Goal: Browse casually: Explore the website without a specific task or goal

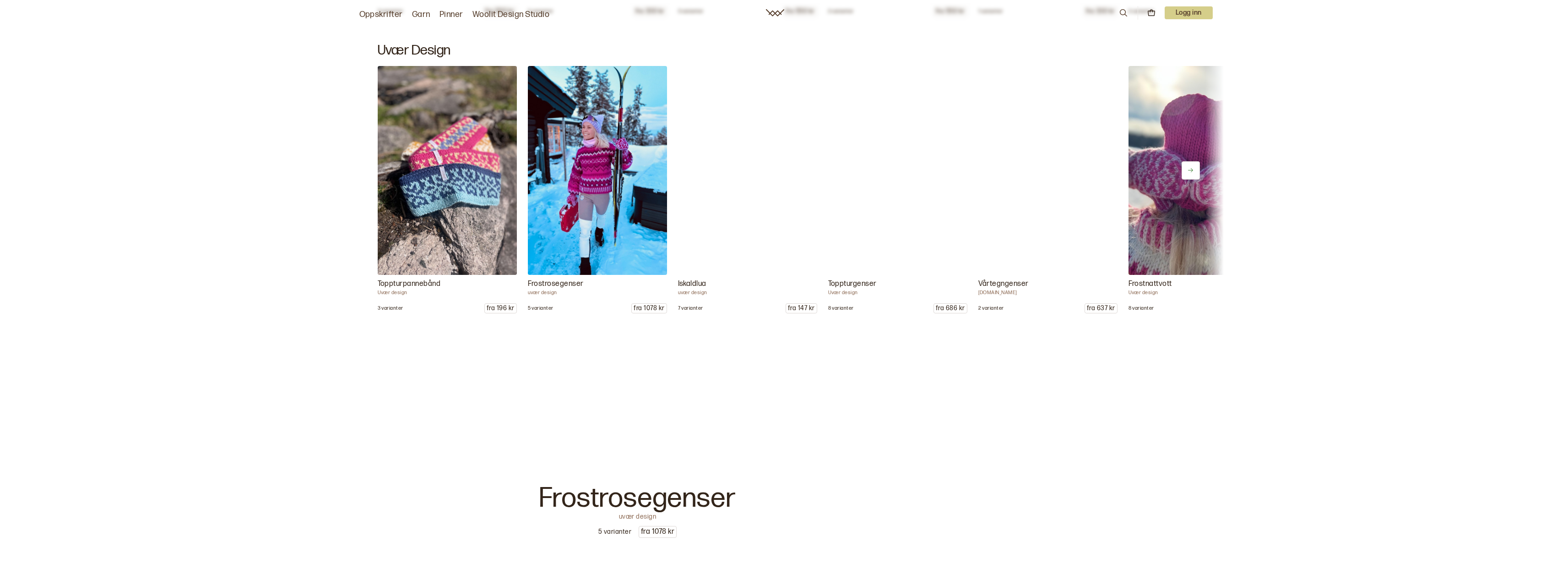
scroll to position [1191, 0]
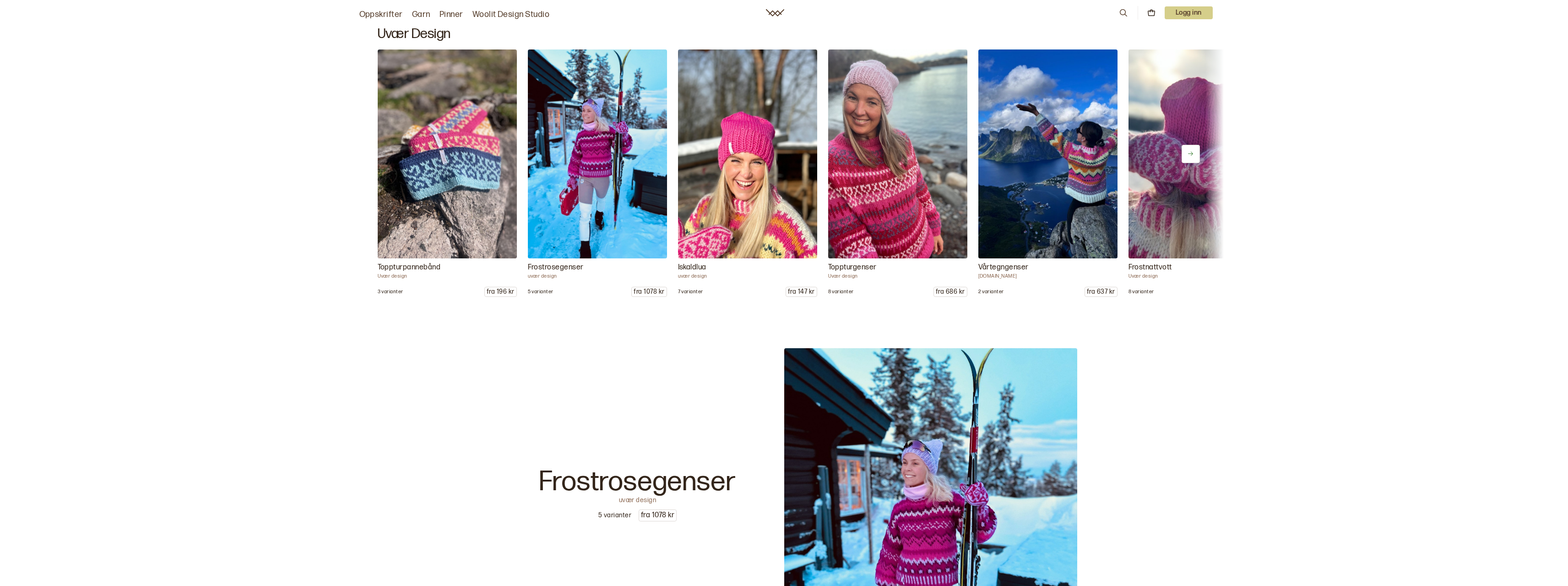
click at [1198, 156] on button at bounding box center [1191, 154] width 18 height 18
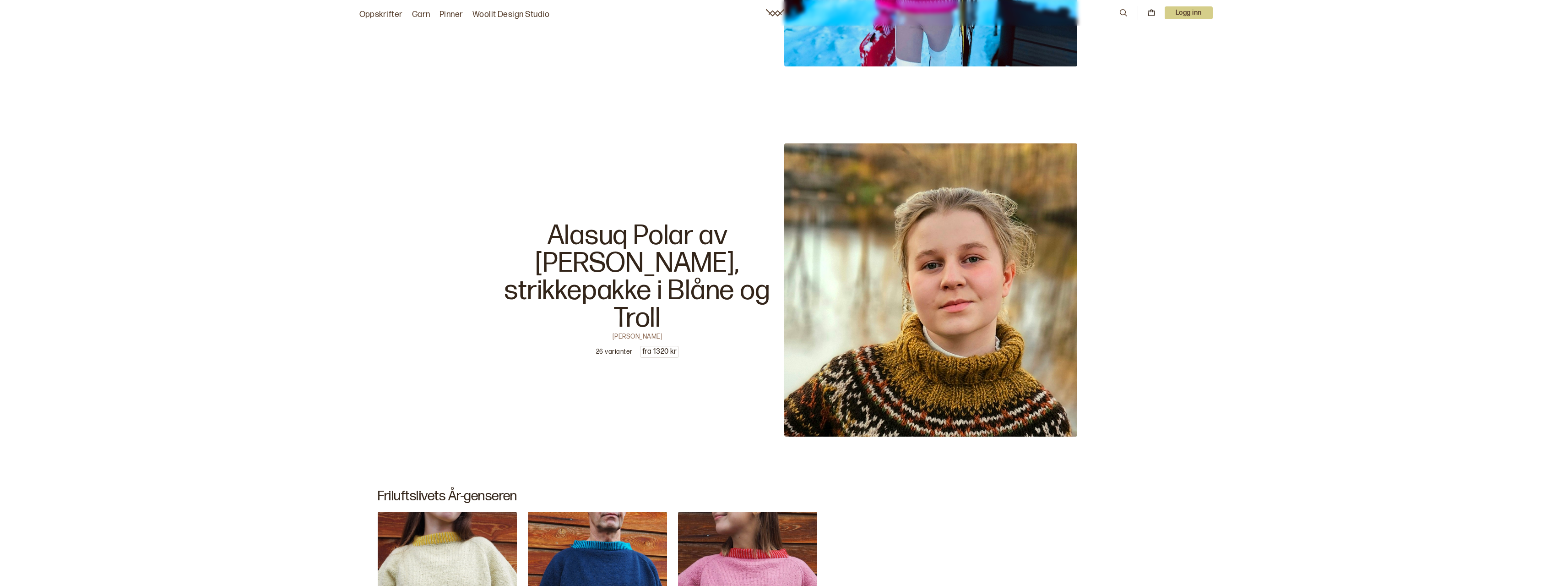
scroll to position [1878, 0]
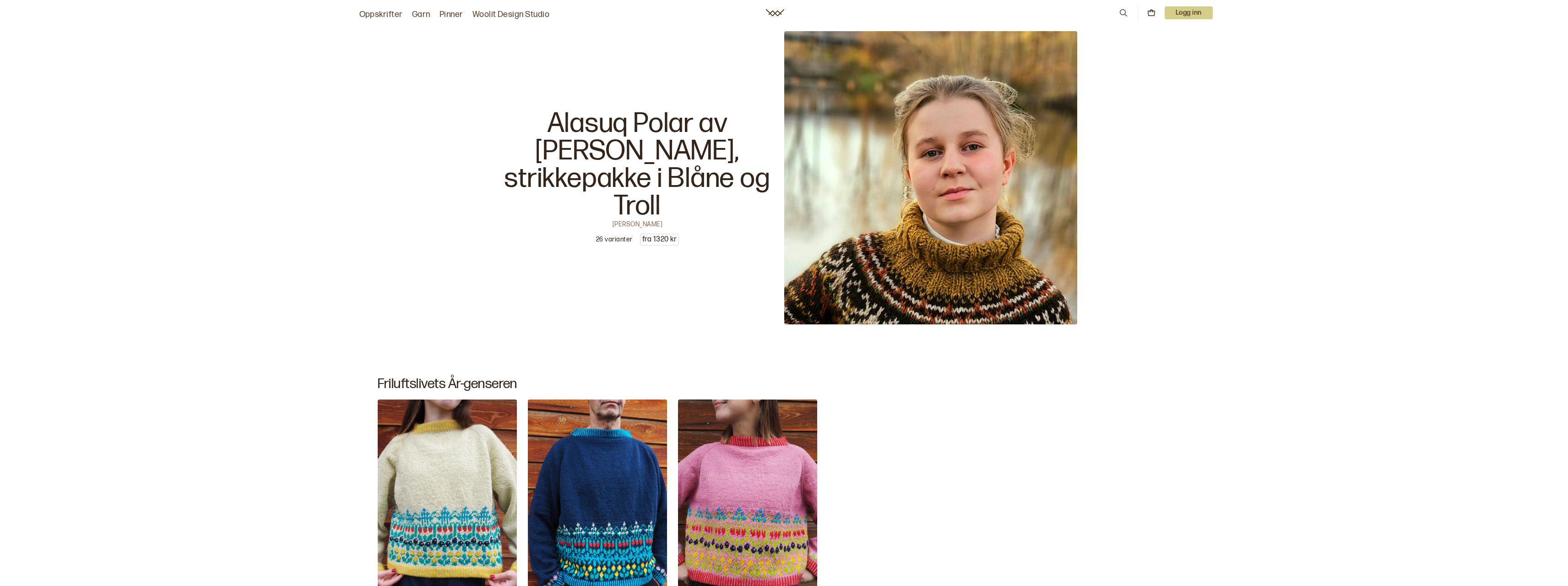
click at [705, 176] on p "Alasuq Polar av [PERSON_NAME], strikkepakke i Blåne og Troll" at bounding box center [638, 165] width 293 height 110
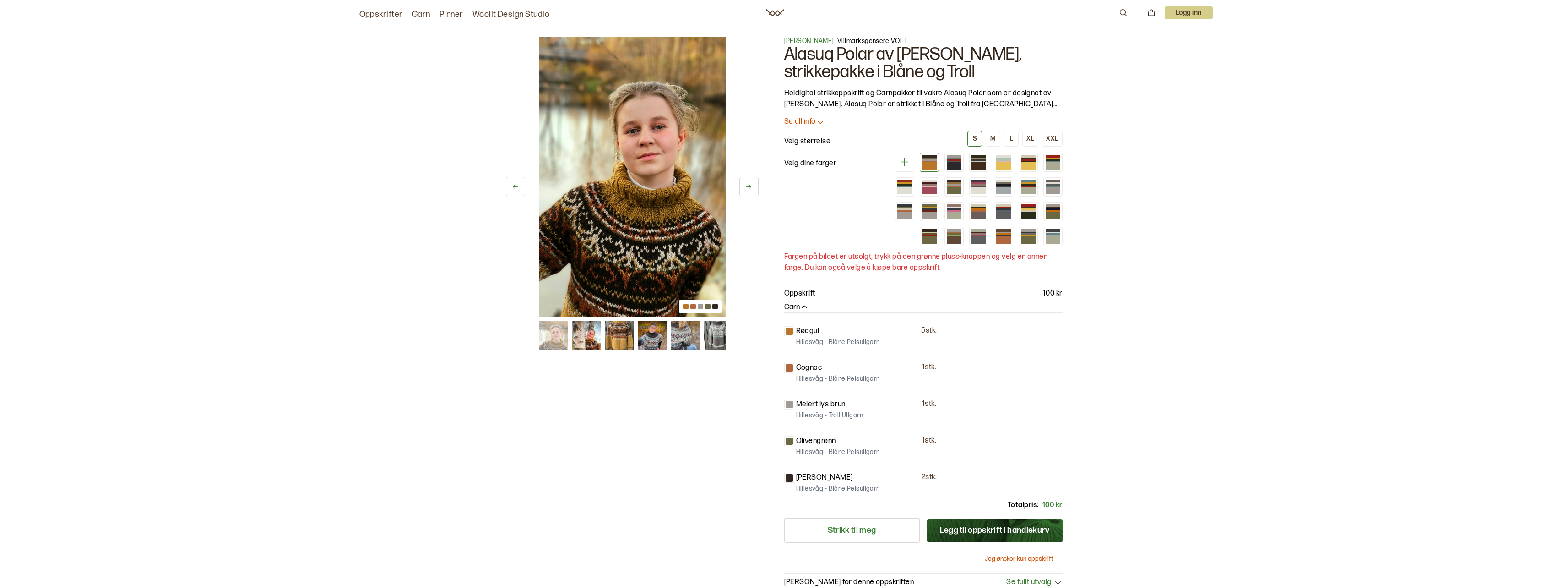
scroll to position [229, 0]
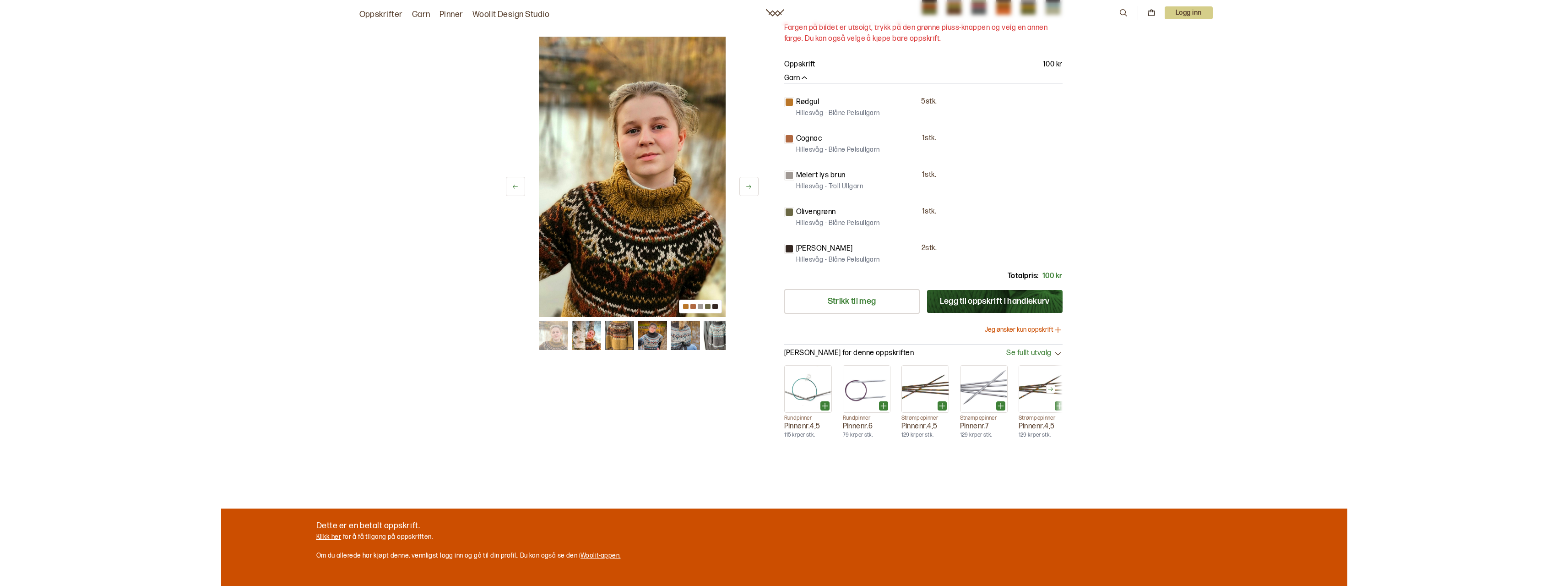
click at [647, 336] on img at bounding box center [653, 336] width 30 height 30
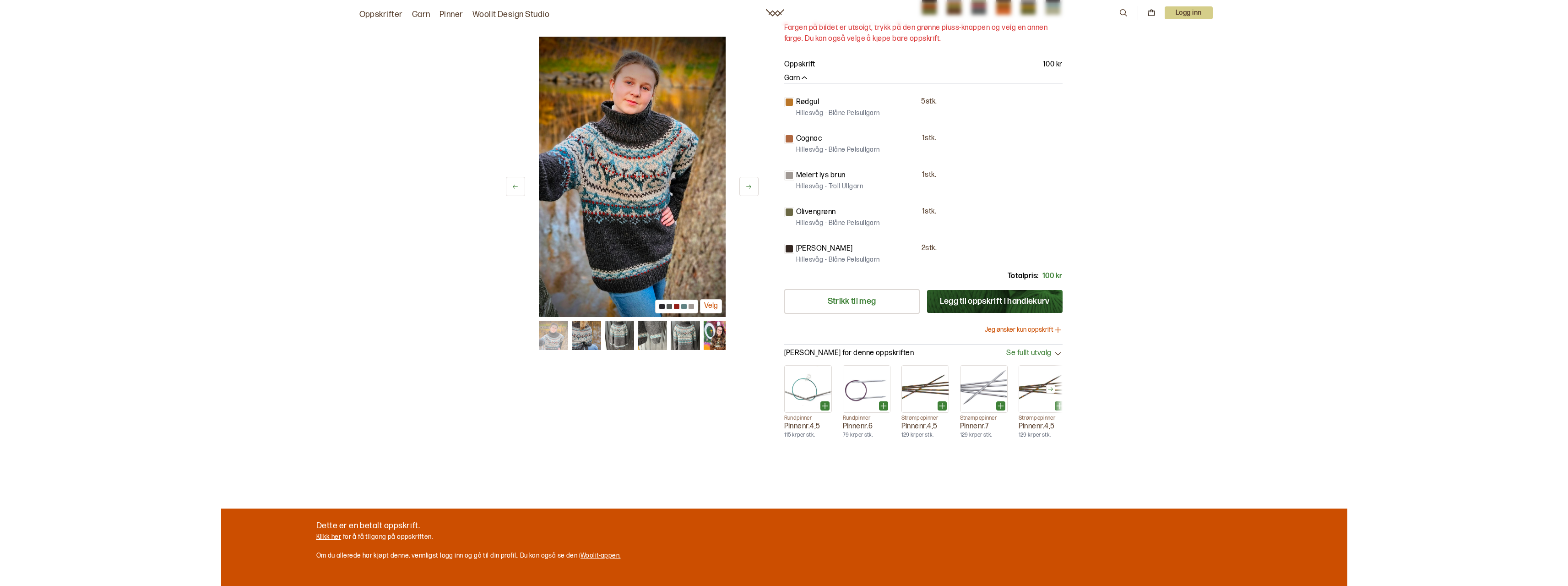
click at [695, 332] on img at bounding box center [685, 336] width 30 height 30
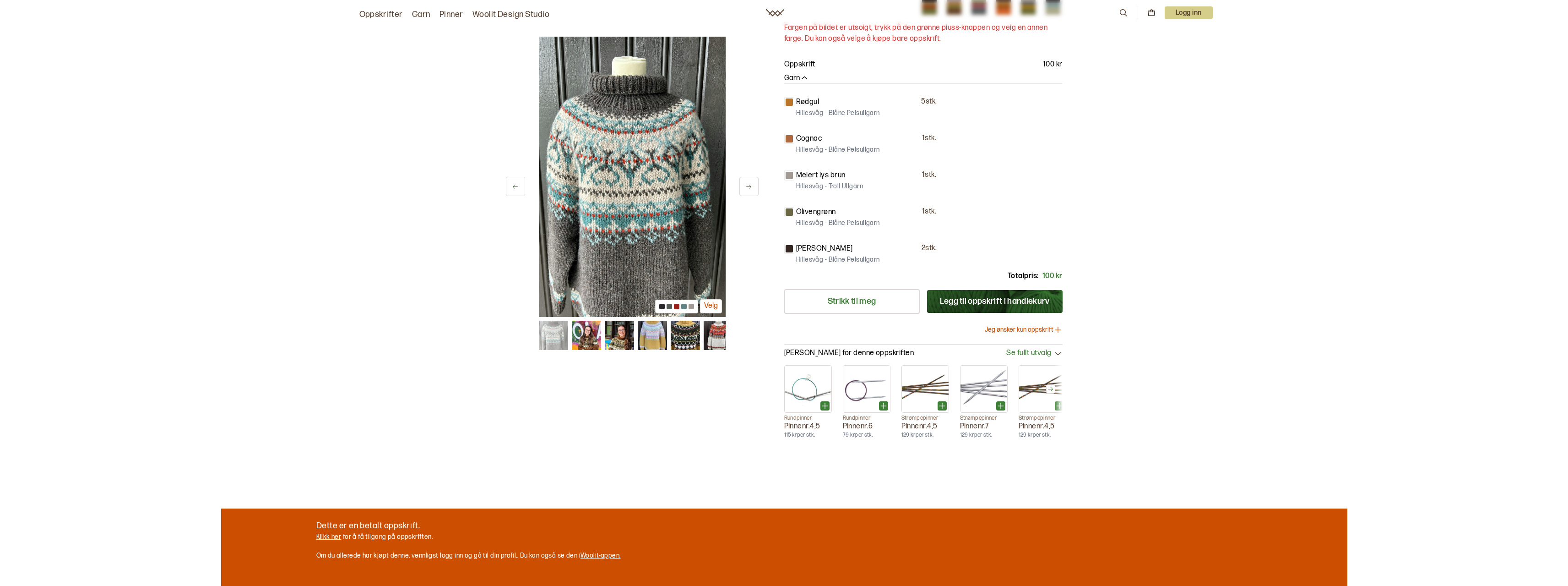
click at [692, 330] on img at bounding box center [685, 336] width 30 height 30
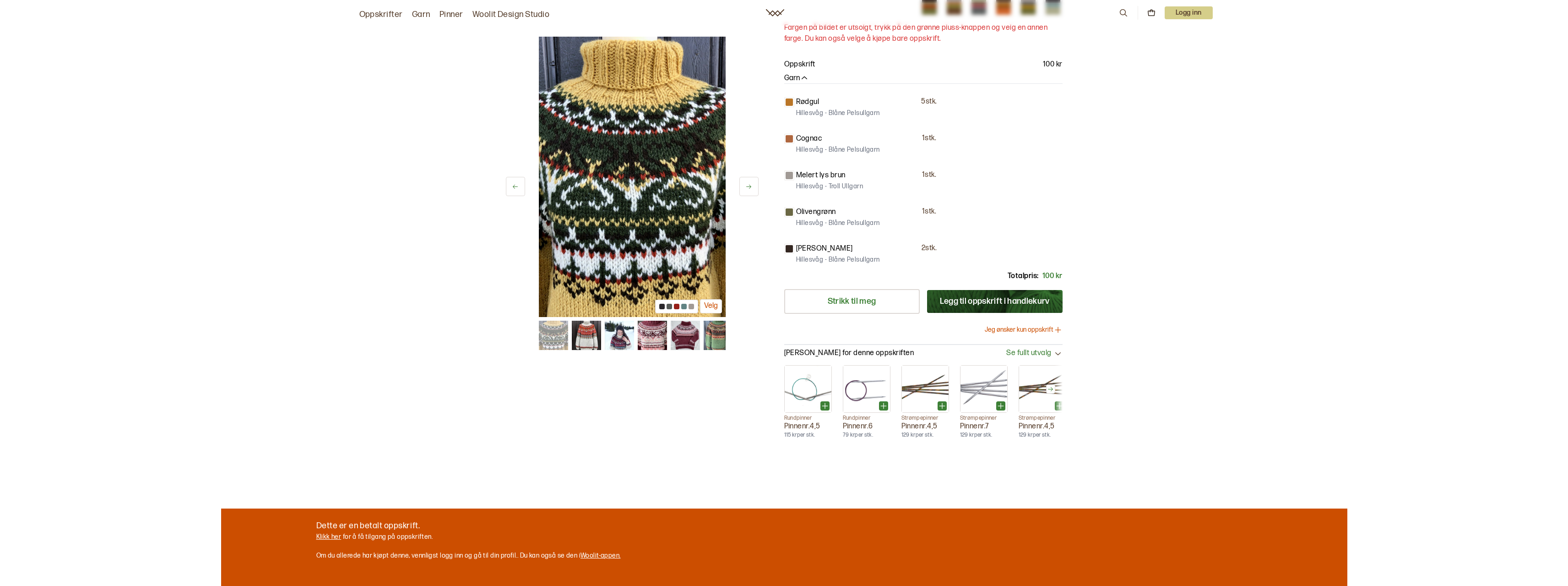
click at [692, 330] on img at bounding box center [685, 336] width 30 height 30
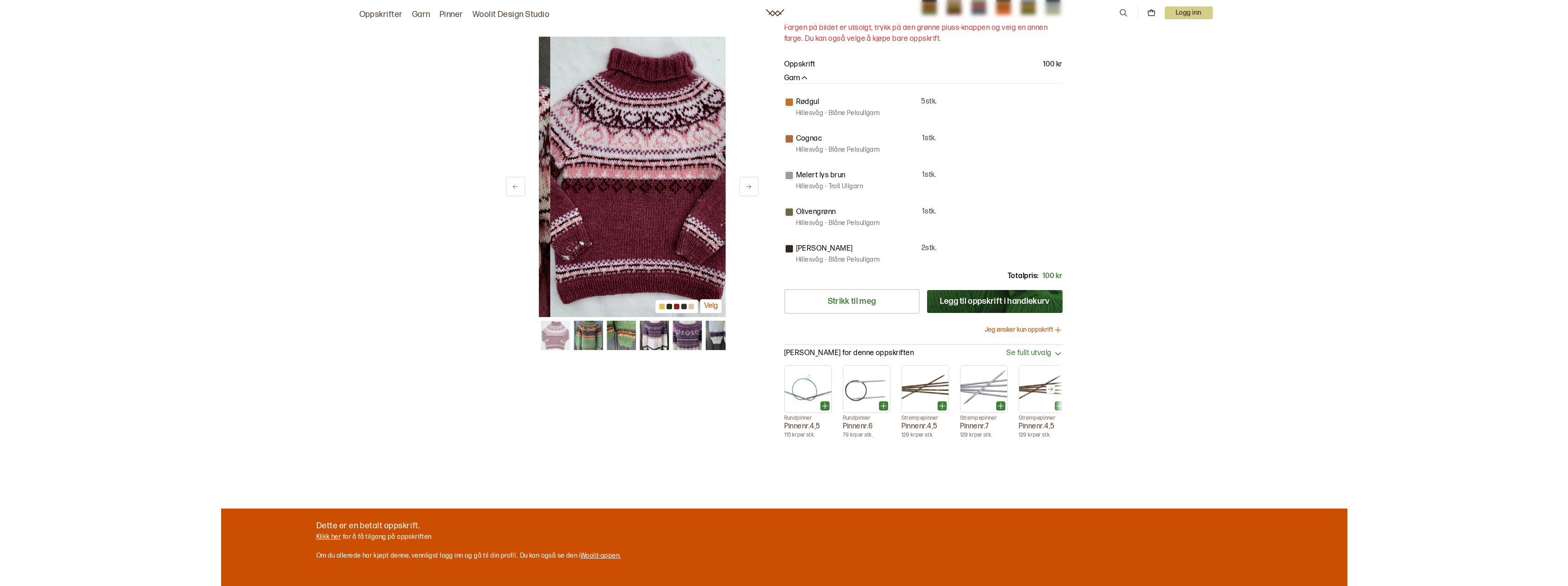
click at [696, 332] on img at bounding box center [687, 336] width 30 height 30
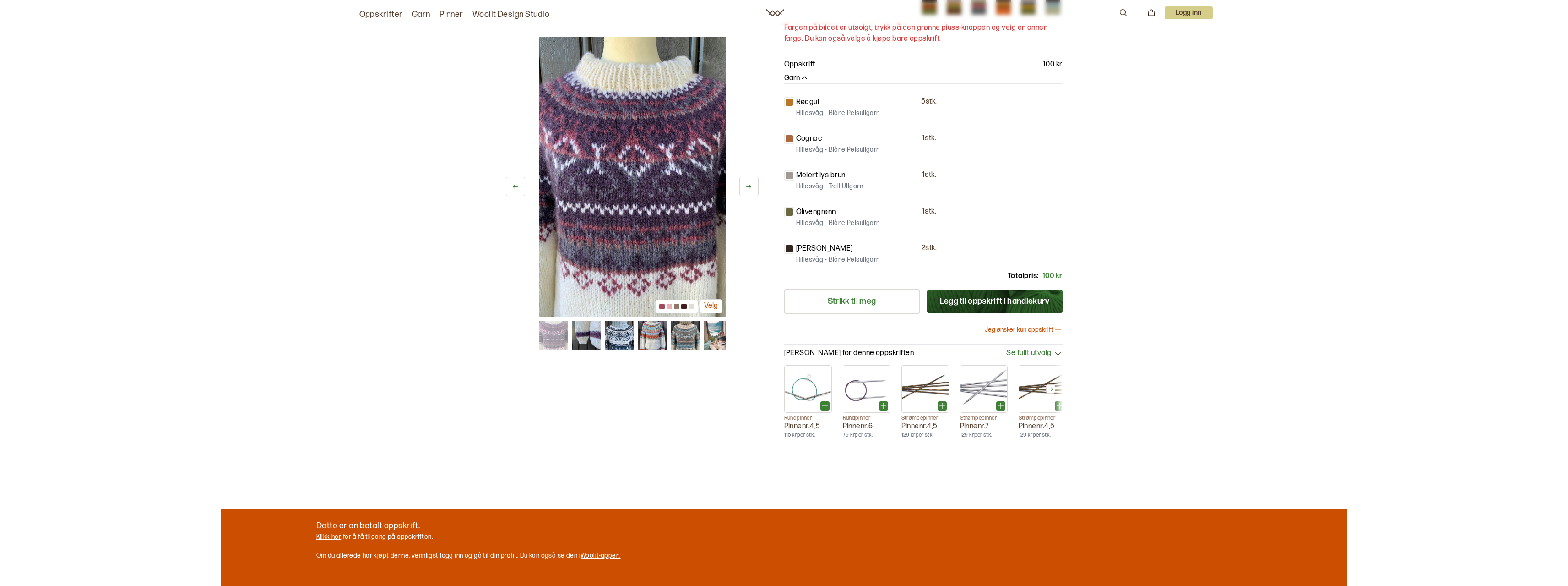
click at [698, 332] on img at bounding box center [685, 336] width 30 height 30
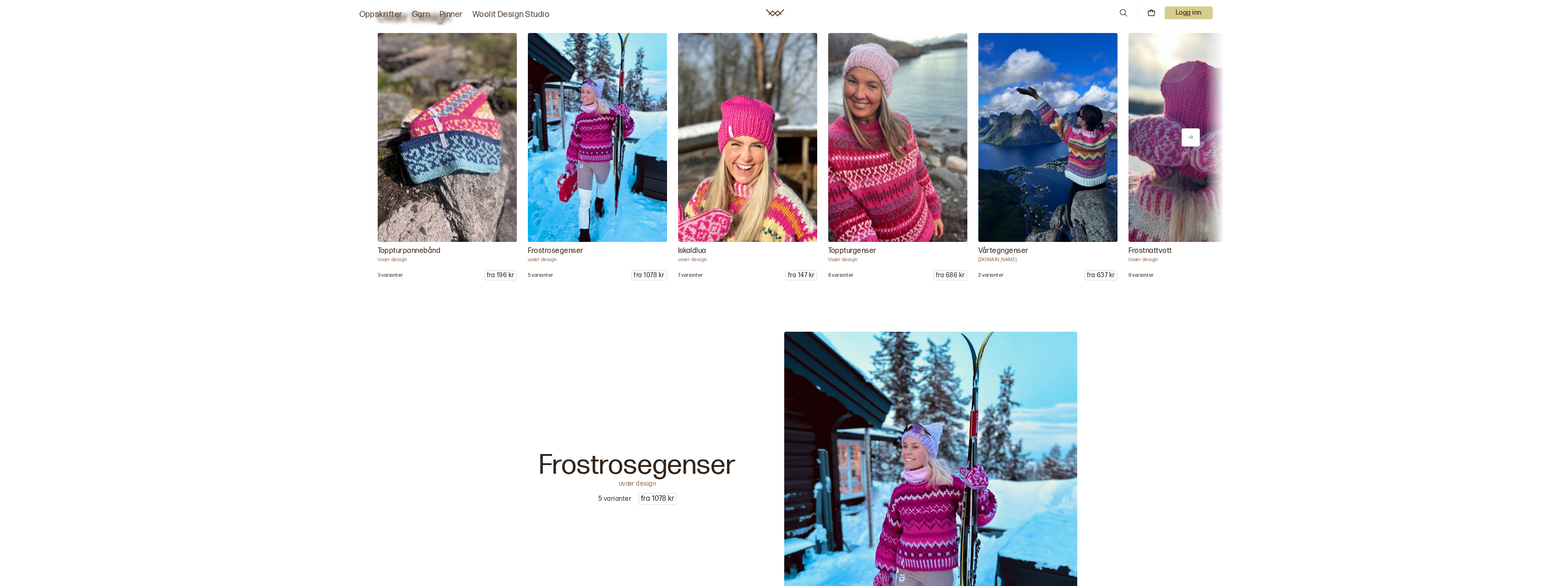
scroll to position [1191, 0]
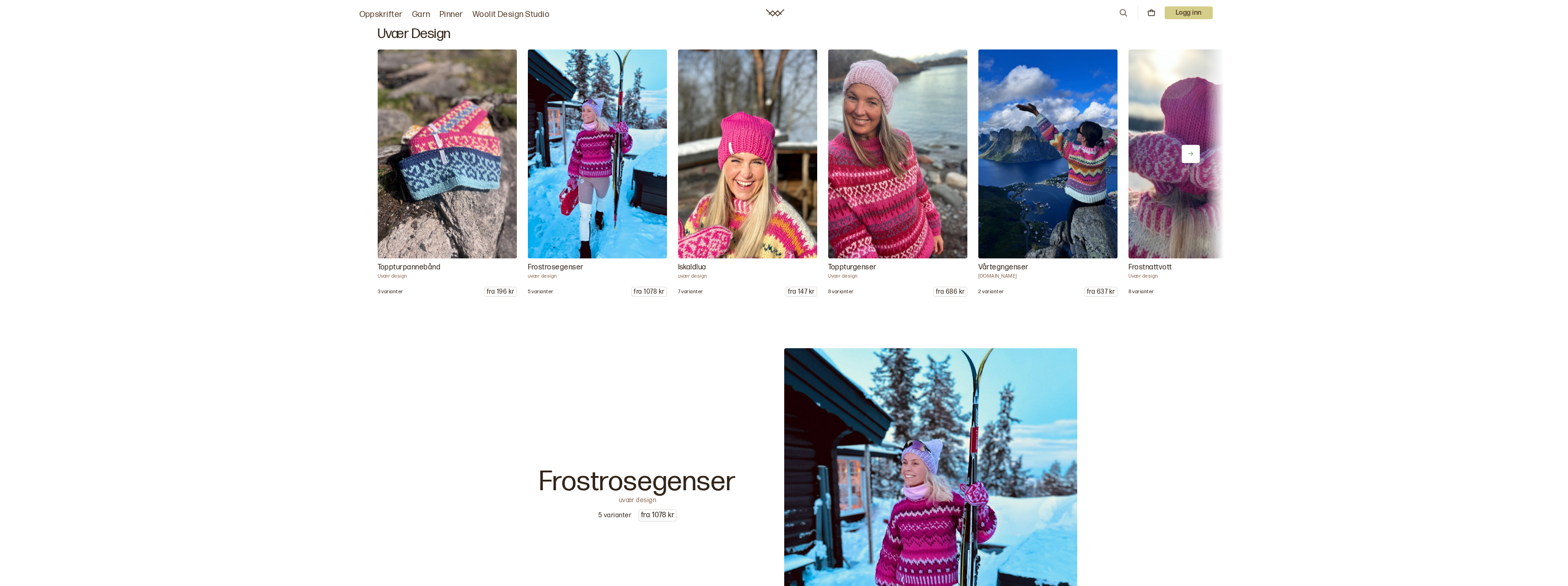
click at [1183, 157] on button at bounding box center [1191, 154] width 18 height 18
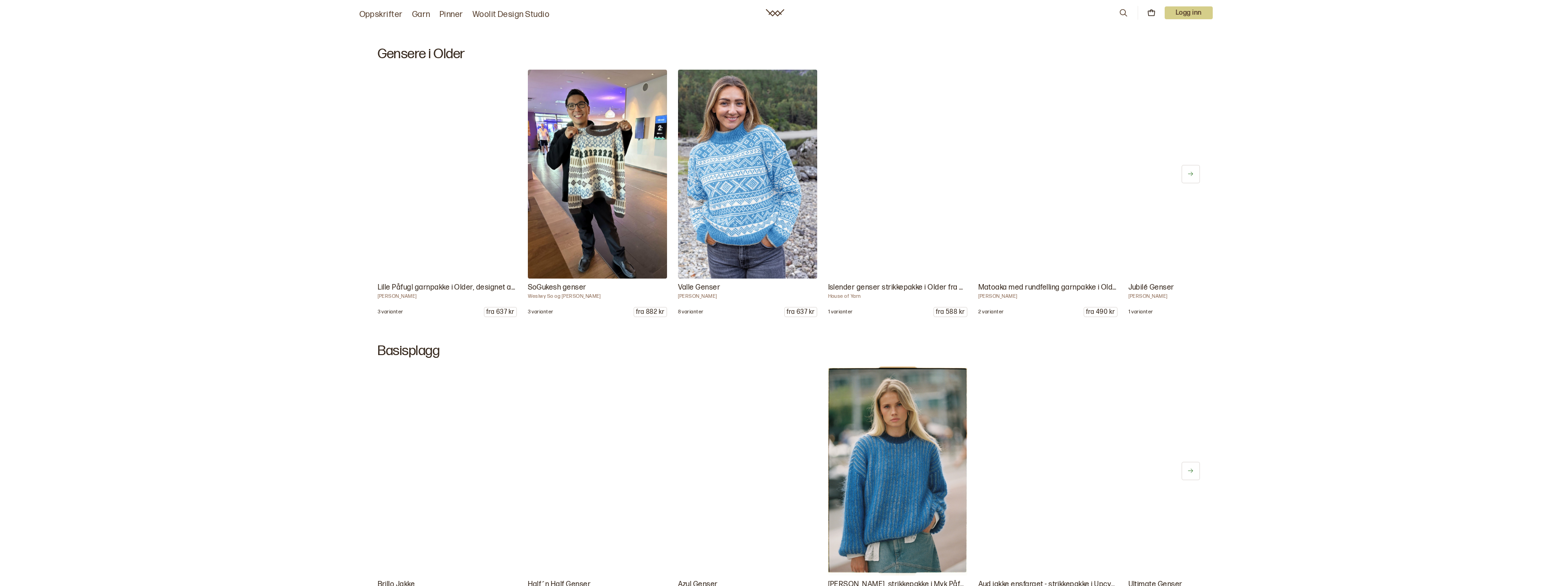
scroll to position [4260, 0]
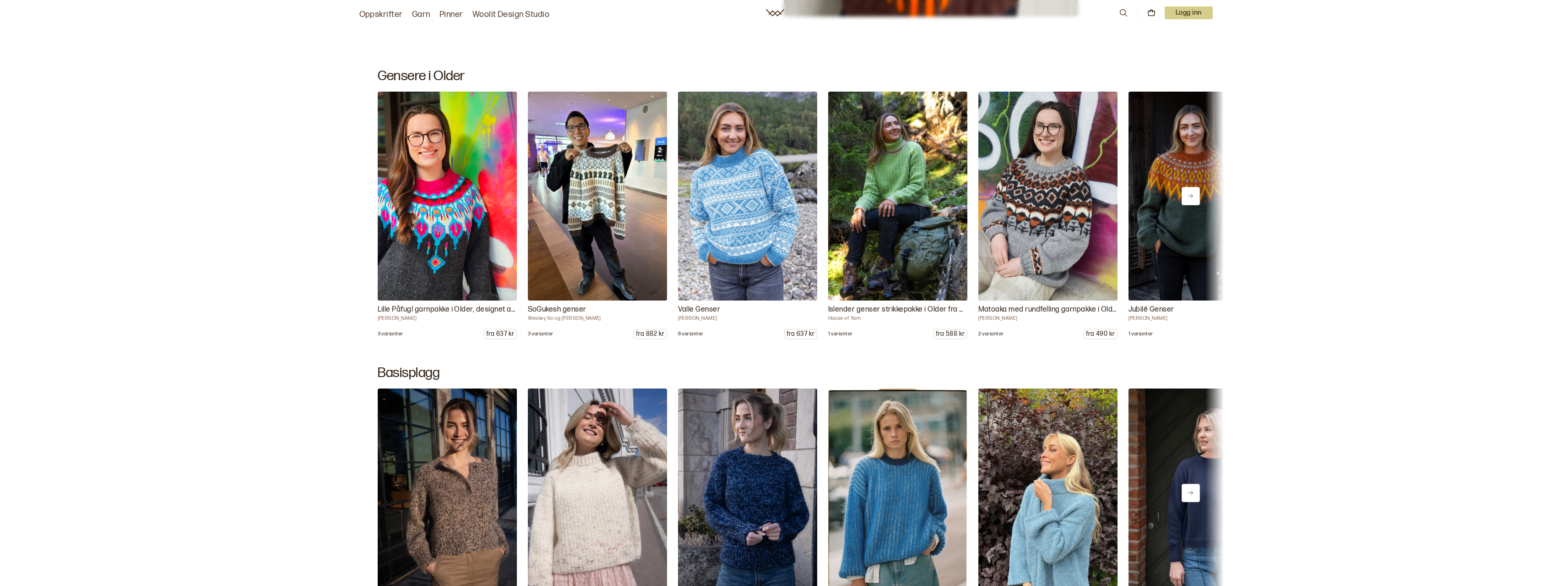
click at [1189, 201] on button at bounding box center [1191, 196] width 18 height 18
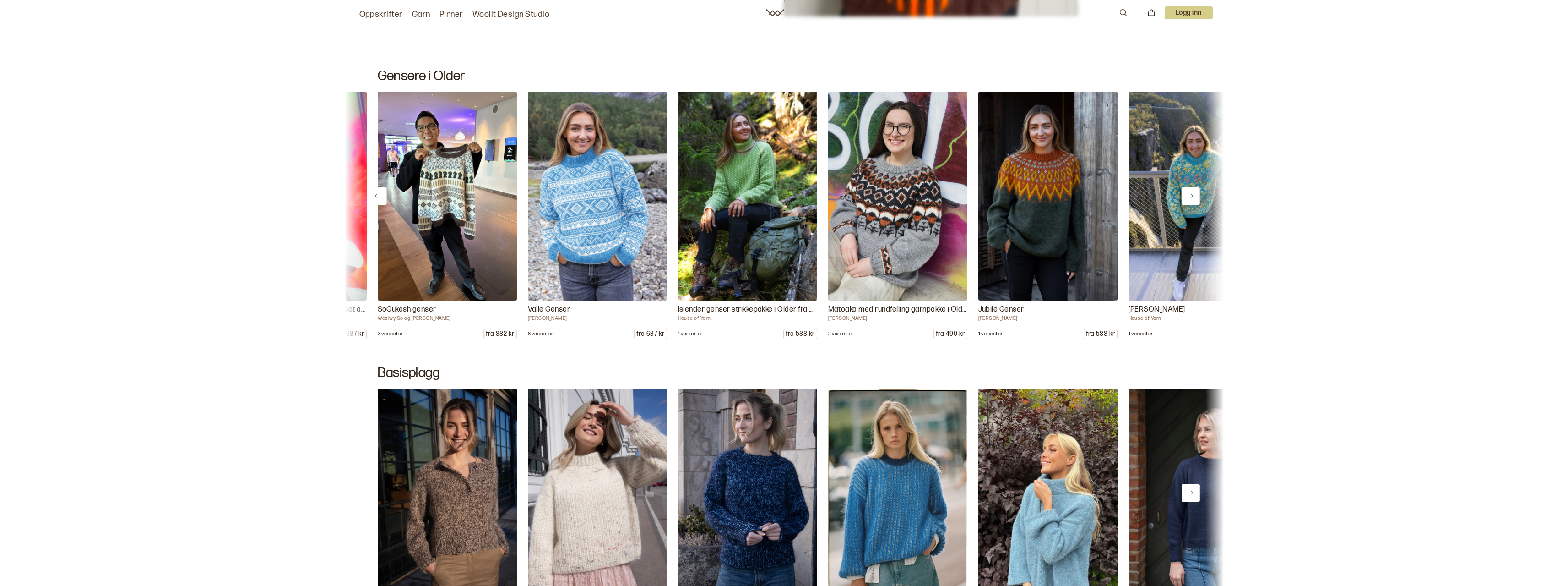
click at [1189, 199] on button at bounding box center [1191, 196] width 18 height 18
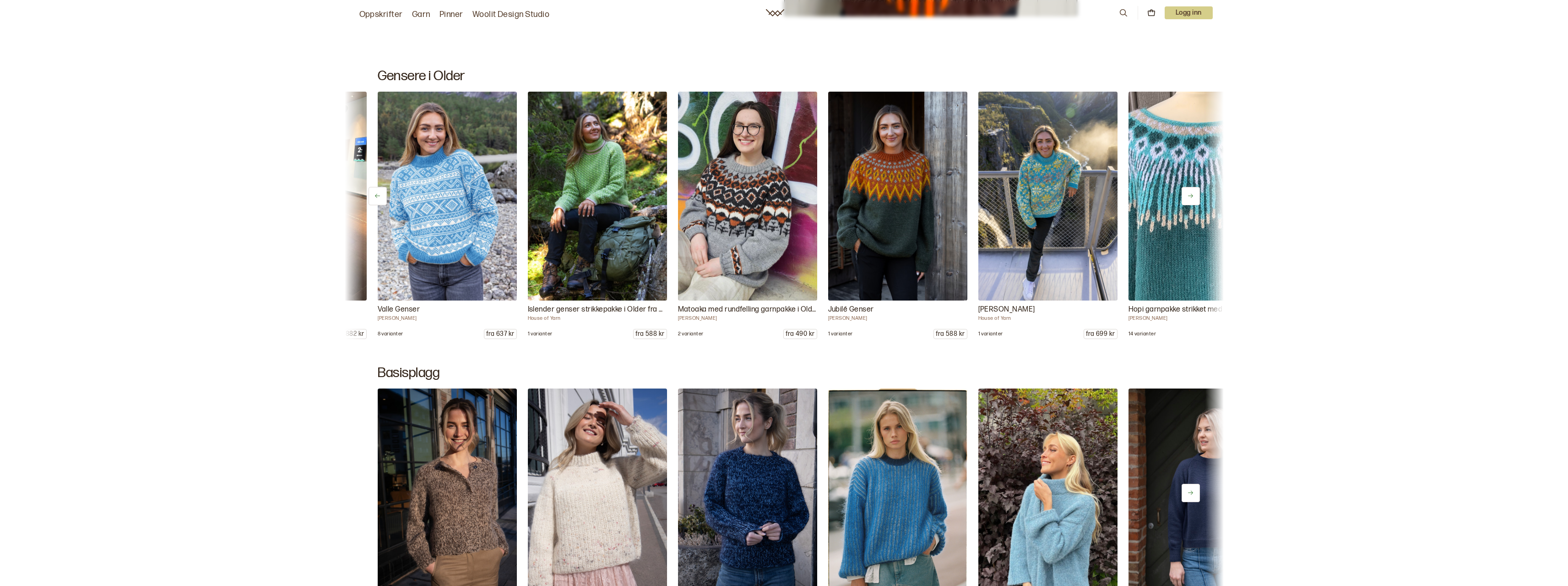
click at [1189, 199] on button at bounding box center [1191, 196] width 18 height 18
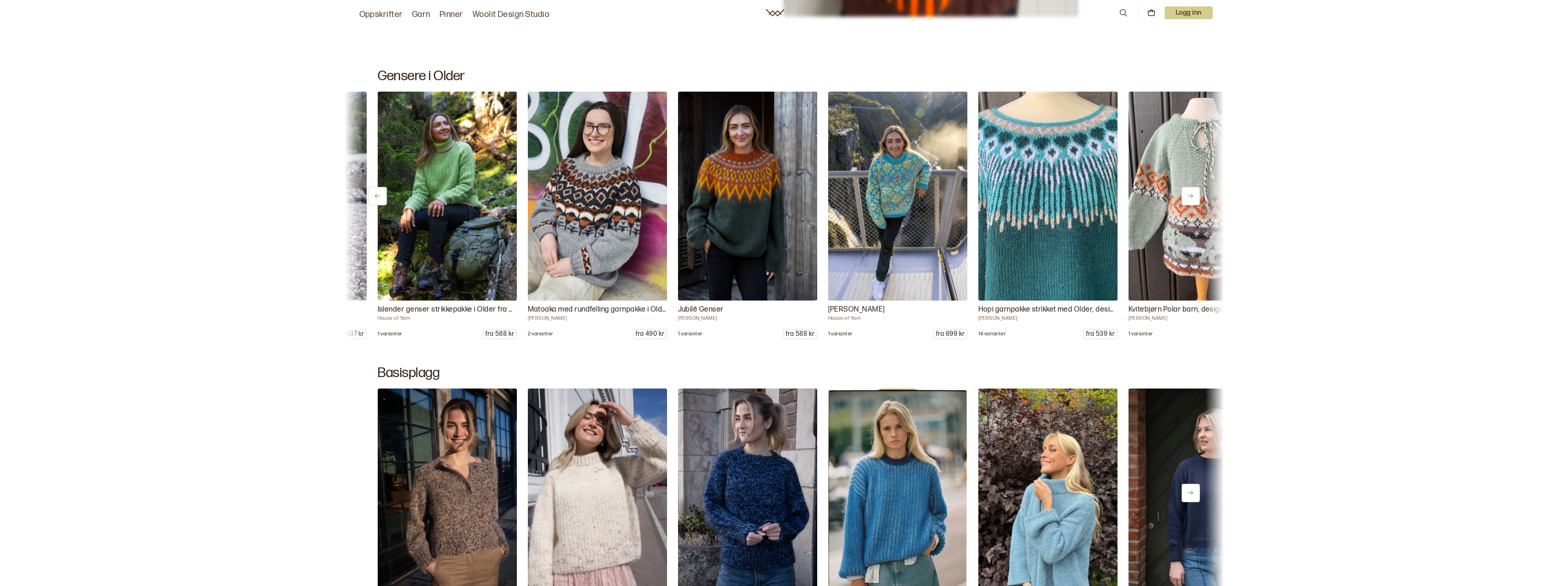
click at [1189, 199] on button at bounding box center [1191, 196] width 18 height 18
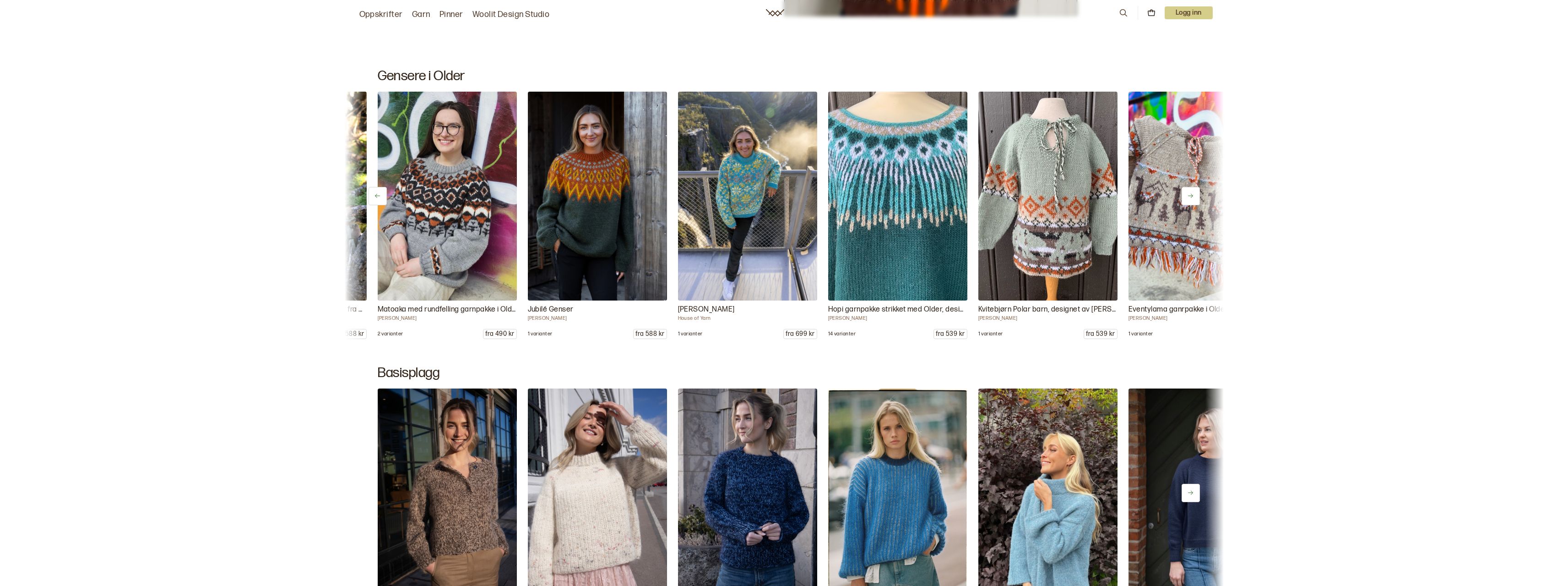
click at [1189, 199] on button at bounding box center [1191, 196] width 18 height 18
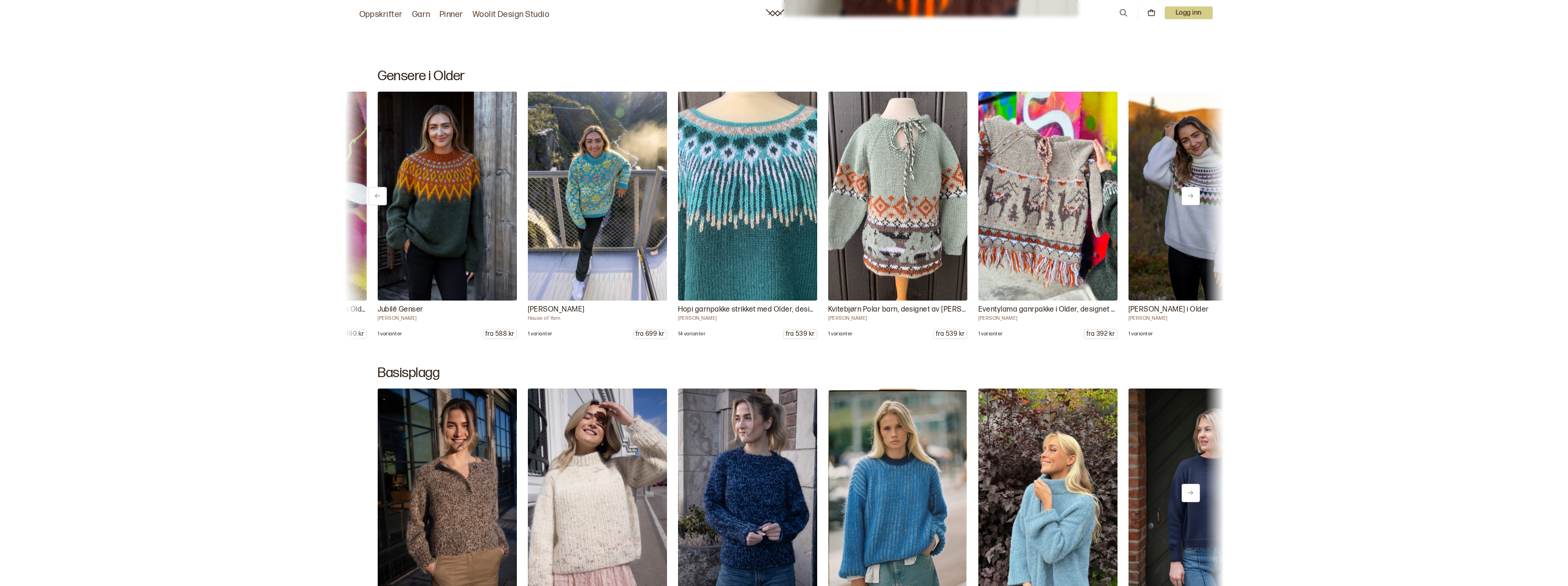
click at [1189, 199] on button at bounding box center [1191, 196] width 18 height 18
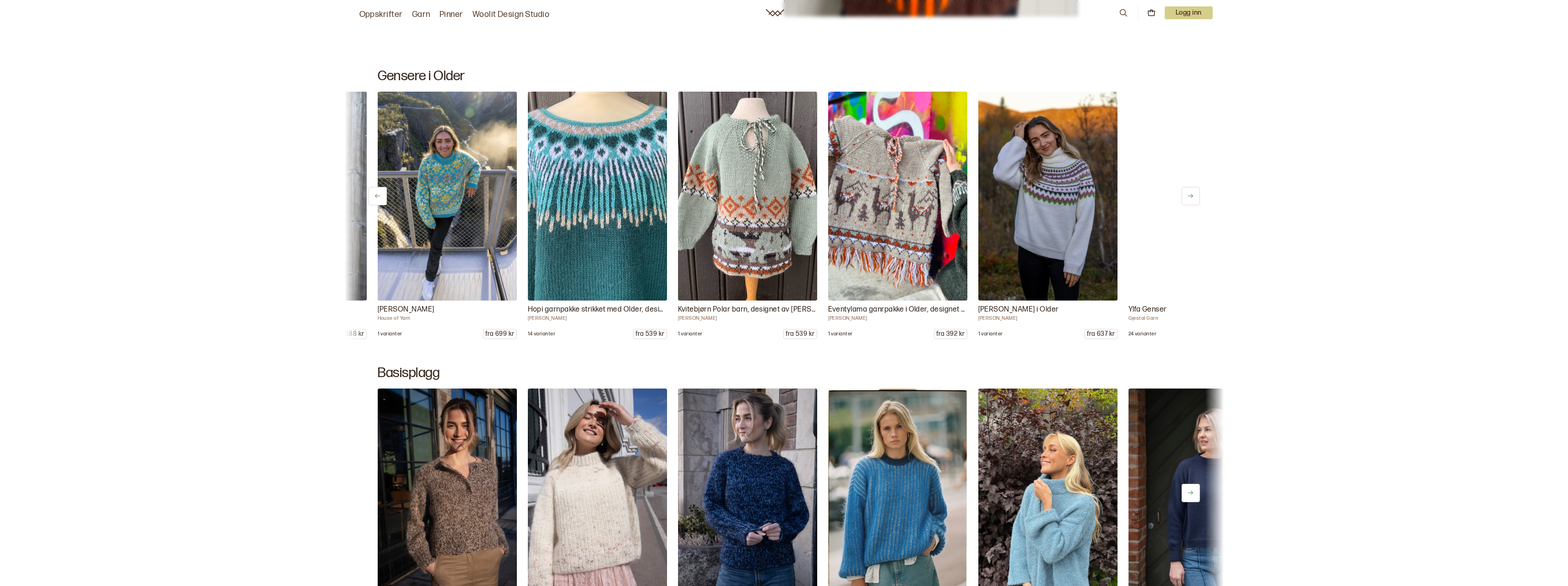
click at [1189, 199] on button at bounding box center [1191, 196] width 18 height 18
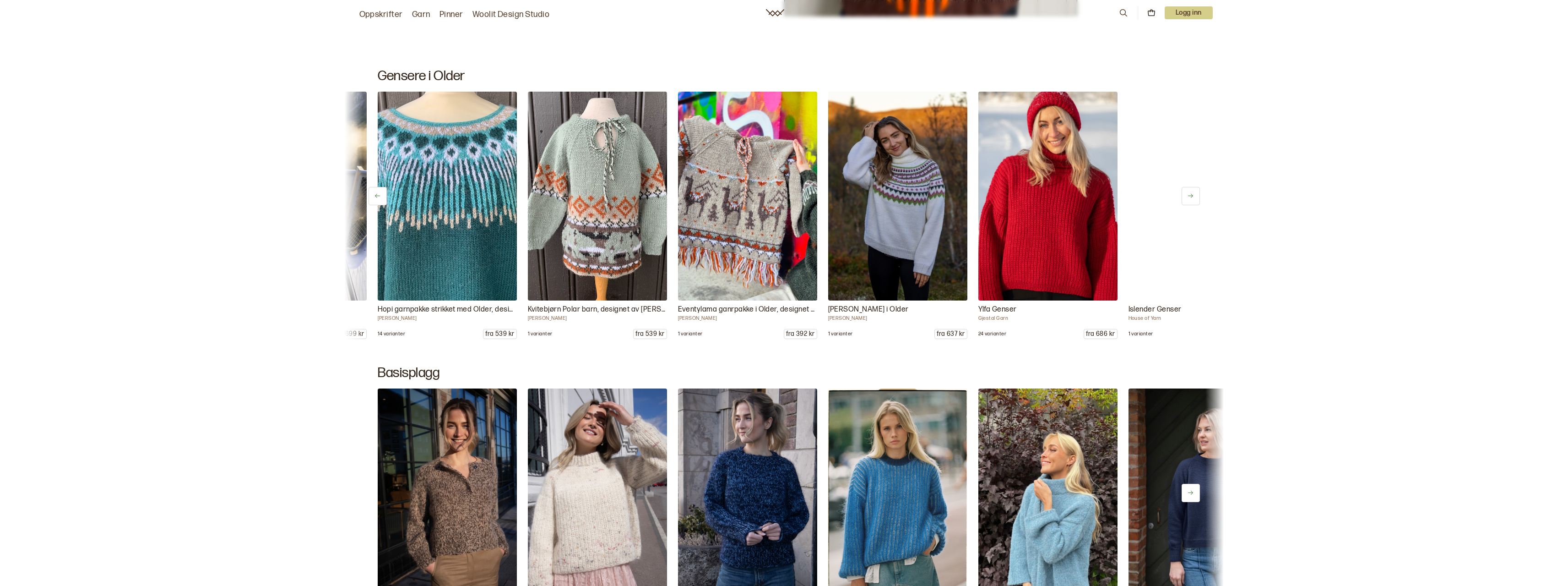
click at [1189, 199] on button at bounding box center [1191, 196] width 18 height 18
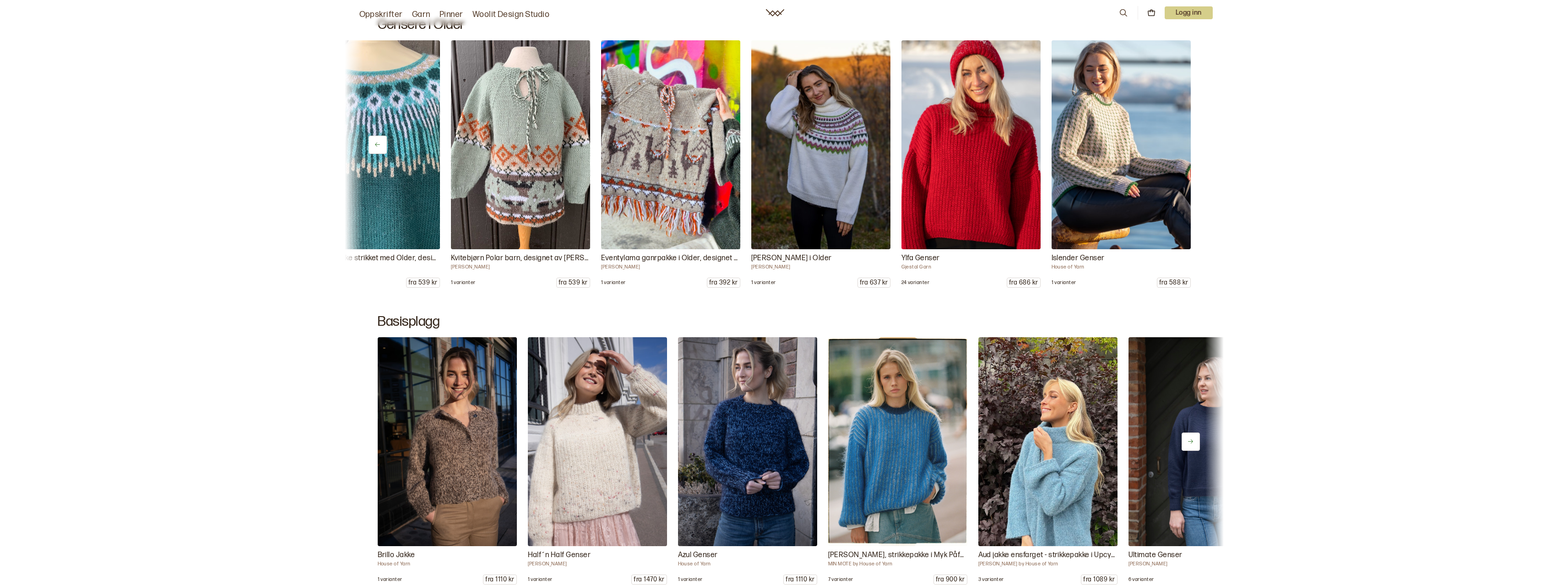
scroll to position [4489, 0]
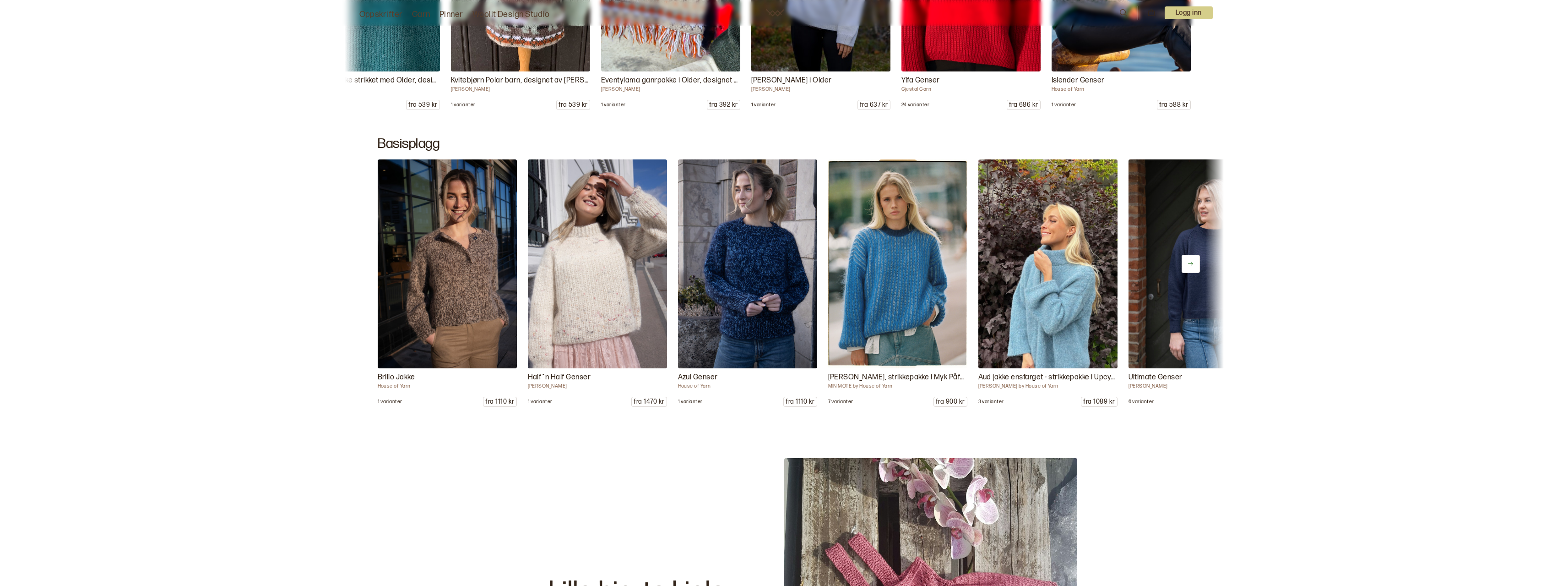
click at [1193, 265] on icon at bounding box center [1191, 264] width 7 height 7
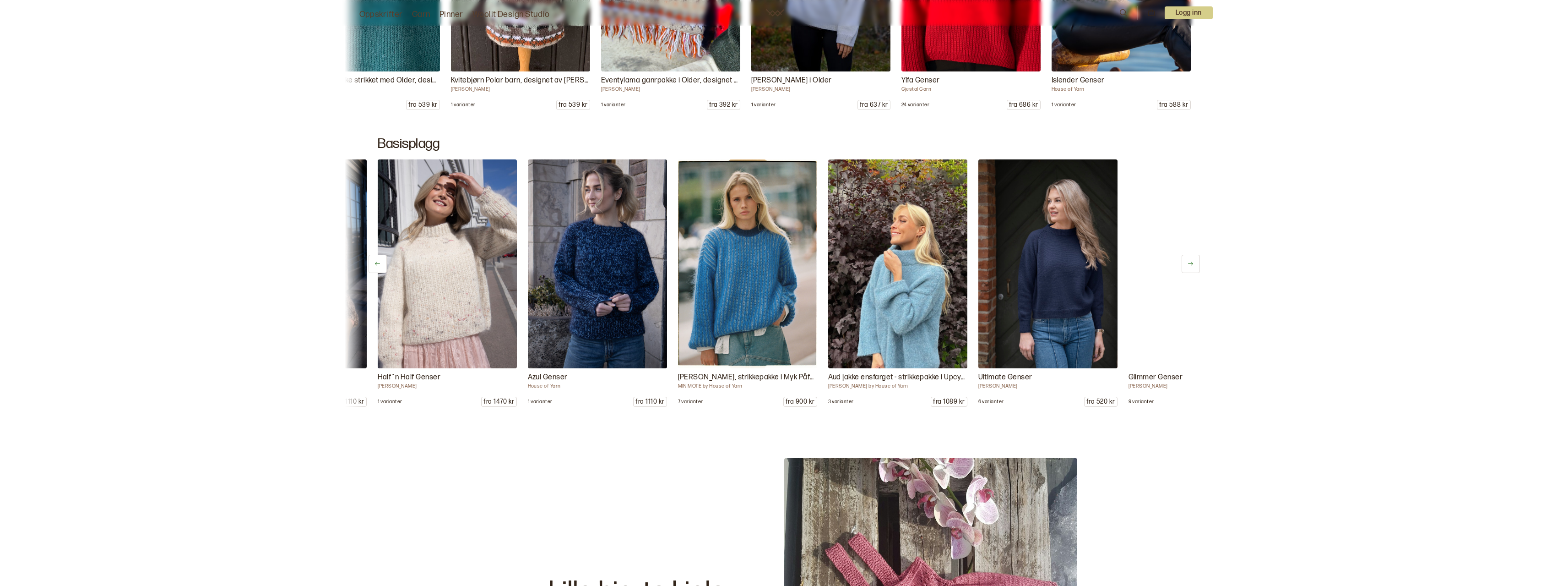
click at [1193, 265] on icon at bounding box center [1191, 264] width 7 height 7
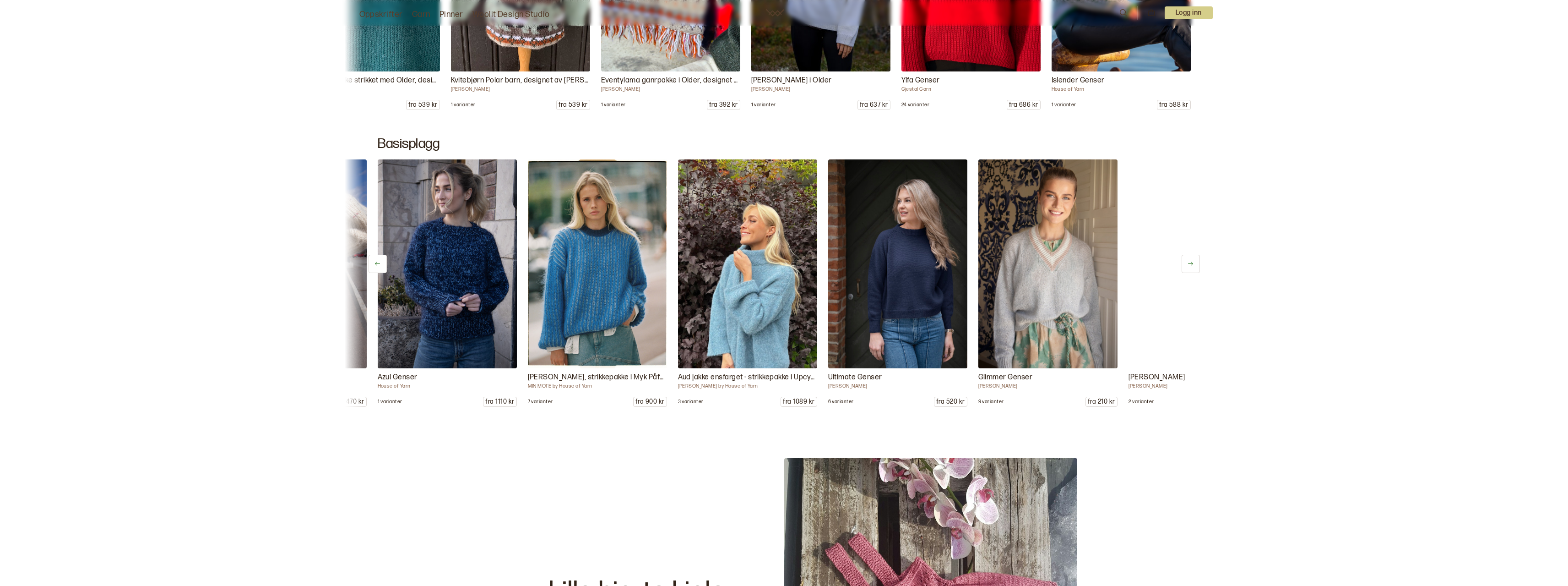
click at [1193, 265] on icon at bounding box center [1191, 264] width 7 height 7
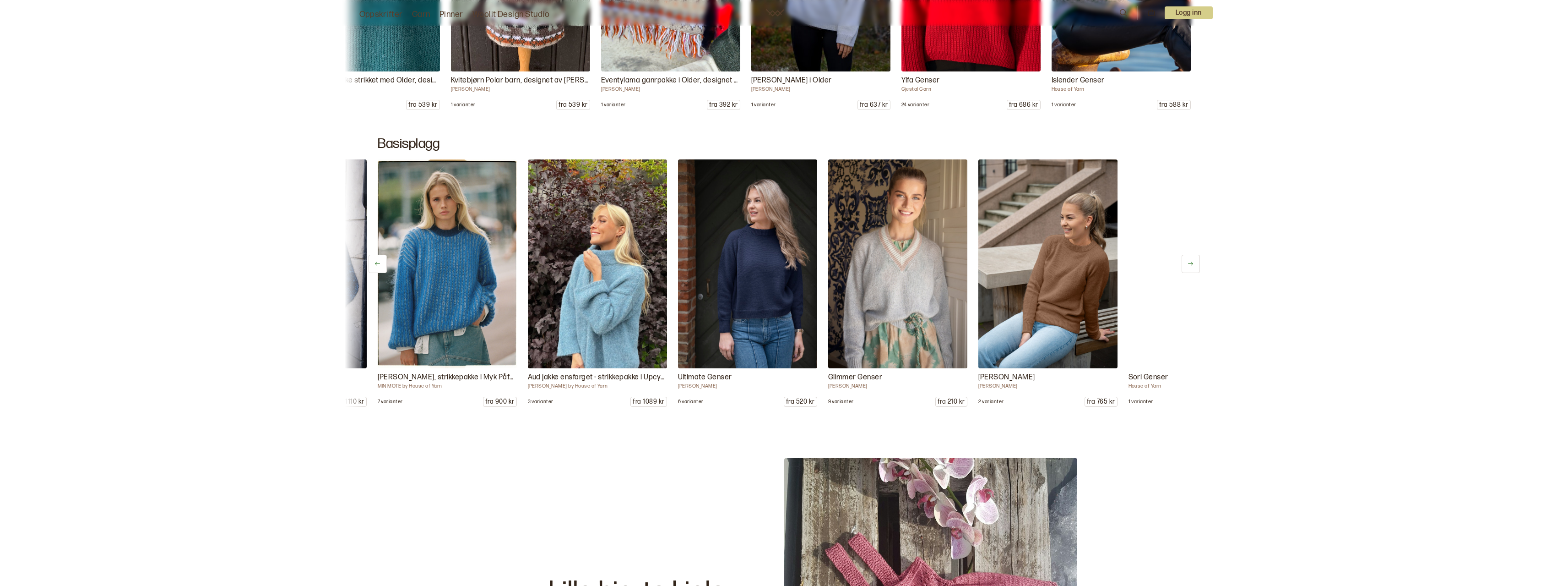
click at [1193, 265] on icon at bounding box center [1191, 264] width 7 height 7
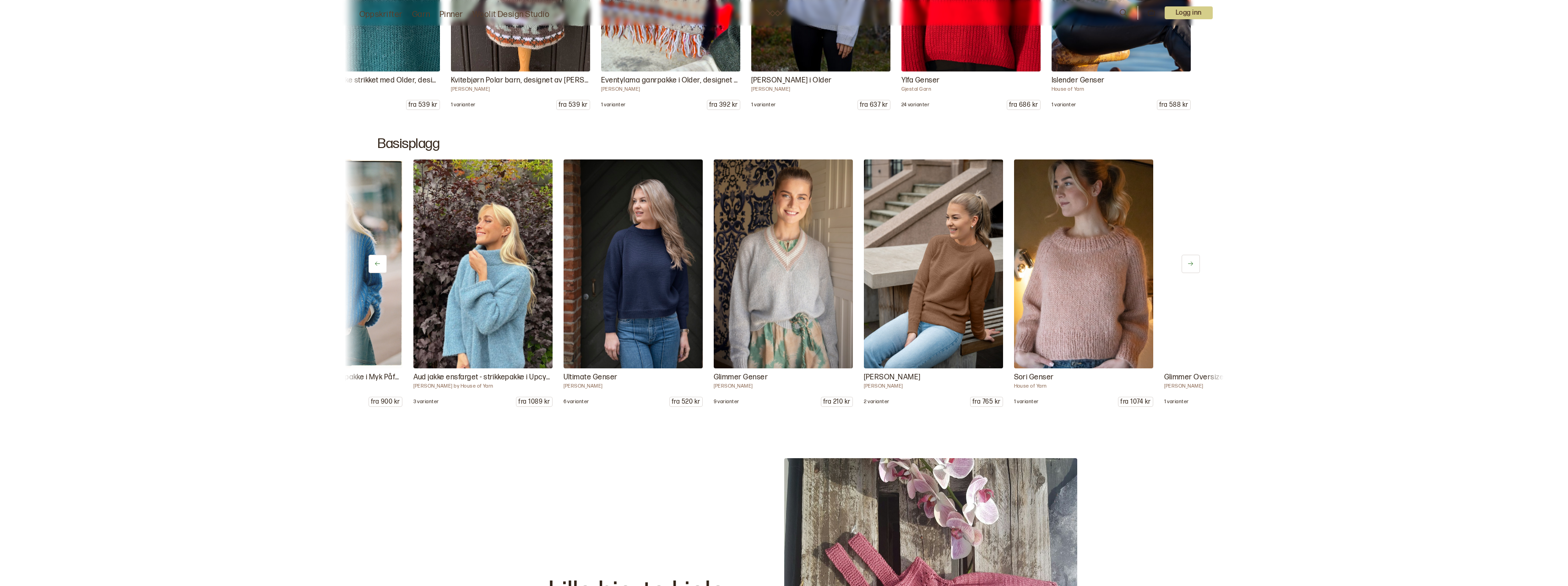
click at [1193, 265] on icon at bounding box center [1191, 264] width 7 height 7
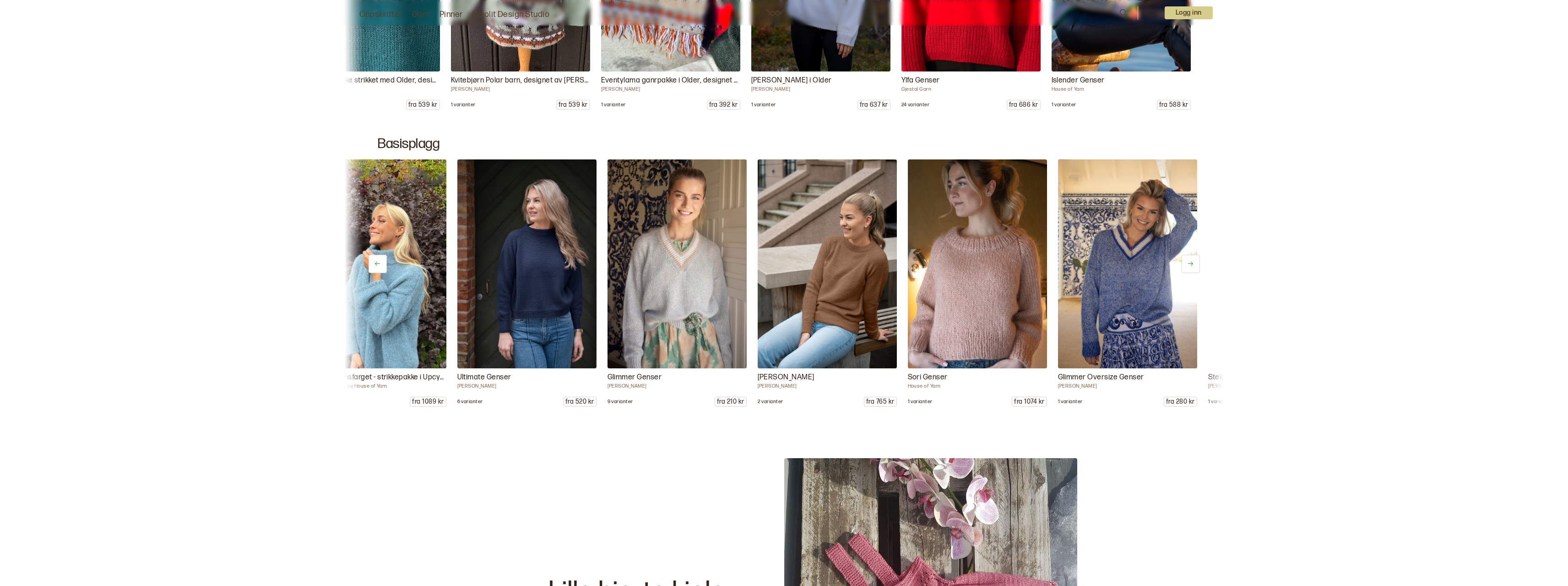
click at [1193, 265] on icon at bounding box center [1191, 264] width 7 height 7
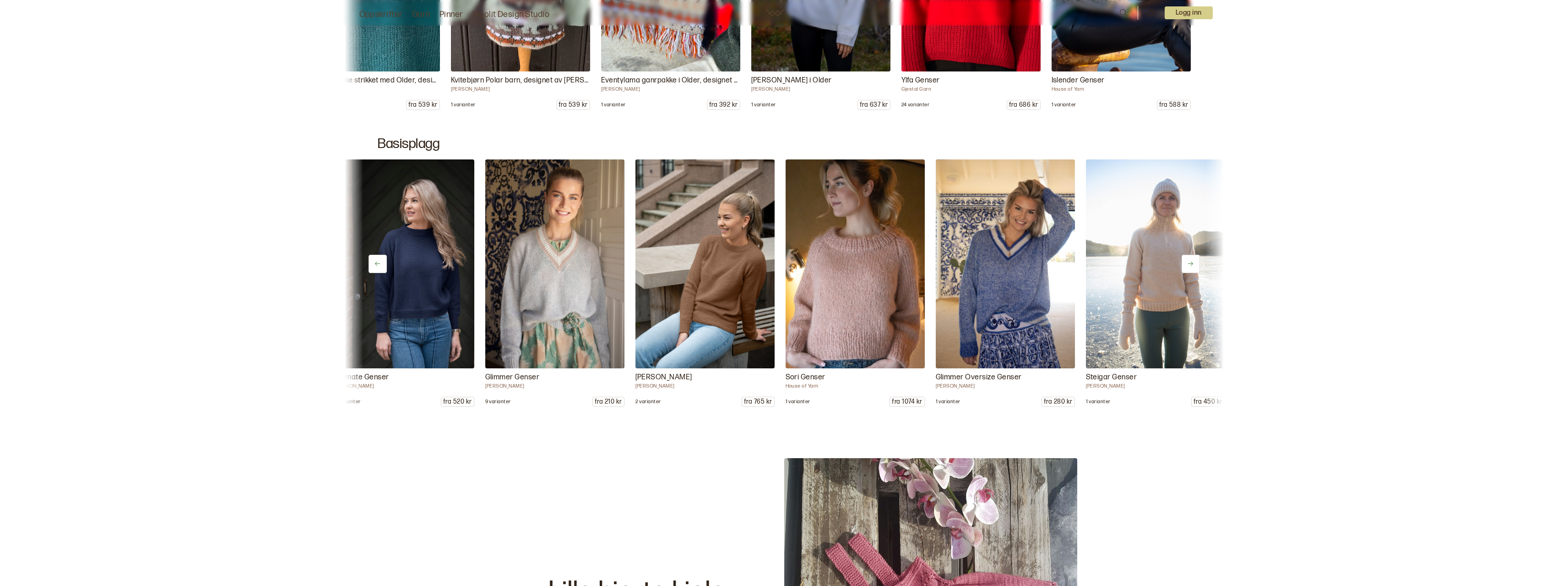
click at [1193, 265] on icon at bounding box center [1191, 264] width 7 height 7
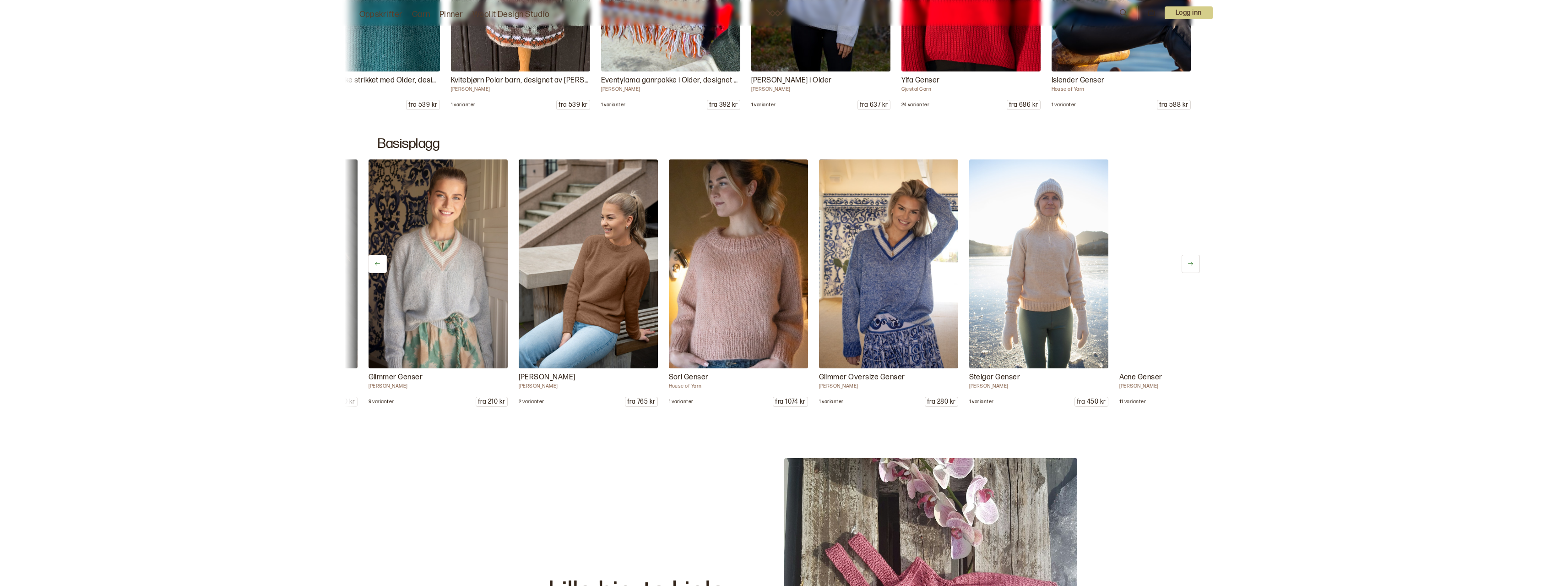
click at [1193, 265] on icon at bounding box center [1191, 264] width 7 height 7
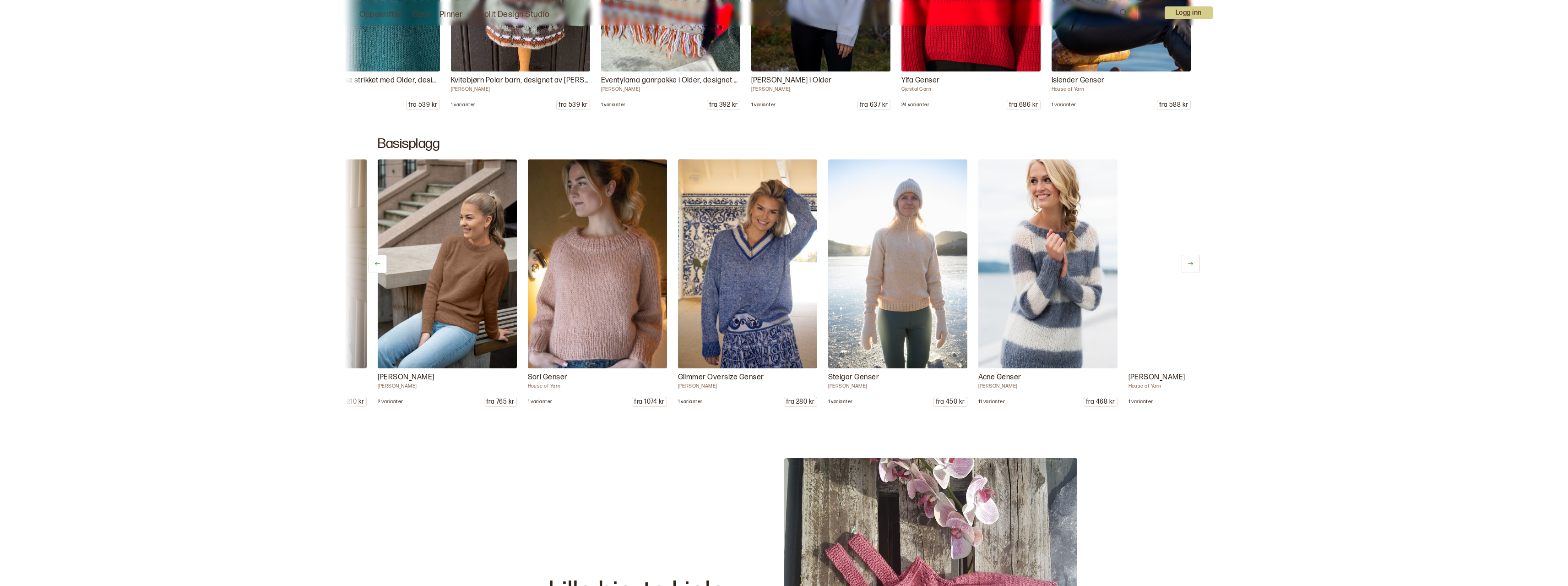
click at [1193, 265] on icon at bounding box center [1191, 264] width 7 height 7
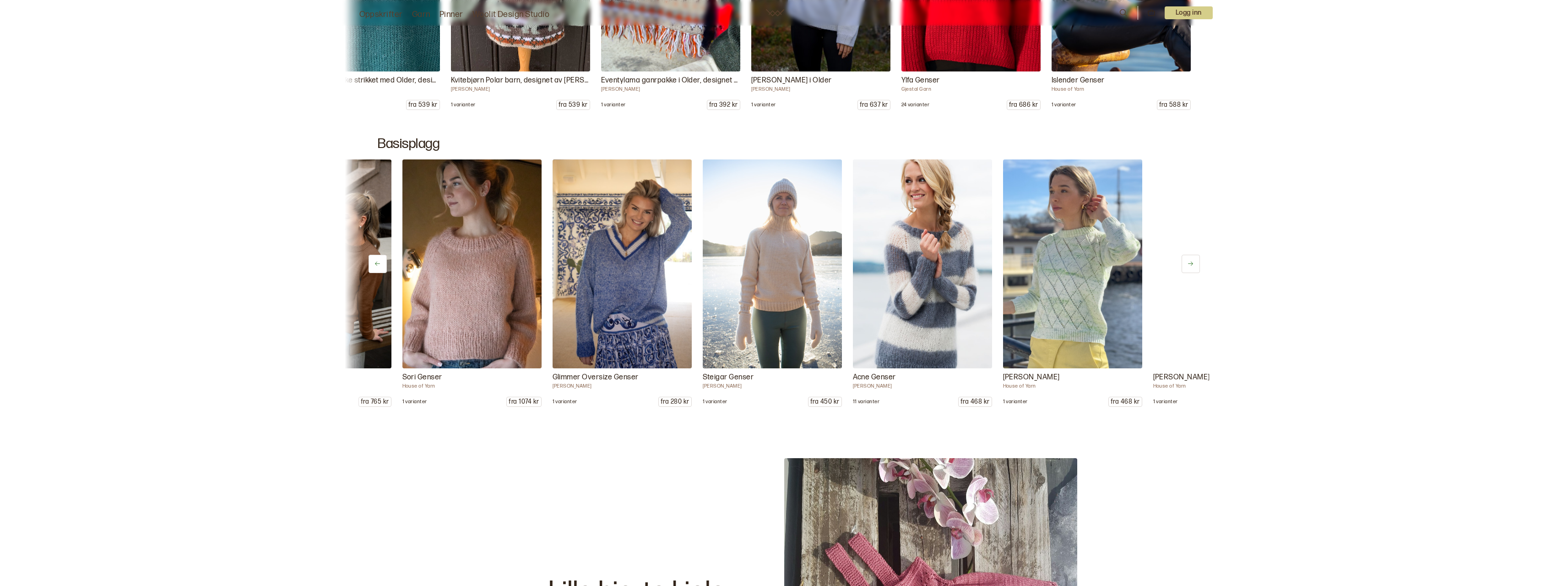
click at [1193, 265] on icon at bounding box center [1191, 264] width 7 height 7
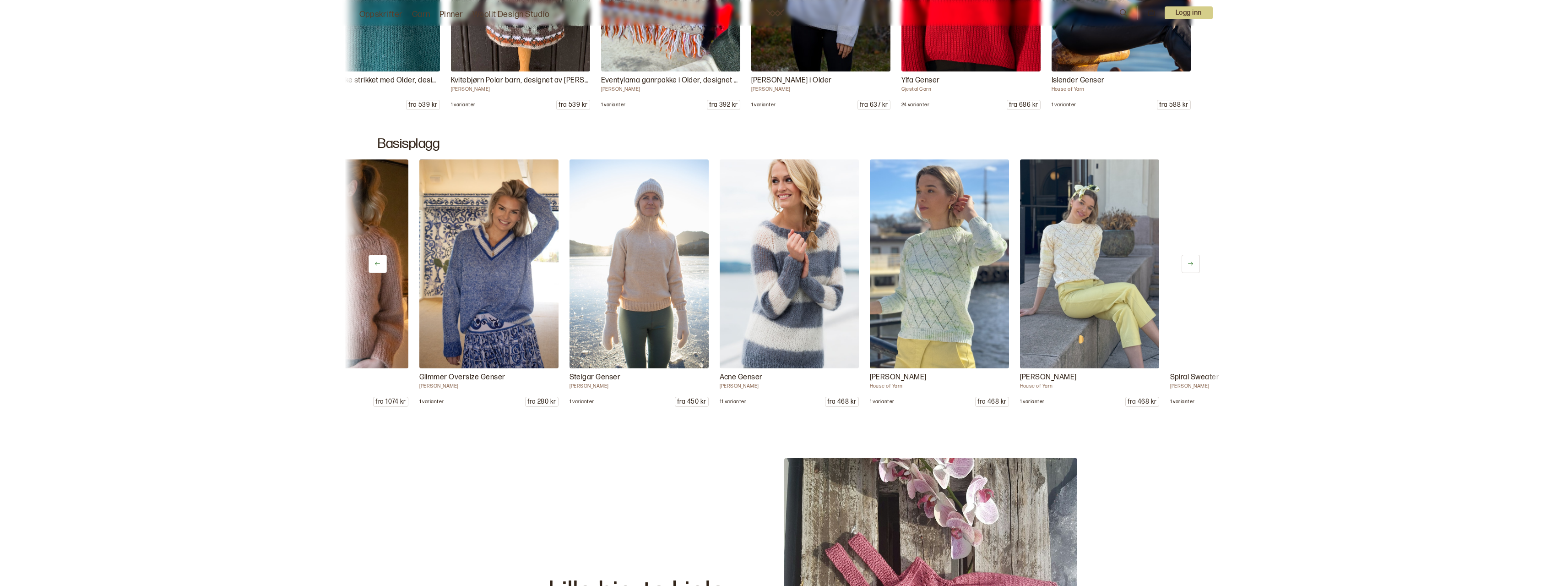
click at [1193, 265] on icon at bounding box center [1191, 264] width 7 height 7
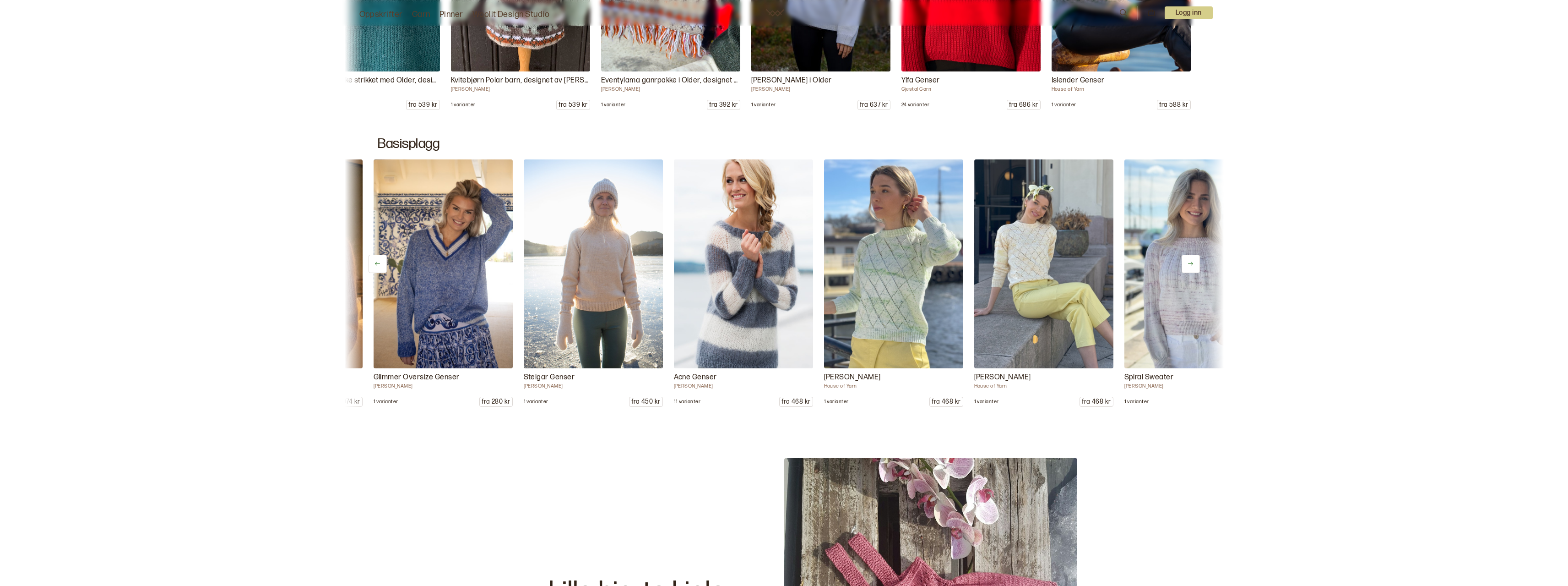
click at [1193, 265] on icon at bounding box center [1191, 264] width 7 height 7
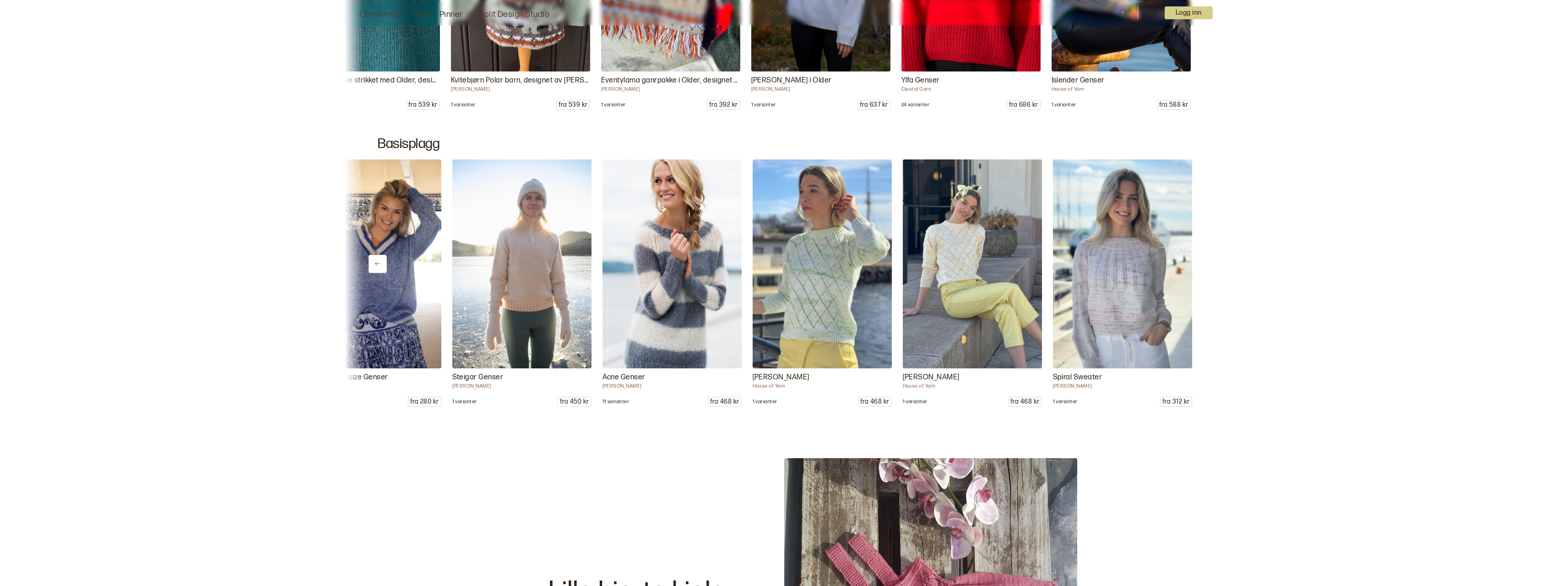
scroll to position [0, 1428]
click at [1193, 265] on icon at bounding box center [1191, 264] width 7 height 7
click at [1193, 265] on div "Brillo Jakke House of Yarn 1 varianter fra 1110 kr Half´n Half Genser [PERSON_N…" at bounding box center [784, 283] width 879 height 248
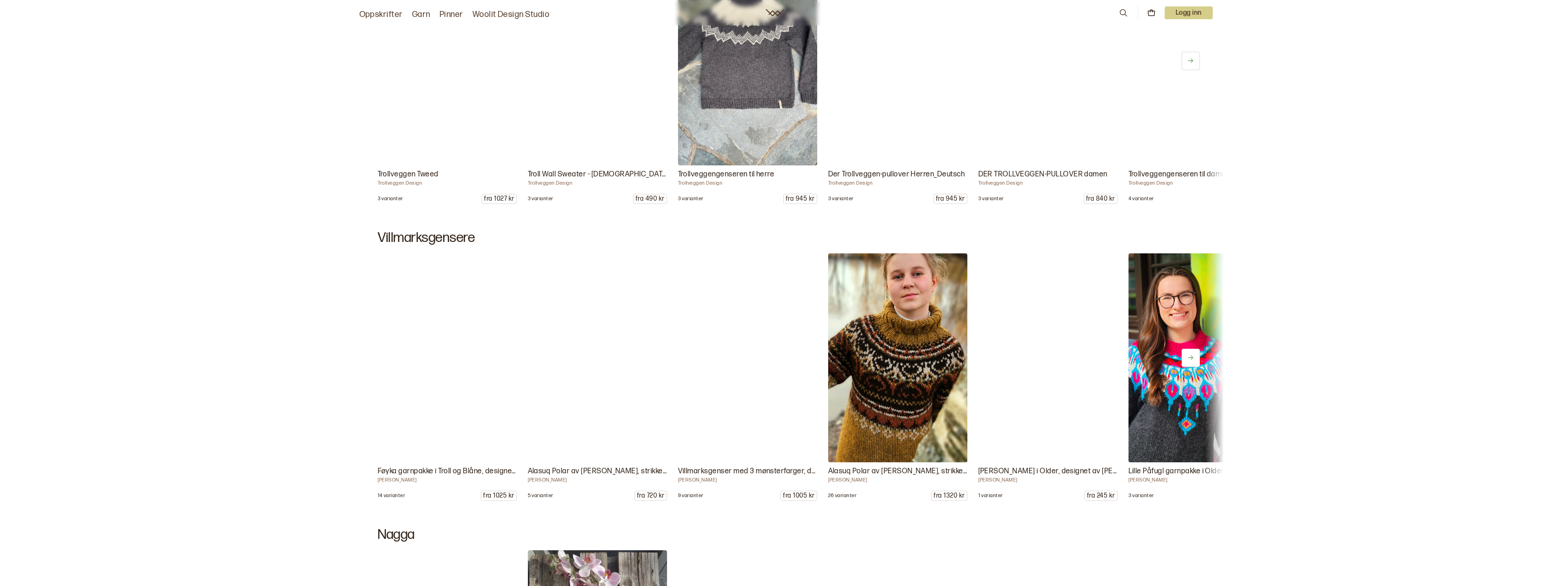
scroll to position [5360, 0]
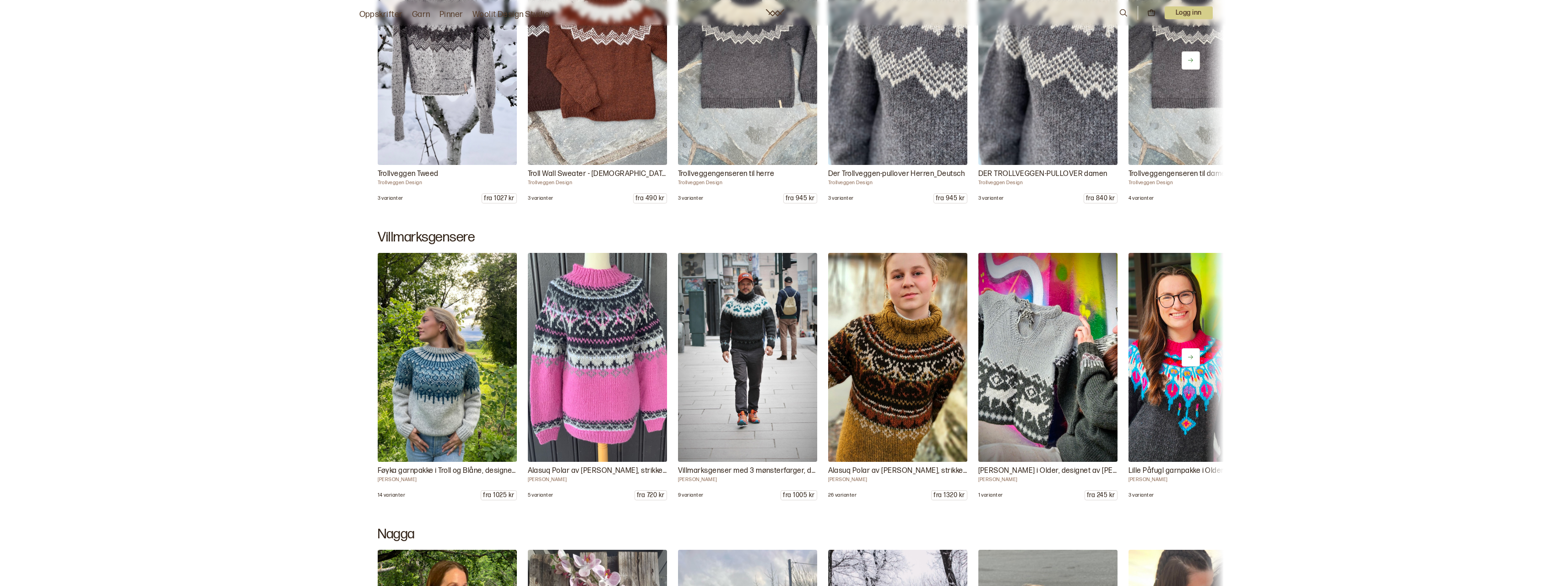
click at [1196, 356] on button at bounding box center [1191, 357] width 18 height 18
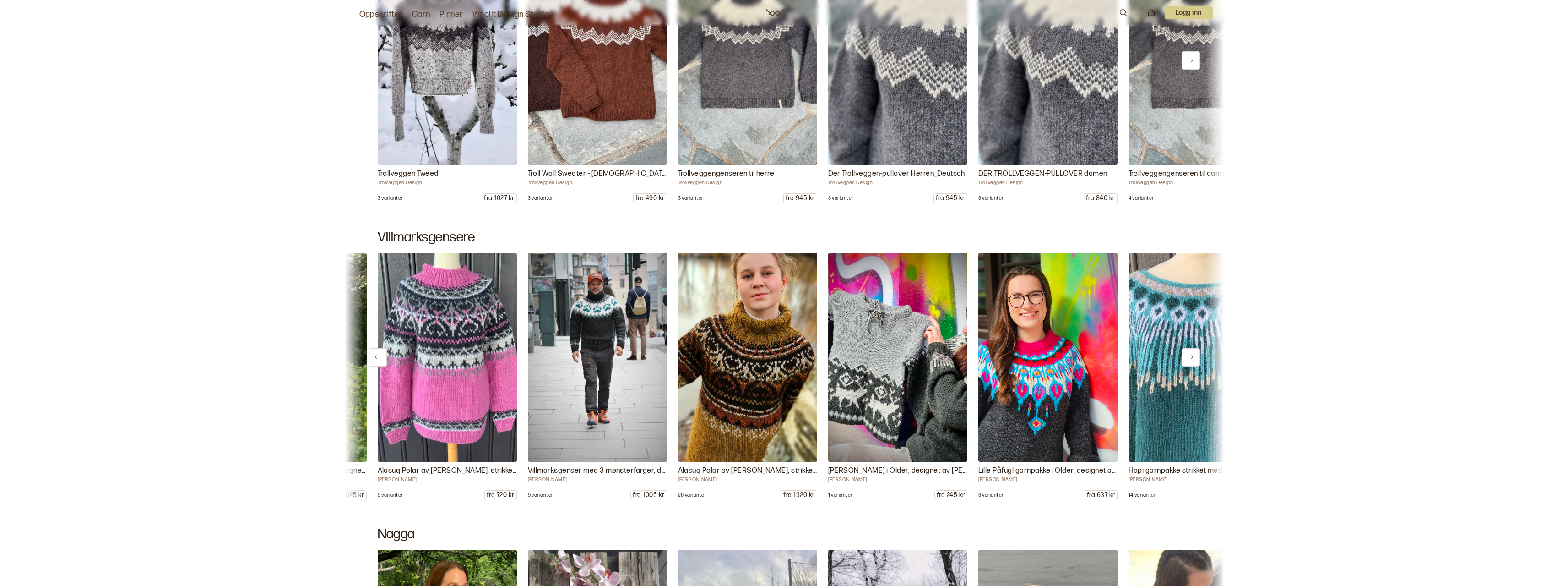
click at [1196, 356] on button at bounding box center [1191, 357] width 18 height 18
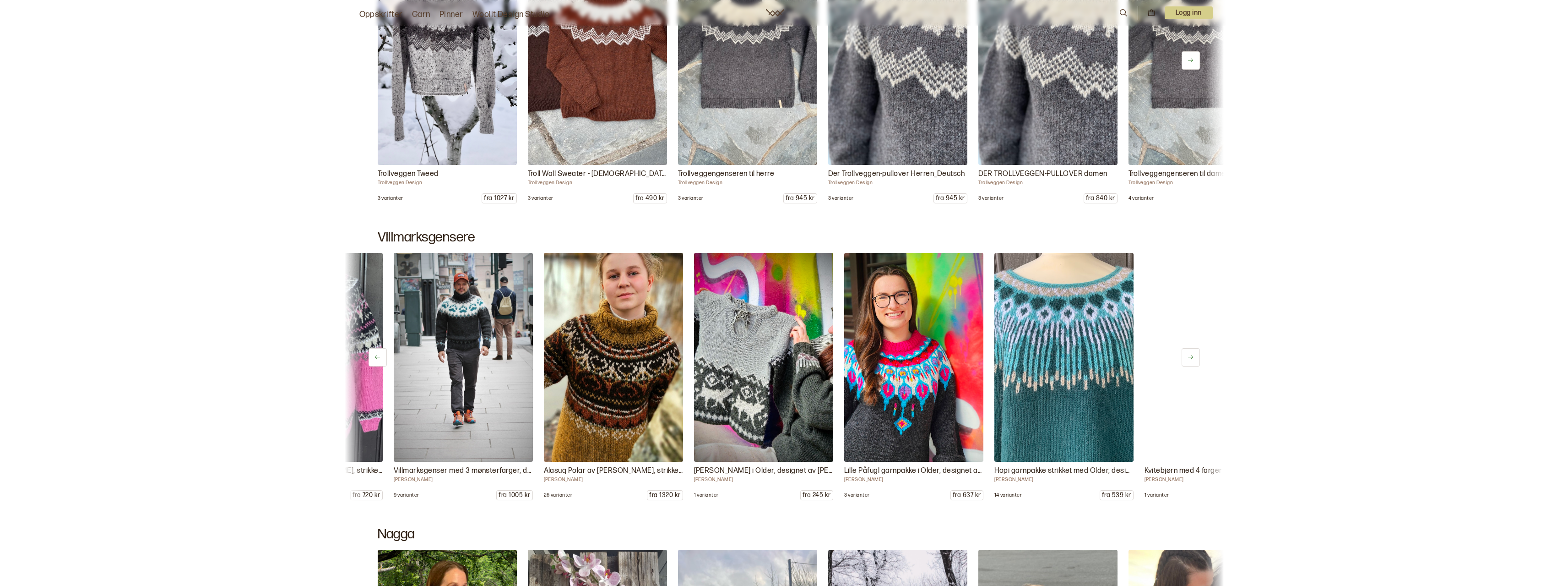
click at [1196, 356] on button at bounding box center [1191, 357] width 18 height 18
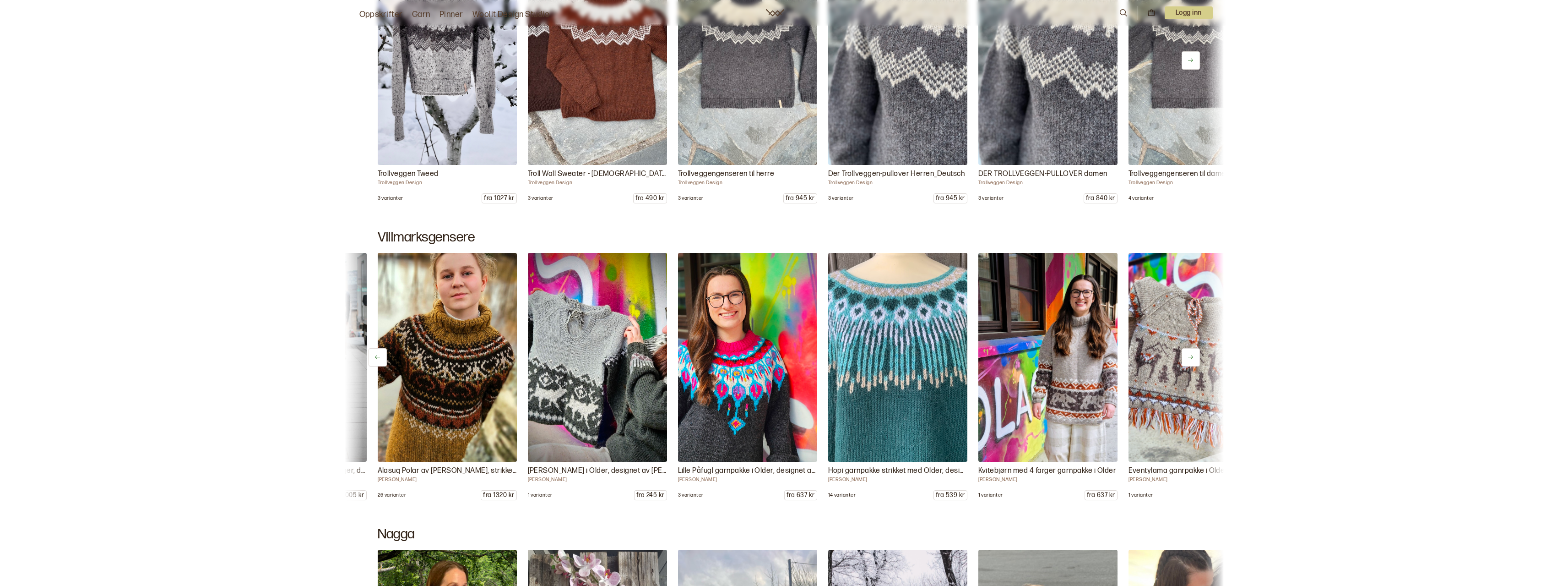
click at [1196, 356] on button at bounding box center [1191, 357] width 18 height 18
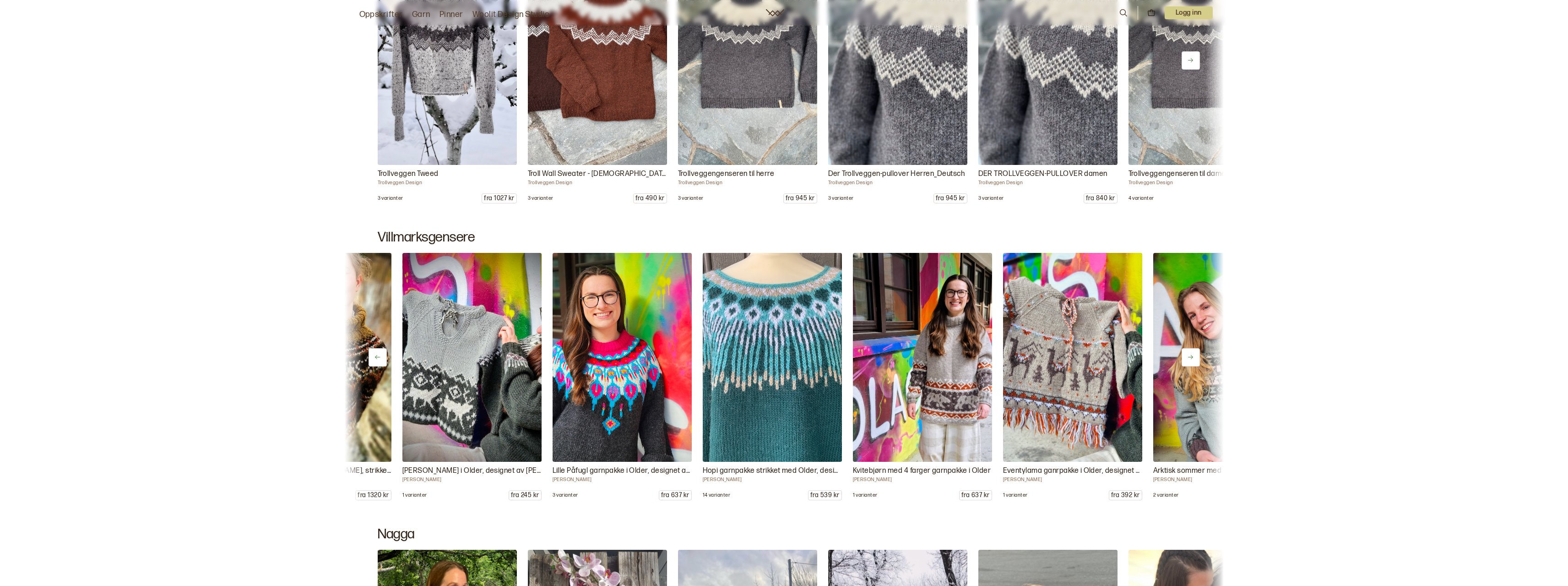
click at [1196, 356] on button at bounding box center [1191, 357] width 18 height 18
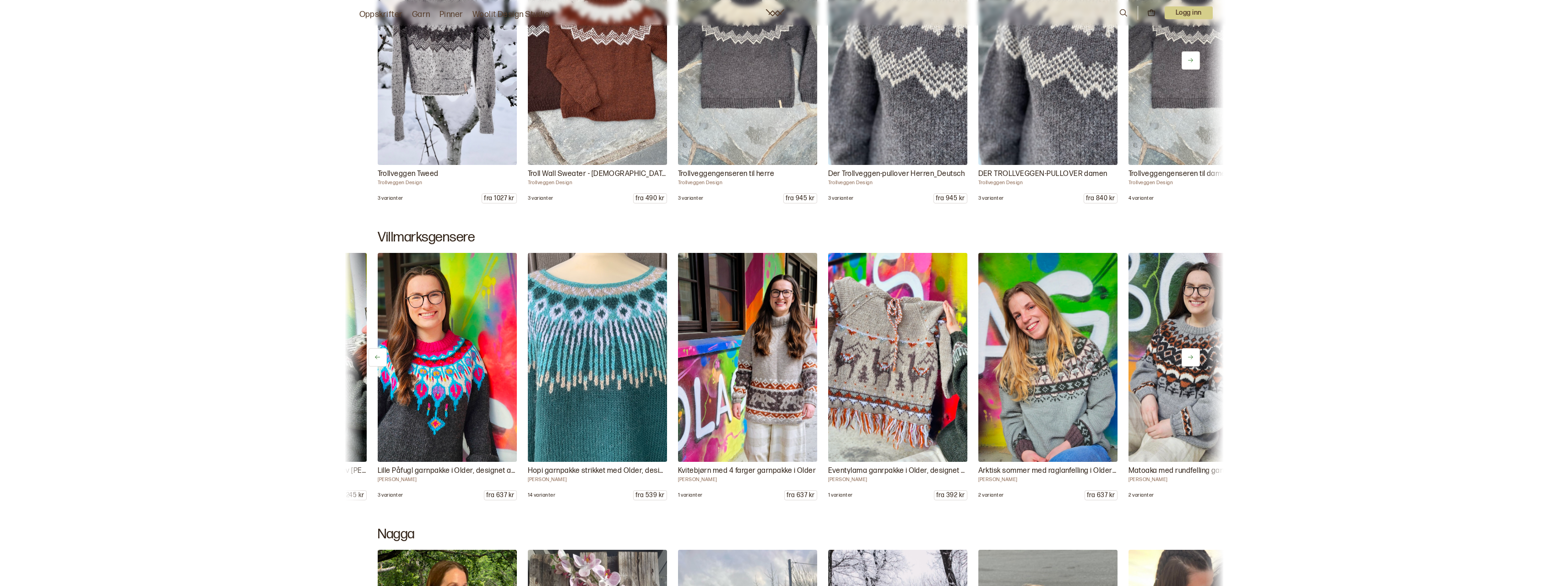
click at [1196, 356] on button at bounding box center [1191, 357] width 18 height 18
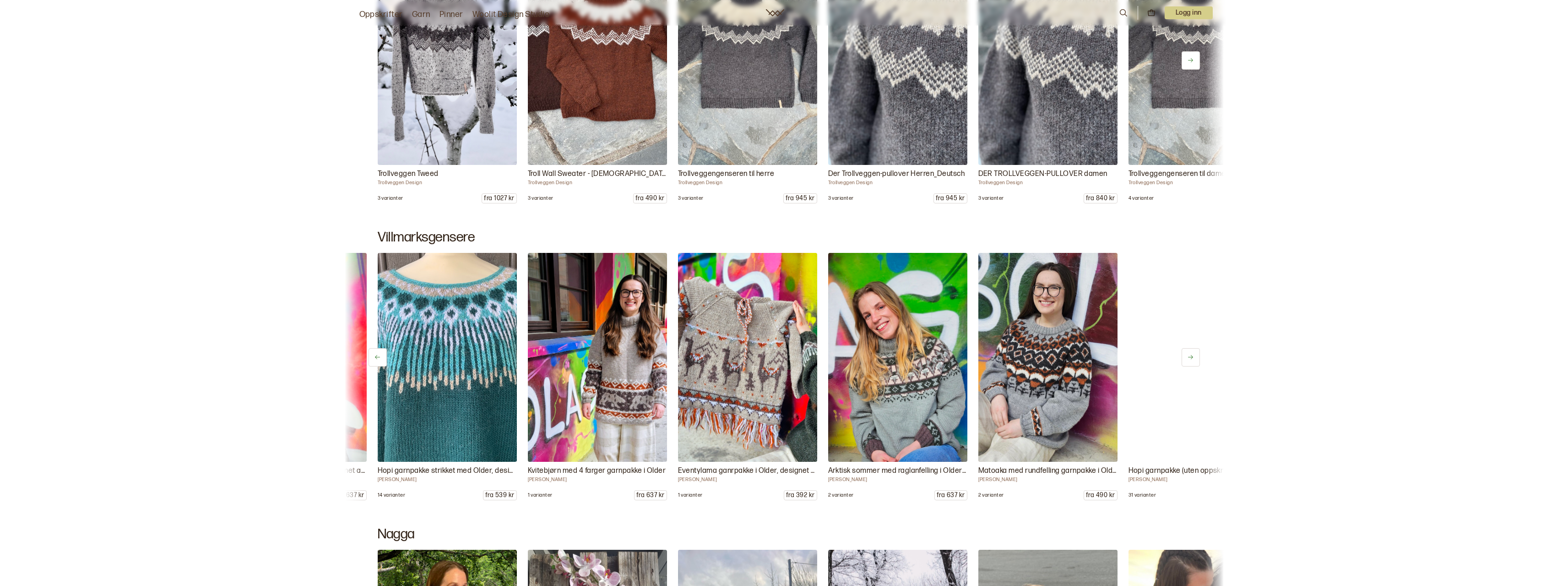
click at [1196, 356] on button at bounding box center [1191, 357] width 18 height 18
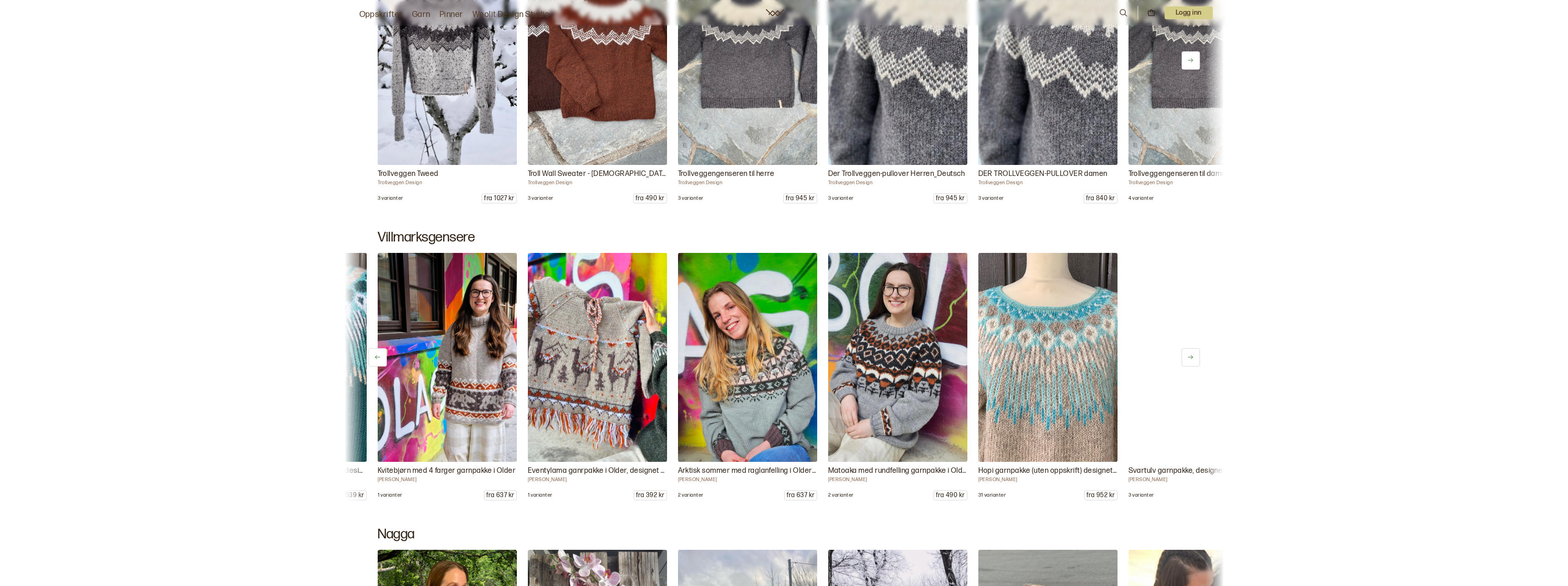
click at [1195, 356] on button at bounding box center [1191, 357] width 18 height 18
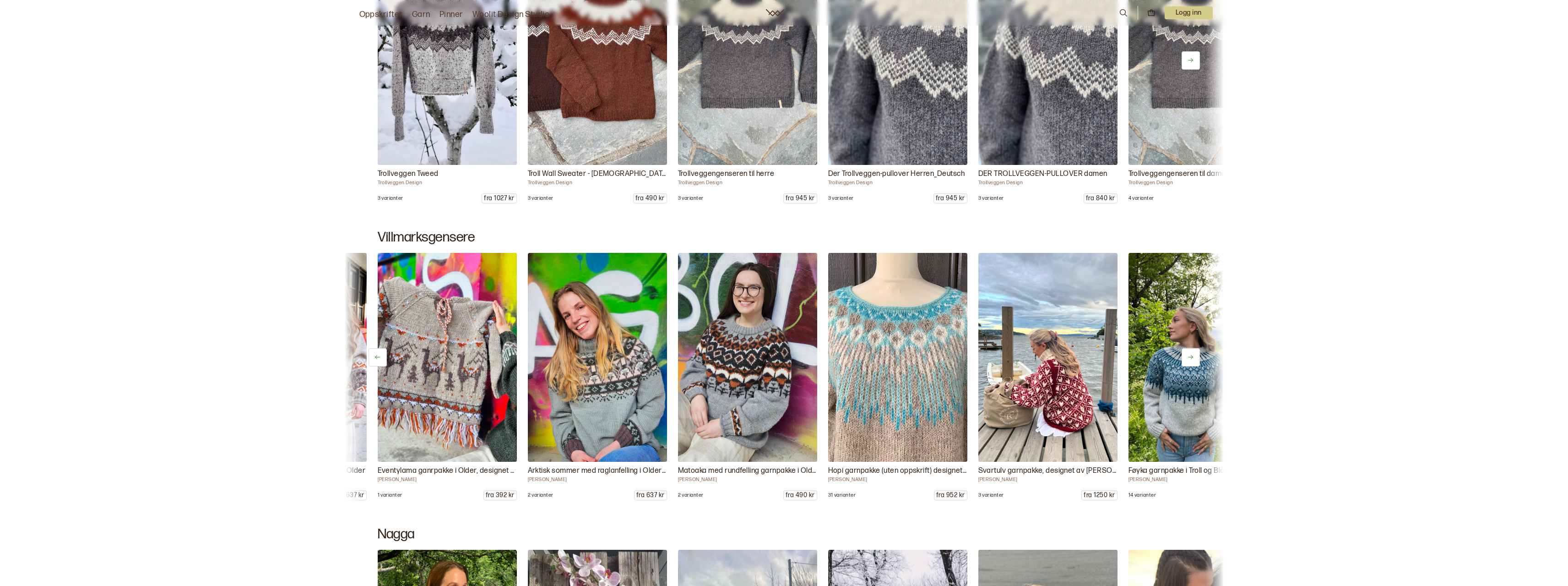
click at [1195, 355] on button at bounding box center [1191, 357] width 18 height 18
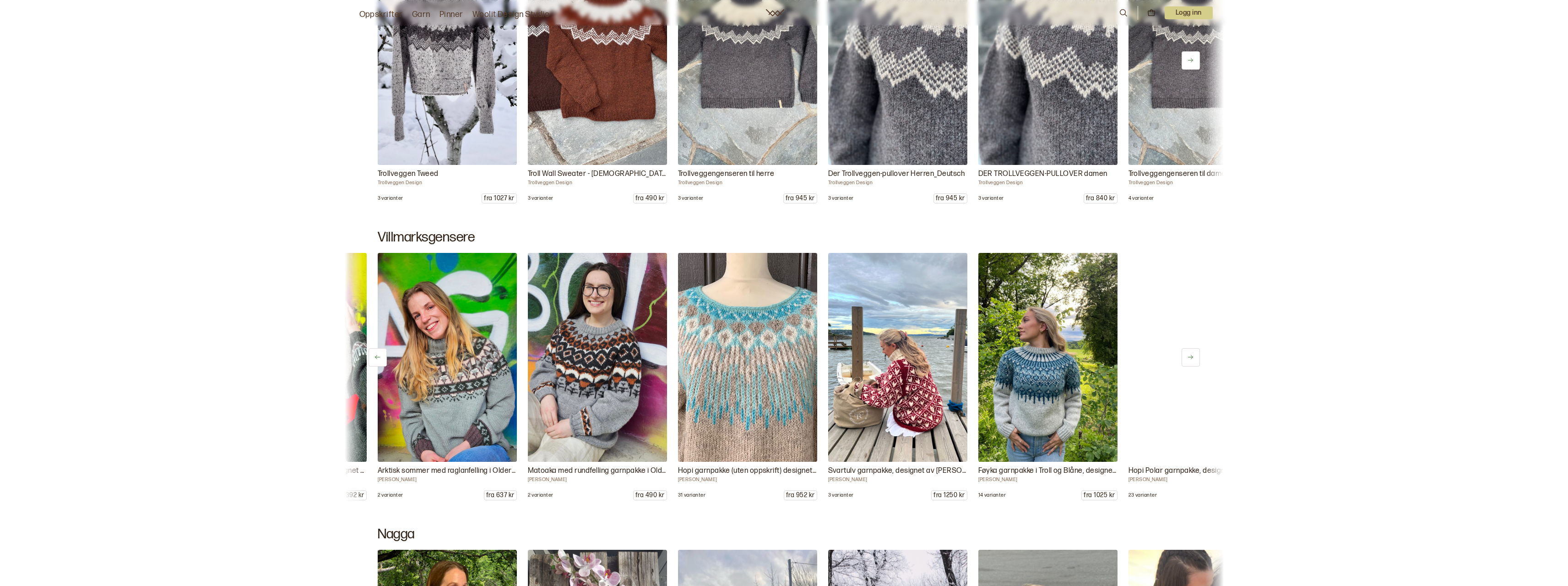
click at [1195, 355] on button at bounding box center [1191, 357] width 18 height 18
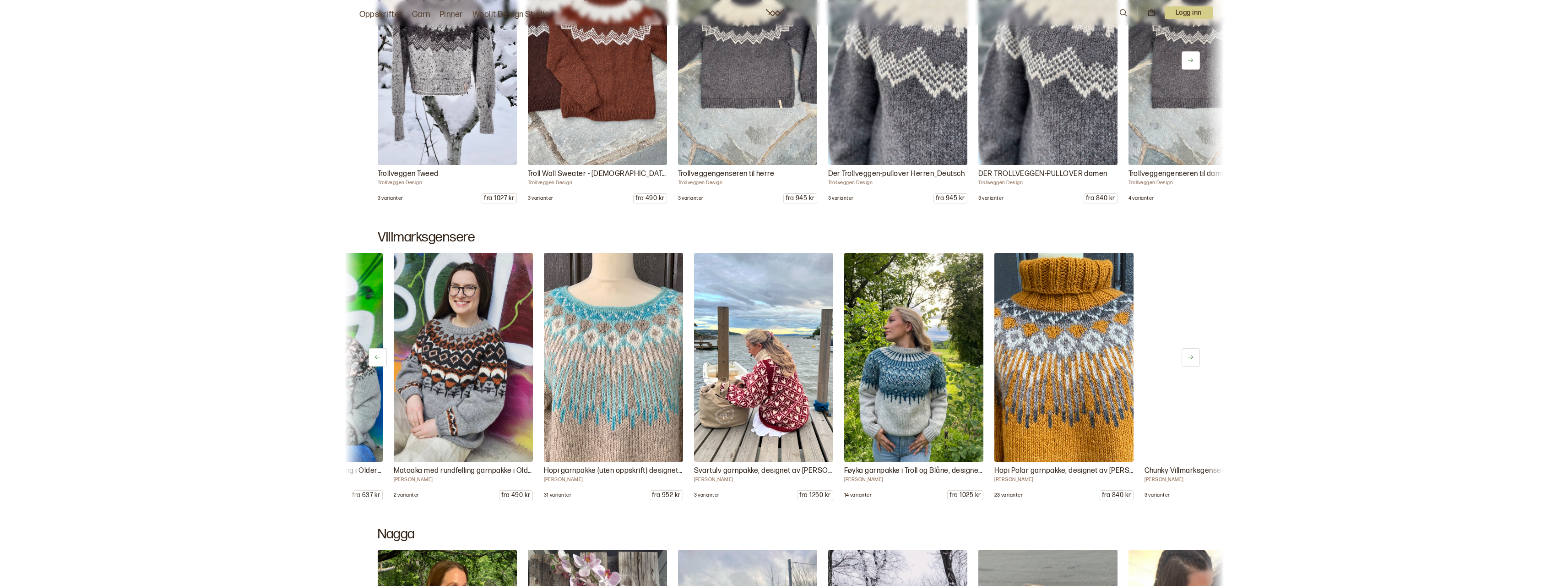
click at [1195, 355] on button at bounding box center [1191, 357] width 18 height 18
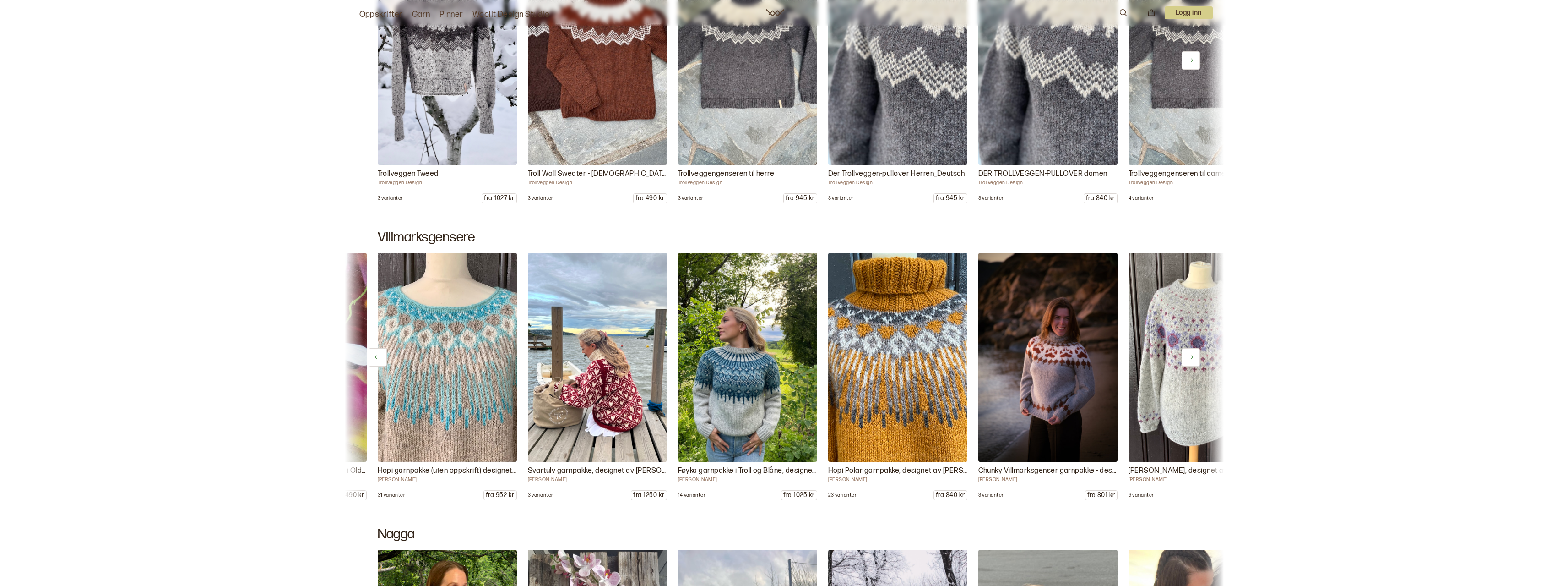
click at [1195, 355] on button at bounding box center [1191, 357] width 18 height 18
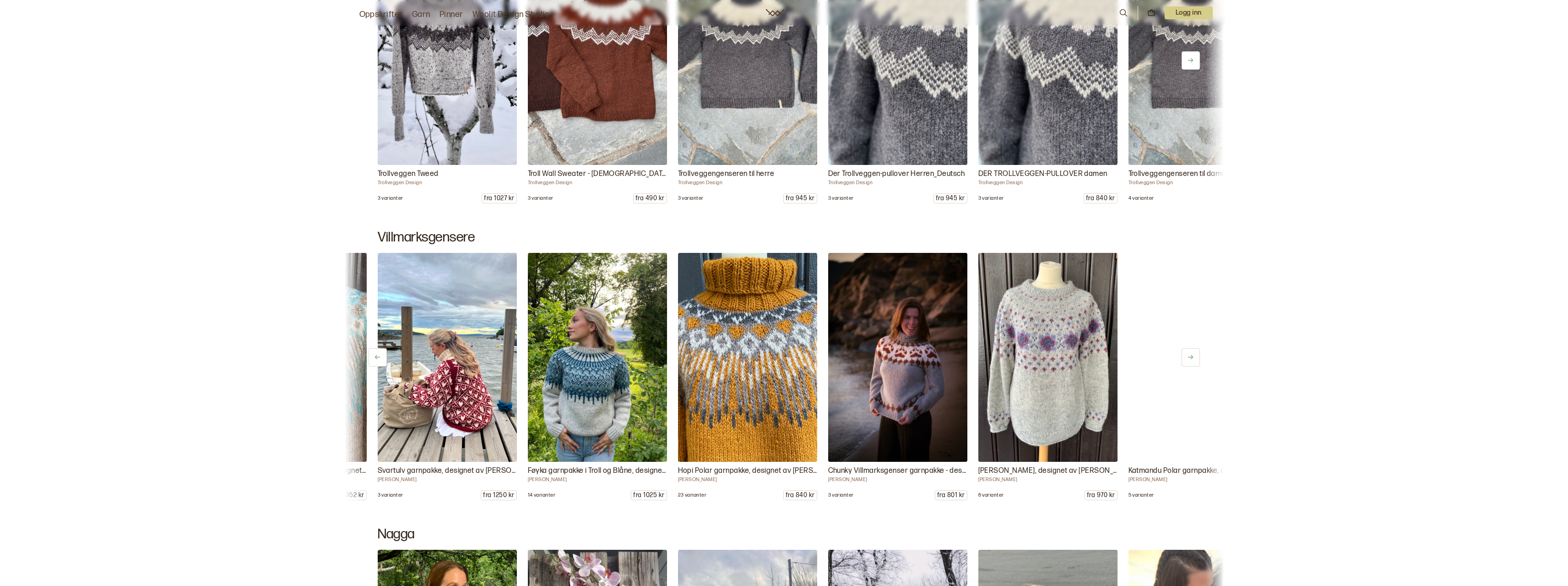
click at [1195, 355] on button at bounding box center [1191, 357] width 18 height 18
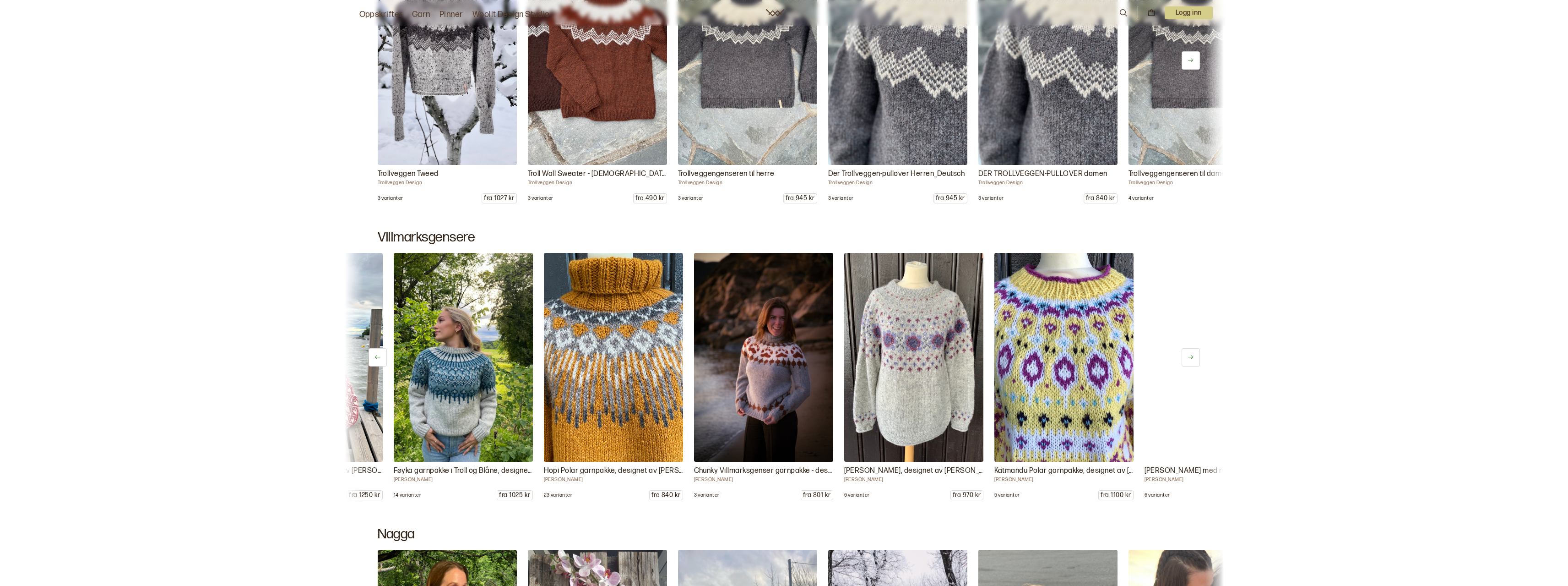
click at [1195, 355] on button at bounding box center [1191, 357] width 18 height 18
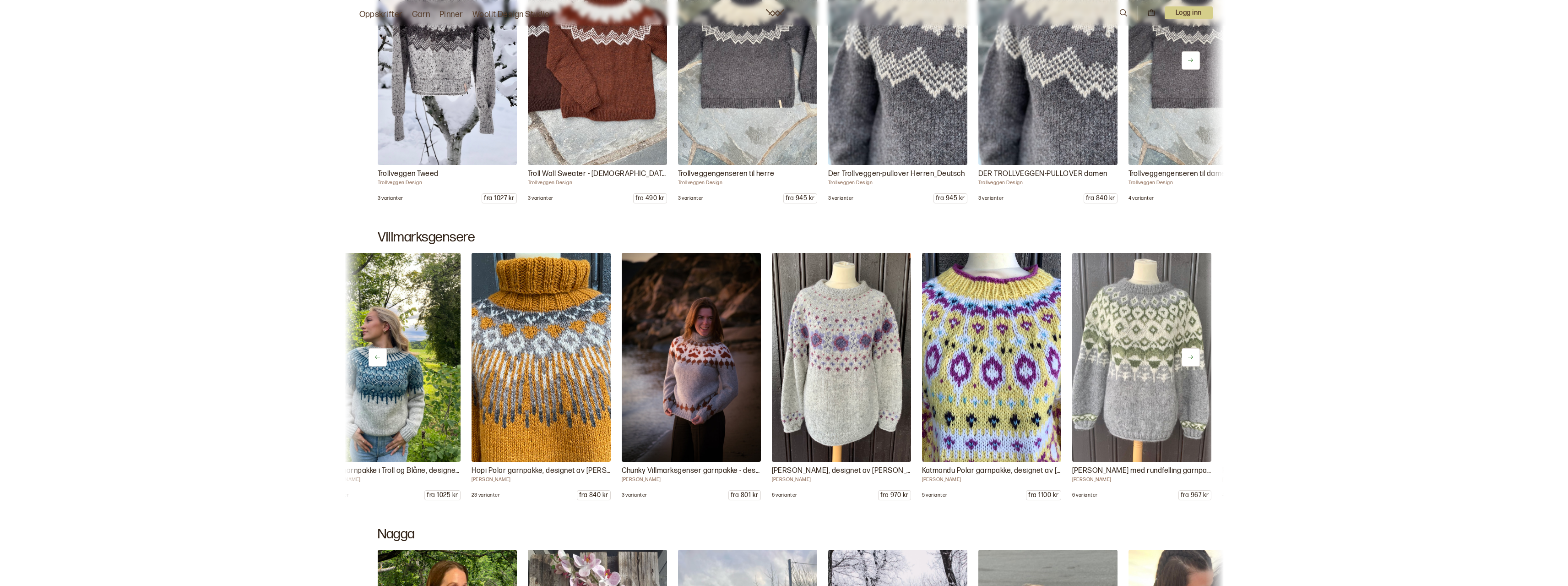
click at [1195, 355] on button at bounding box center [1191, 357] width 18 height 18
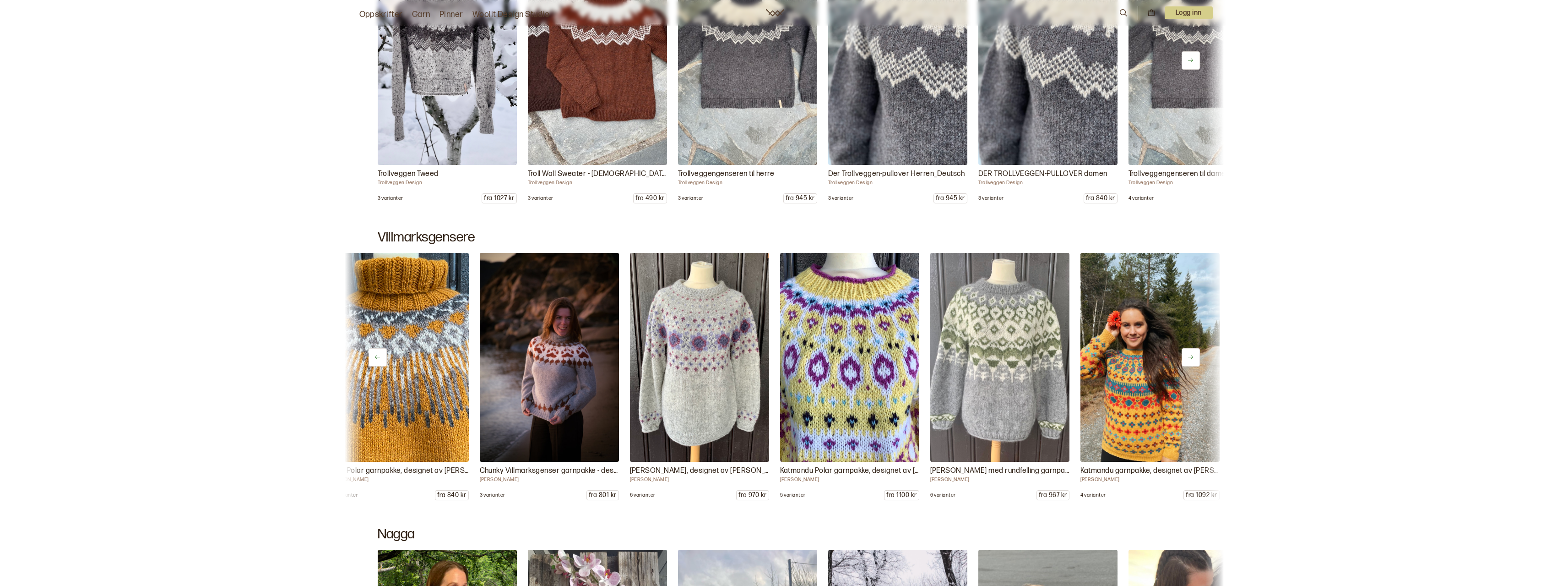
click at [1195, 355] on button at bounding box center [1191, 357] width 18 height 18
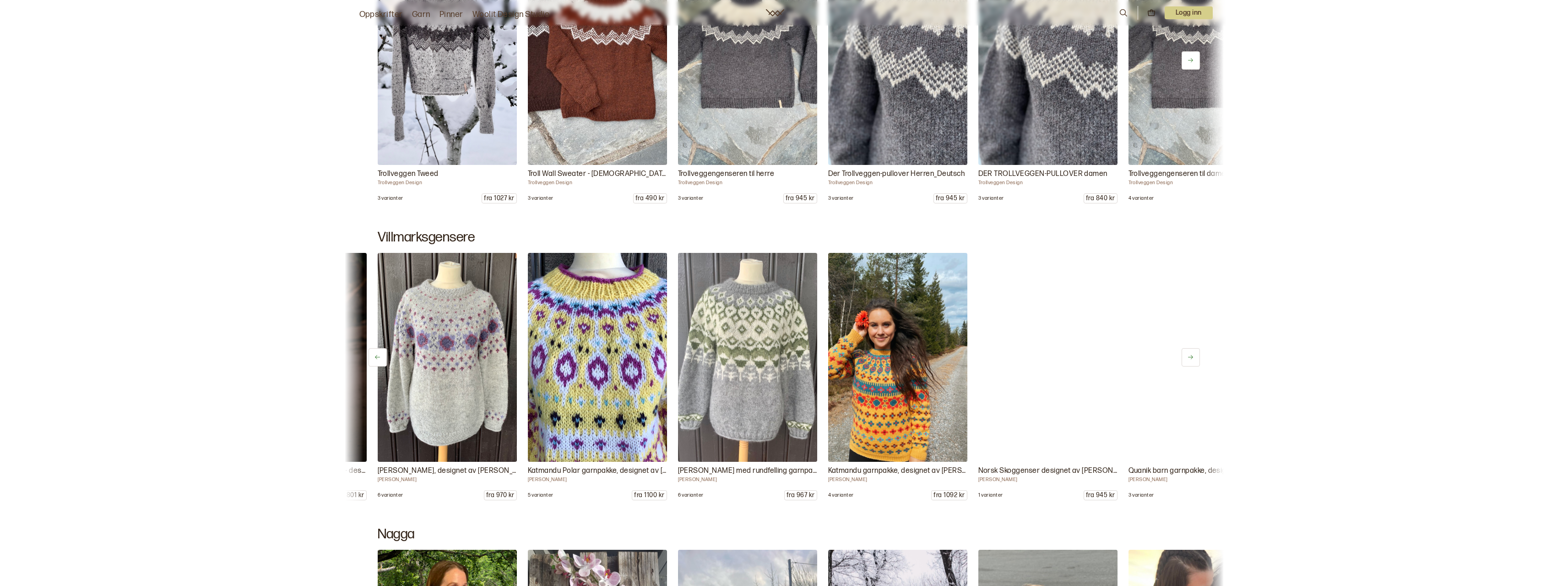
click at [1194, 355] on button at bounding box center [1191, 357] width 18 height 18
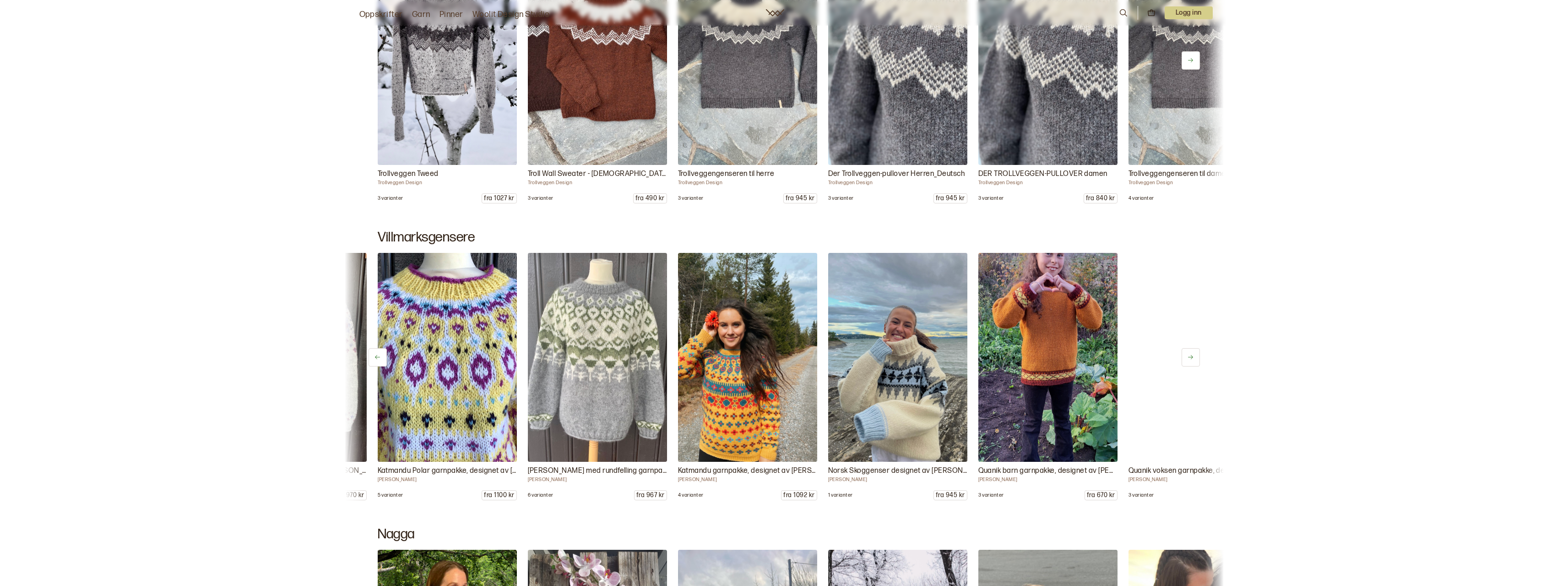
click at [1194, 354] on button at bounding box center [1191, 357] width 18 height 18
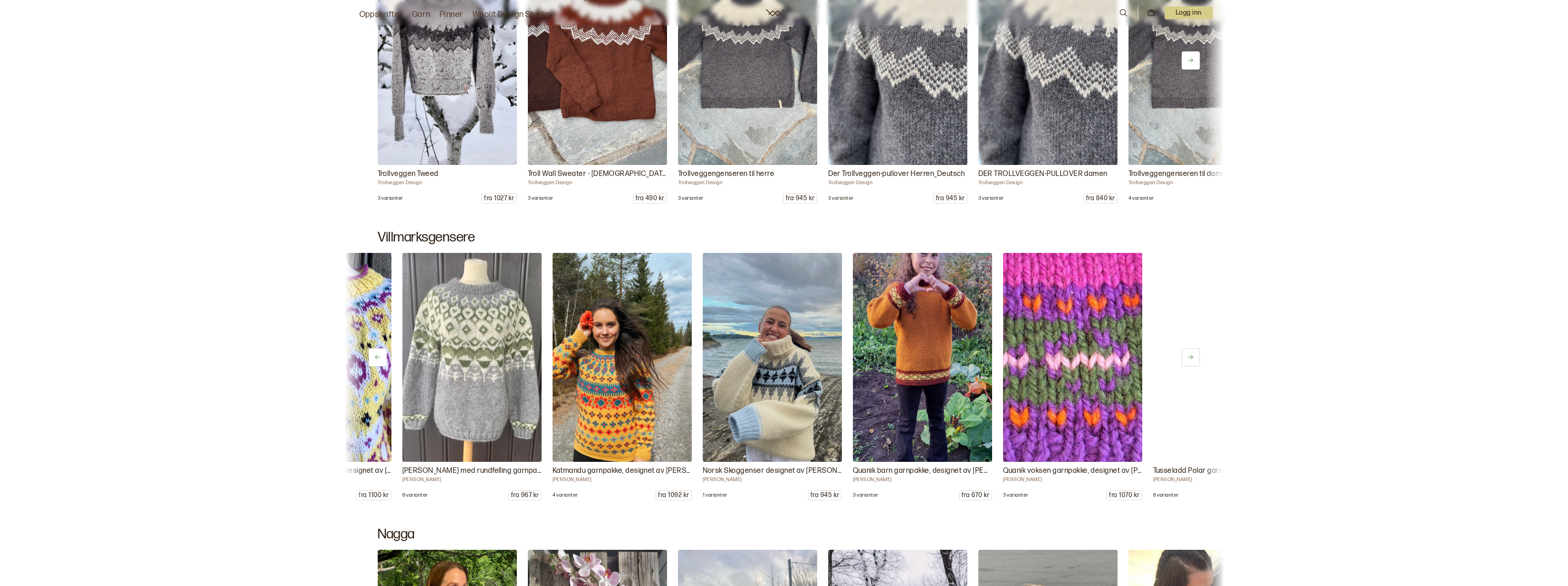
click at [1194, 354] on button at bounding box center [1191, 357] width 18 height 18
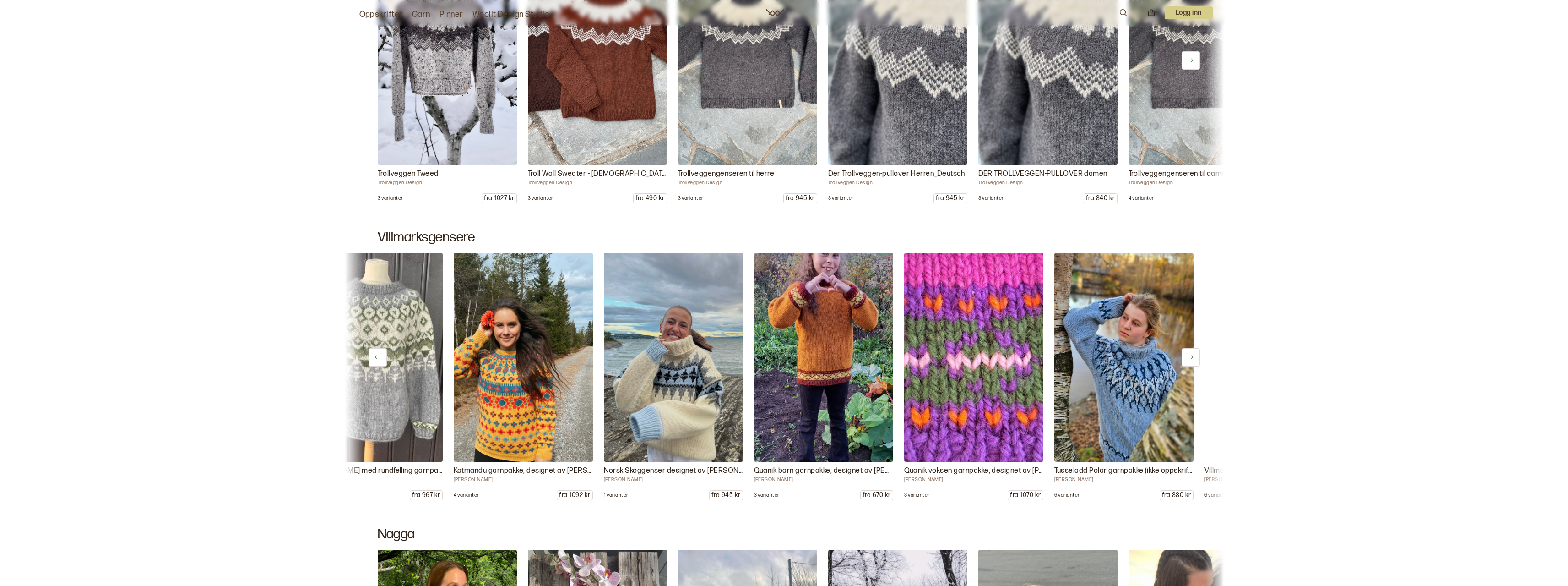
click at [1194, 354] on button at bounding box center [1191, 357] width 18 height 18
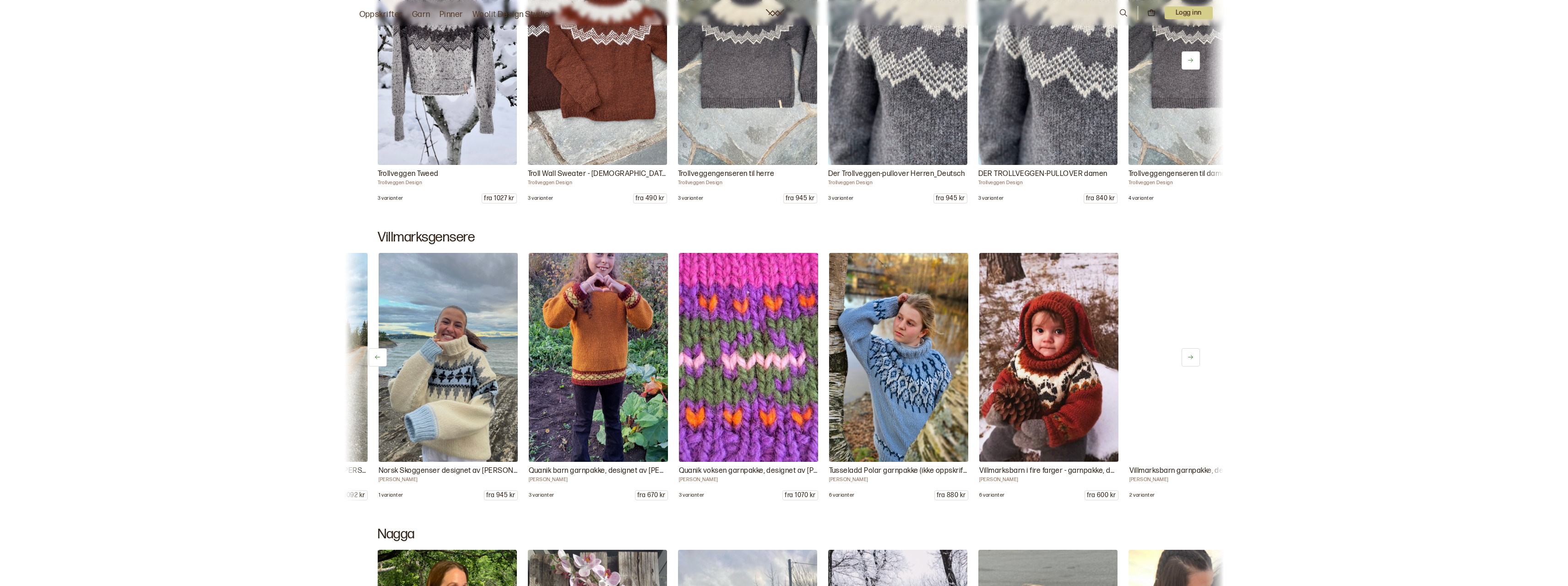
click at [1194, 354] on button at bounding box center [1191, 357] width 18 height 18
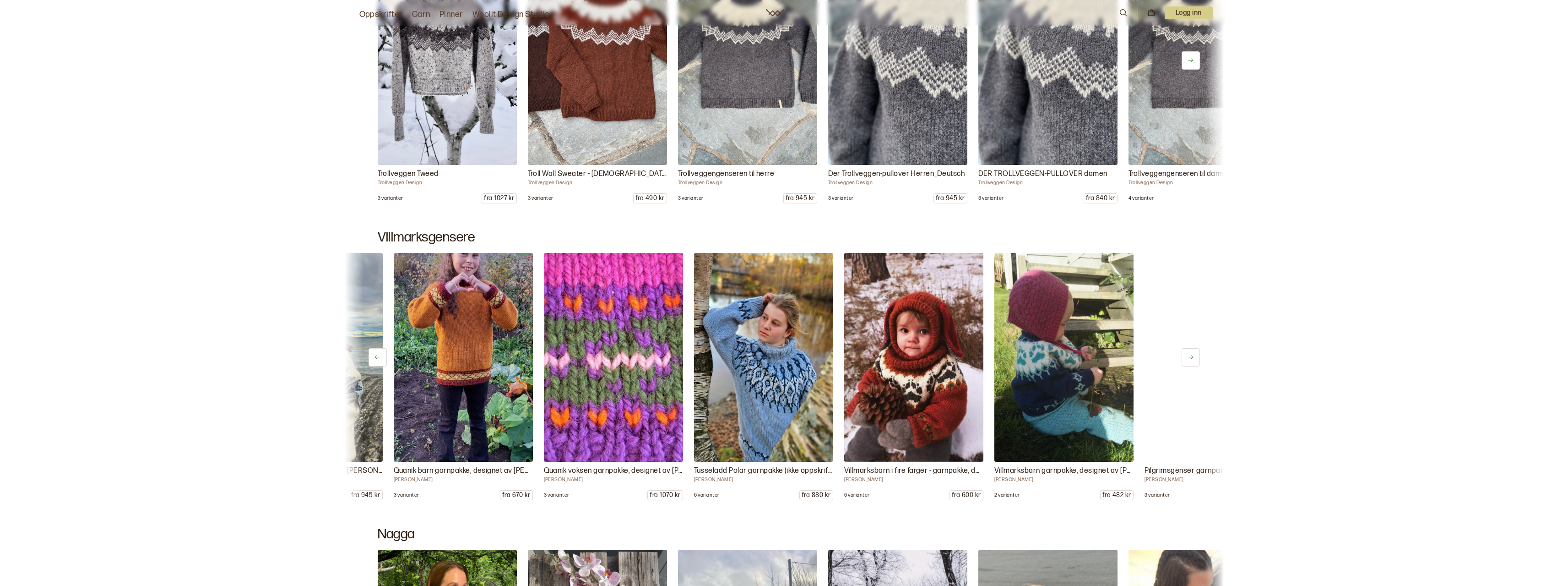
click at [1194, 354] on button at bounding box center [1191, 357] width 18 height 18
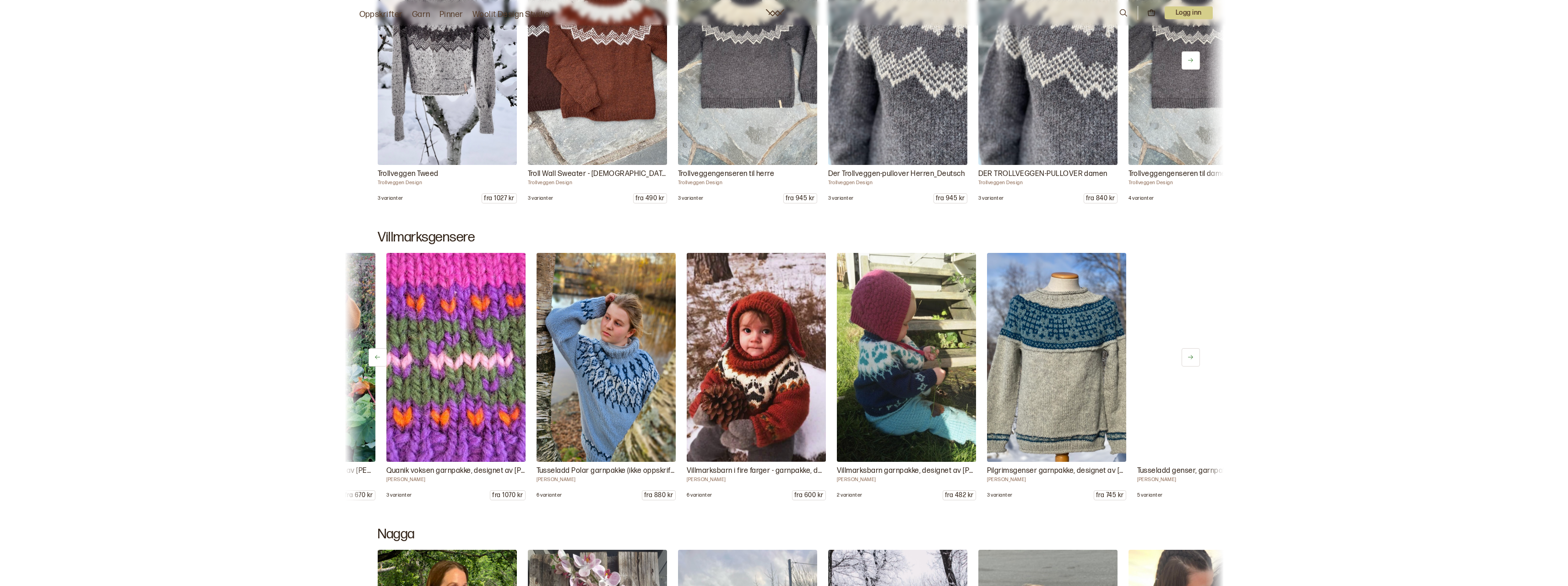
click at [1194, 354] on button at bounding box center [1191, 357] width 18 height 18
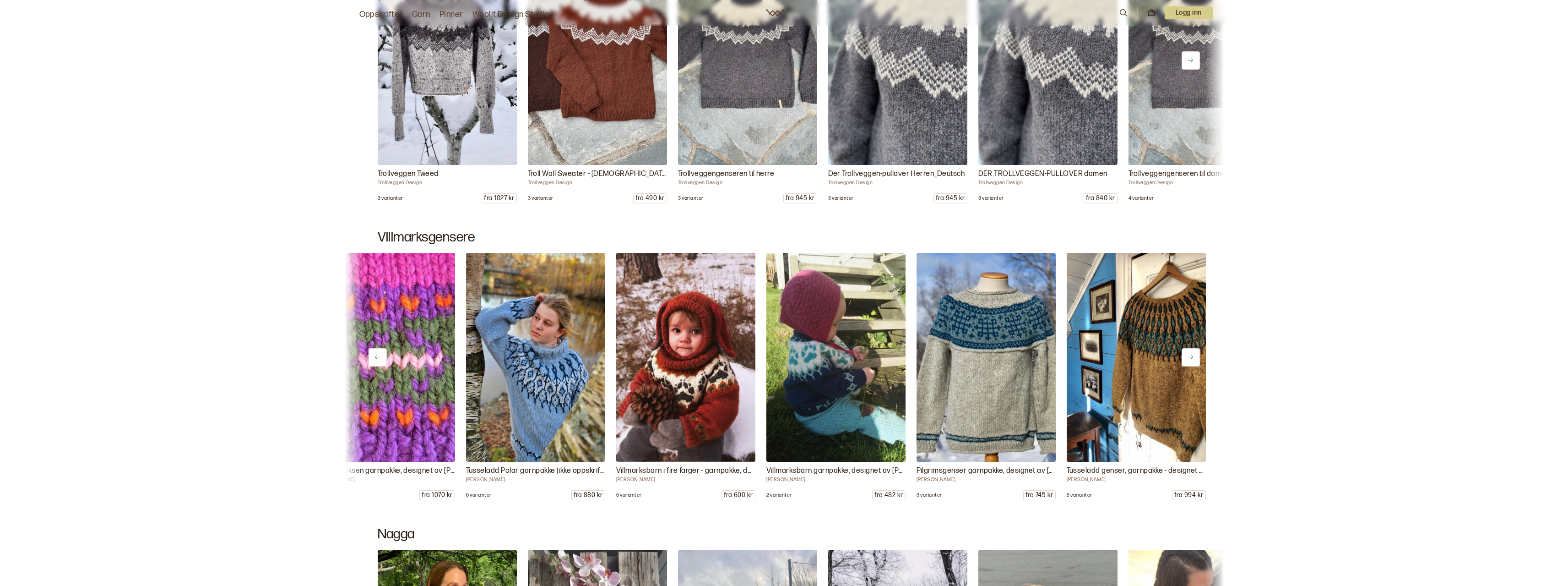
scroll to position [0, 3381]
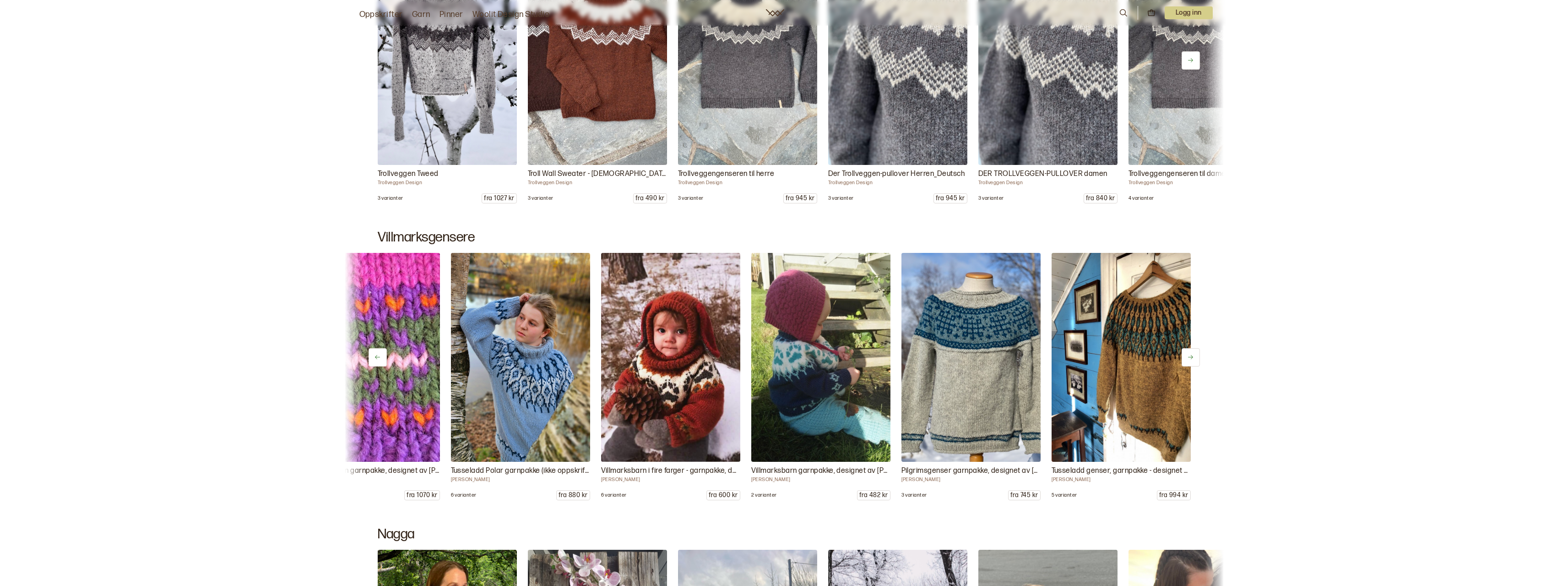
click at [1194, 354] on button at bounding box center [1191, 357] width 18 height 18
click at [1194, 354] on div "Føyka garnpakke i Troll og Blåne, designet av [PERSON_NAME] 14 varianter fra 10…" at bounding box center [784, 376] width 879 height 248
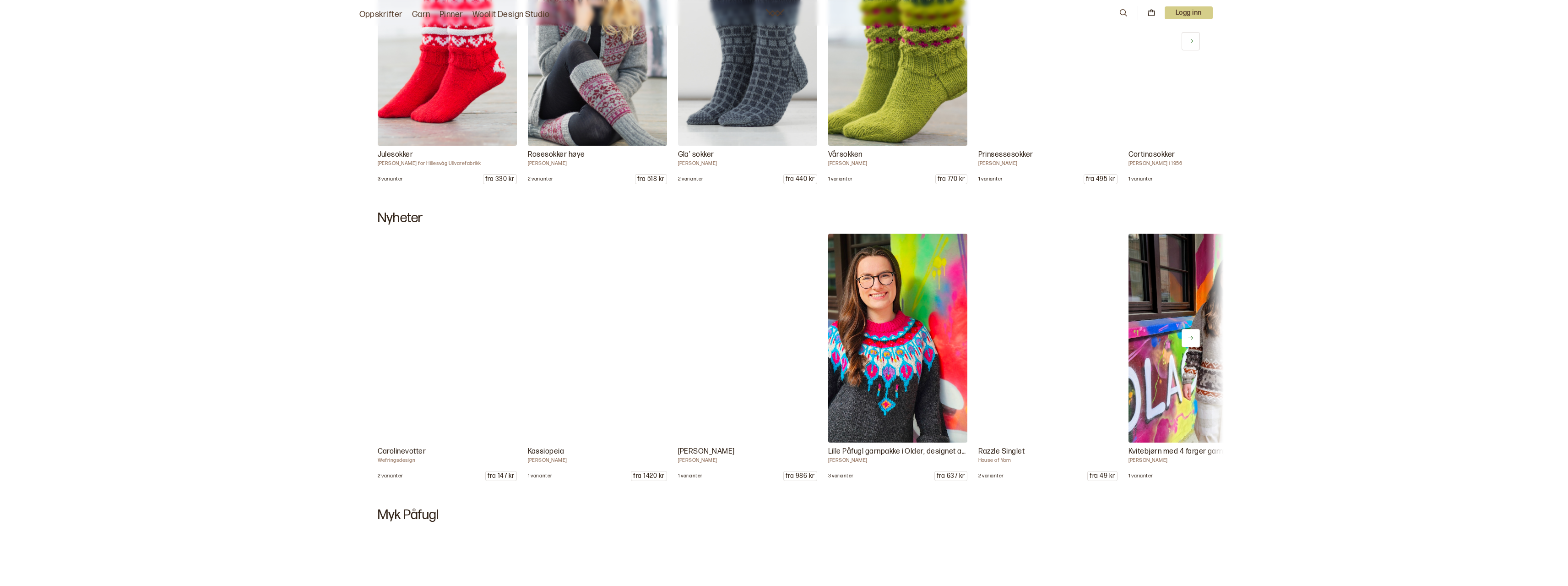
scroll to position [6688, 0]
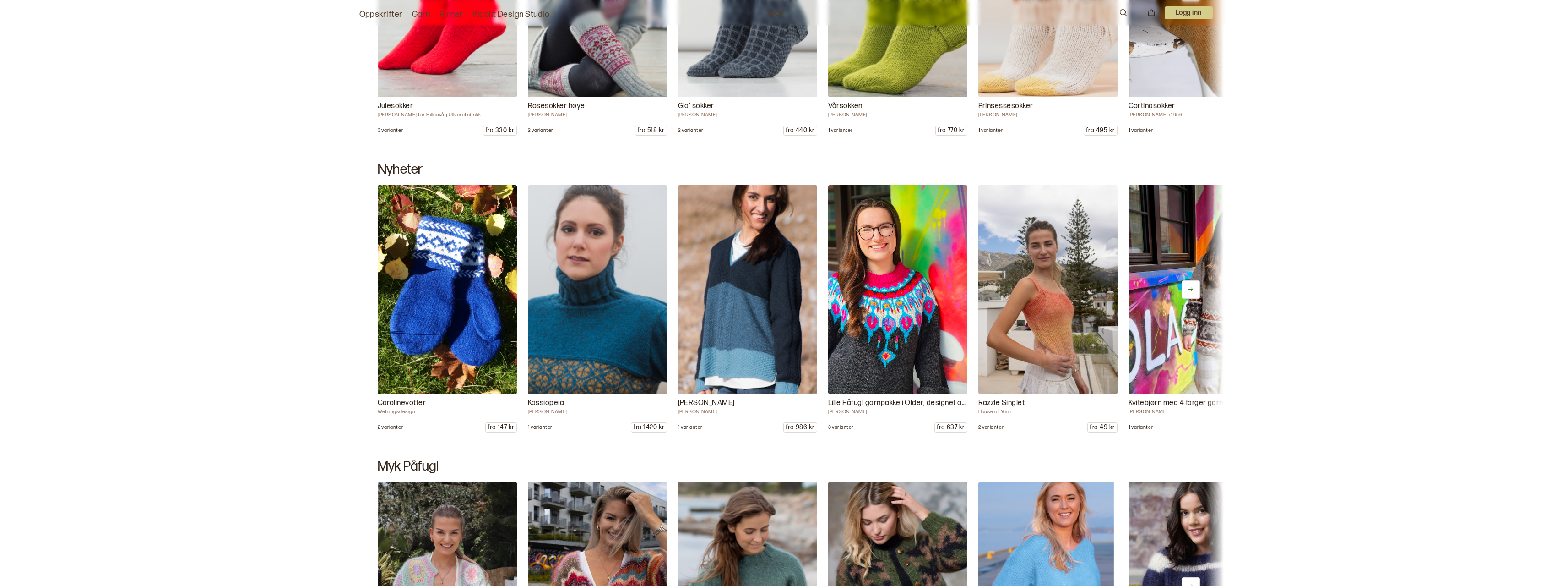
click at [1193, 291] on icon at bounding box center [1191, 289] width 7 height 7
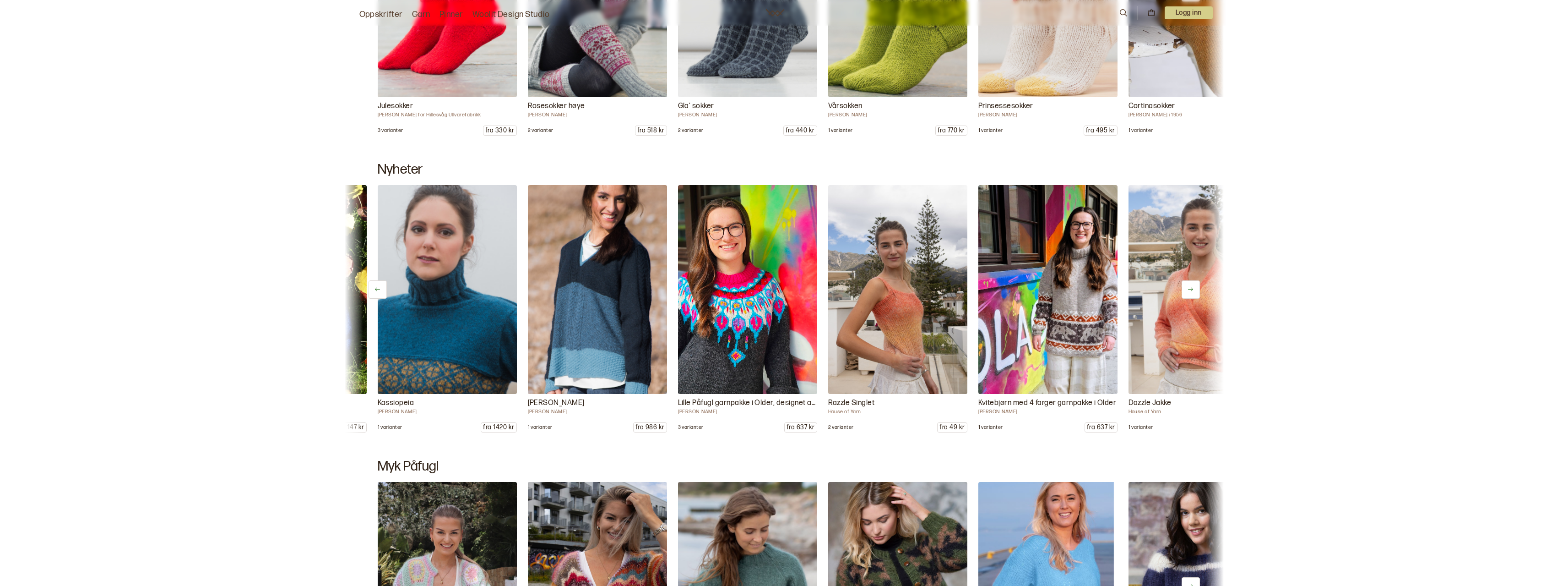
click at [1193, 291] on icon at bounding box center [1191, 289] width 7 height 7
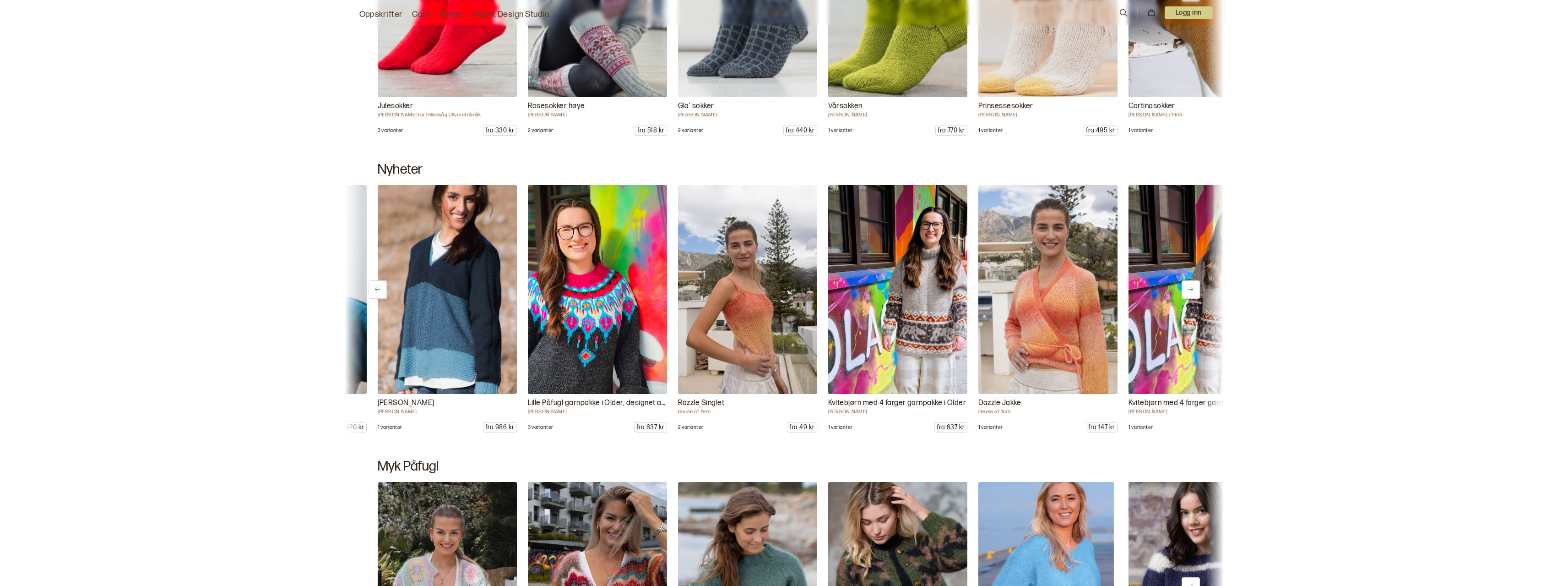
click at [1193, 291] on icon at bounding box center [1191, 289] width 7 height 7
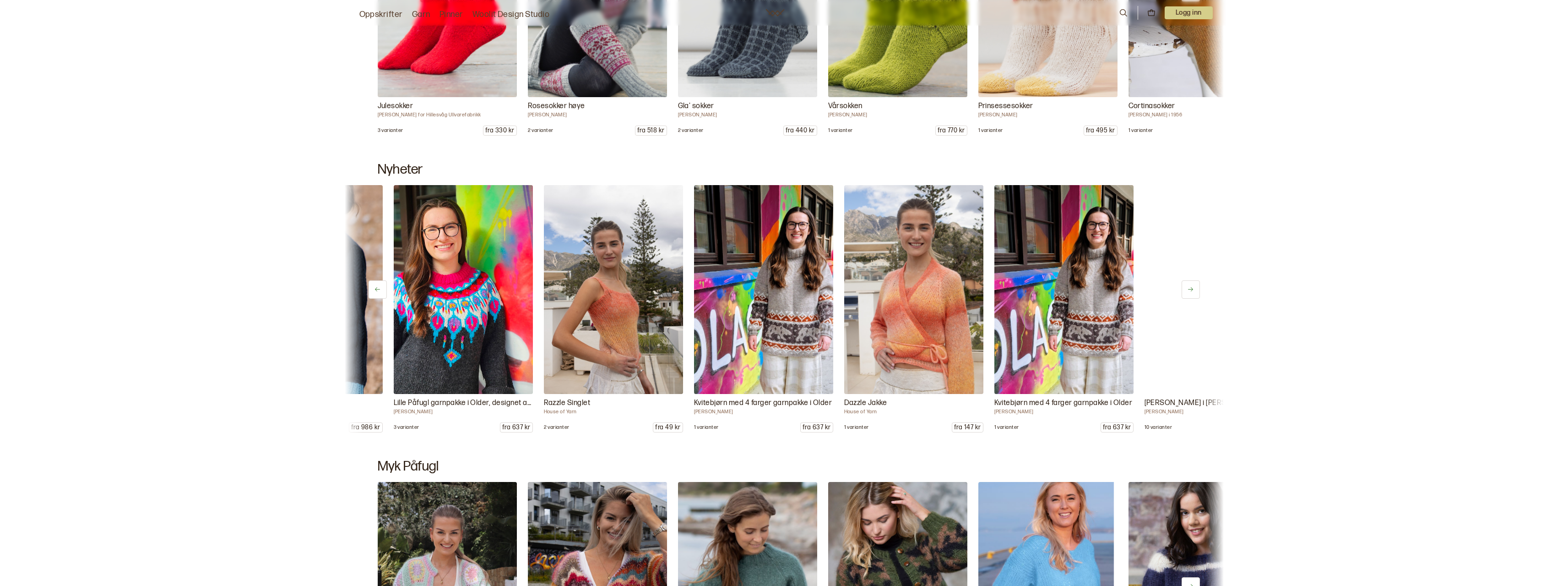
click at [1193, 291] on icon at bounding box center [1191, 289] width 7 height 7
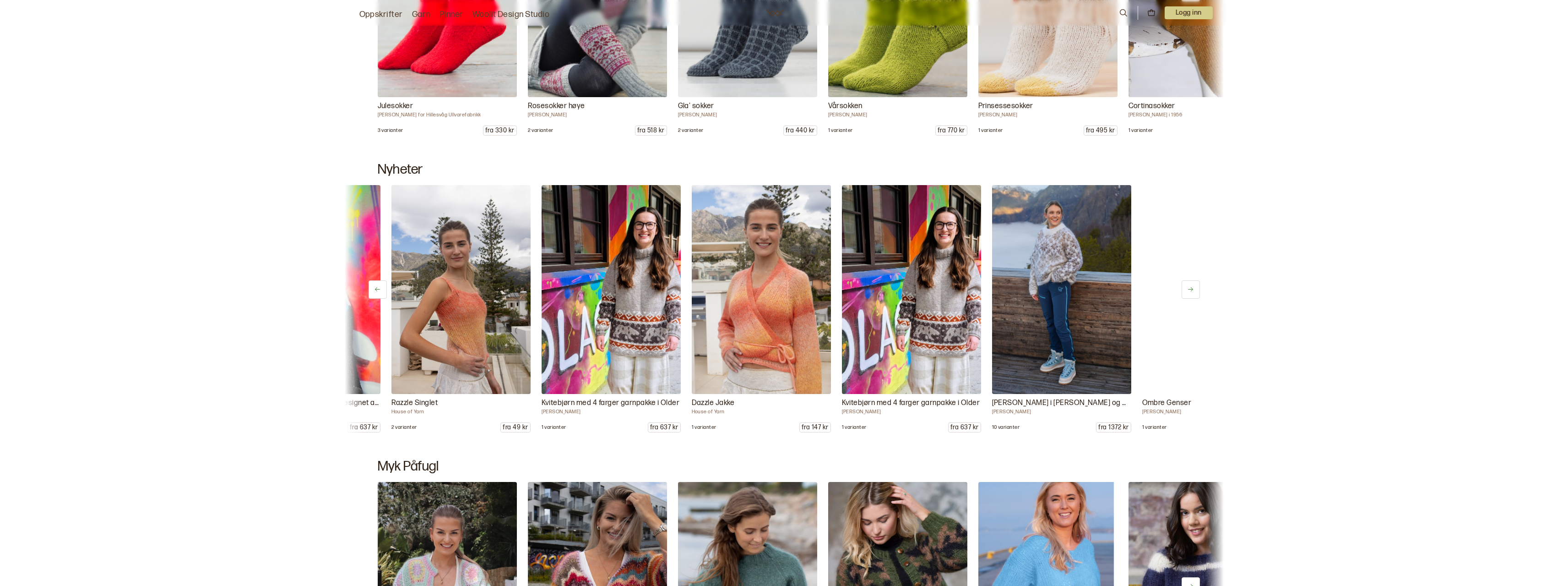
click at [1193, 291] on icon at bounding box center [1191, 289] width 7 height 7
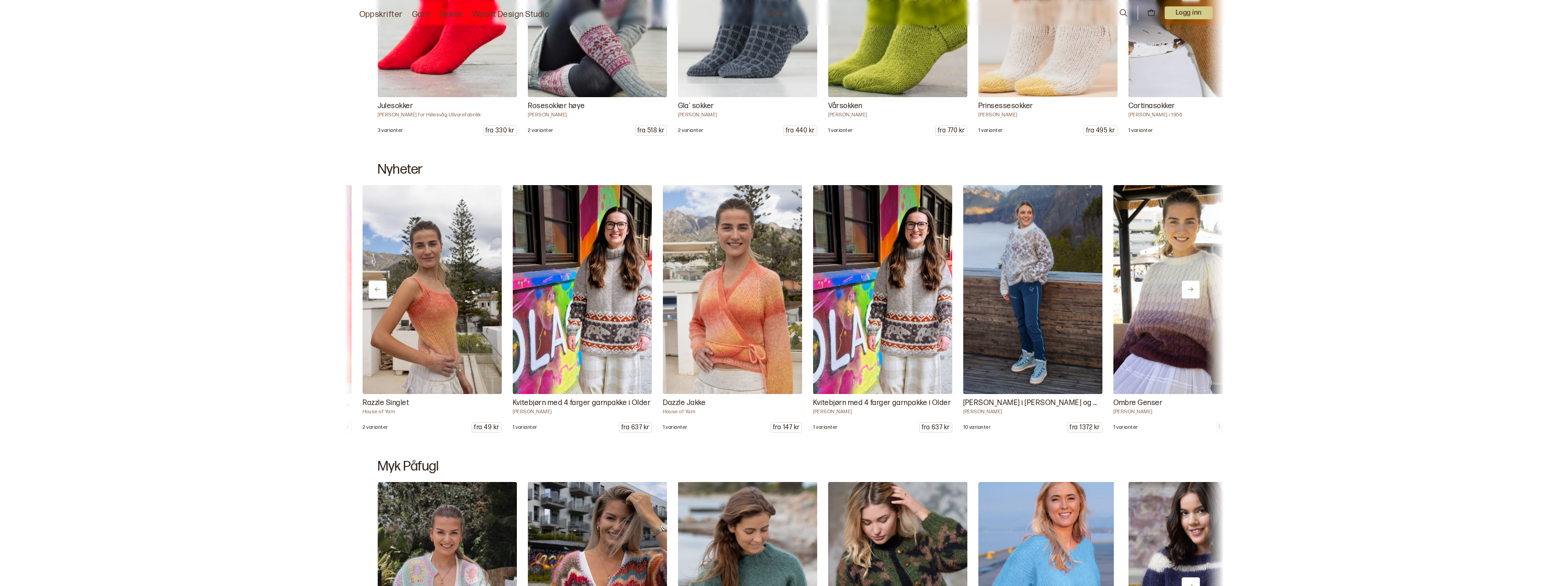
click at [1193, 291] on icon at bounding box center [1191, 289] width 7 height 7
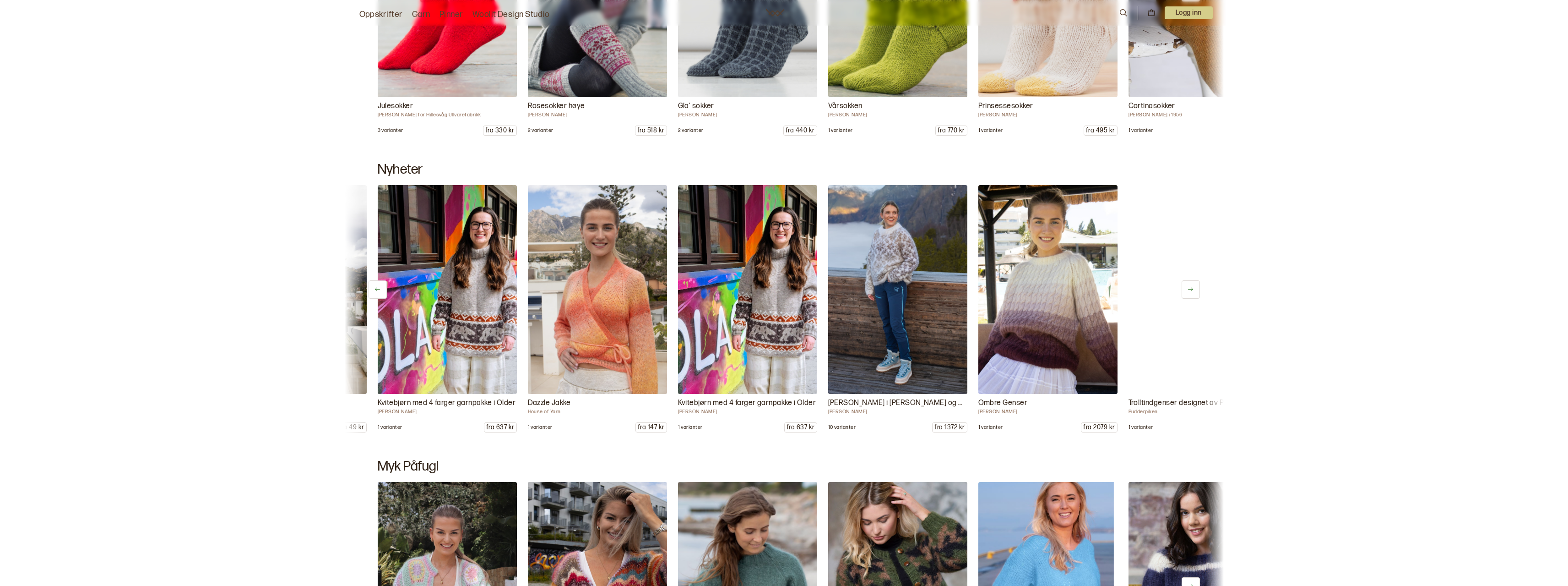
click at [1193, 291] on icon at bounding box center [1191, 289] width 7 height 7
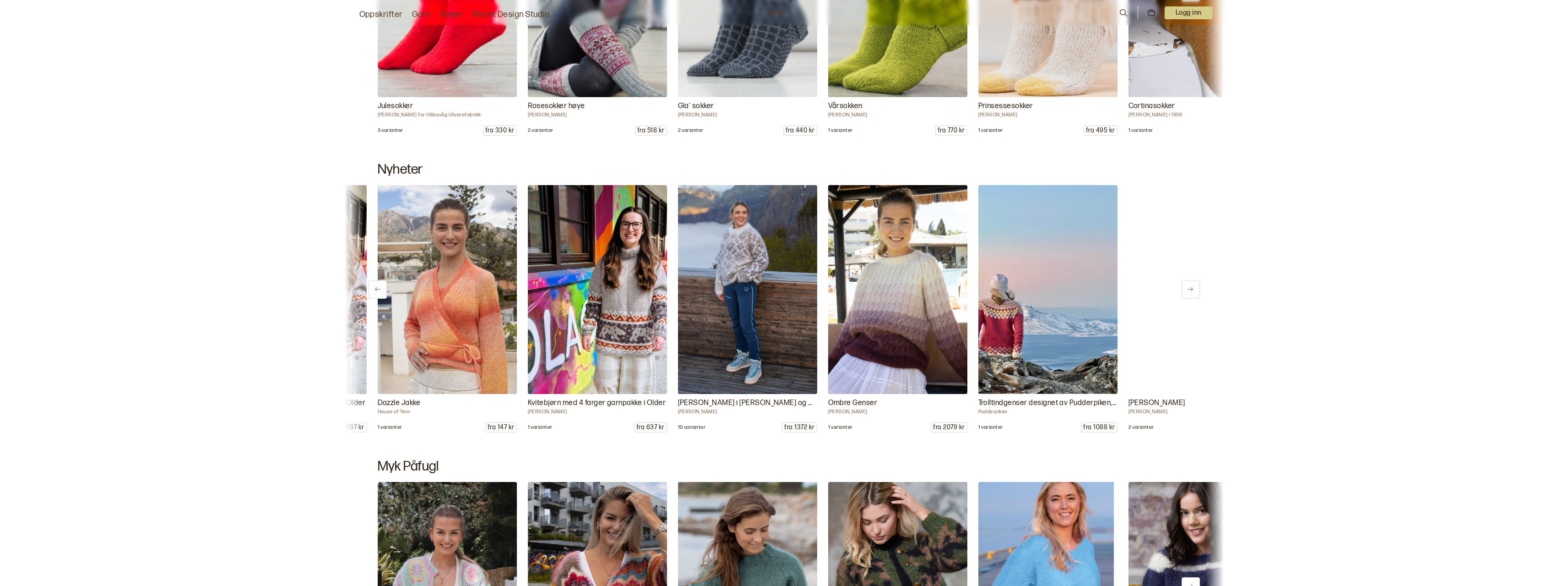
click at [1193, 291] on icon at bounding box center [1191, 289] width 7 height 7
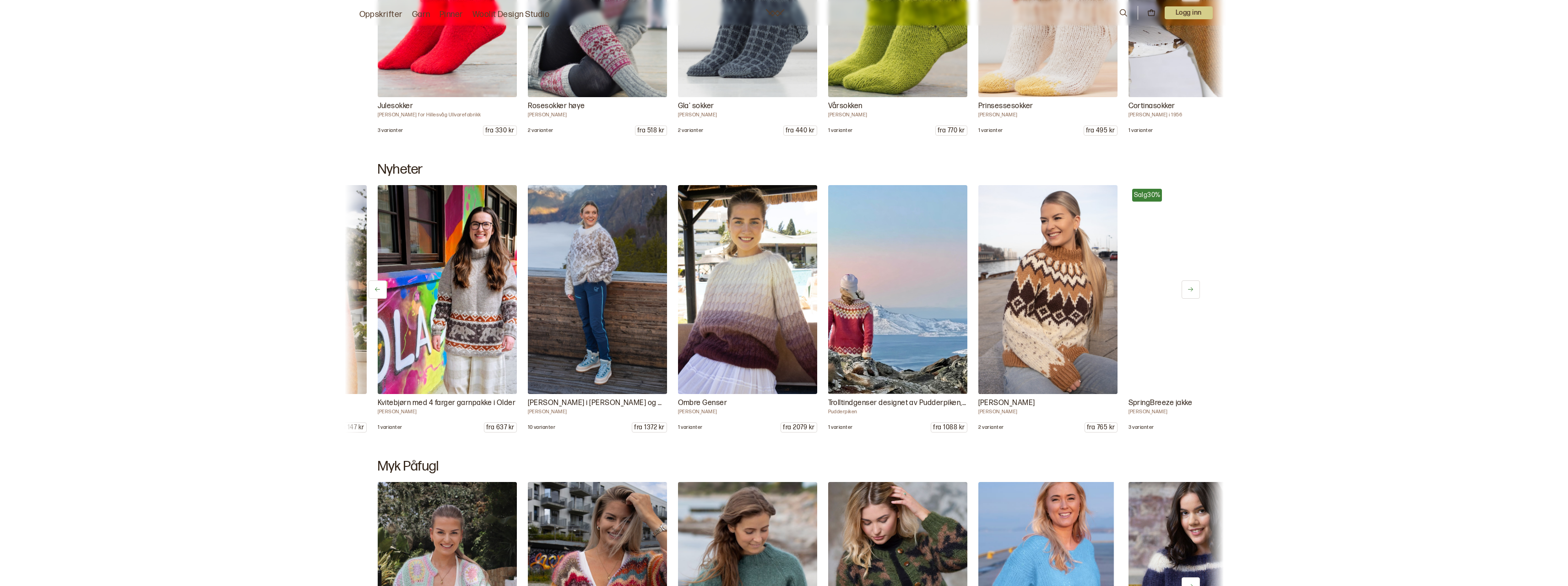
click at [1193, 291] on icon at bounding box center [1191, 289] width 7 height 7
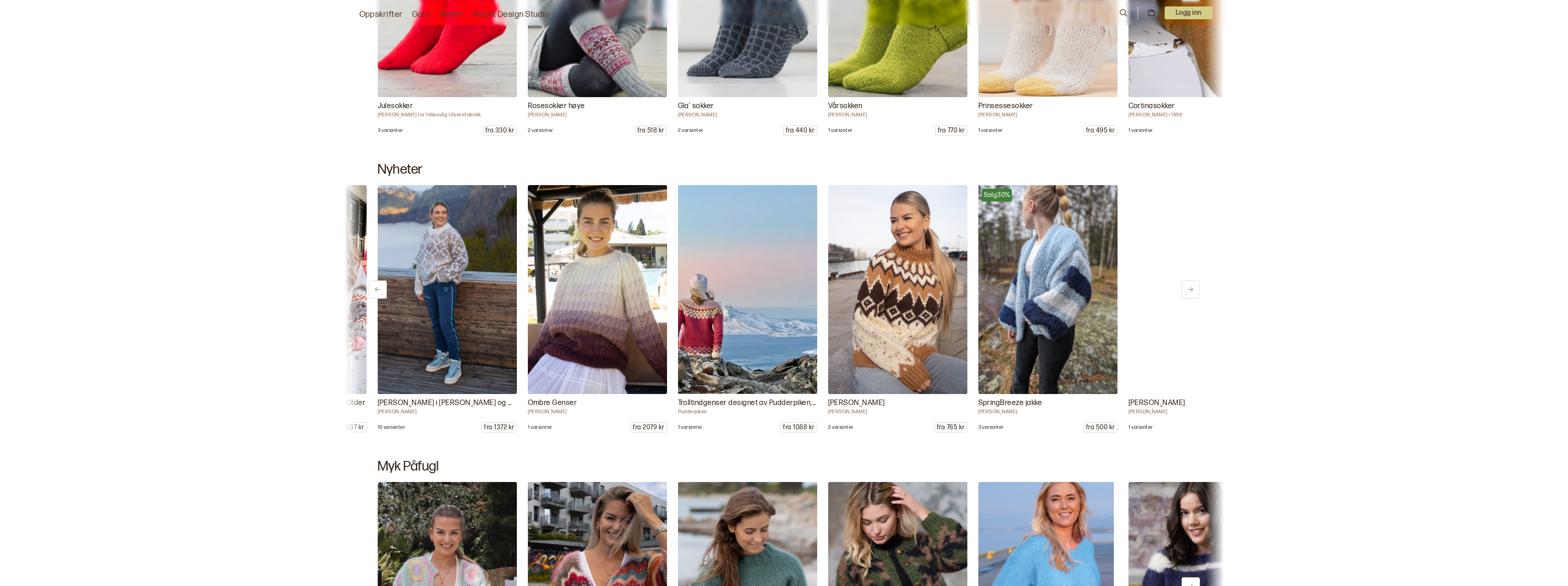
click at [1193, 291] on icon at bounding box center [1191, 289] width 7 height 7
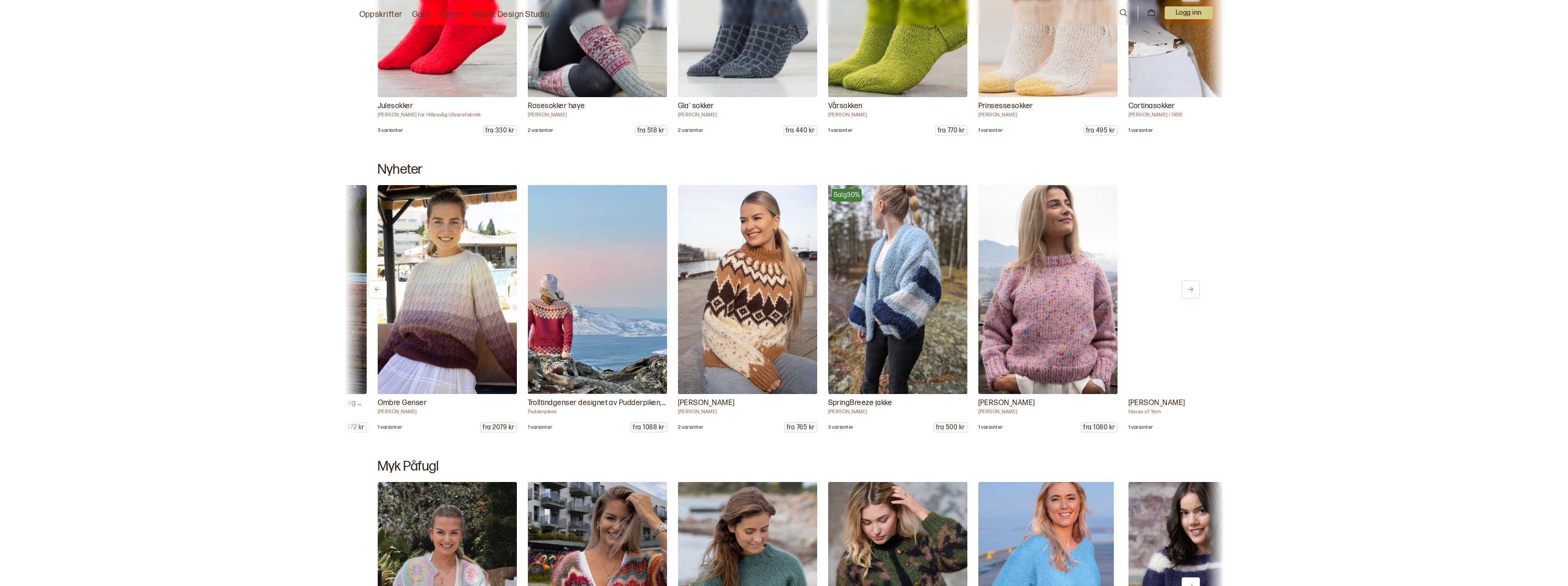
click at [1193, 291] on icon at bounding box center [1191, 289] width 7 height 7
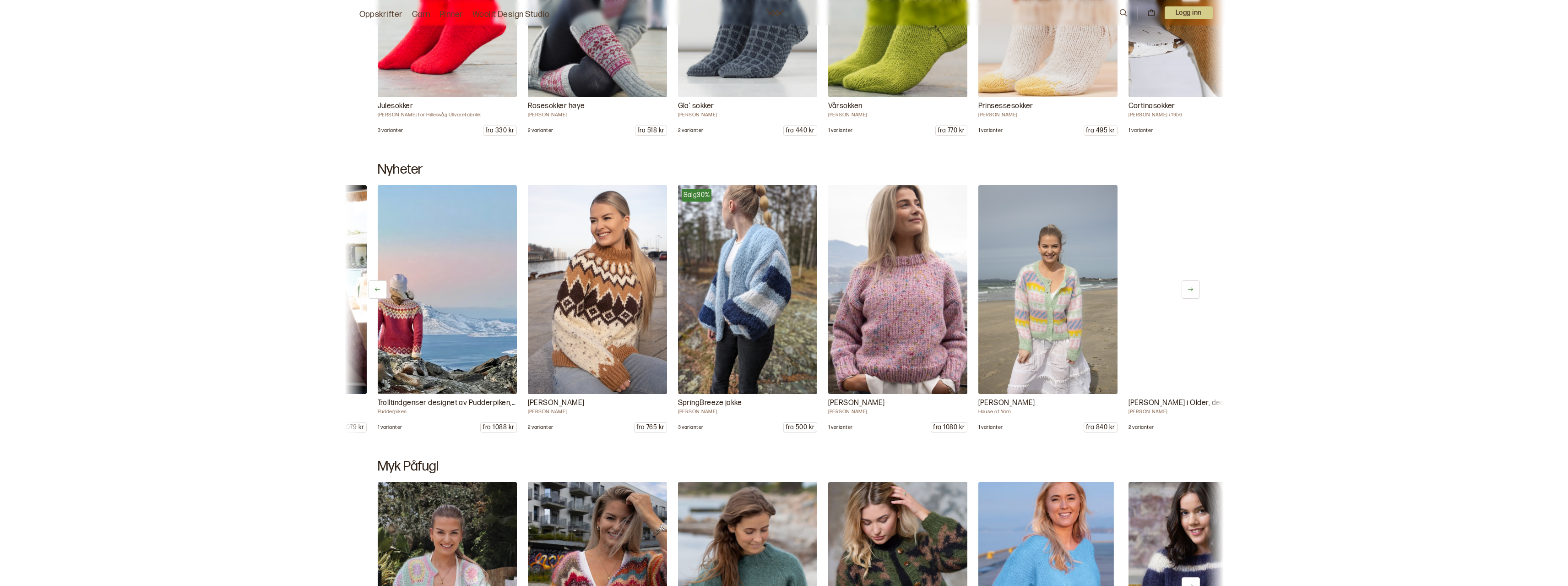
click at [1193, 291] on icon at bounding box center [1191, 289] width 7 height 7
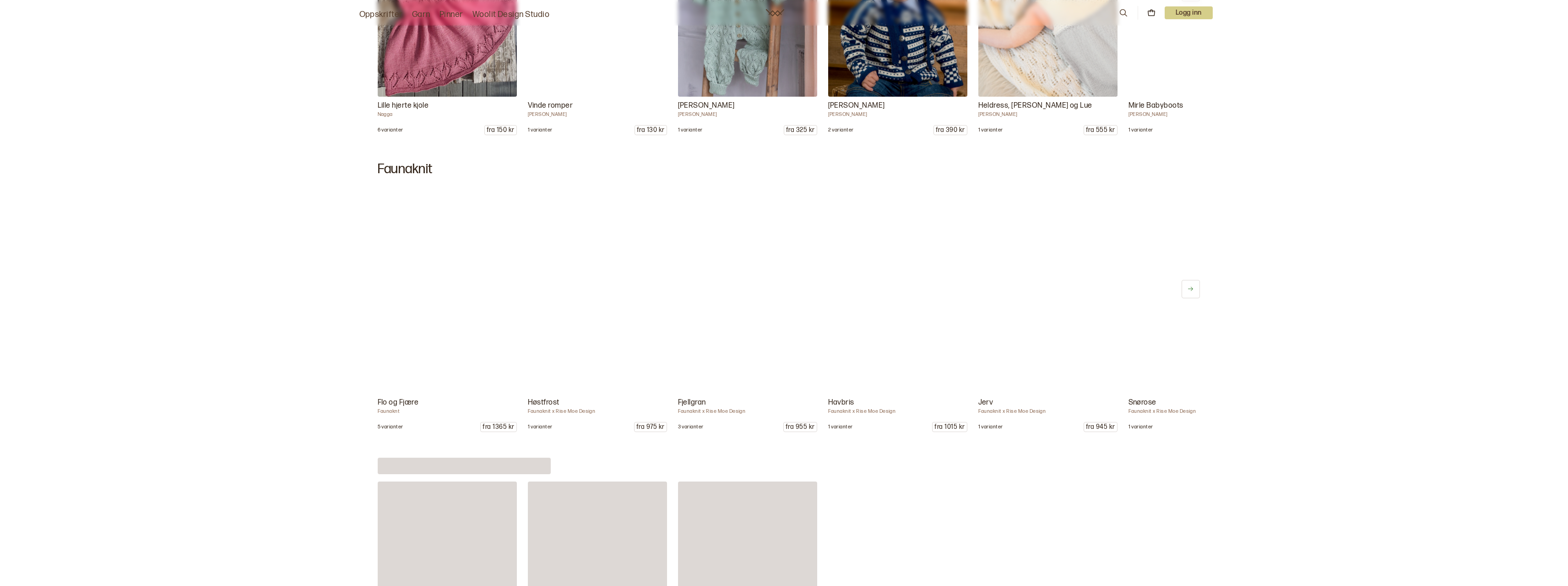
scroll to position [8199, 0]
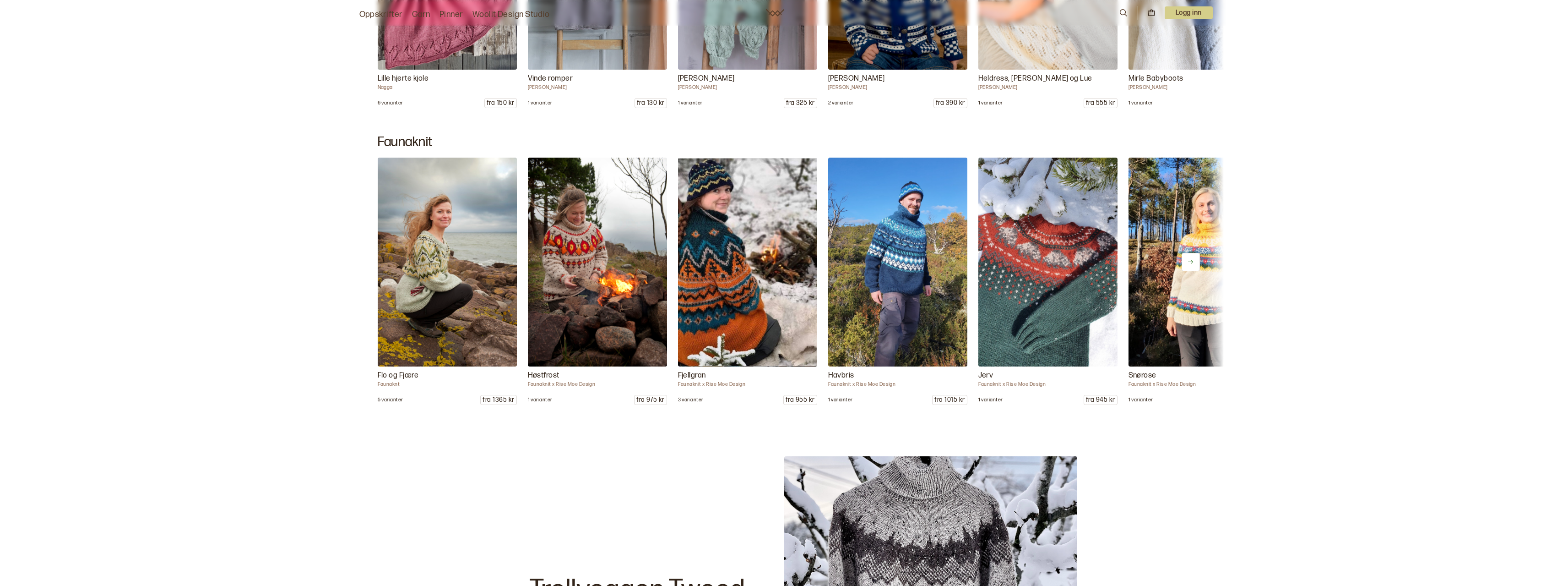
click at [1190, 261] on icon at bounding box center [1191, 262] width 7 height 7
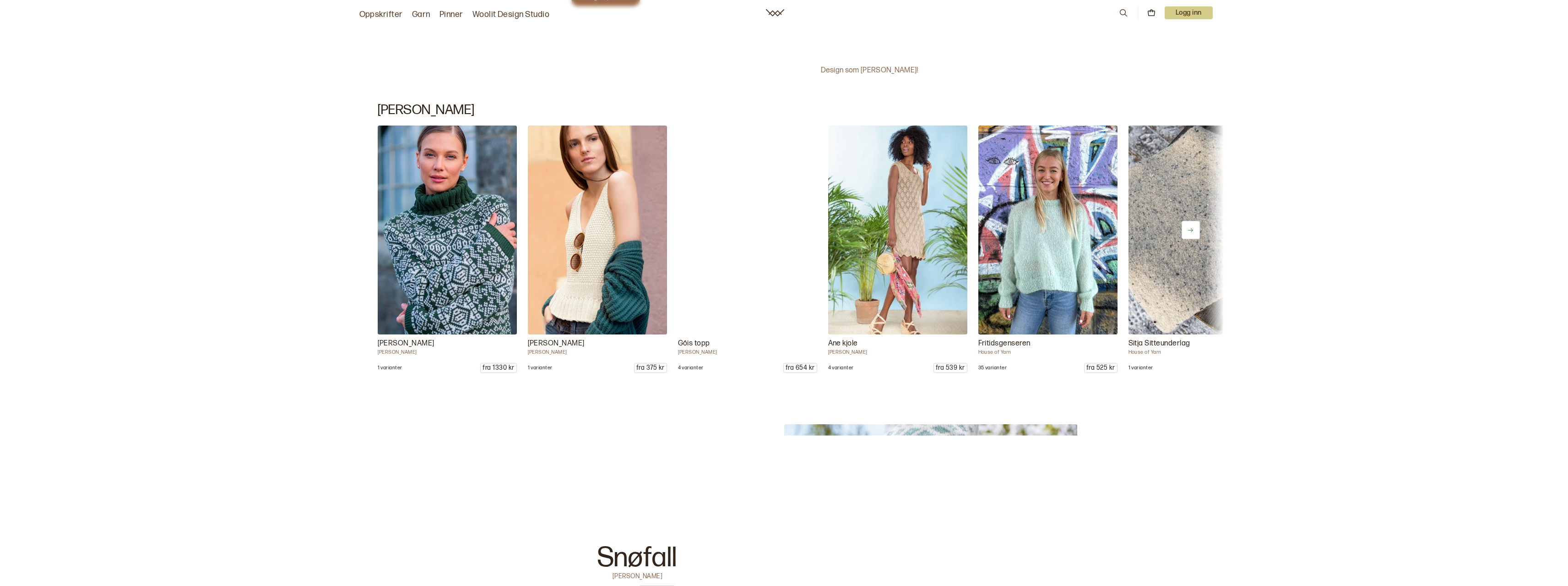
scroll to position [12414, 0]
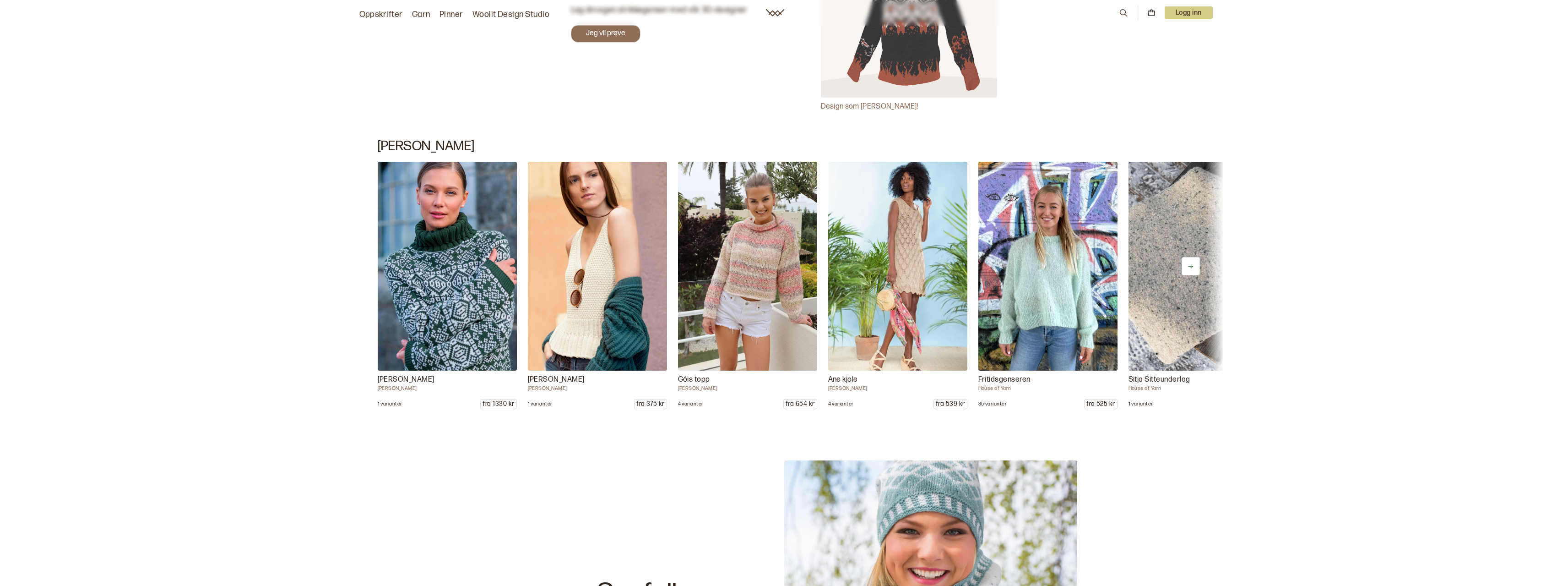
click at [1193, 263] on icon at bounding box center [1191, 266] width 7 height 7
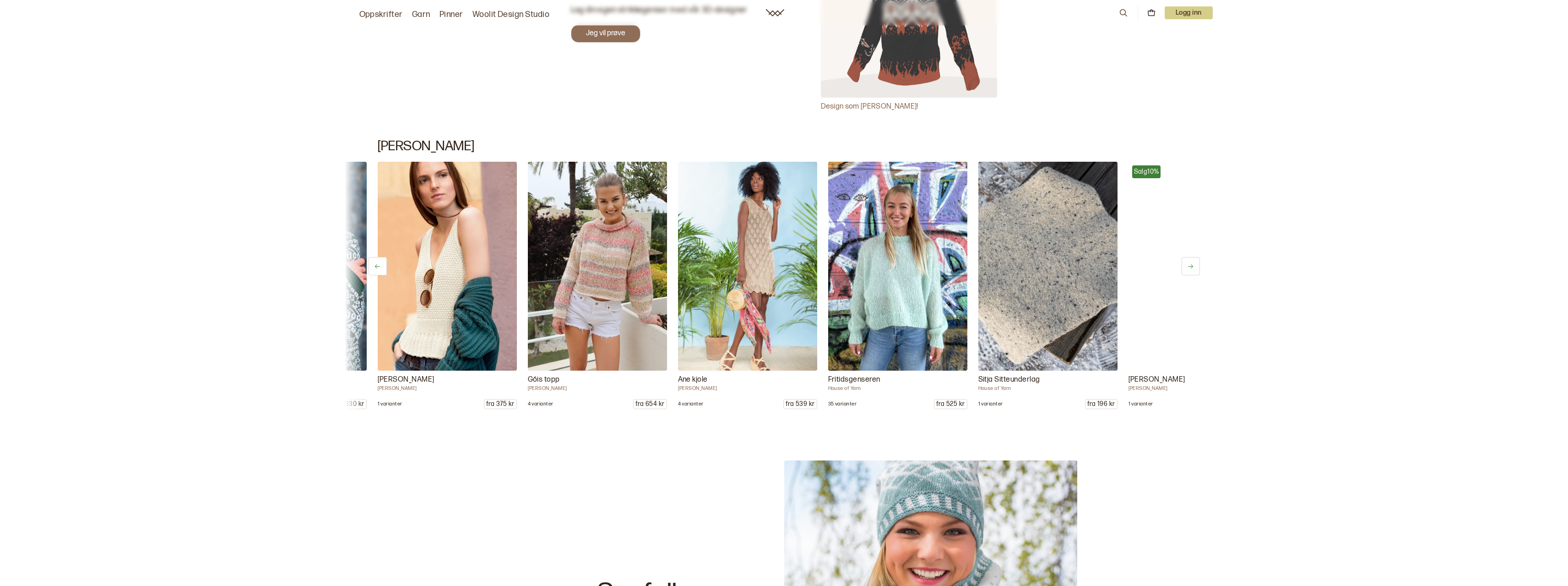
click at [1193, 263] on icon at bounding box center [1191, 266] width 7 height 7
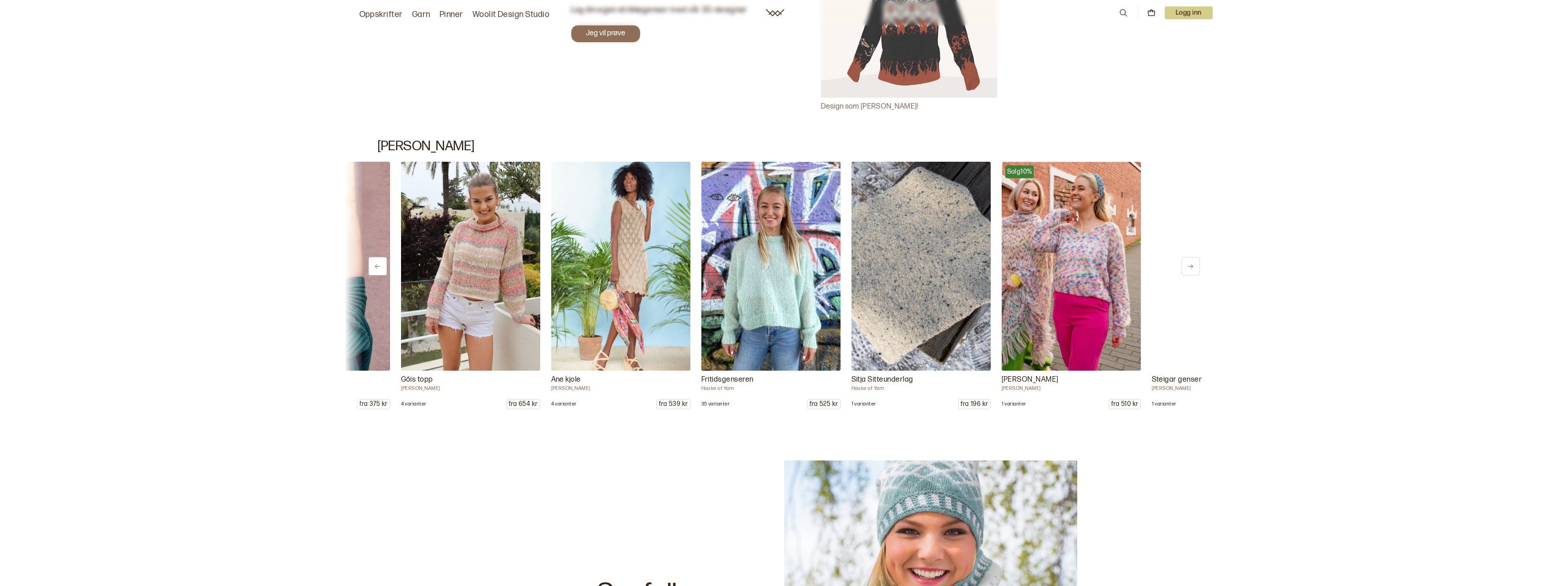
click at [1193, 263] on icon at bounding box center [1191, 266] width 7 height 7
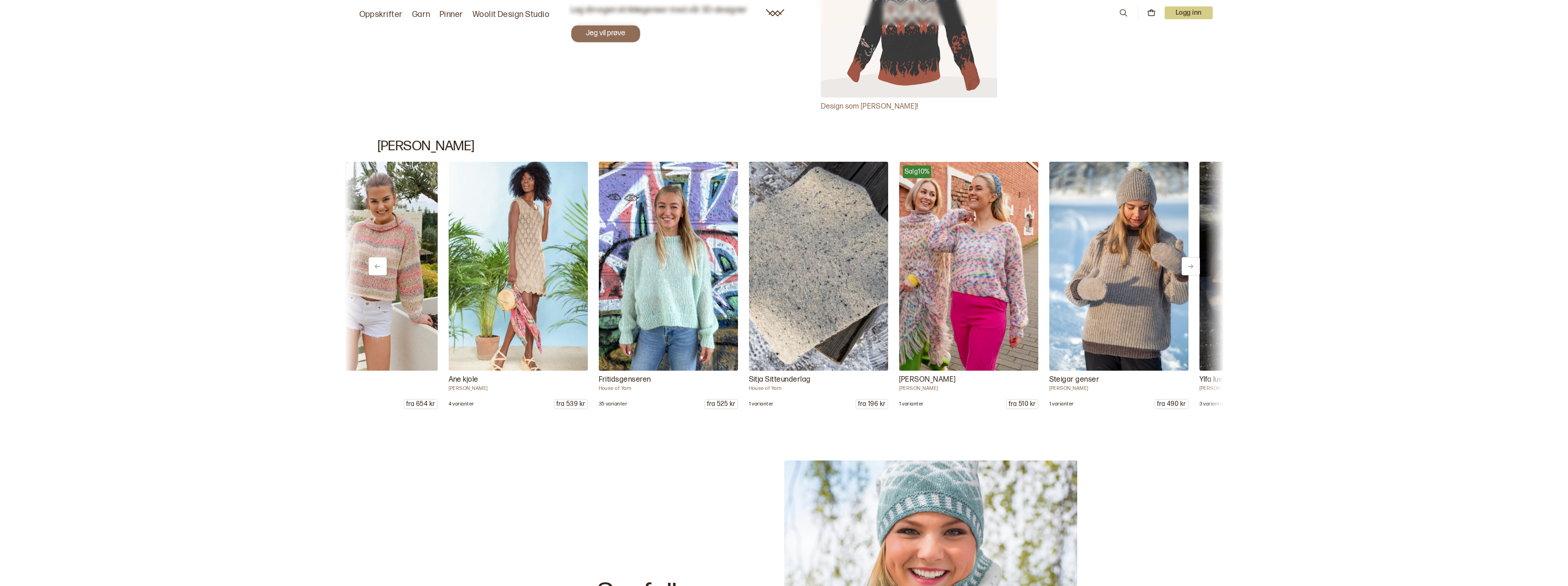
click at [1193, 263] on icon at bounding box center [1191, 266] width 7 height 7
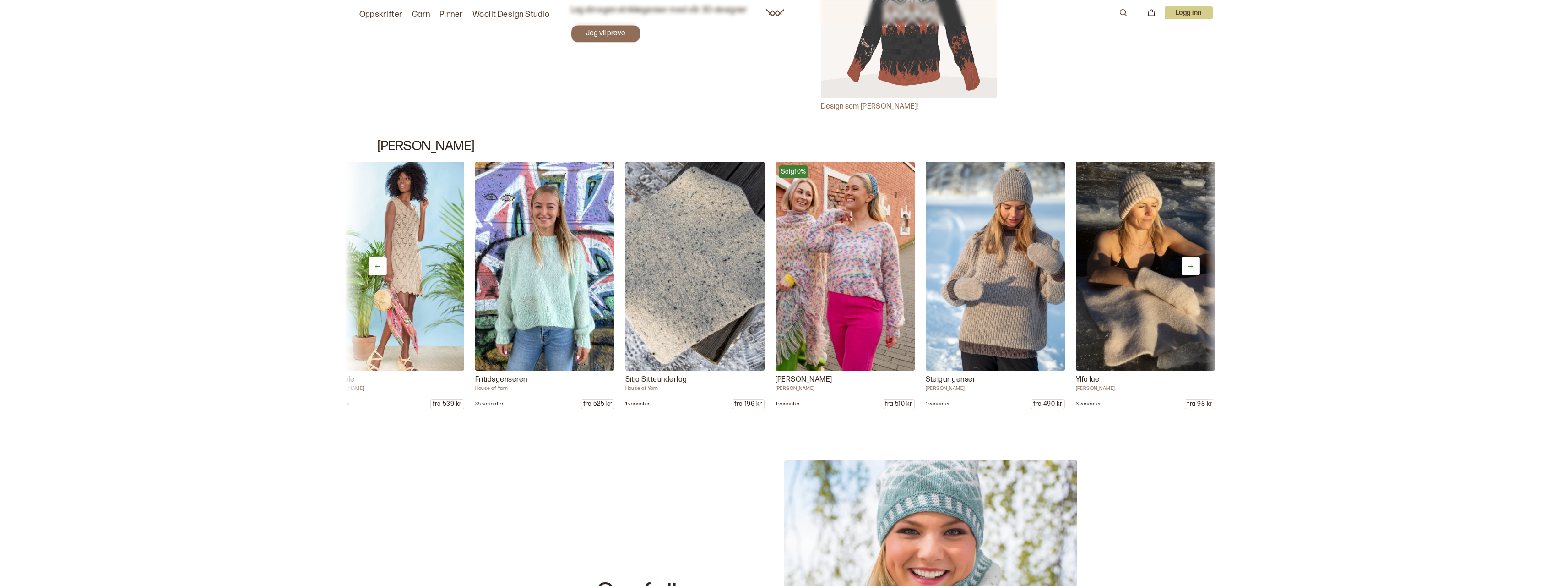
click at [1193, 263] on icon at bounding box center [1191, 266] width 7 height 7
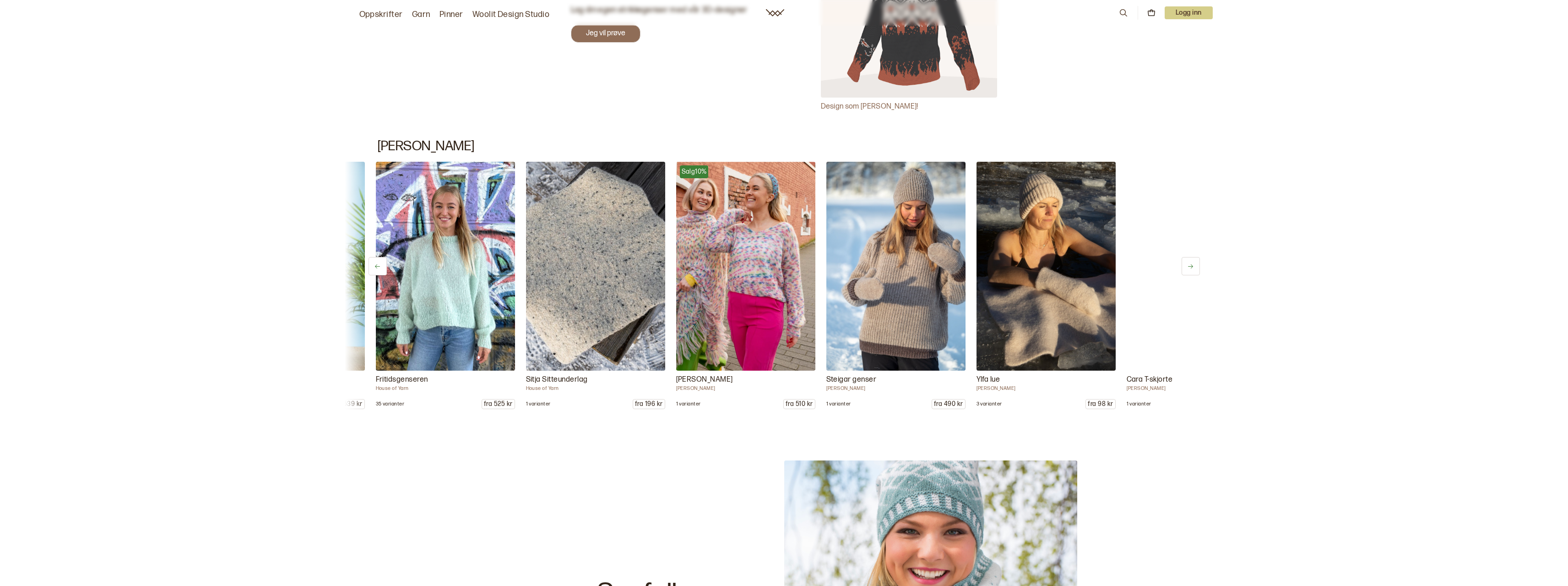
click at [1193, 263] on icon at bounding box center [1191, 266] width 7 height 7
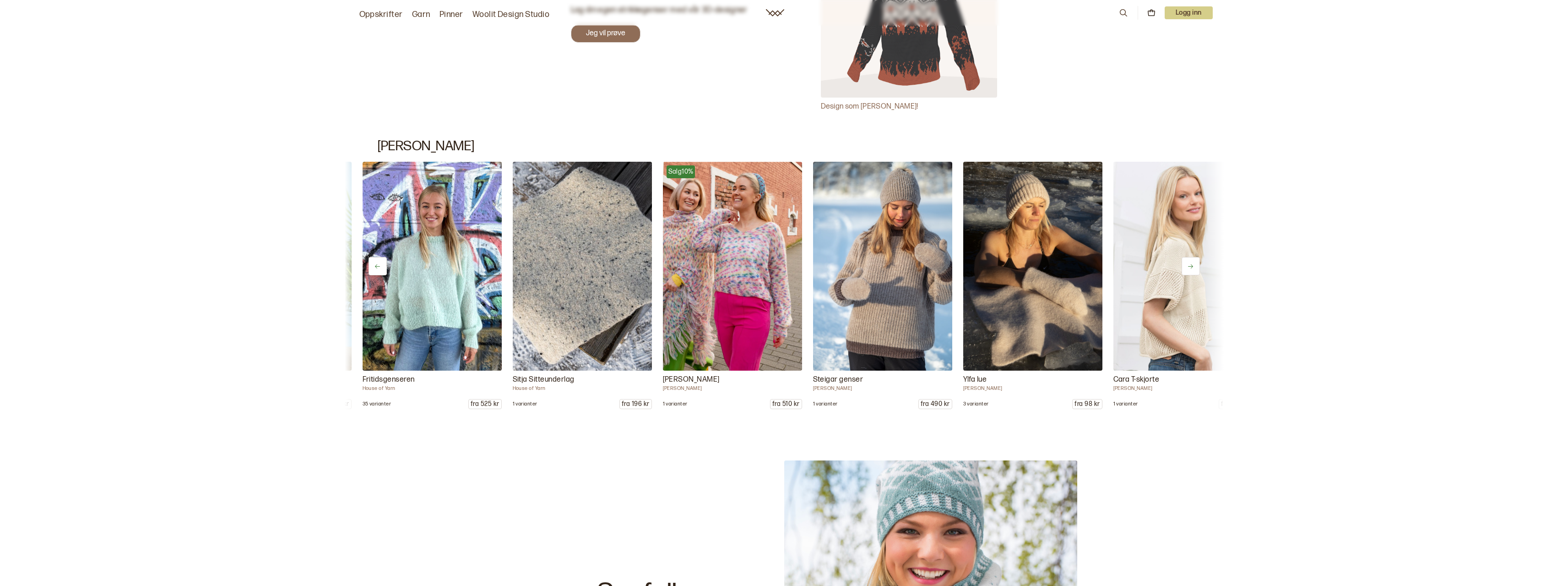
click at [1193, 263] on icon at bounding box center [1191, 266] width 7 height 7
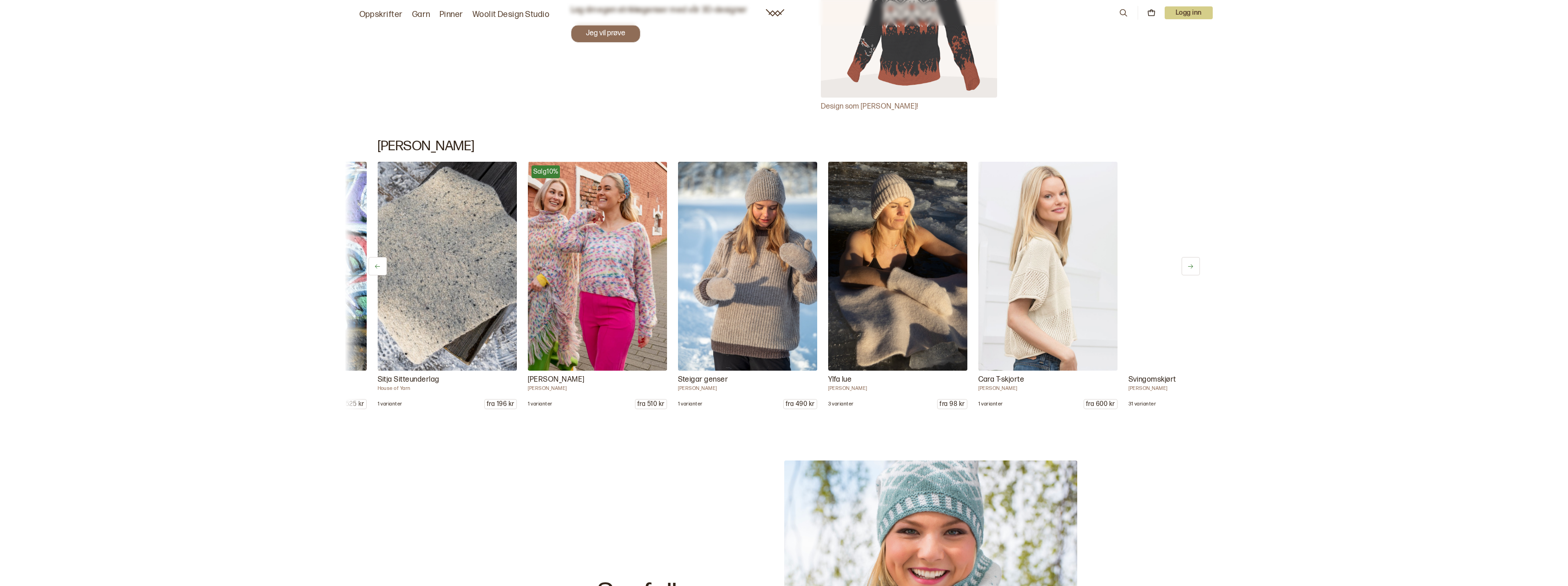
click at [1193, 263] on icon at bounding box center [1191, 266] width 7 height 7
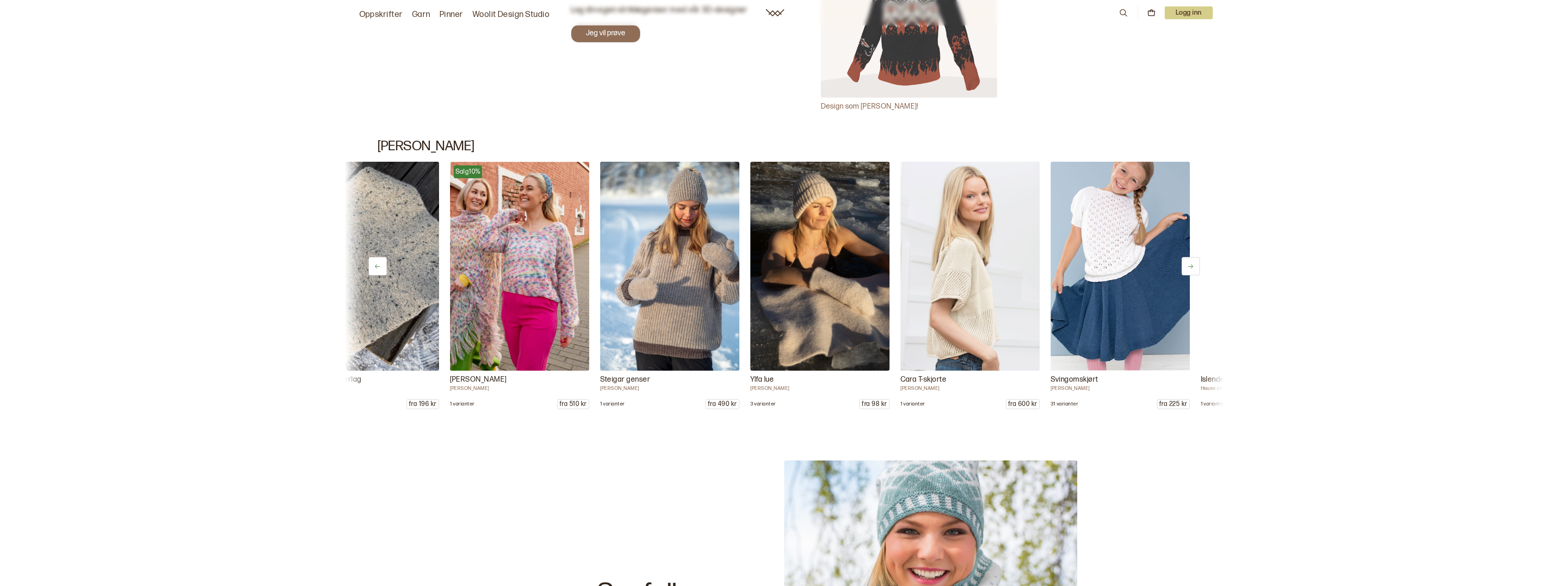
click at [1193, 263] on icon at bounding box center [1191, 266] width 7 height 7
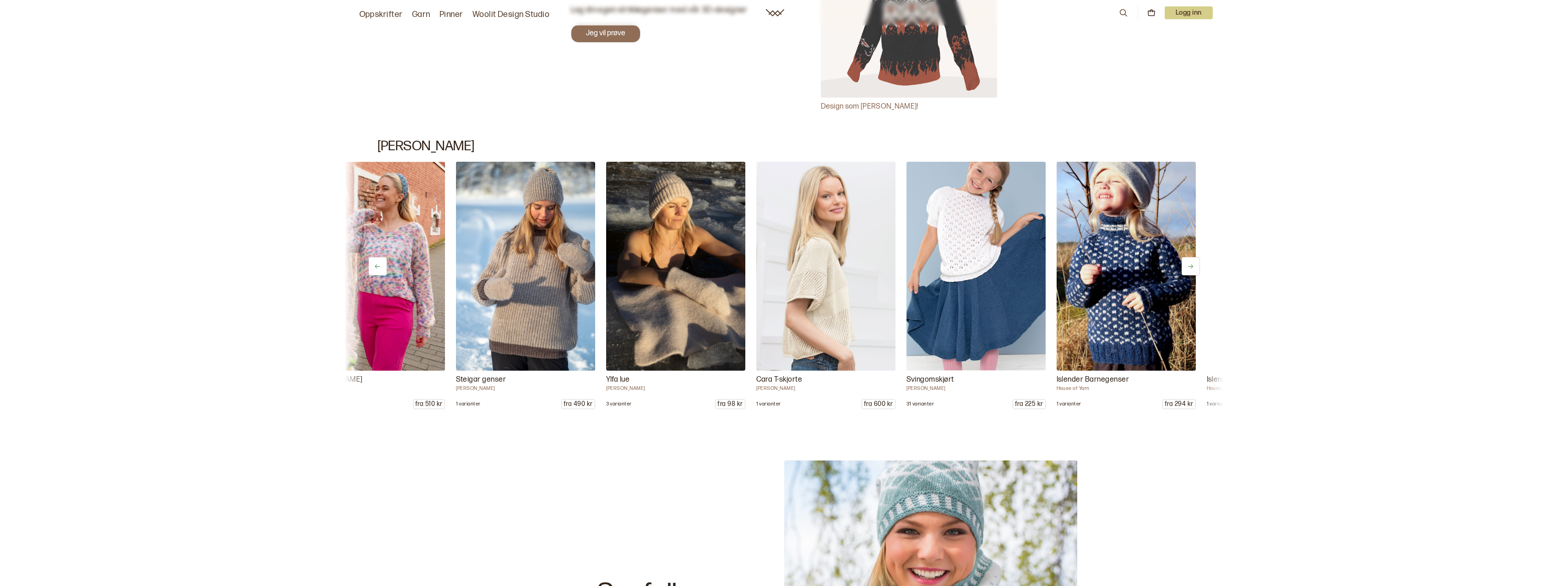
click at [1193, 263] on icon at bounding box center [1191, 266] width 7 height 7
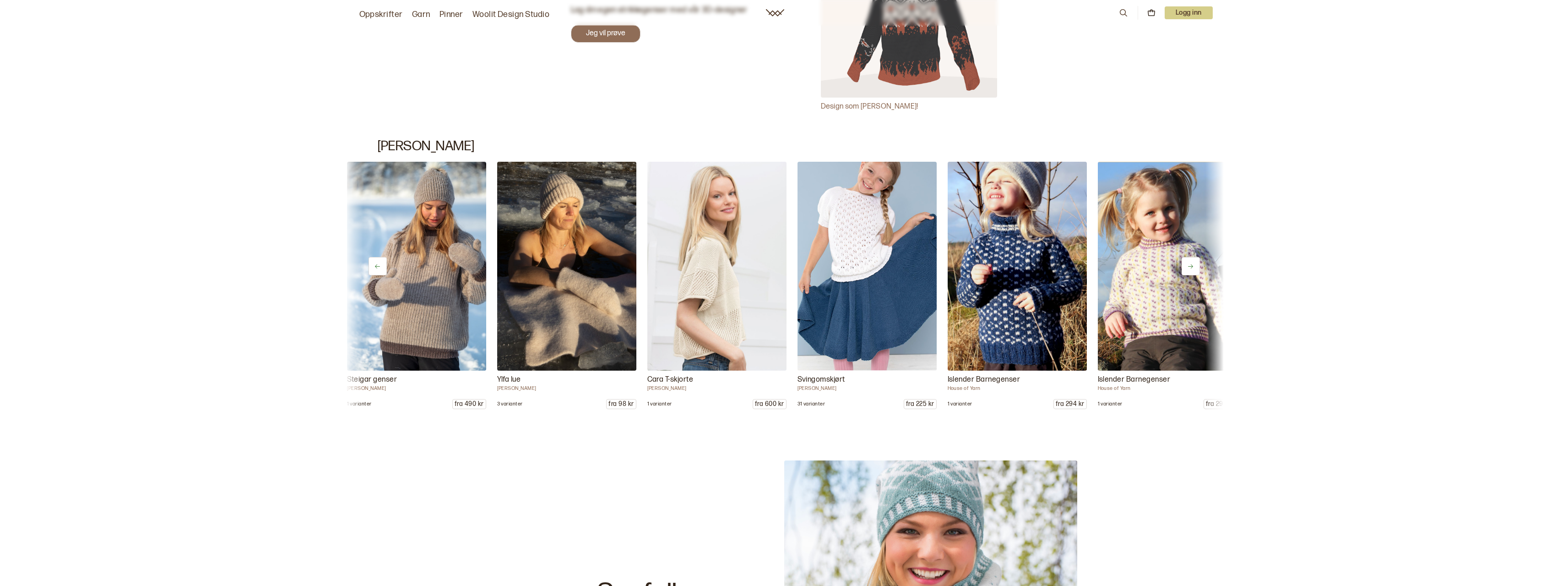
click at [1193, 263] on icon at bounding box center [1191, 266] width 7 height 7
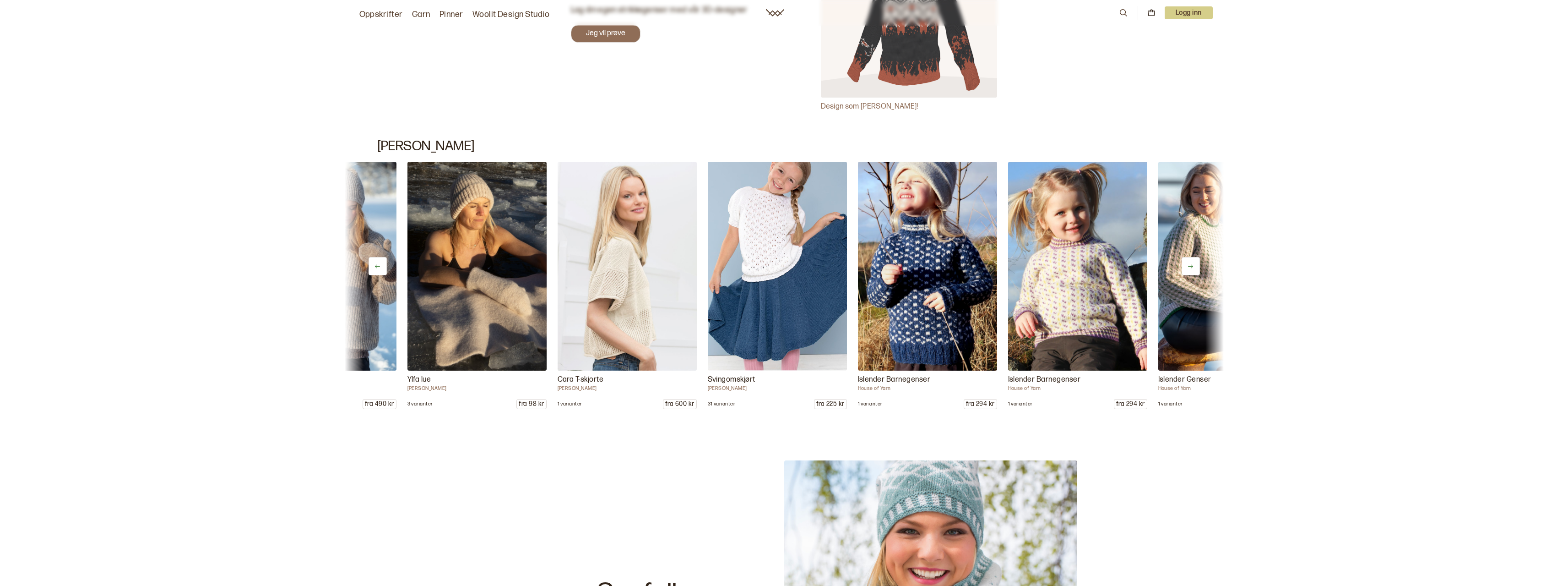
click at [1193, 263] on icon at bounding box center [1191, 266] width 7 height 7
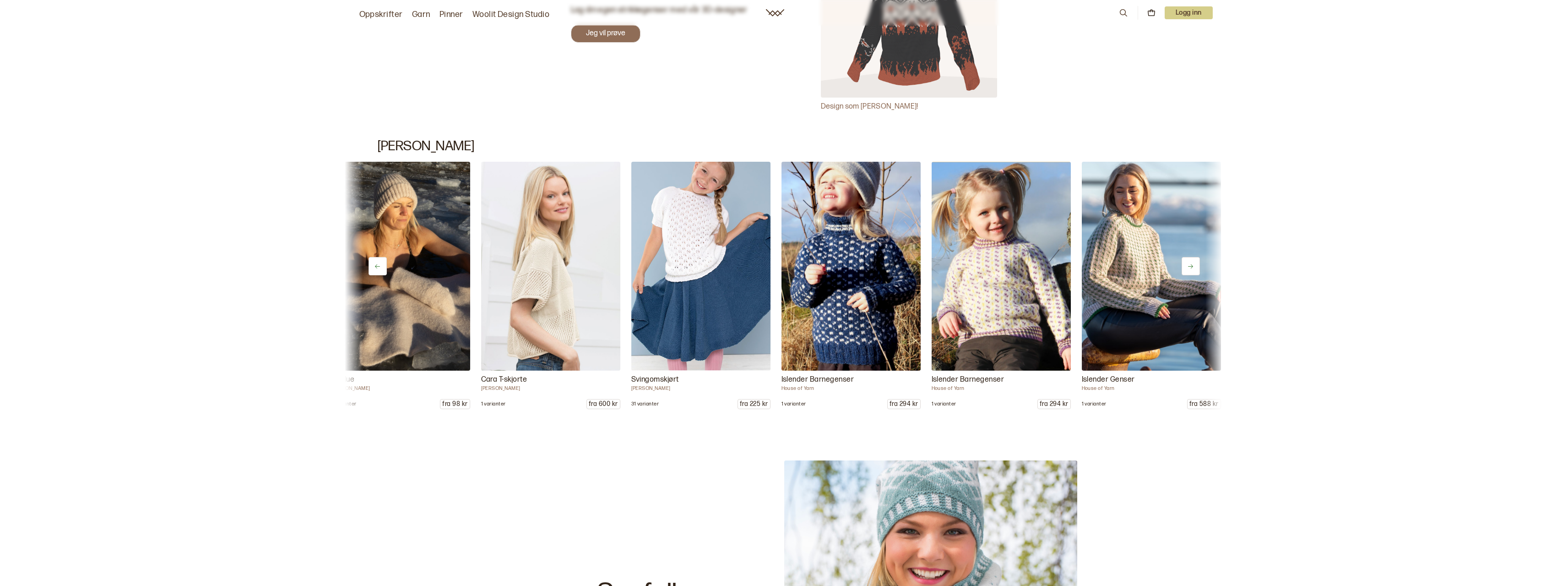
click at [1193, 263] on icon at bounding box center [1191, 266] width 7 height 7
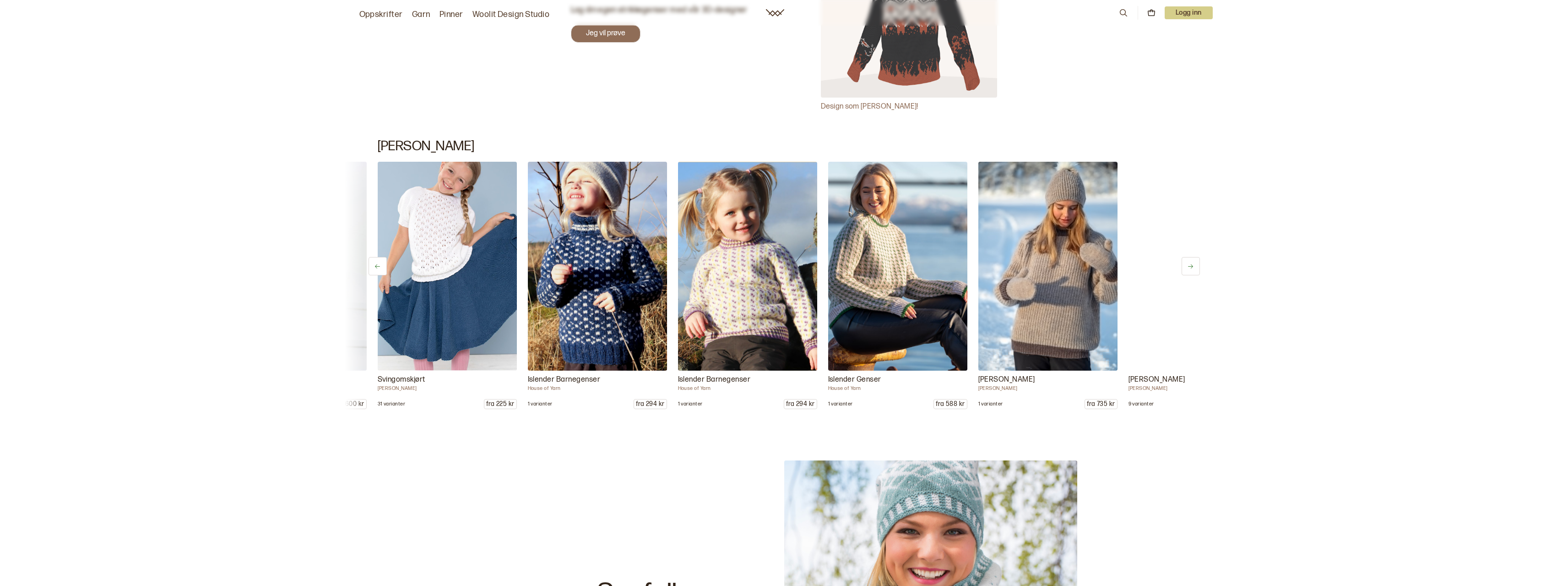
click at [1193, 263] on icon at bounding box center [1191, 266] width 7 height 7
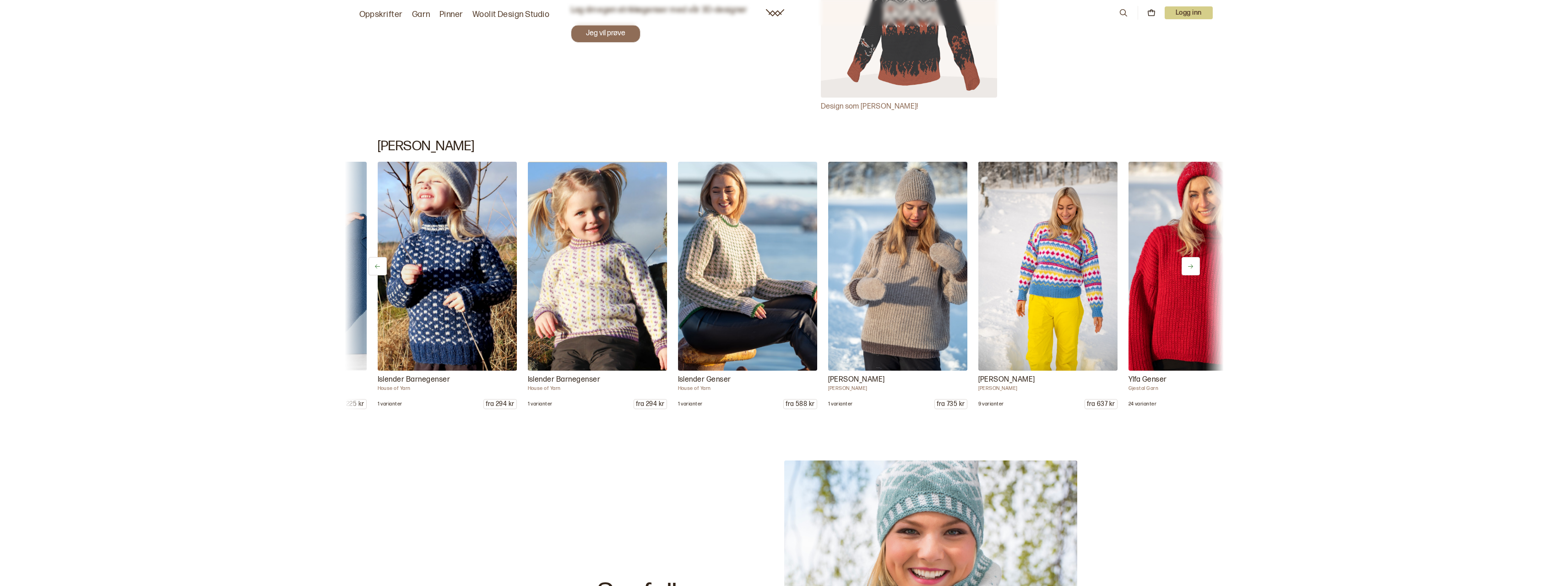
click at [1193, 263] on icon at bounding box center [1191, 266] width 7 height 7
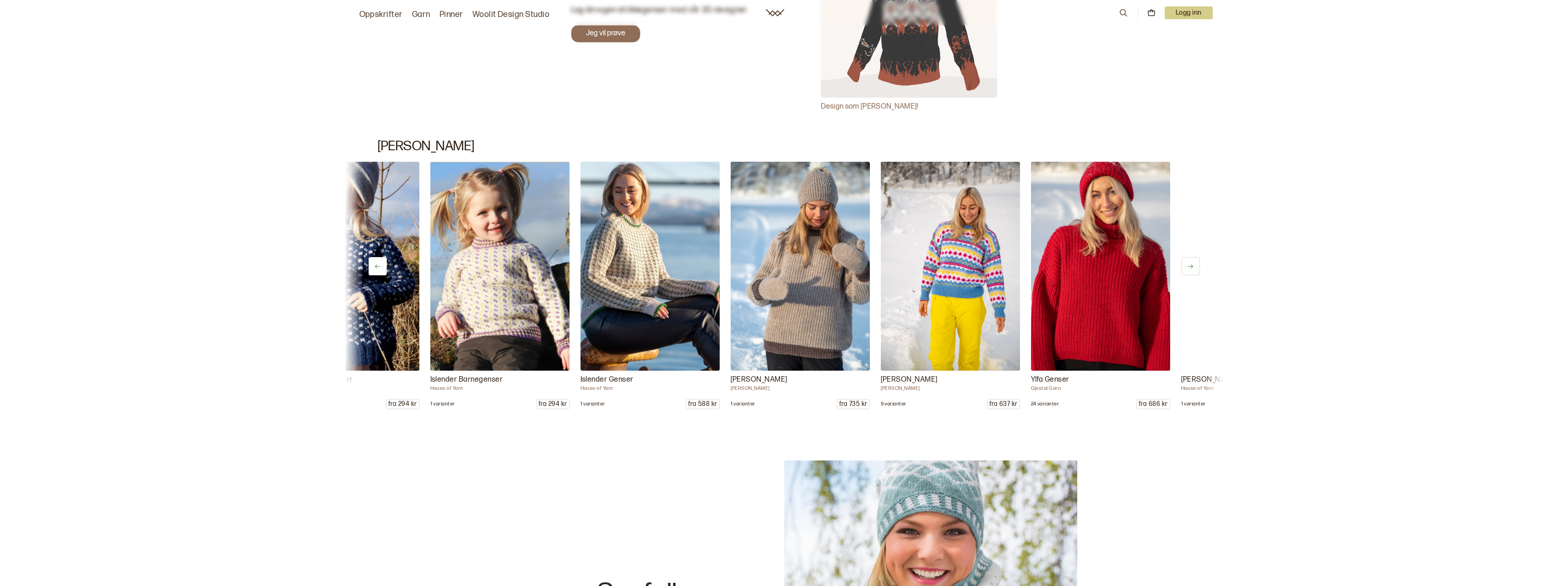
click at [1193, 263] on icon at bounding box center [1191, 266] width 7 height 7
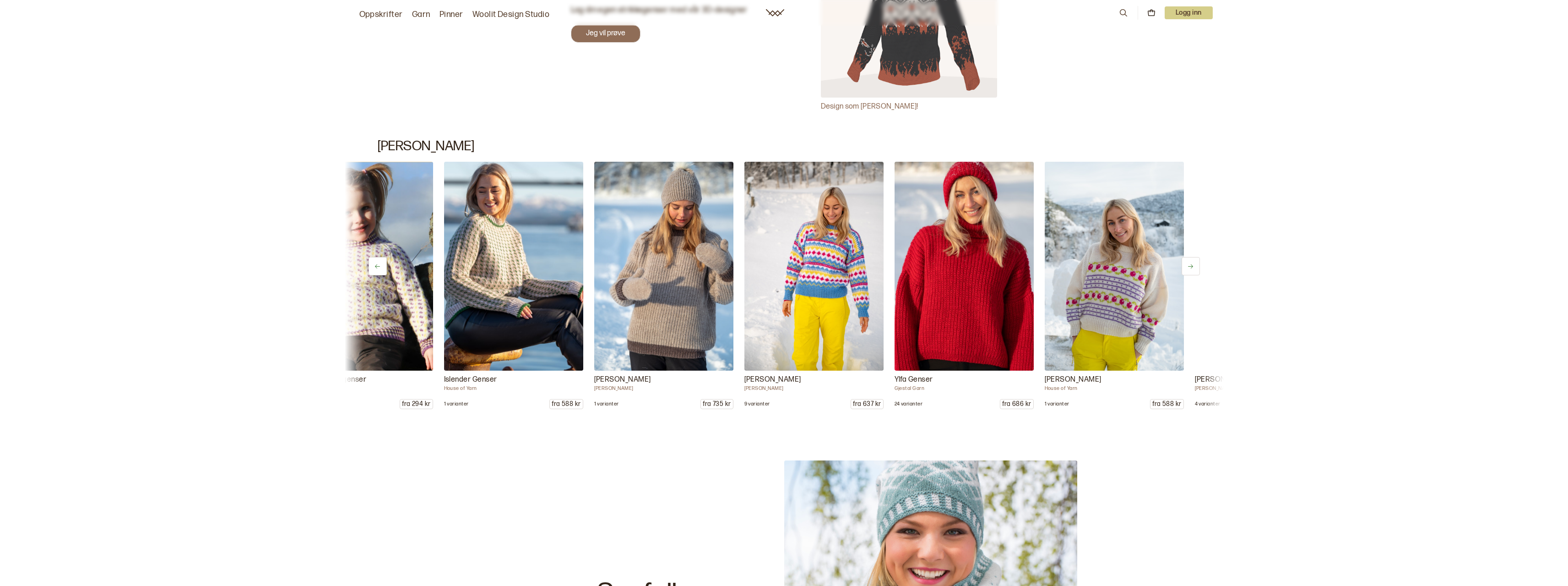
click at [1193, 263] on icon at bounding box center [1191, 266] width 7 height 7
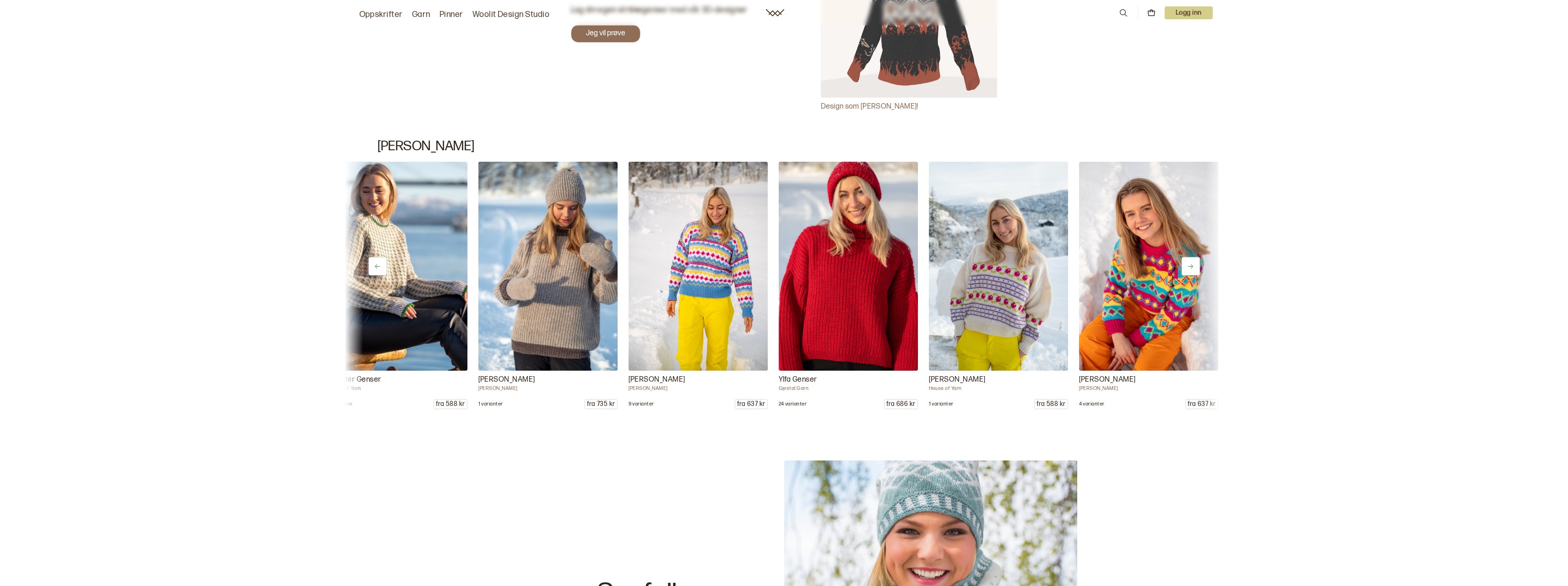
click at [1193, 263] on icon at bounding box center [1191, 266] width 7 height 7
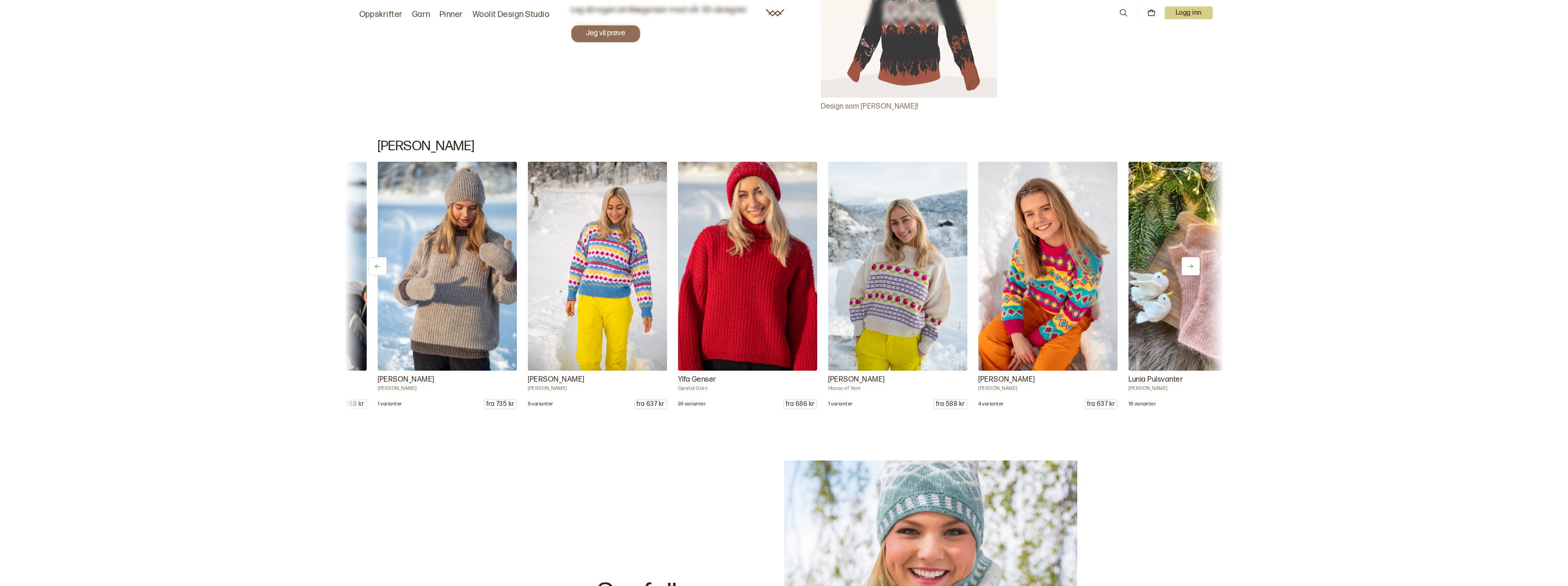
click at [1193, 263] on icon at bounding box center [1191, 266] width 7 height 7
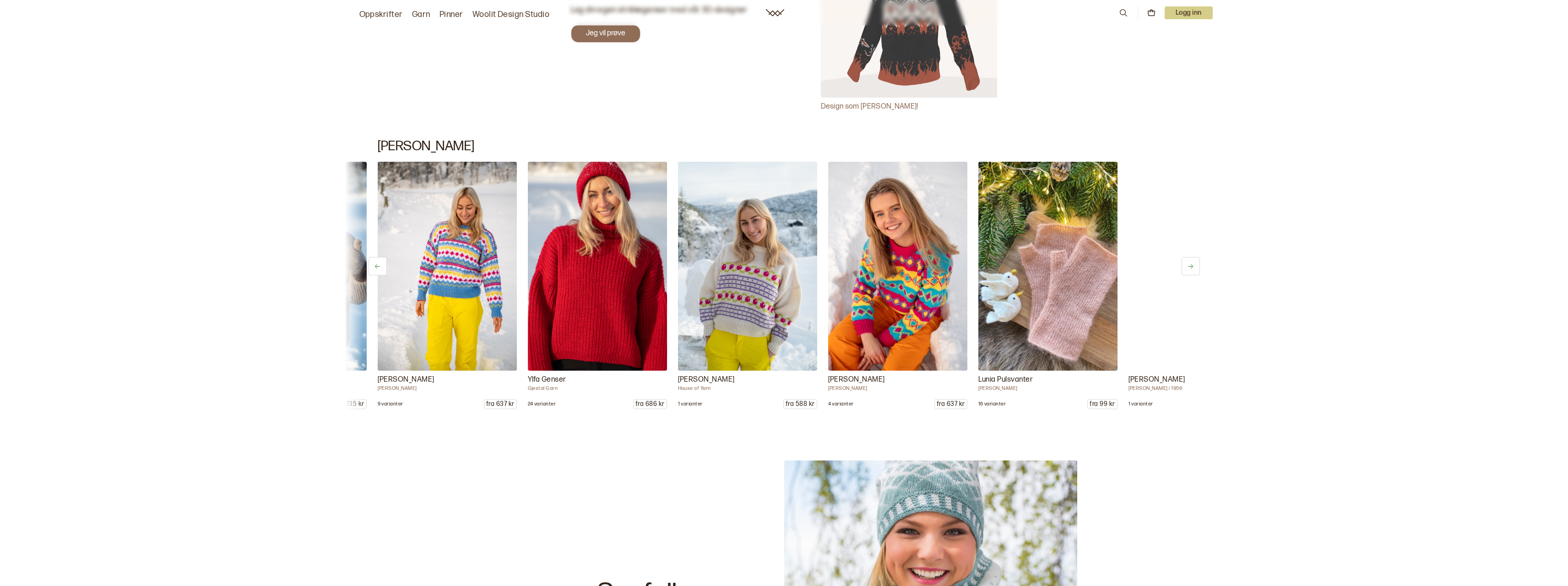
click at [1193, 263] on icon at bounding box center [1191, 266] width 7 height 7
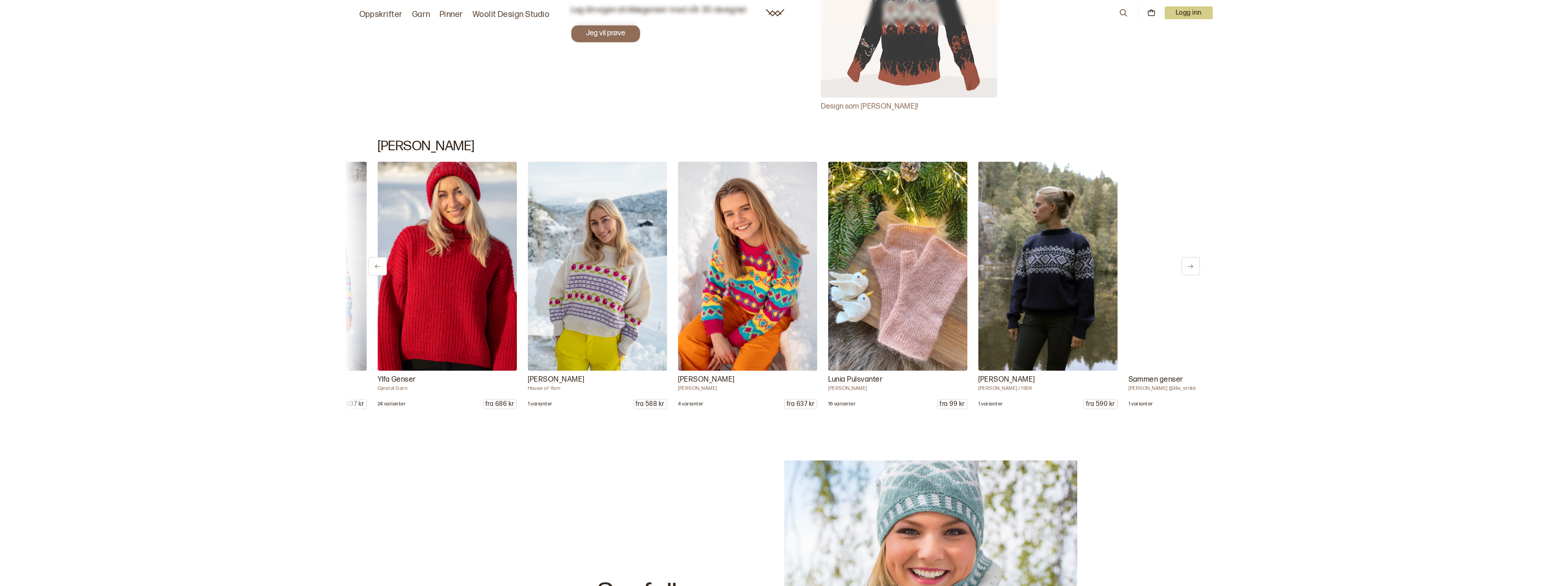
click at [1193, 263] on icon at bounding box center [1191, 266] width 7 height 7
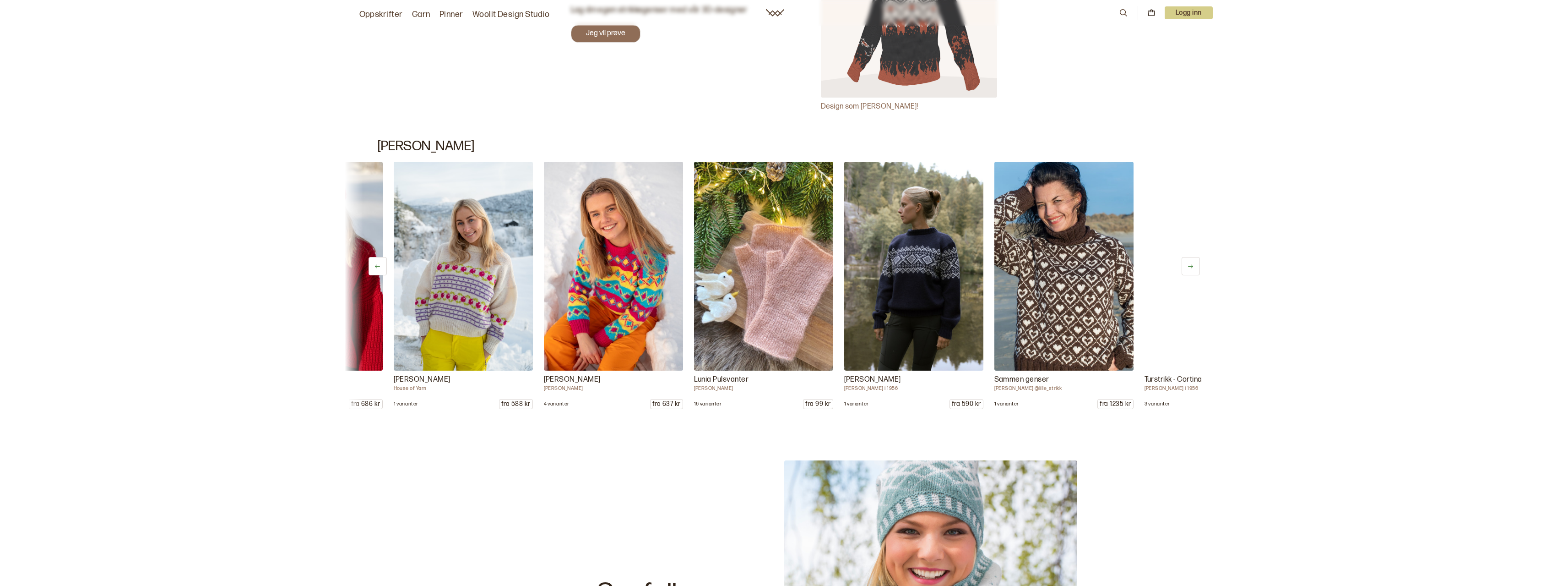
scroll to position [0, 2553]
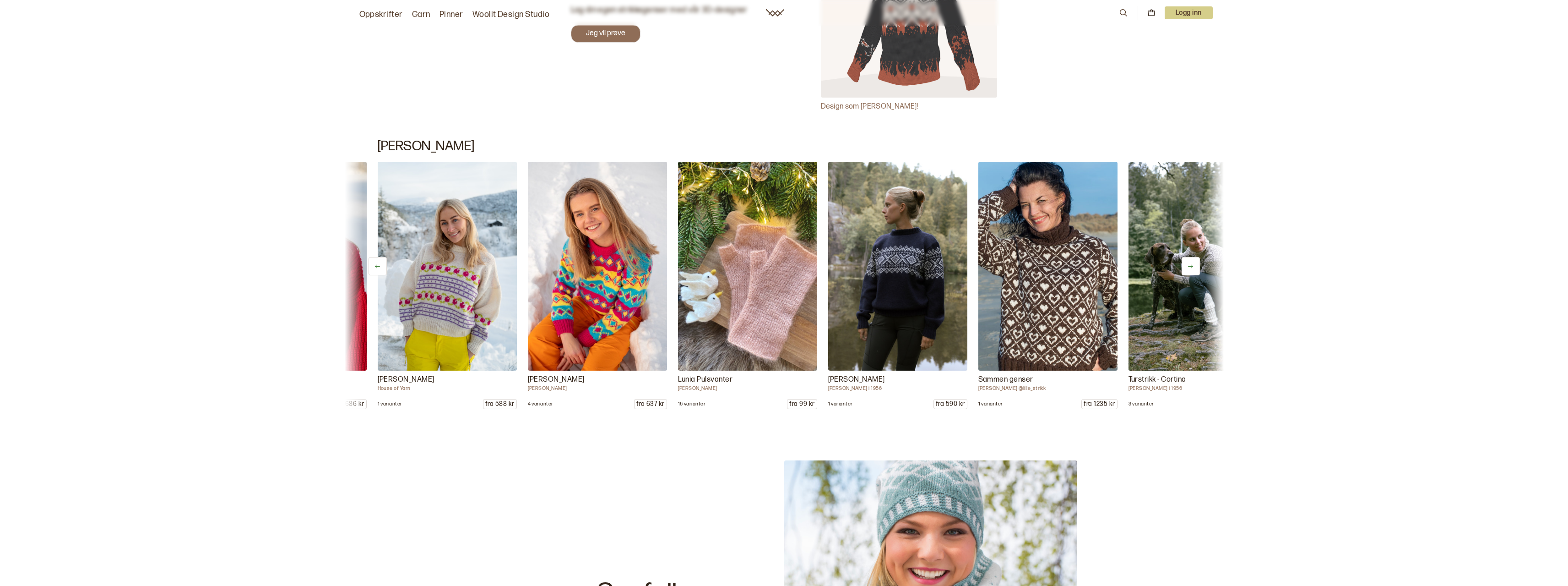
click at [1193, 263] on icon at bounding box center [1191, 266] width 7 height 7
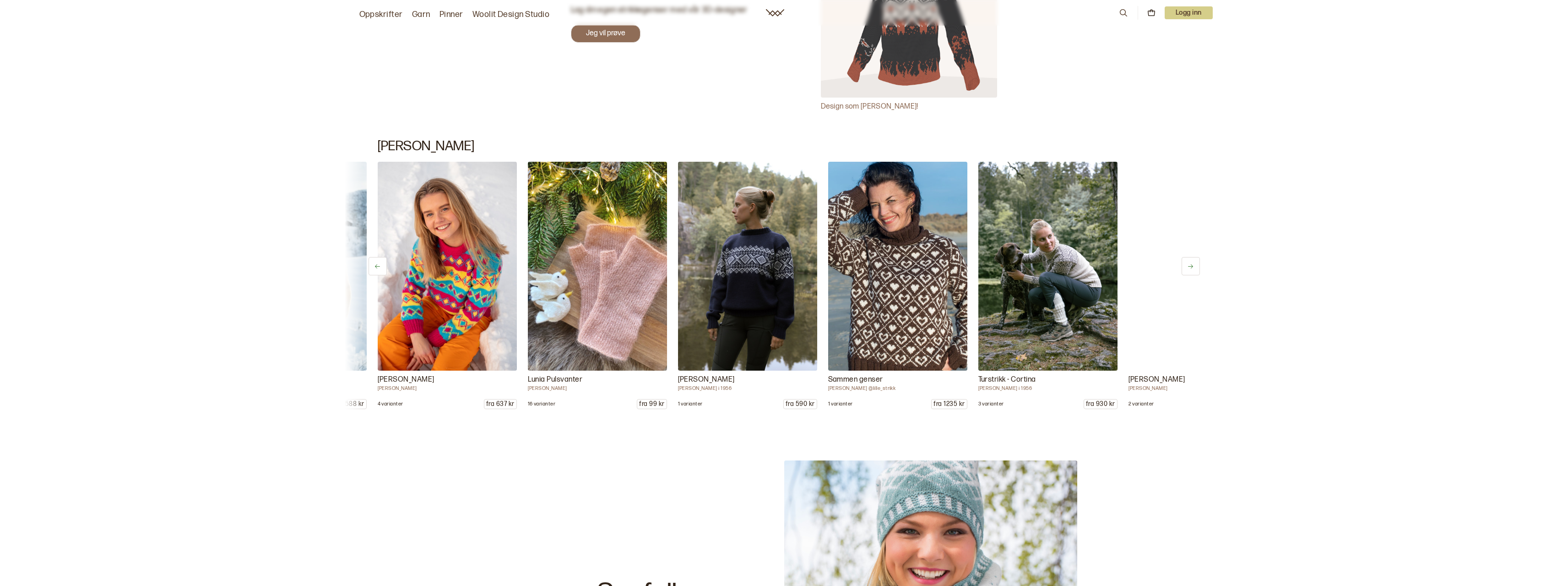
click at [1193, 263] on icon at bounding box center [1191, 266] width 7 height 7
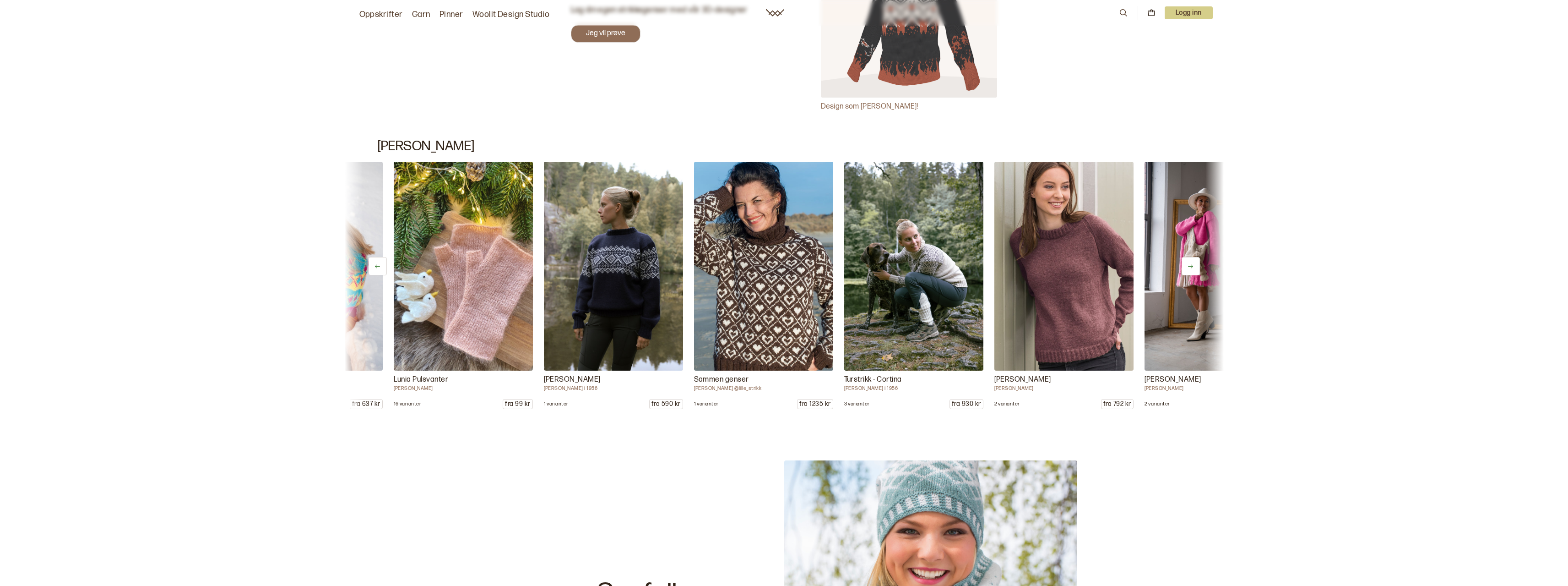
scroll to position [0, 2853]
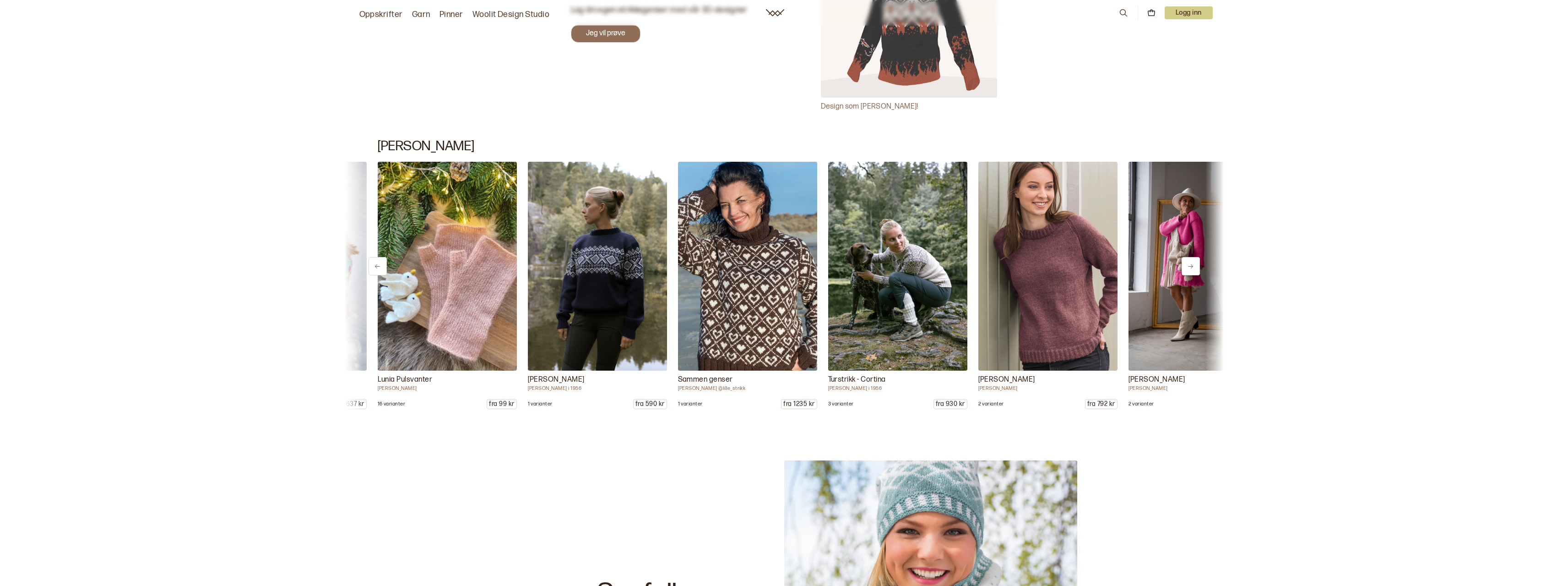
click at [1194, 263] on button at bounding box center [1191, 266] width 18 height 18
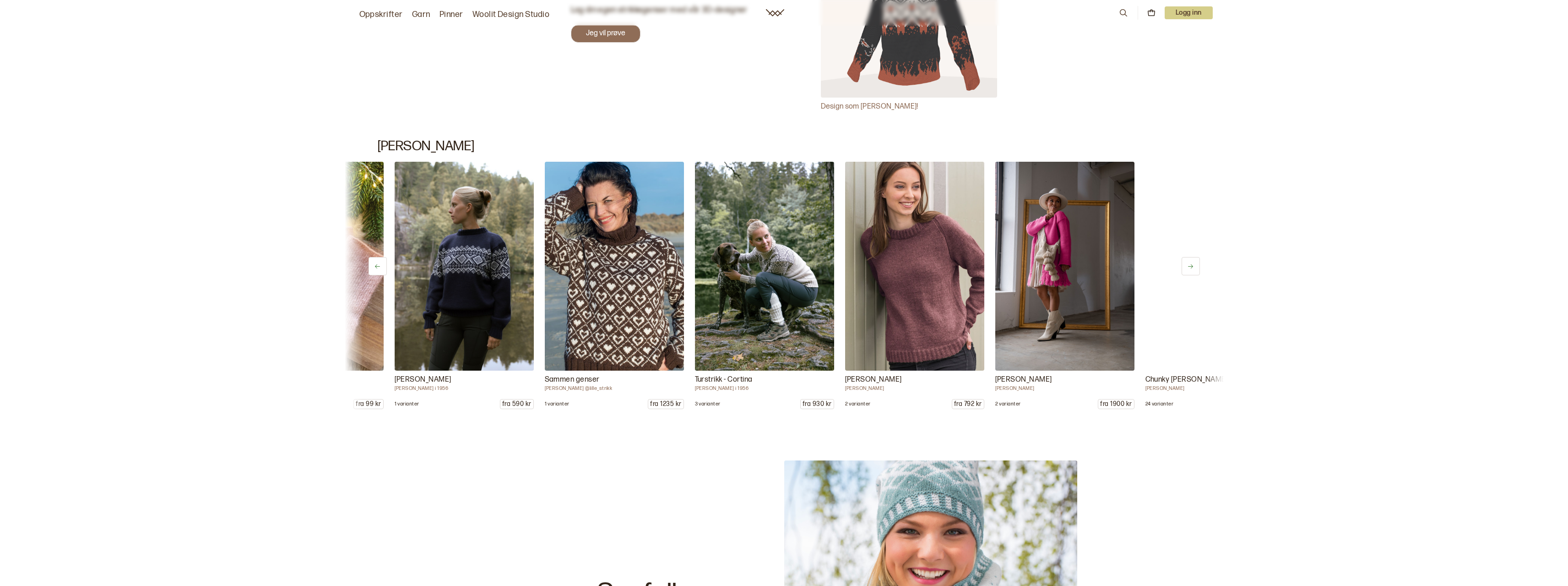
click at [1194, 263] on button at bounding box center [1191, 266] width 18 height 18
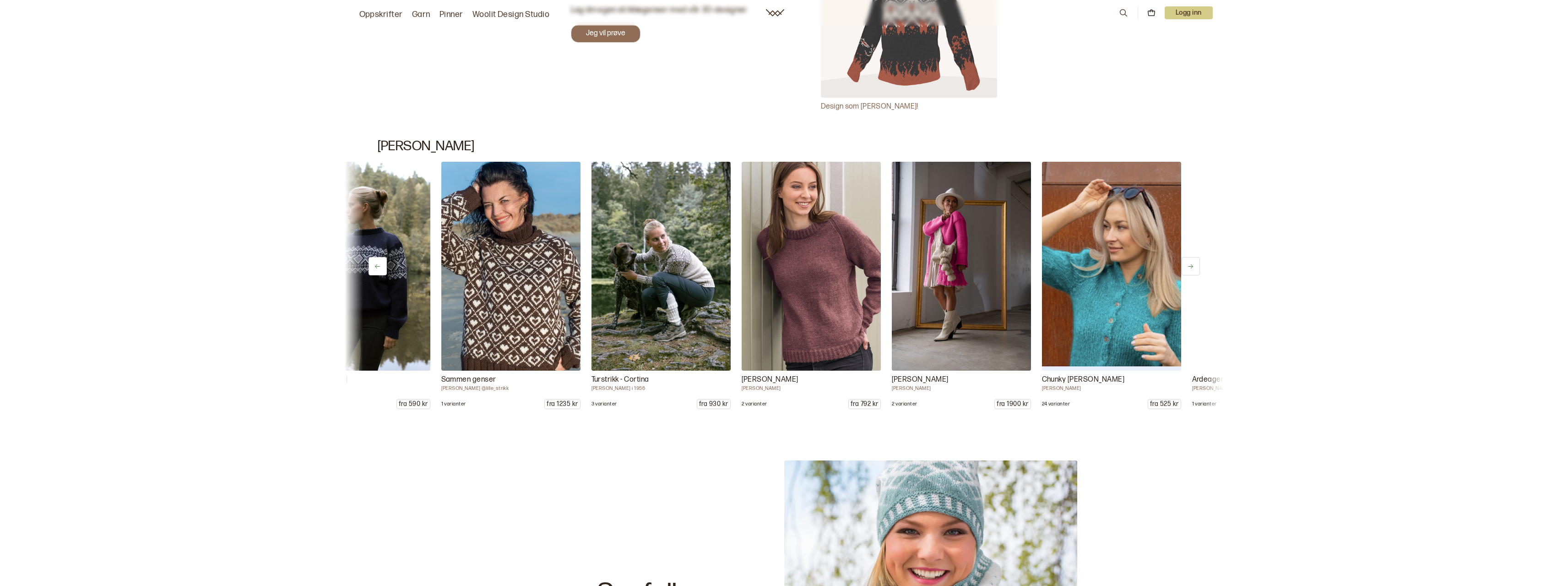
click at [1194, 263] on button at bounding box center [1191, 266] width 18 height 18
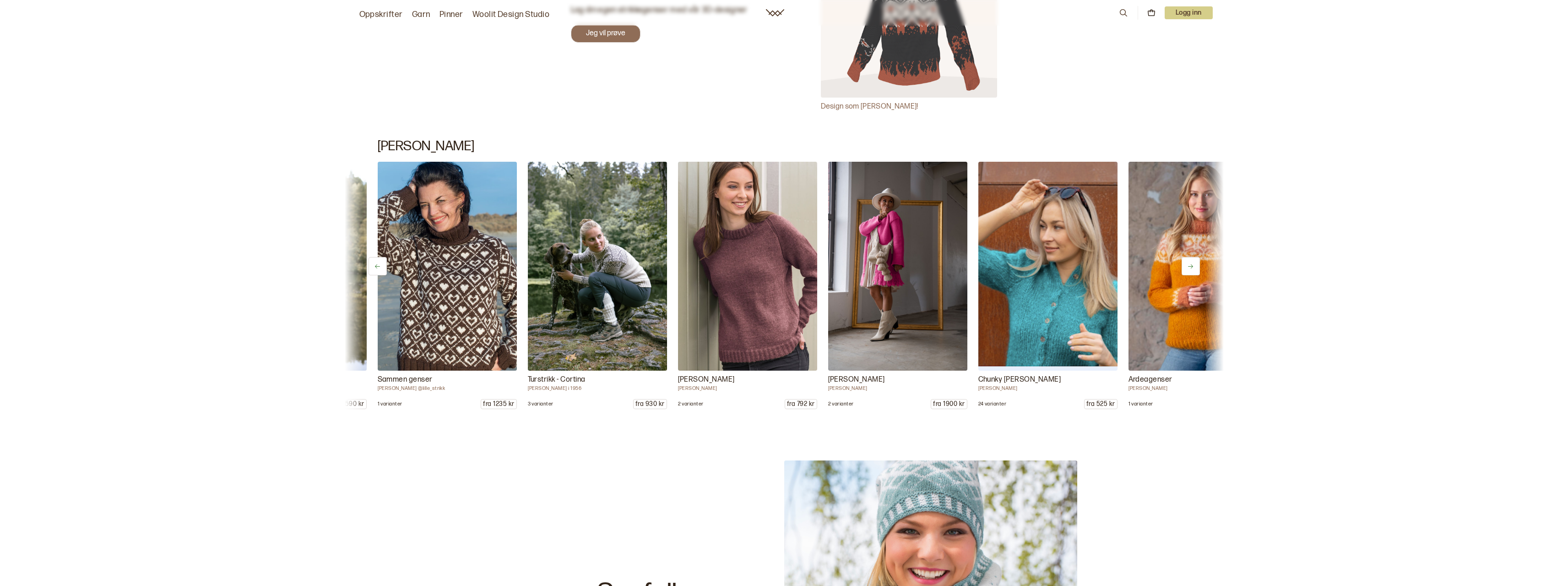
click at [1194, 263] on button at bounding box center [1191, 266] width 18 height 18
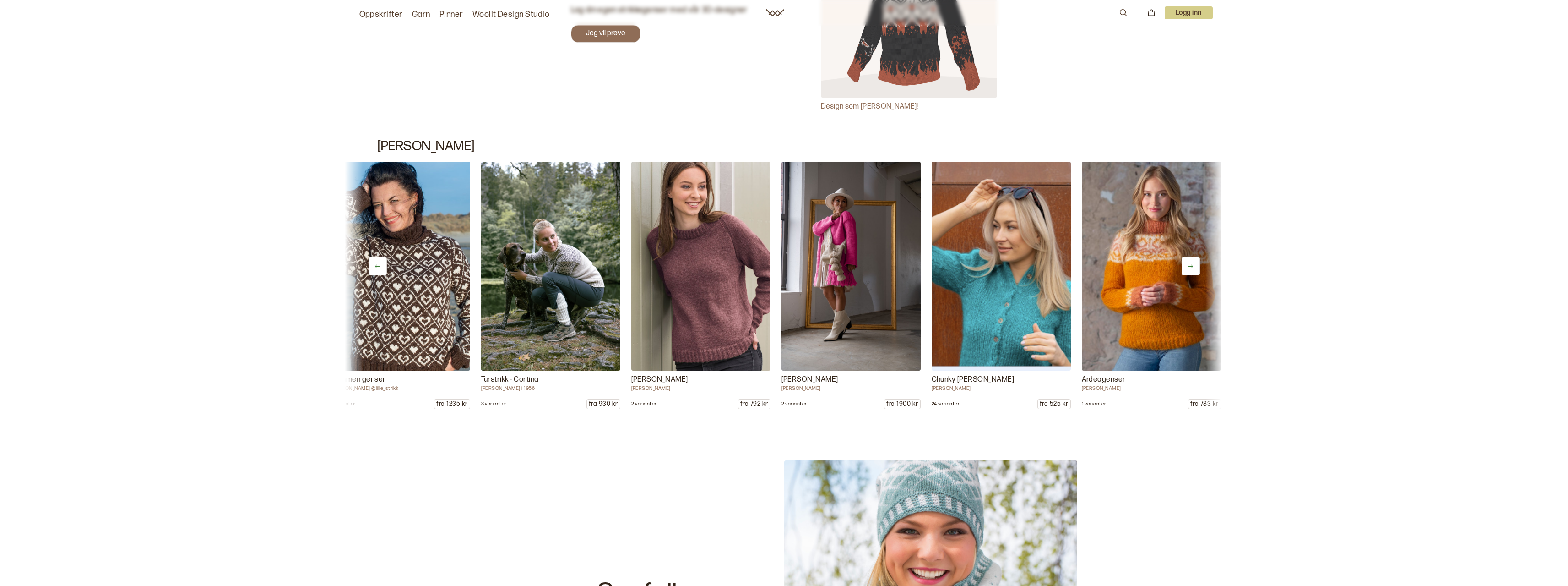
click at [1194, 263] on button at bounding box center [1191, 266] width 18 height 18
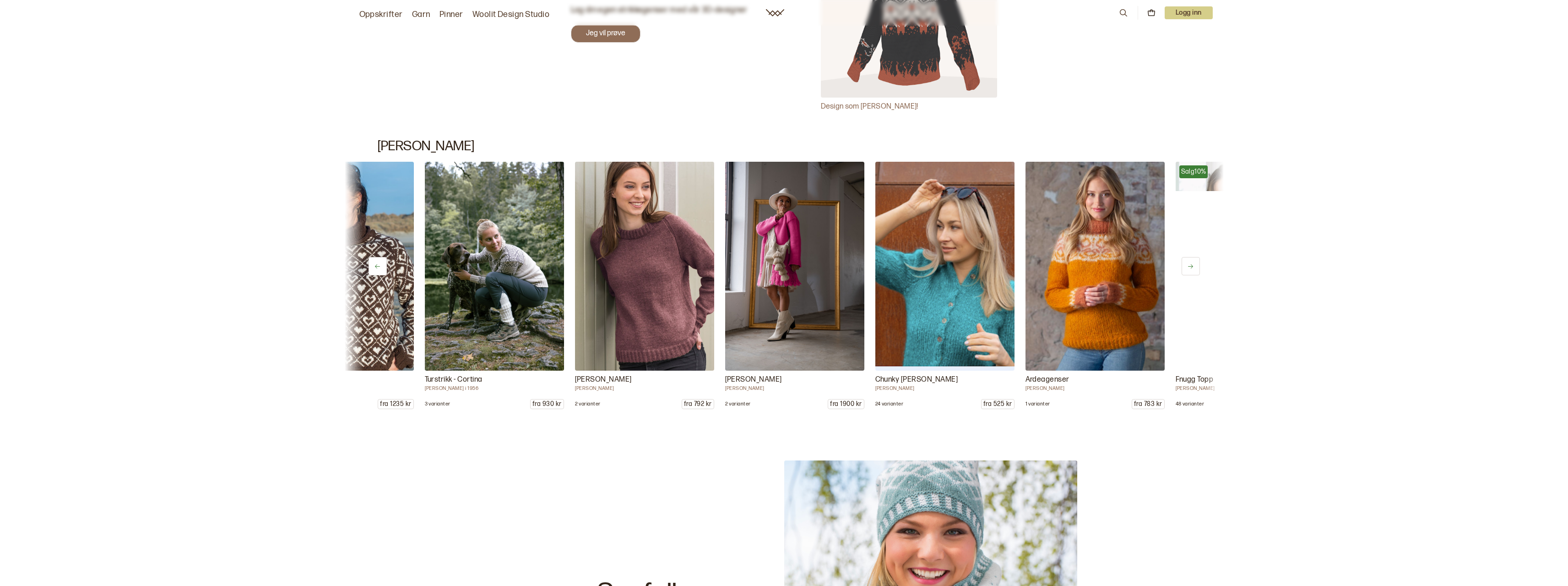
click at [1194, 263] on button at bounding box center [1191, 266] width 18 height 18
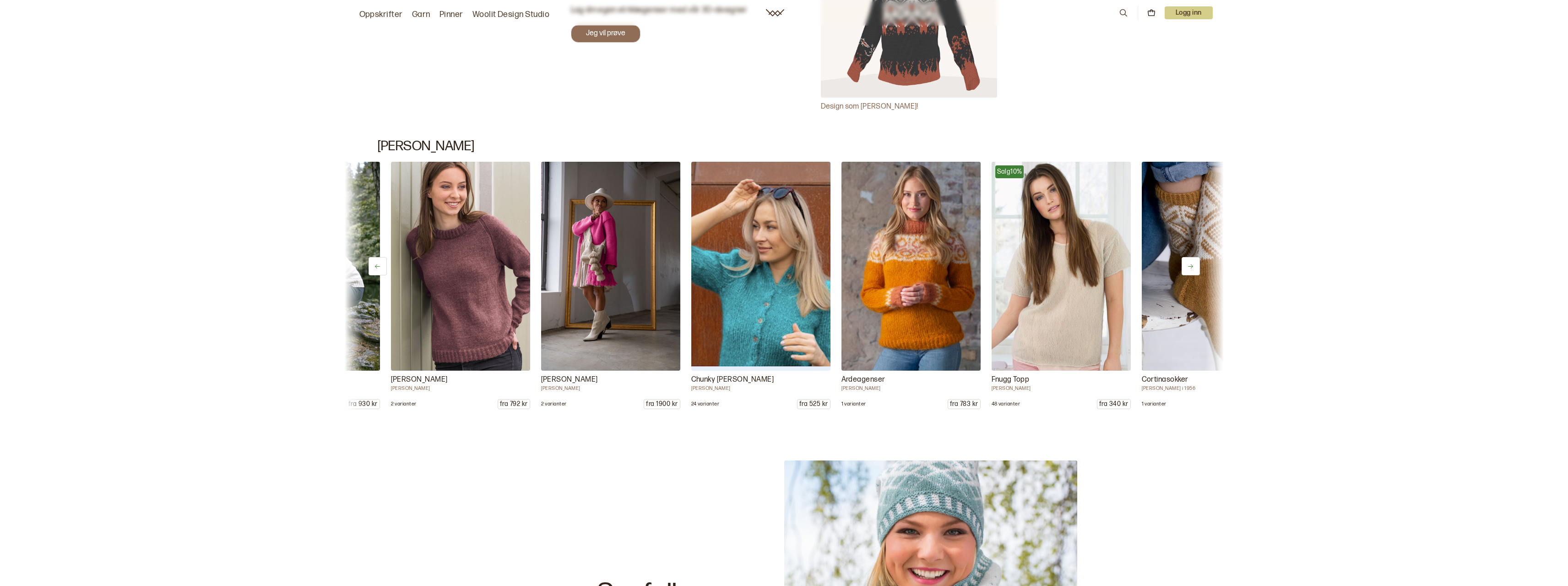
click at [1194, 263] on button at bounding box center [1191, 266] width 18 height 18
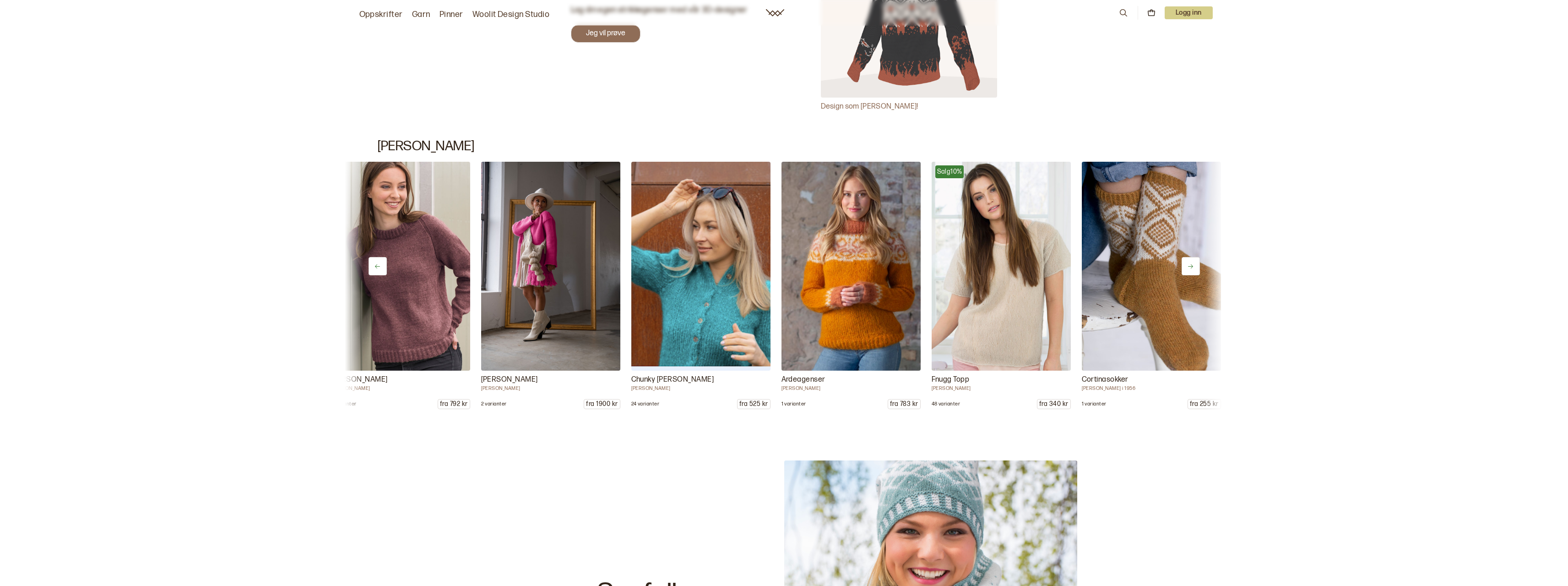
click at [1194, 263] on button at bounding box center [1191, 266] width 18 height 18
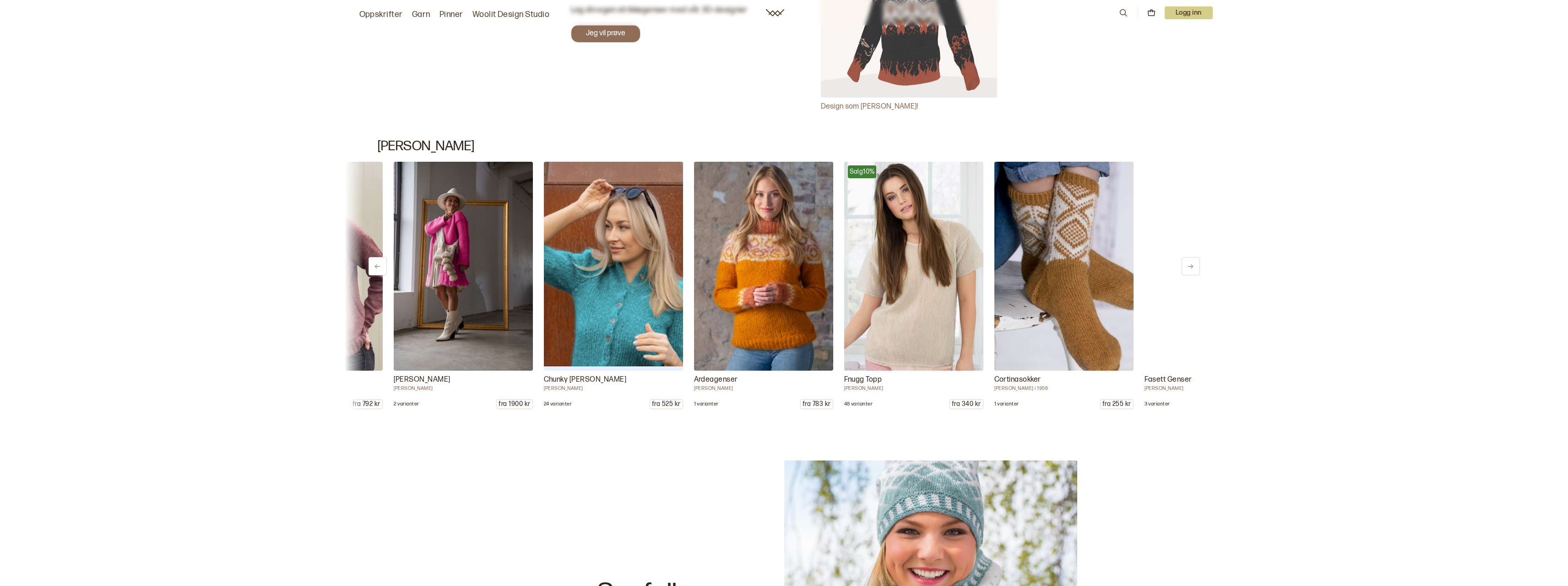
click at [1194, 263] on button at bounding box center [1191, 266] width 18 height 18
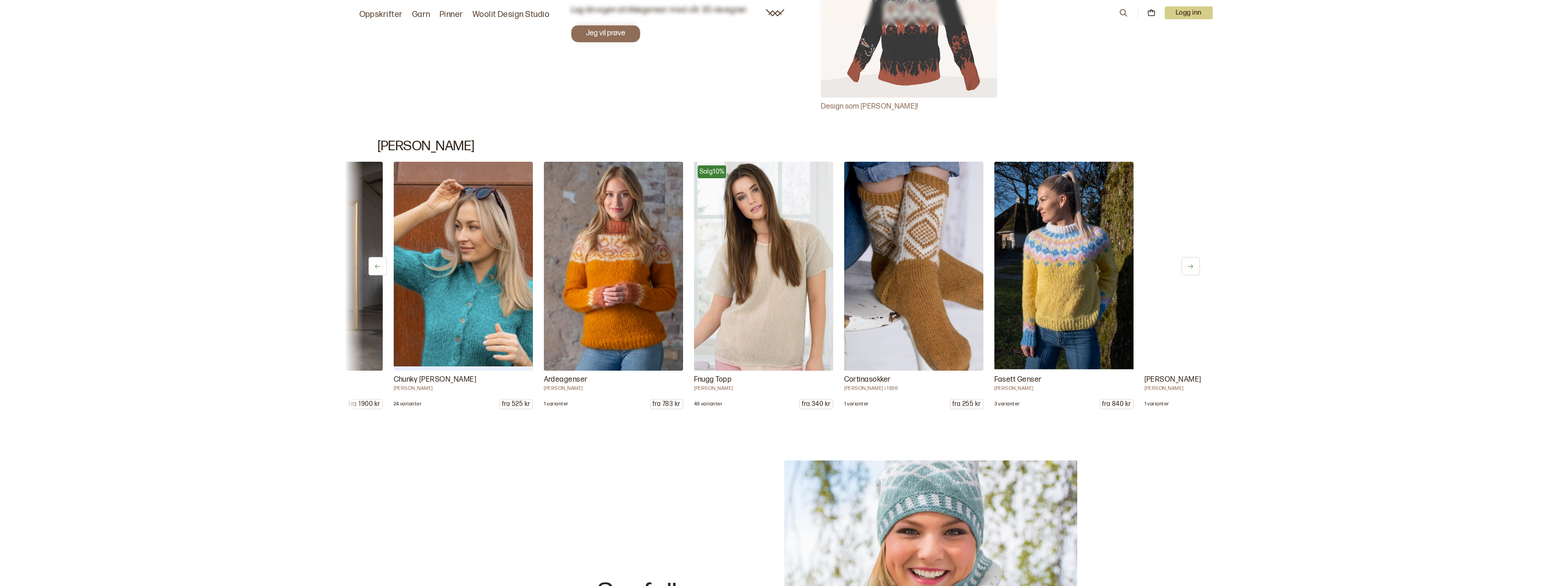
scroll to position [0, 3754]
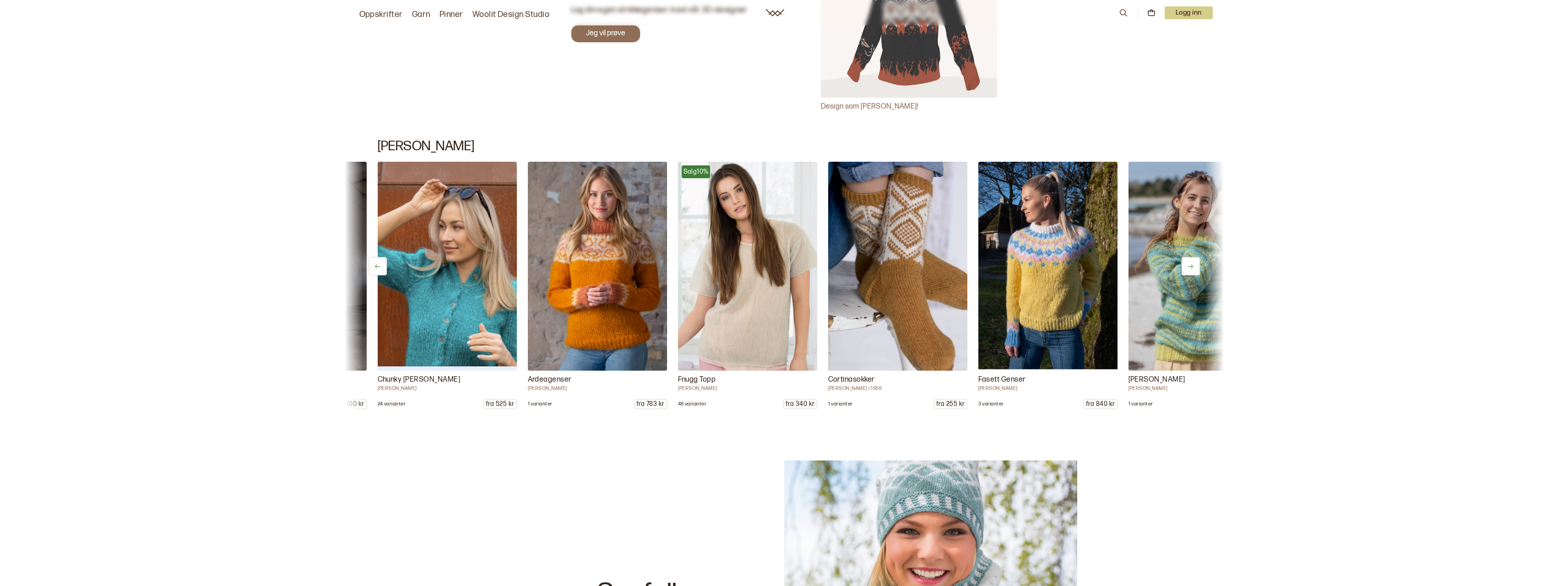
click at [1194, 263] on button at bounding box center [1191, 266] width 18 height 18
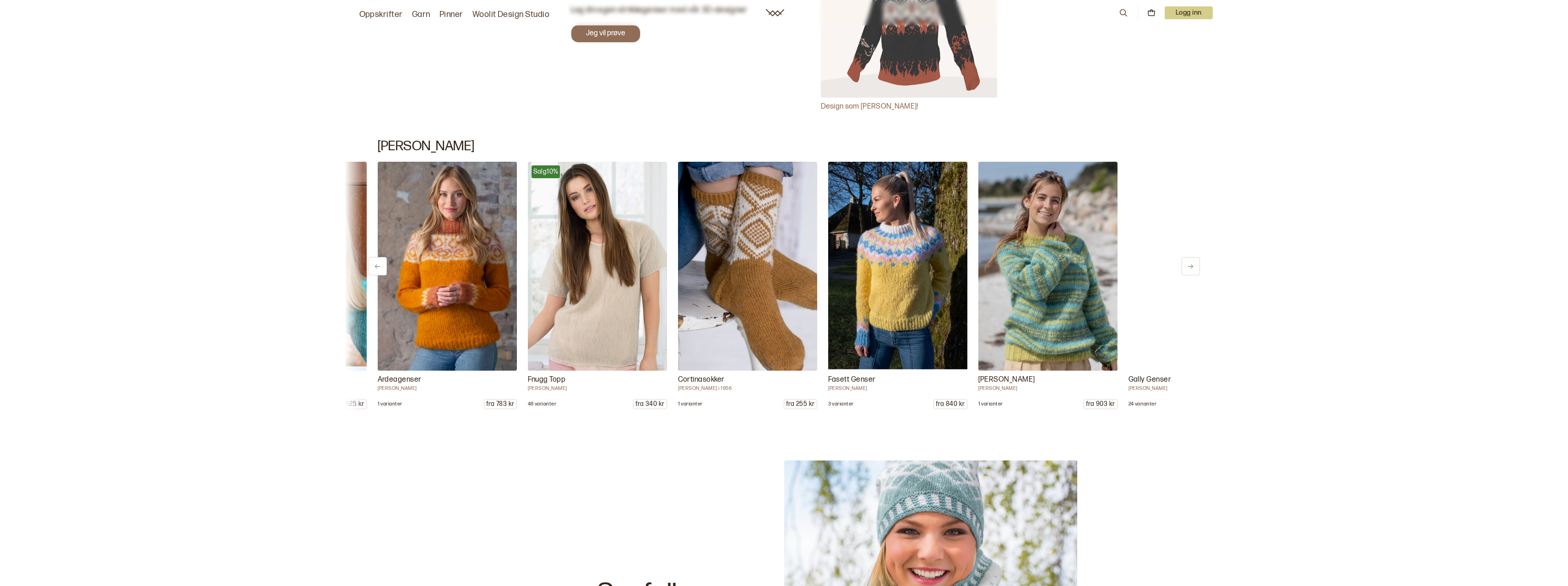
click at [1194, 263] on button at bounding box center [1191, 266] width 18 height 18
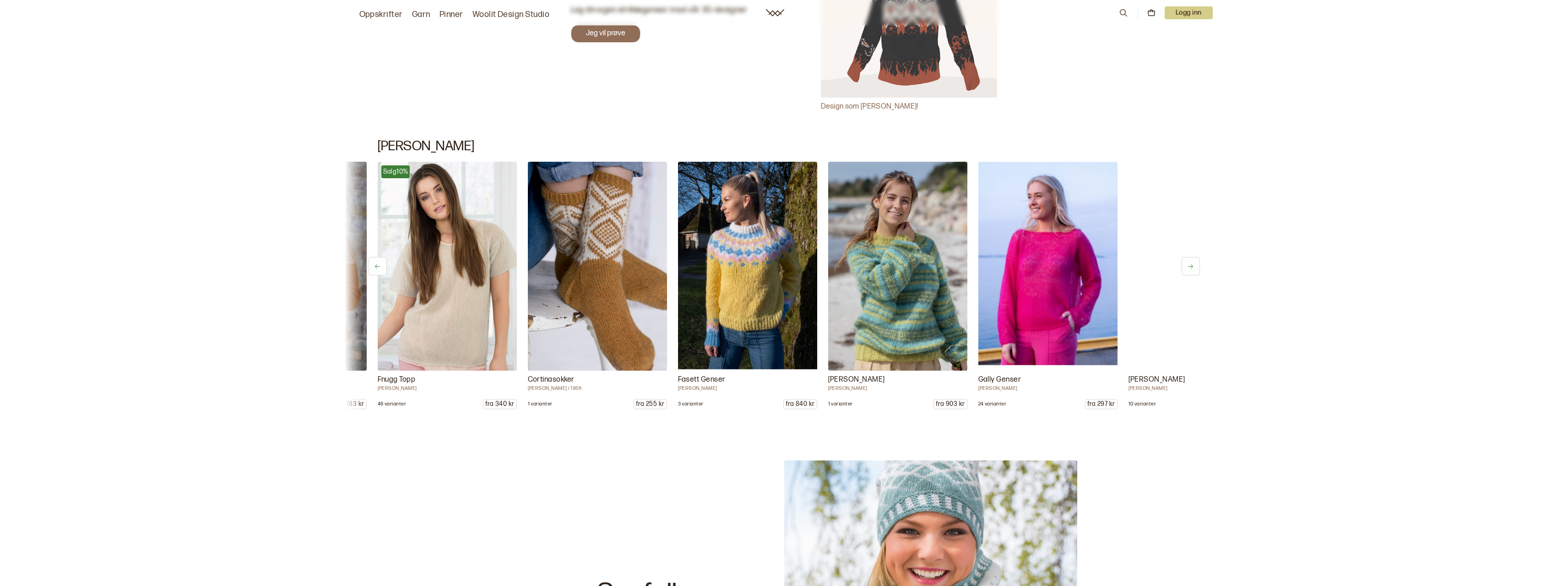
click at [1194, 263] on button at bounding box center [1191, 266] width 18 height 18
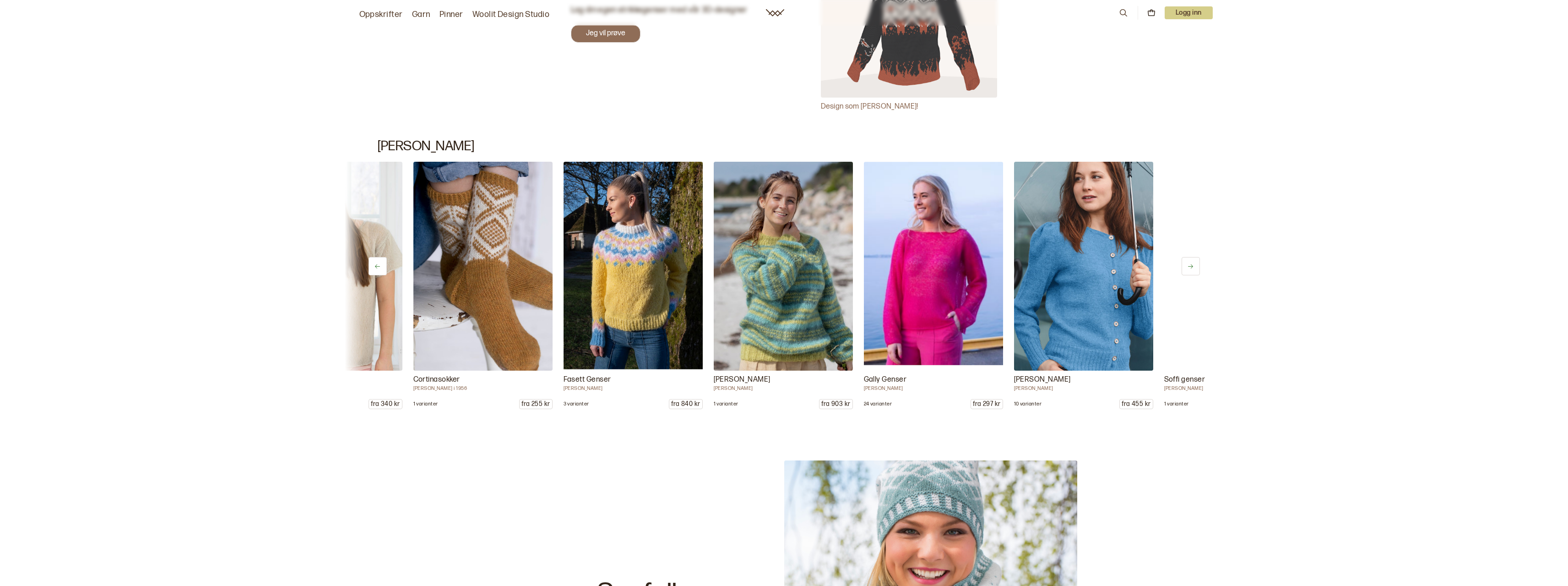
click at [1194, 263] on button at bounding box center [1191, 266] width 18 height 18
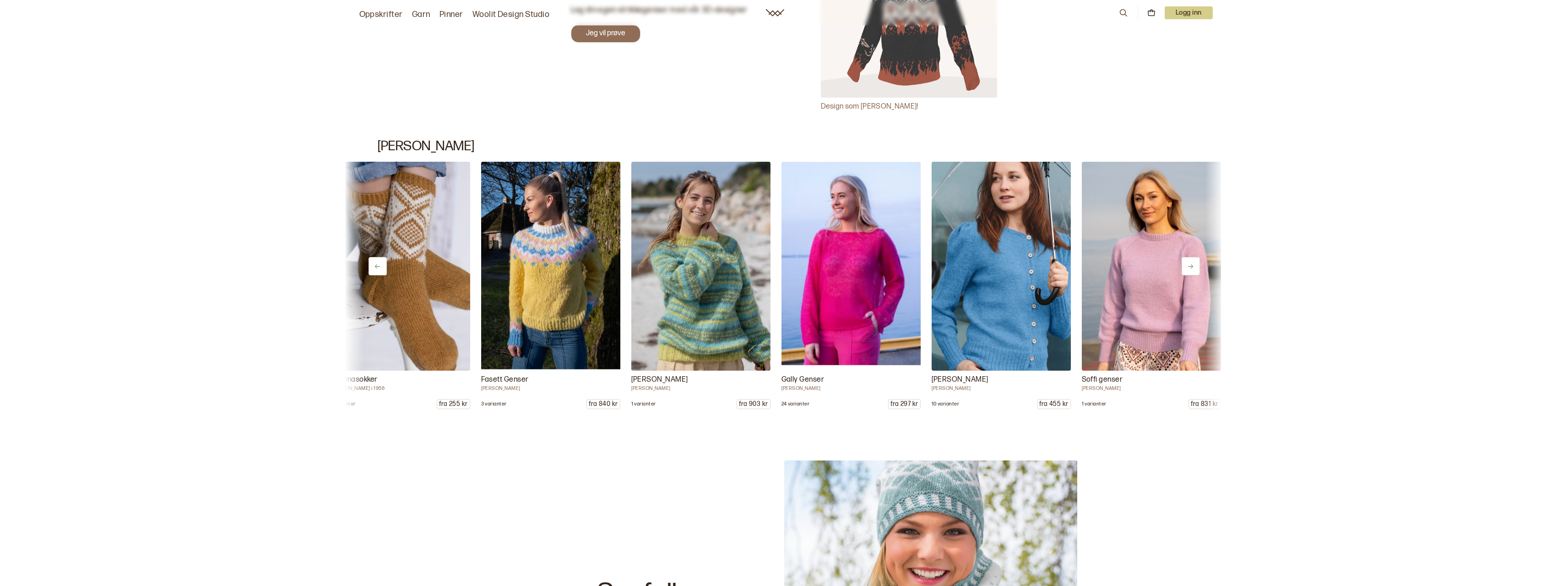
click at [1194, 263] on button at bounding box center [1191, 266] width 18 height 18
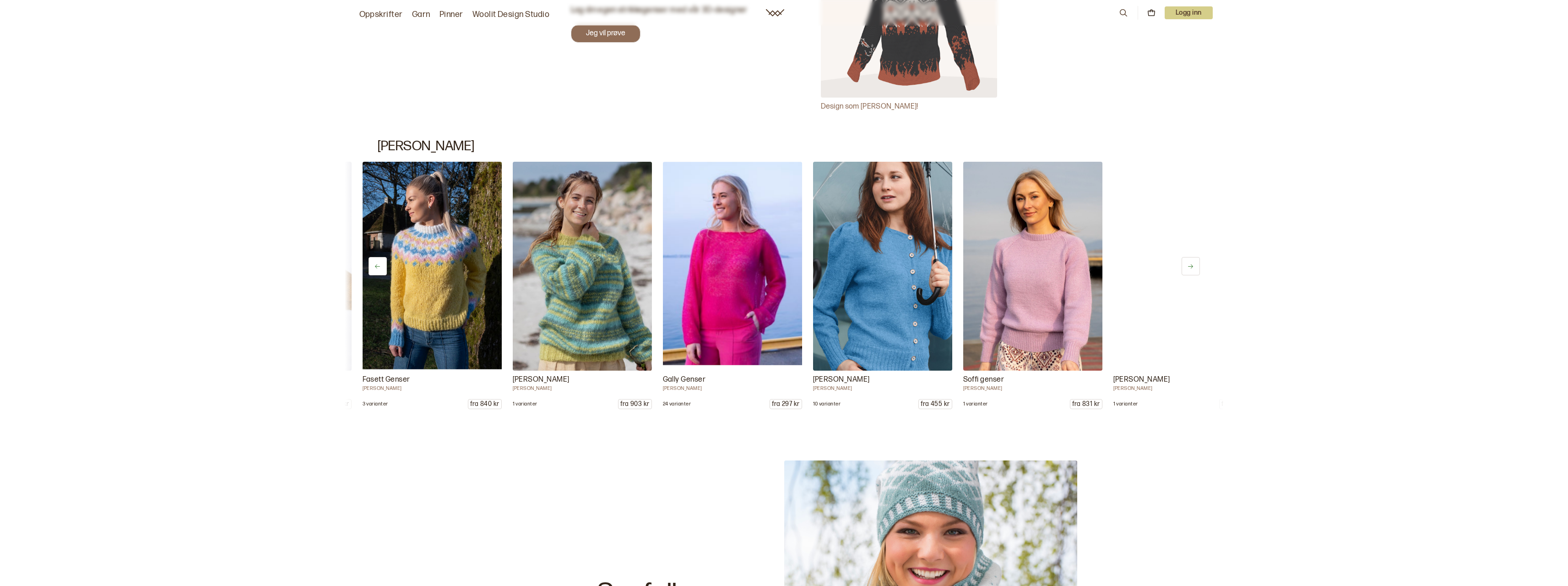
click at [1194, 263] on button at bounding box center [1191, 266] width 18 height 18
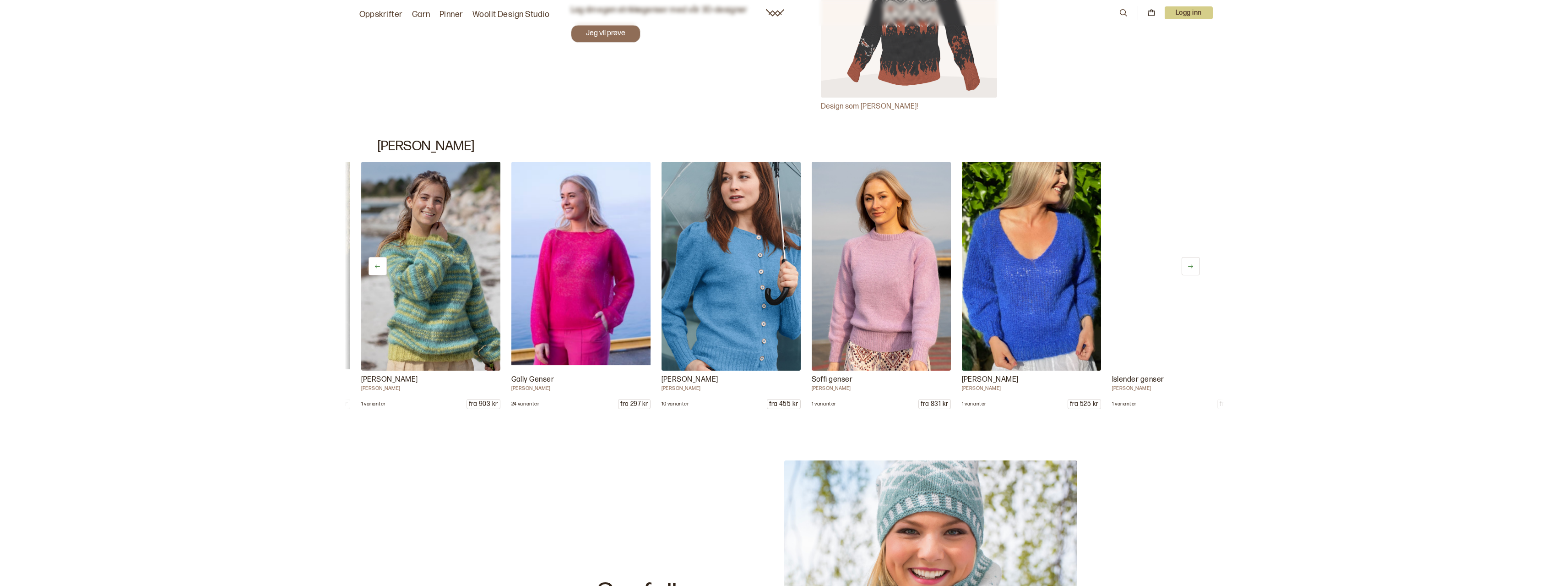
click at [1194, 263] on button at bounding box center [1191, 266] width 18 height 18
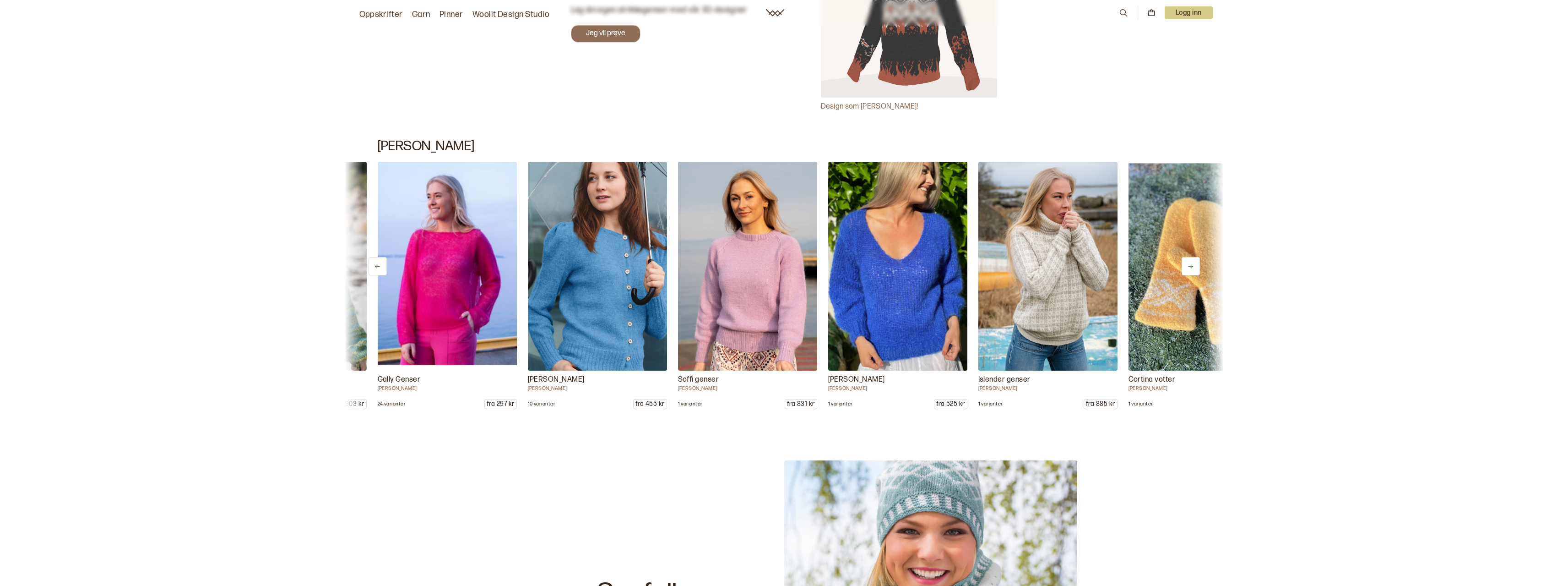
click at [1194, 262] on button at bounding box center [1191, 266] width 18 height 18
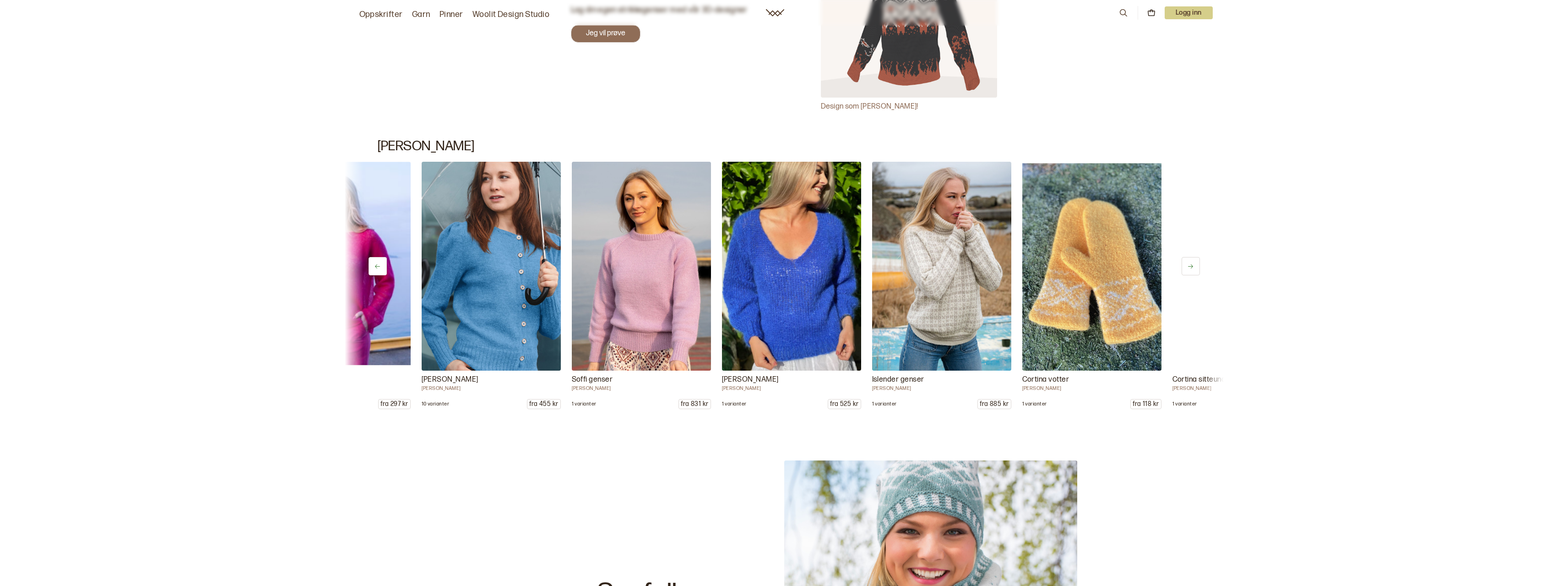
click at [1194, 262] on button at bounding box center [1191, 266] width 18 height 18
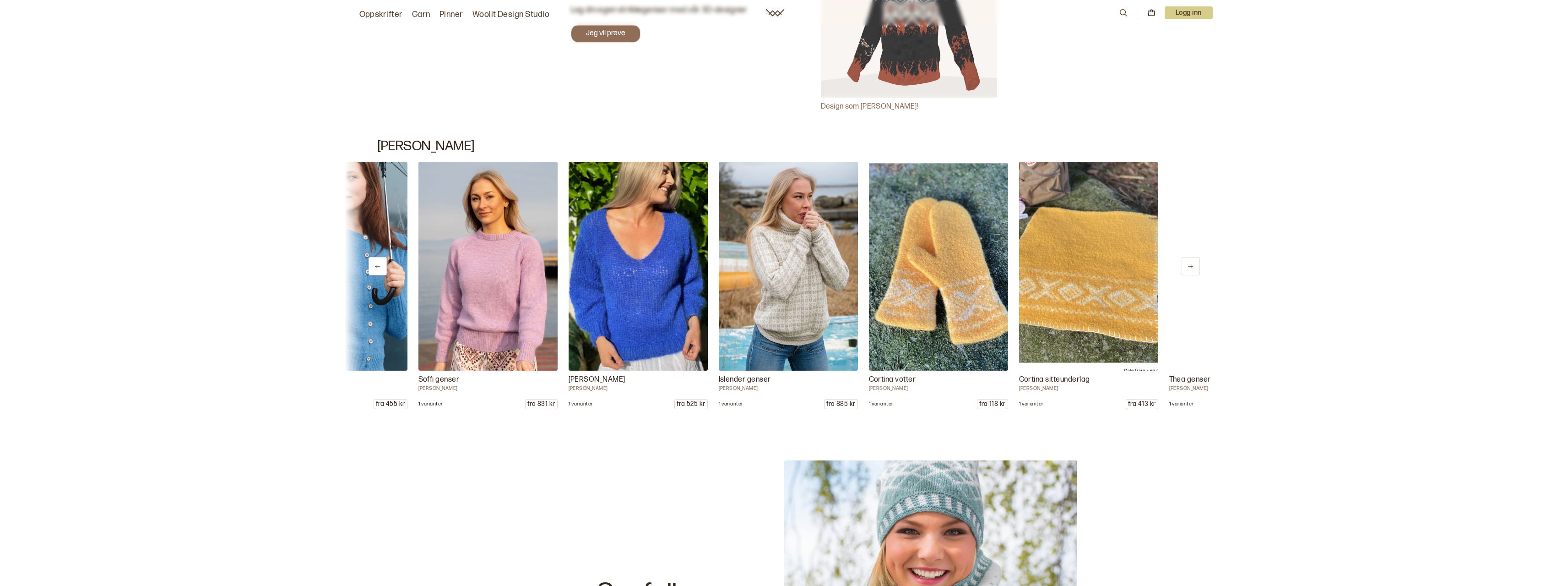
click at [1194, 262] on button at bounding box center [1191, 266] width 18 height 18
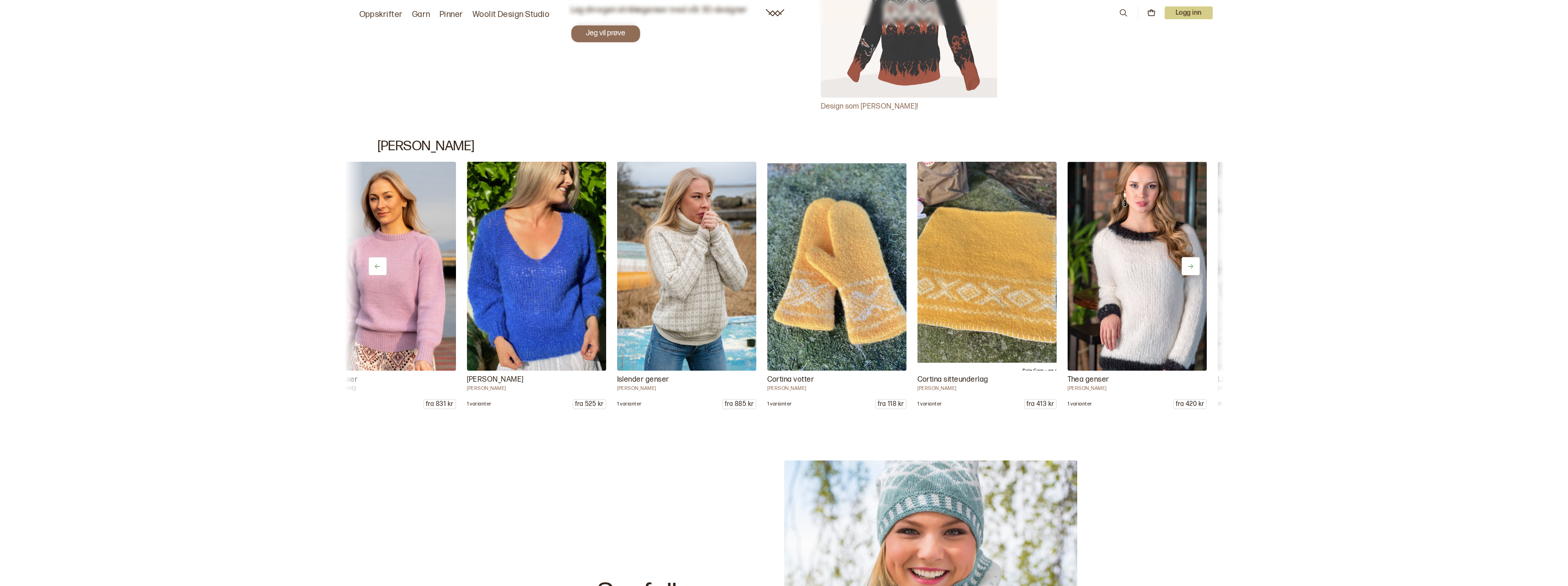
click at [1194, 262] on button at bounding box center [1191, 266] width 18 height 18
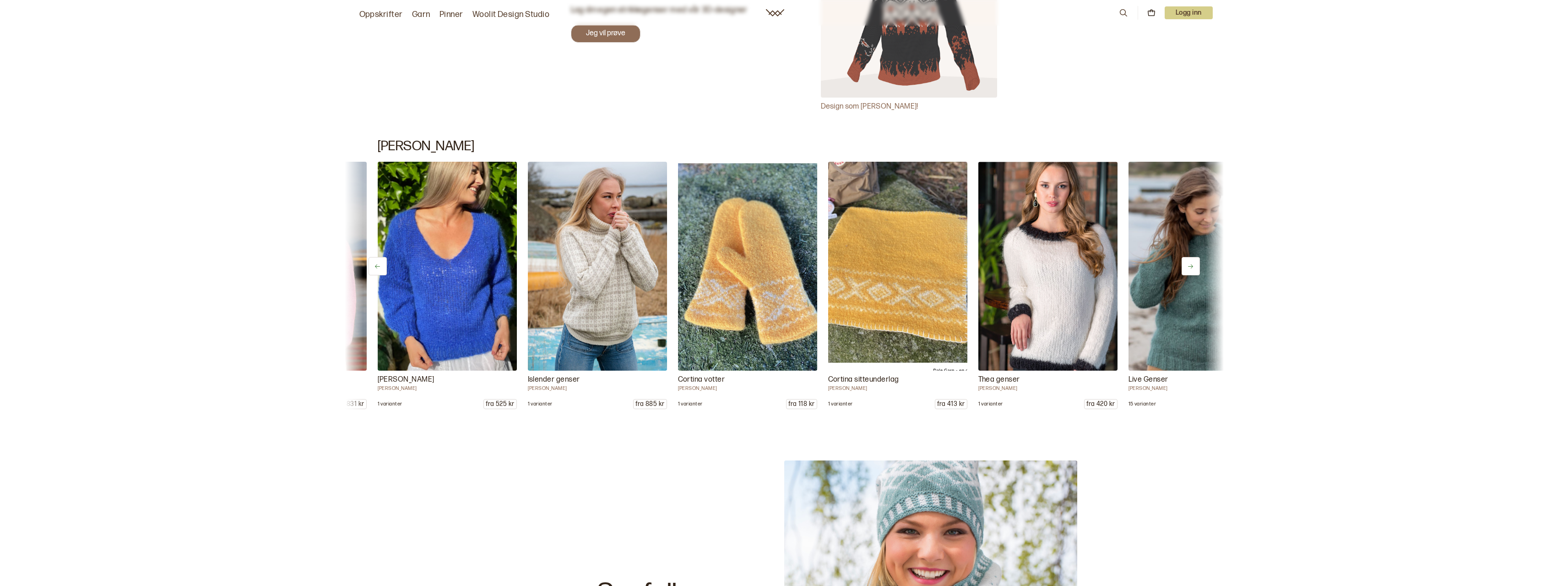
click at [1194, 262] on button at bounding box center [1191, 266] width 18 height 18
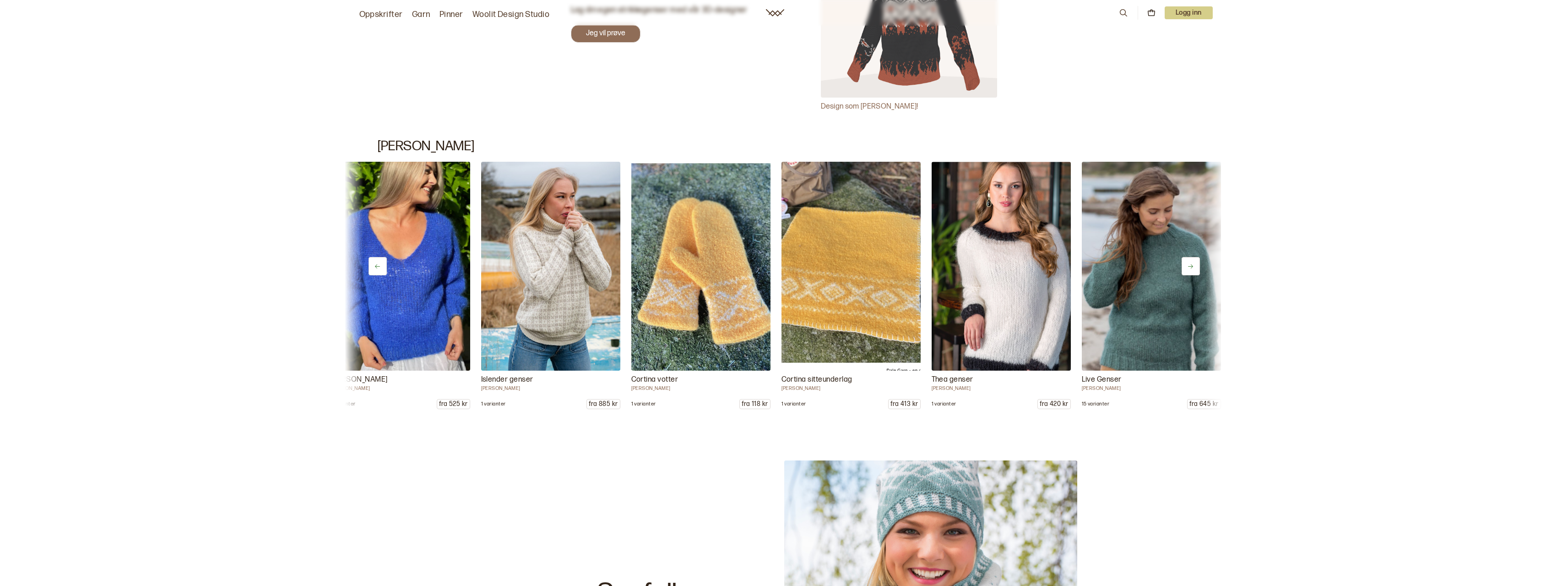
click at [1194, 262] on button at bounding box center [1191, 266] width 18 height 18
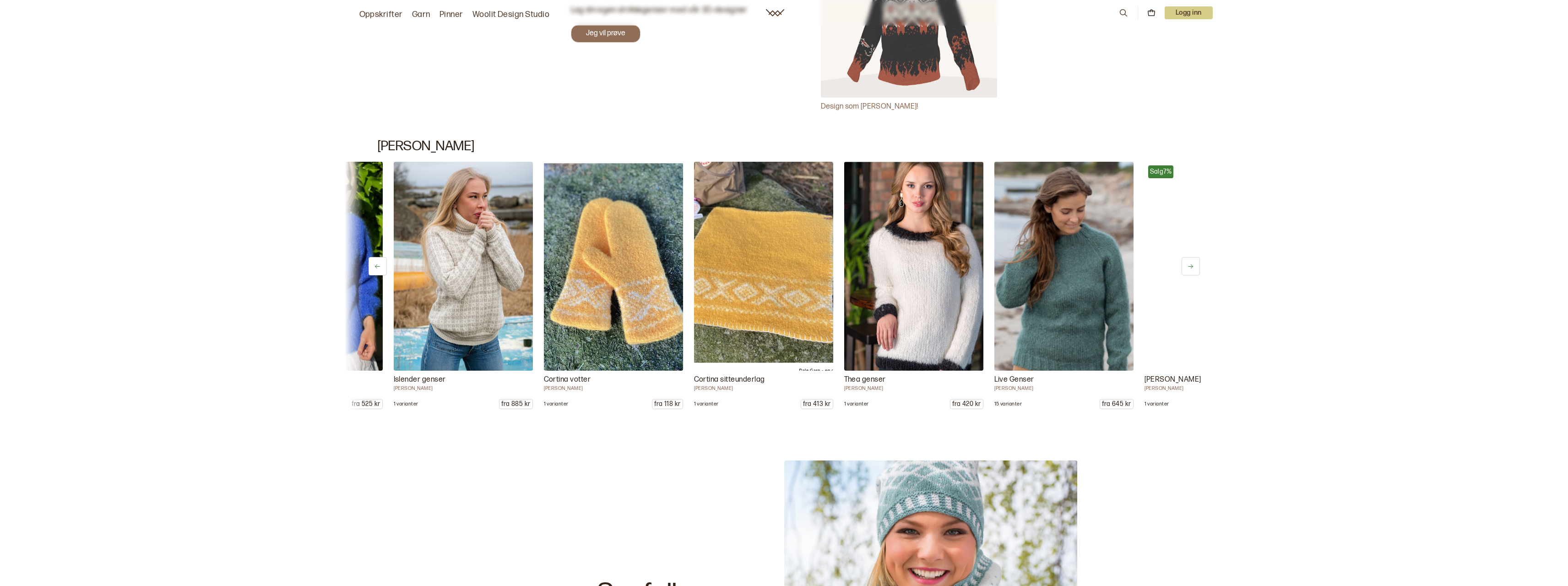
click at [1194, 262] on button at bounding box center [1191, 266] width 18 height 18
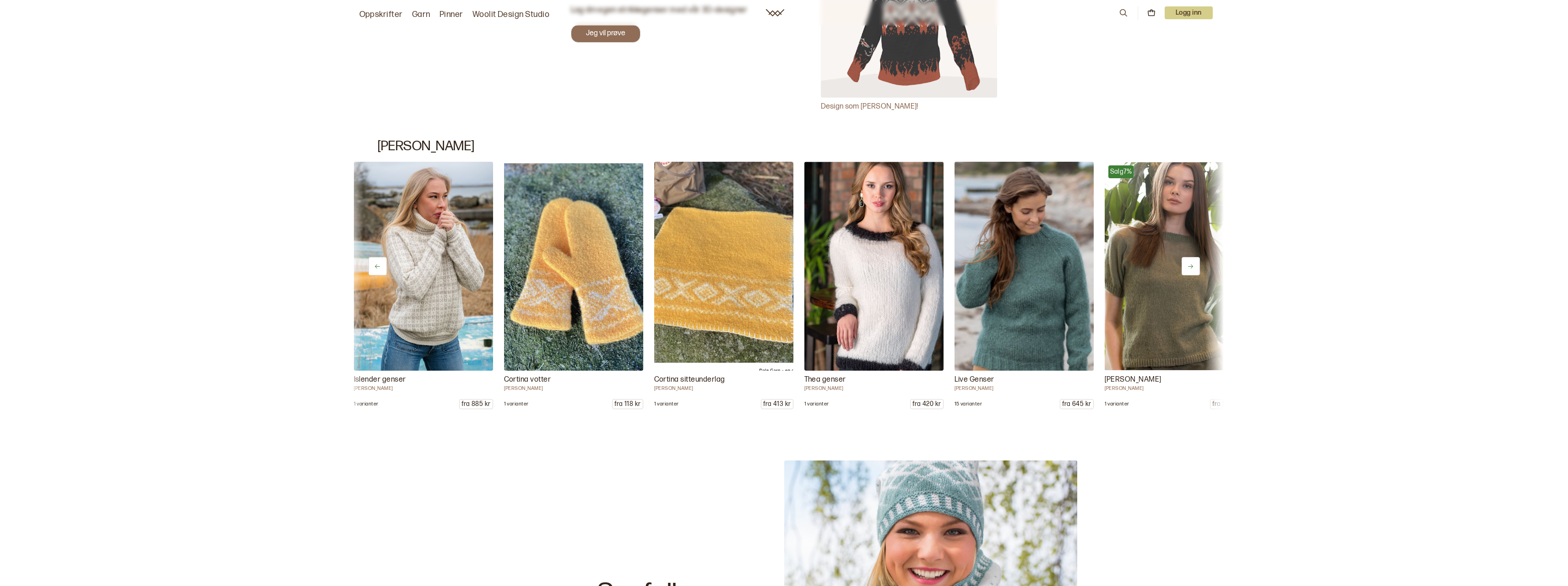
click at [1194, 262] on button at bounding box center [1191, 266] width 18 height 18
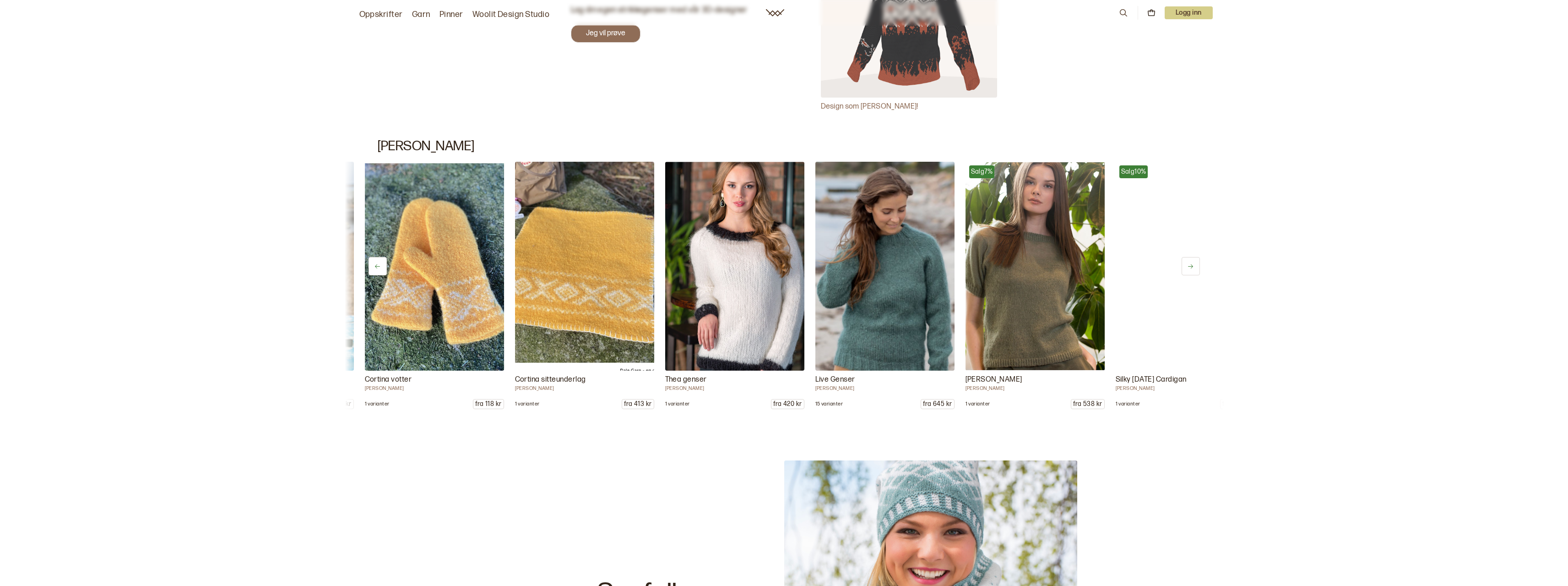
click at [1194, 262] on button at bounding box center [1191, 266] width 18 height 18
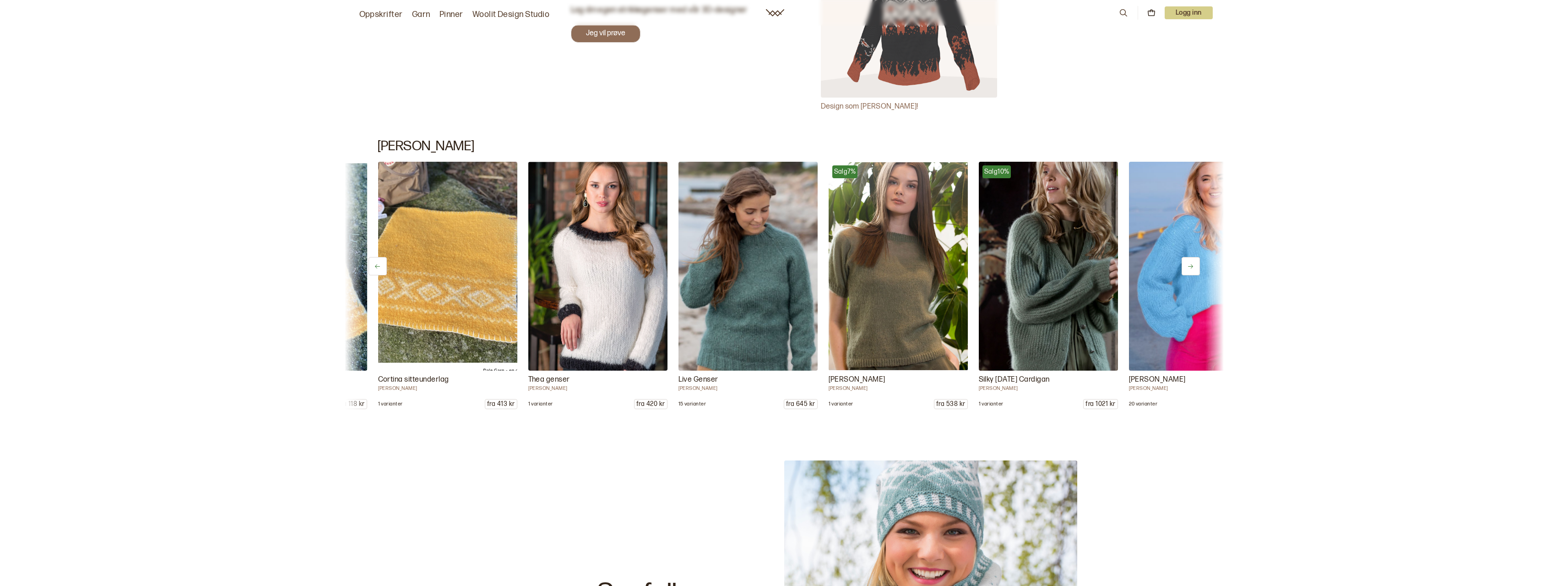
click at [1194, 262] on button at bounding box center [1191, 266] width 18 height 18
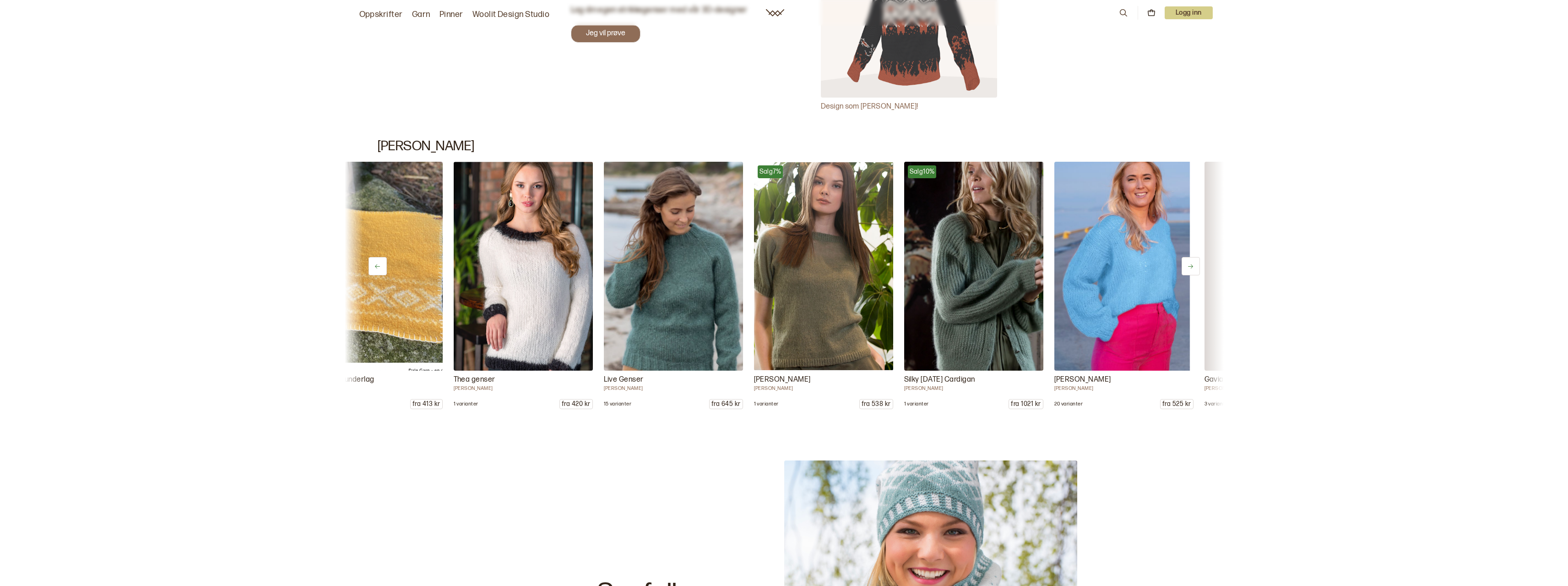
click at [1194, 262] on button at bounding box center [1191, 266] width 18 height 18
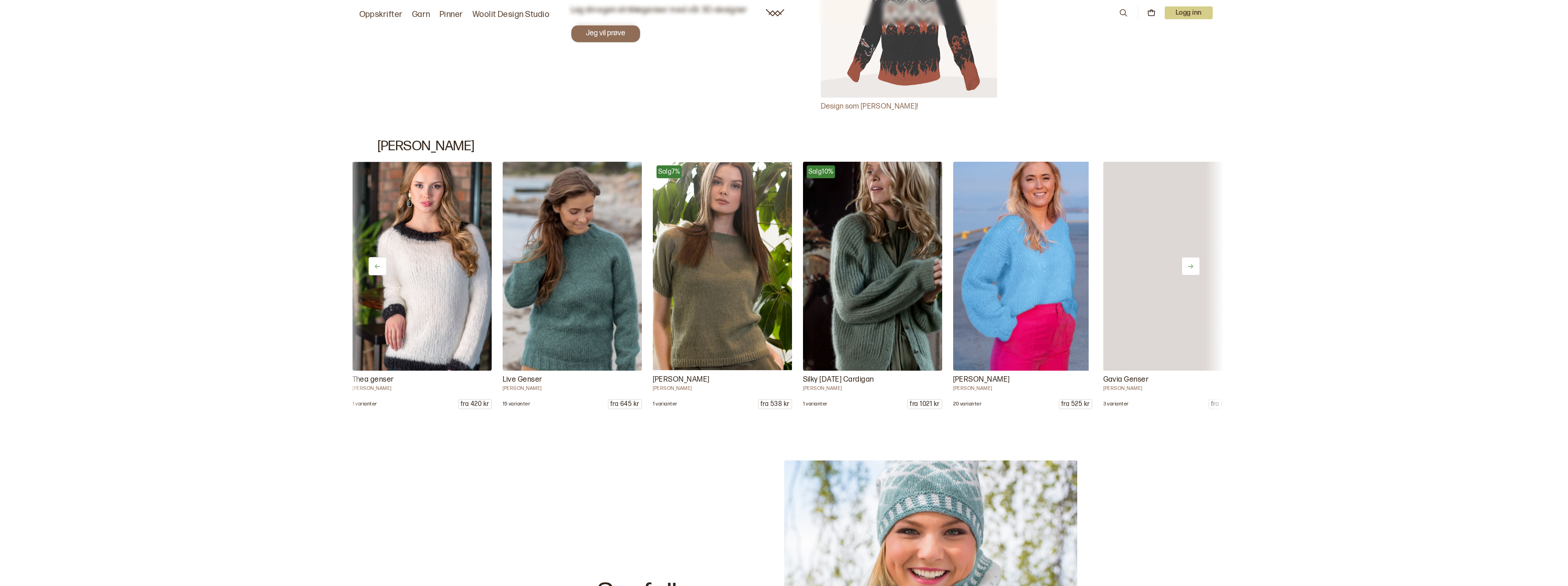
click at [1194, 262] on button at bounding box center [1191, 266] width 18 height 18
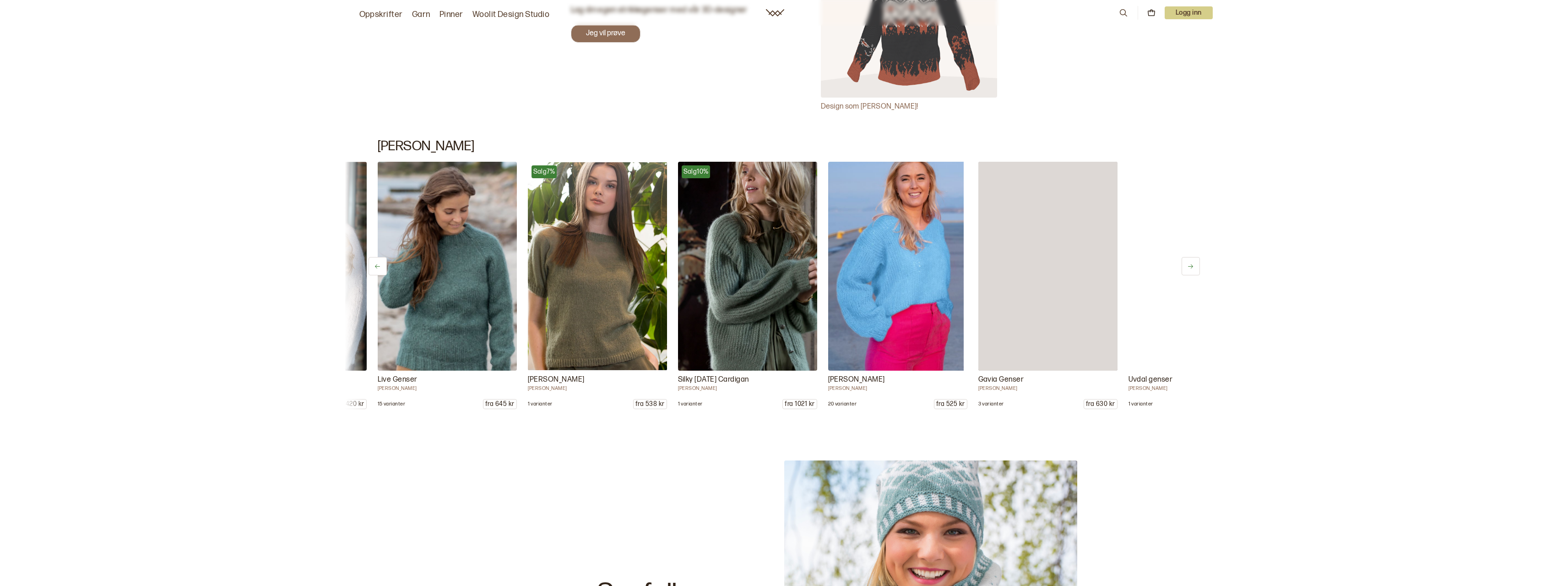
click at [1194, 262] on button at bounding box center [1191, 266] width 18 height 18
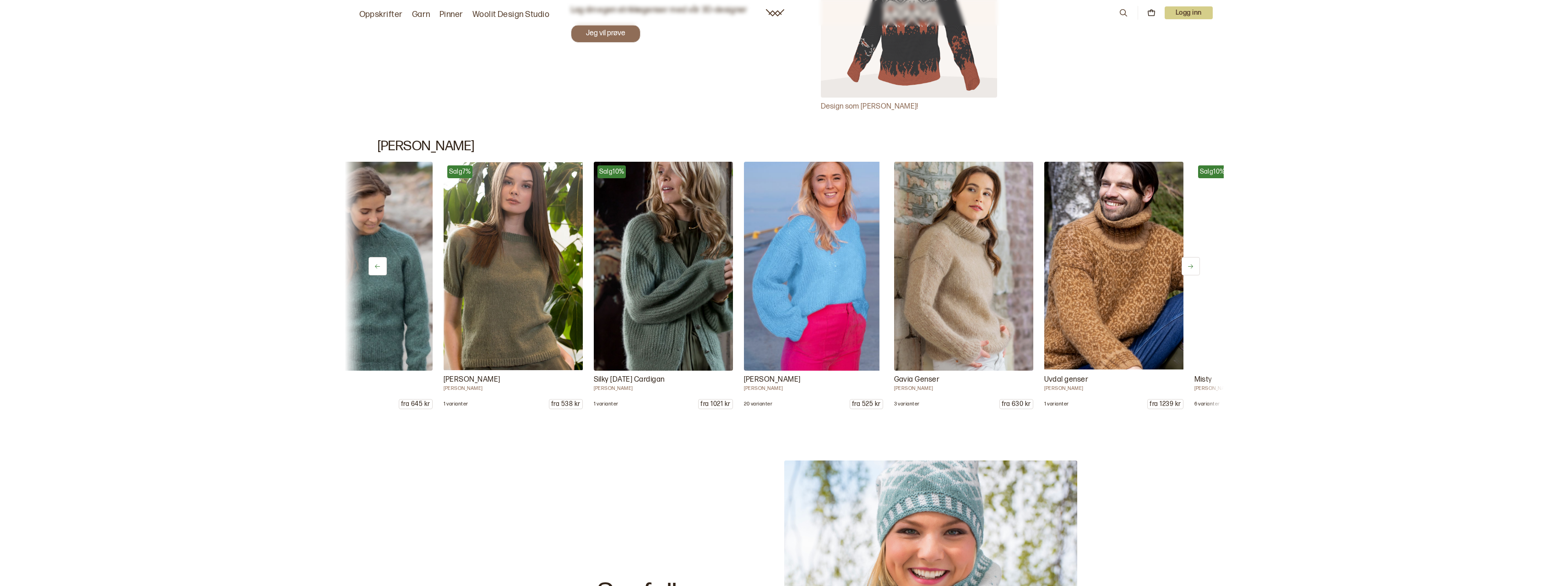
click at [1194, 262] on button at bounding box center [1191, 266] width 18 height 18
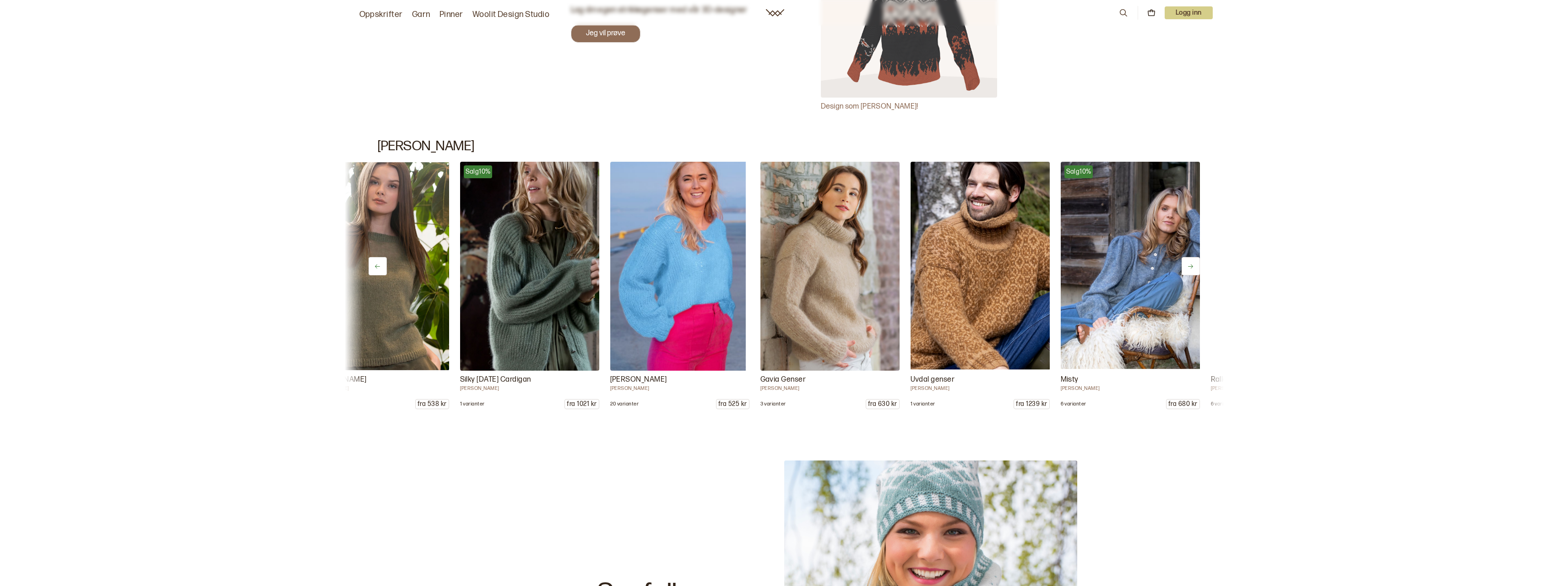
click at [1194, 262] on button at bounding box center [1191, 266] width 18 height 18
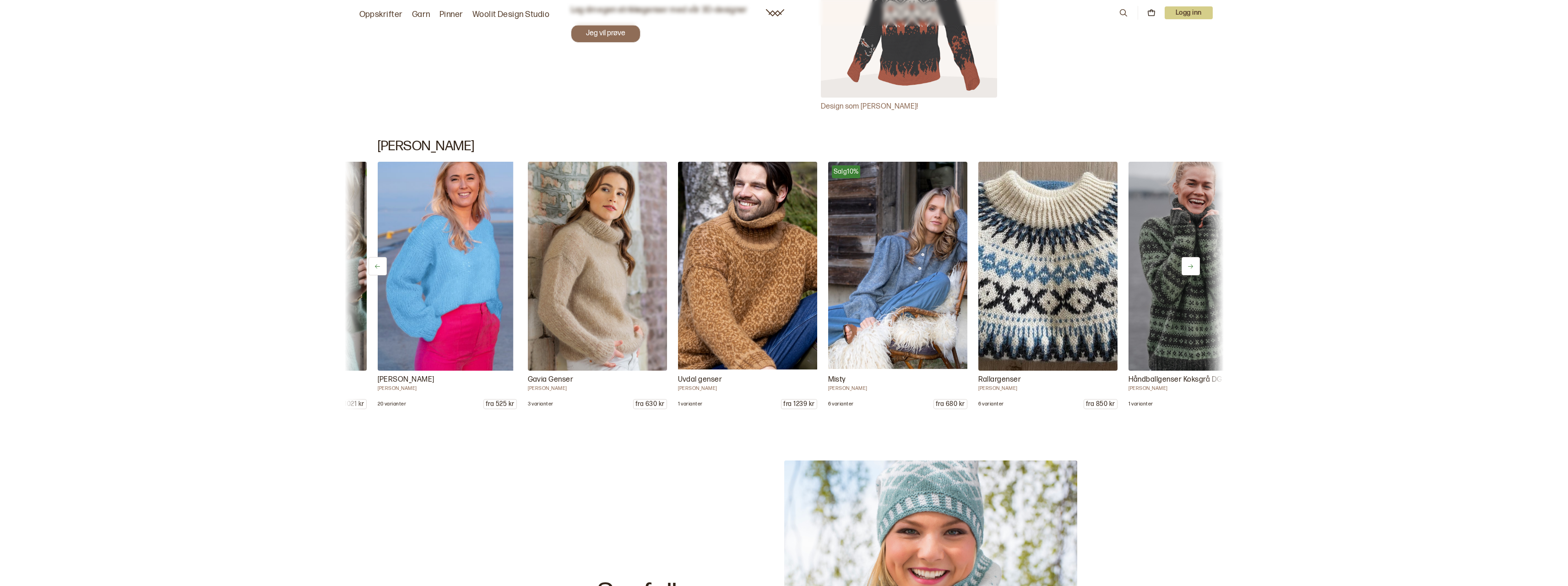
click at [1194, 262] on button at bounding box center [1191, 266] width 18 height 18
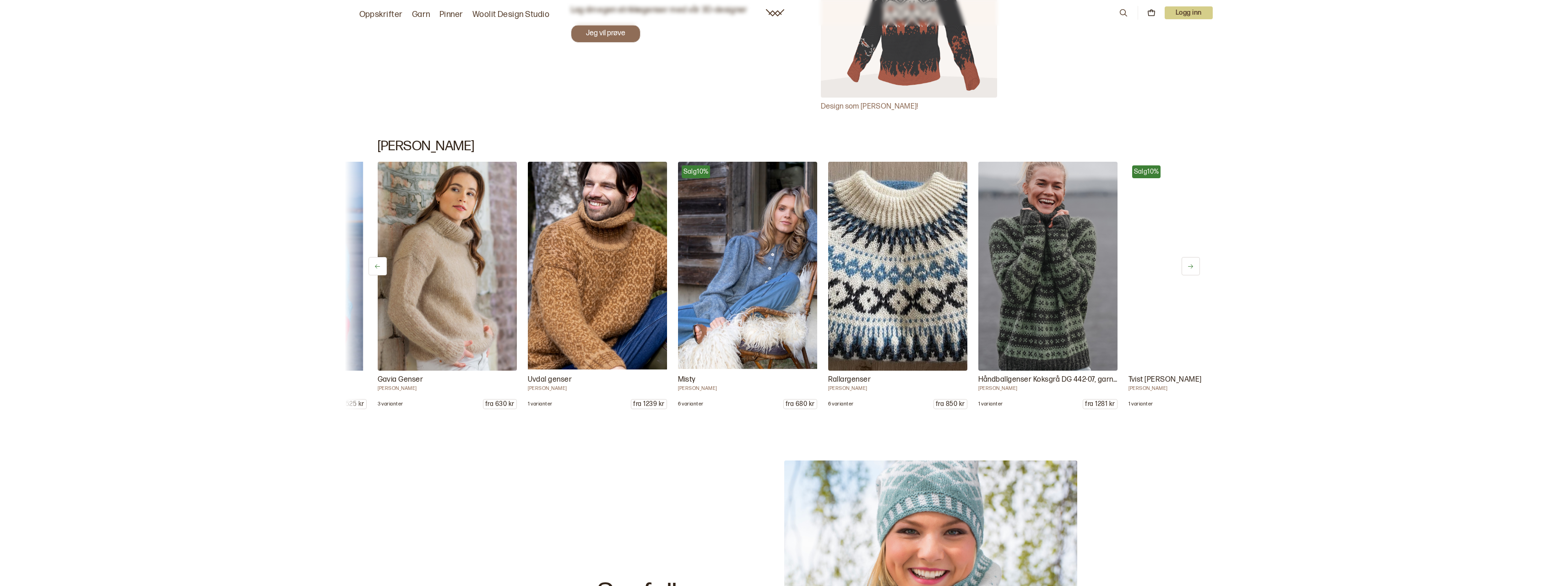
click at [1194, 262] on button at bounding box center [1191, 266] width 18 height 18
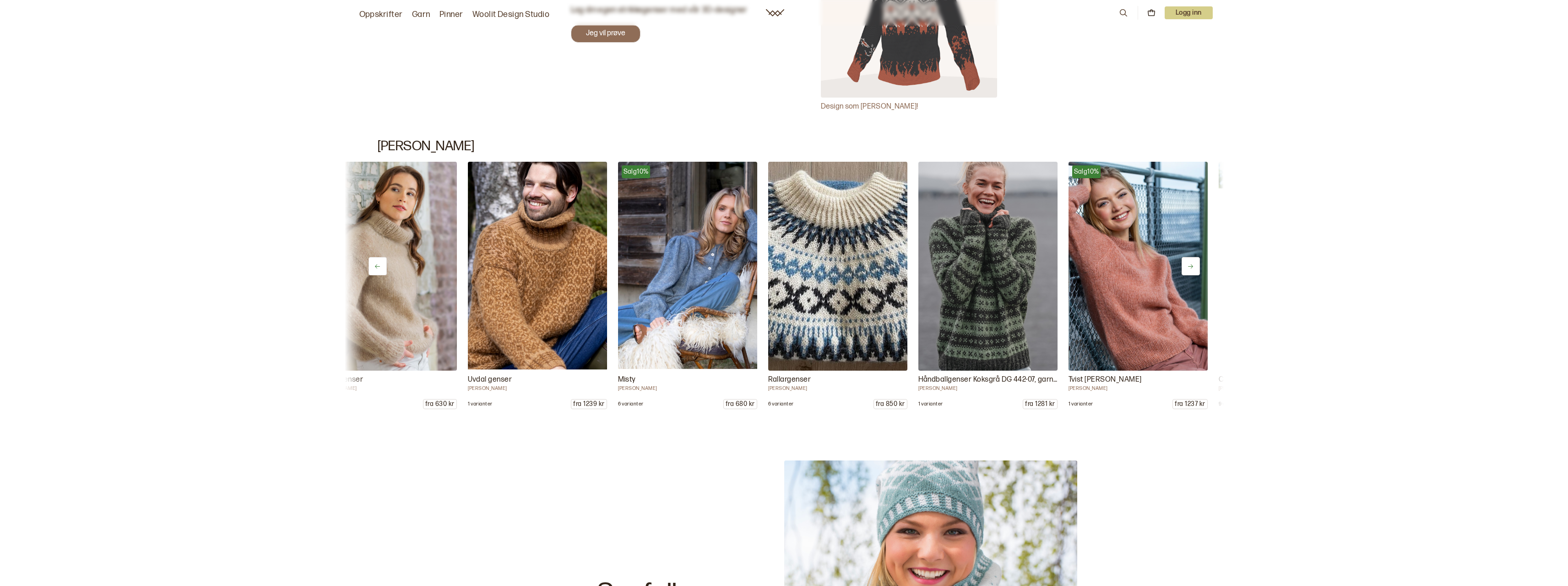
click at [1194, 262] on button at bounding box center [1191, 266] width 18 height 18
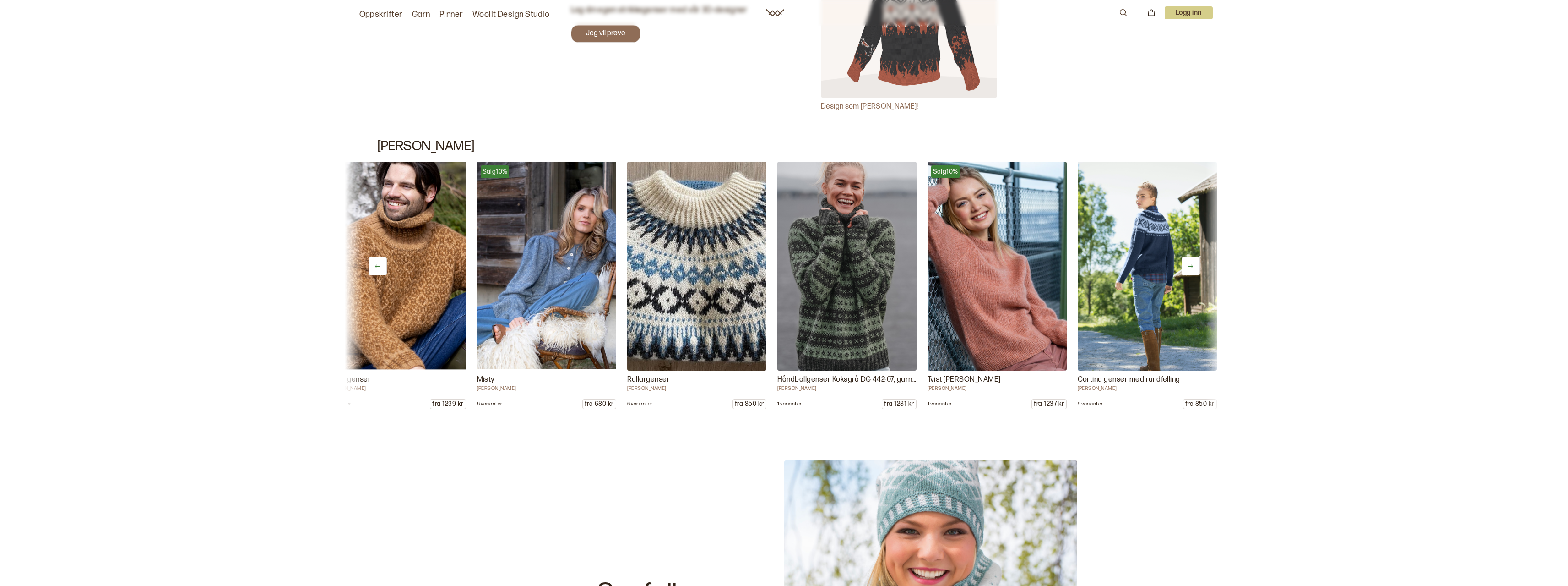
click at [1194, 262] on button at bounding box center [1191, 266] width 18 height 18
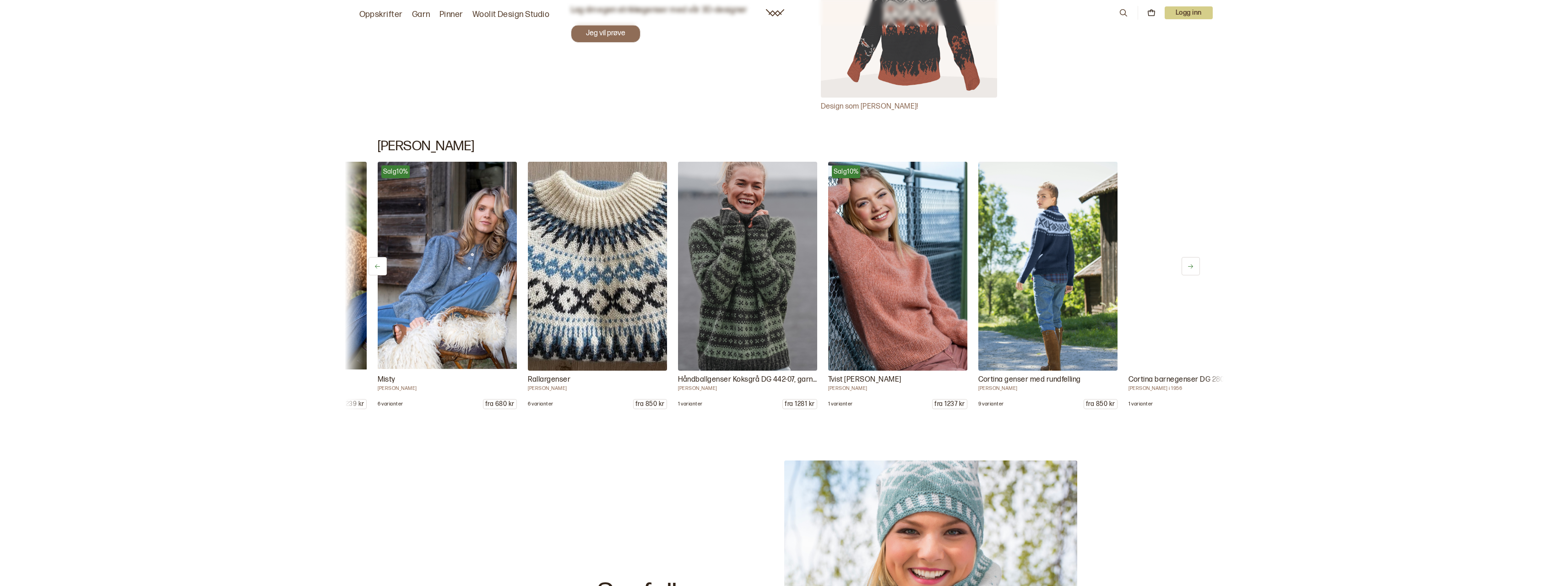
click at [1194, 262] on button at bounding box center [1191, 266] width 18 height 18
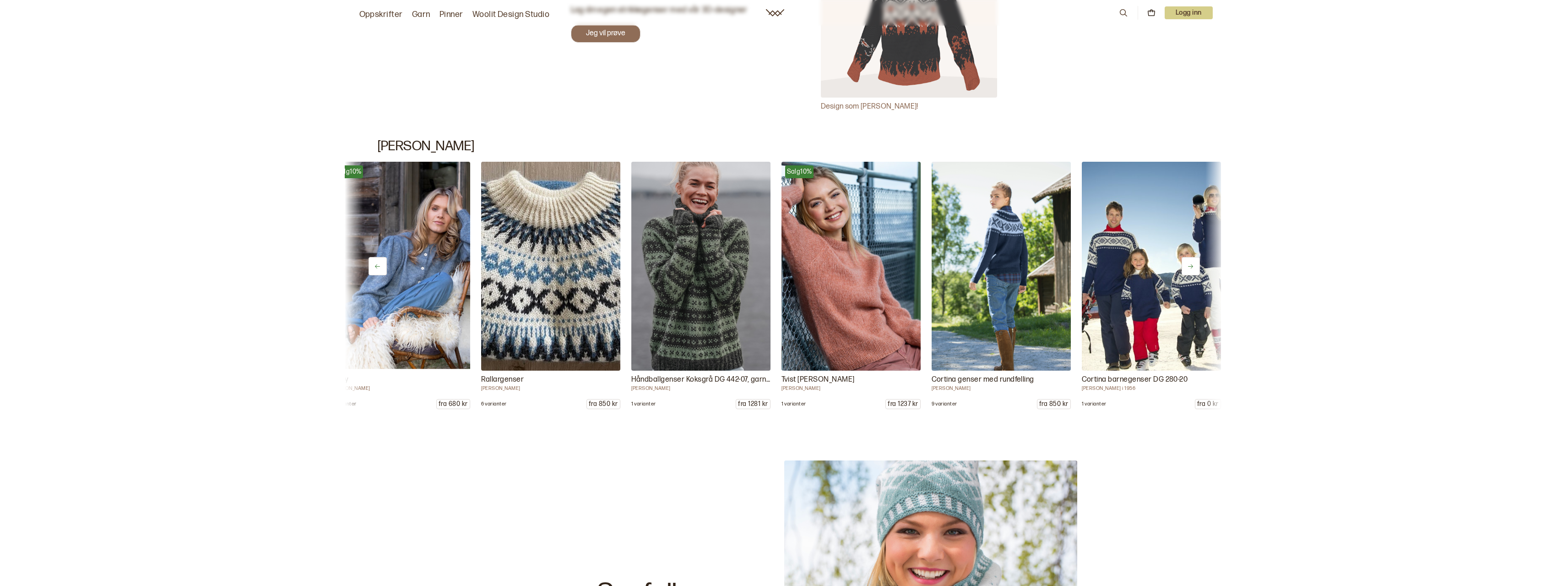
click at [1194, 262] on button at bounding box center [1191, 266] width 18 height 18
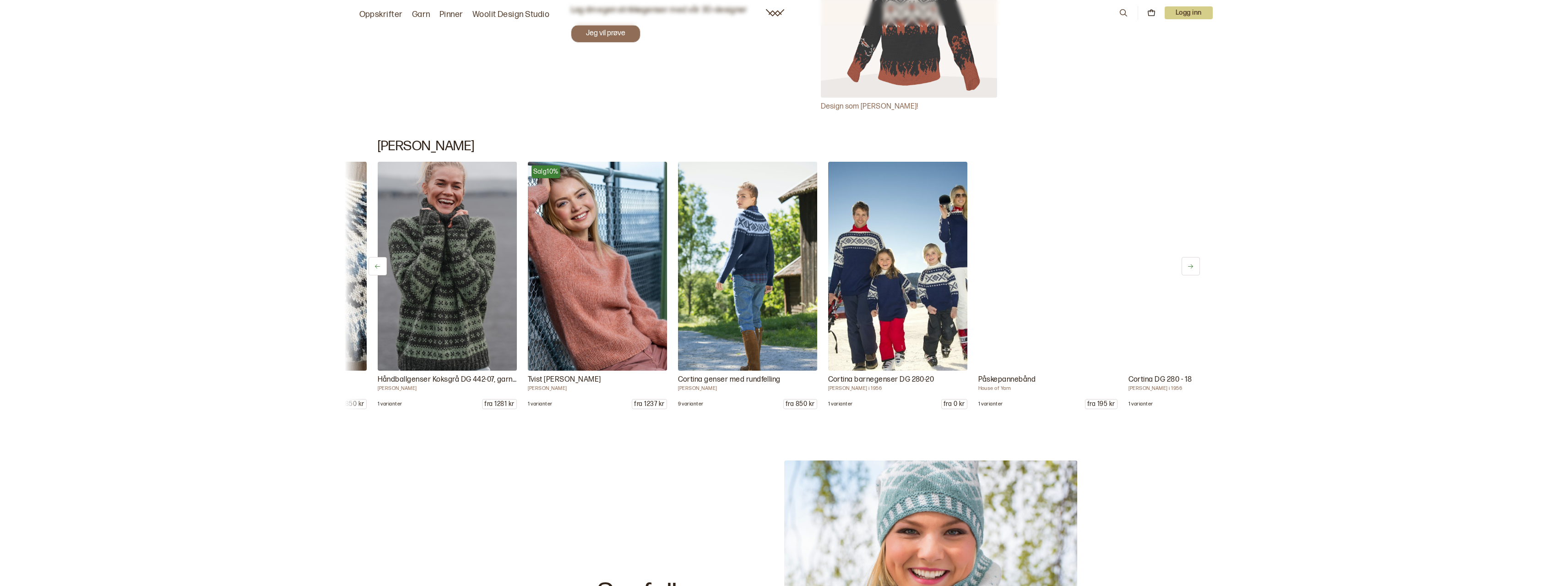
click at [1194, 262] on button at bounding box center [1191, 266] width 18 height 18
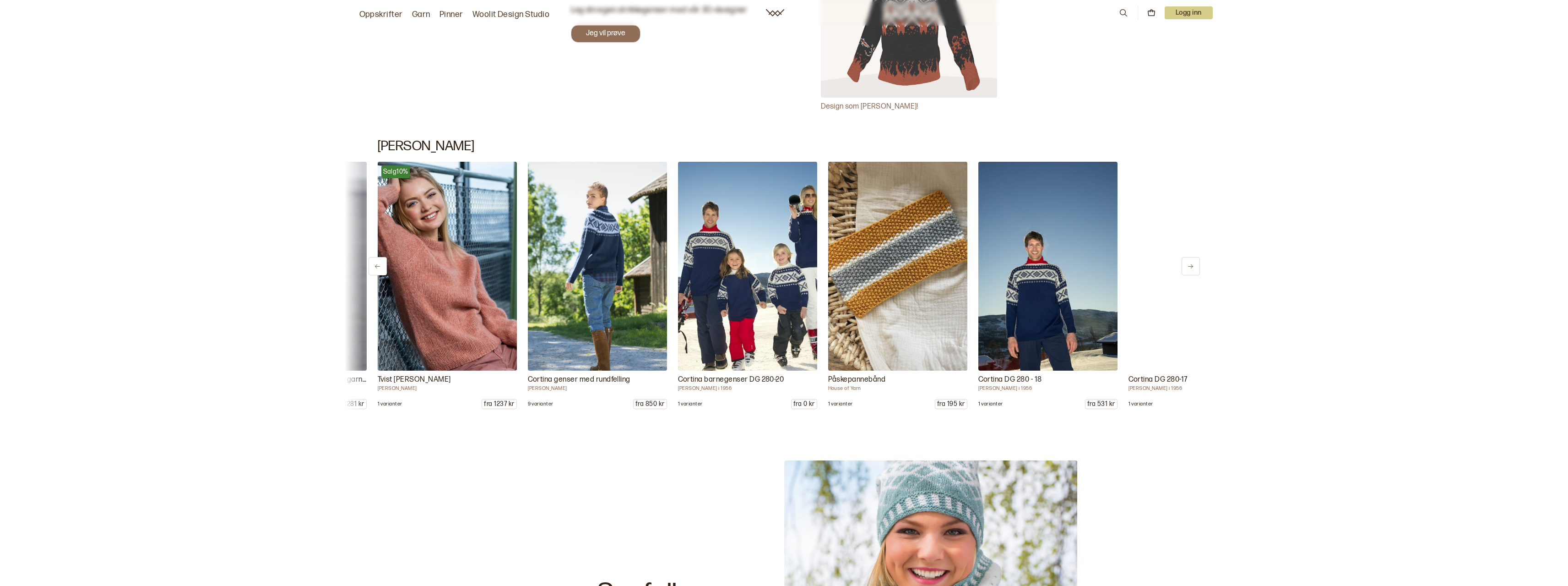
click at [1194, 262] on button at bounding box center [1191, 266] width 18 height 18
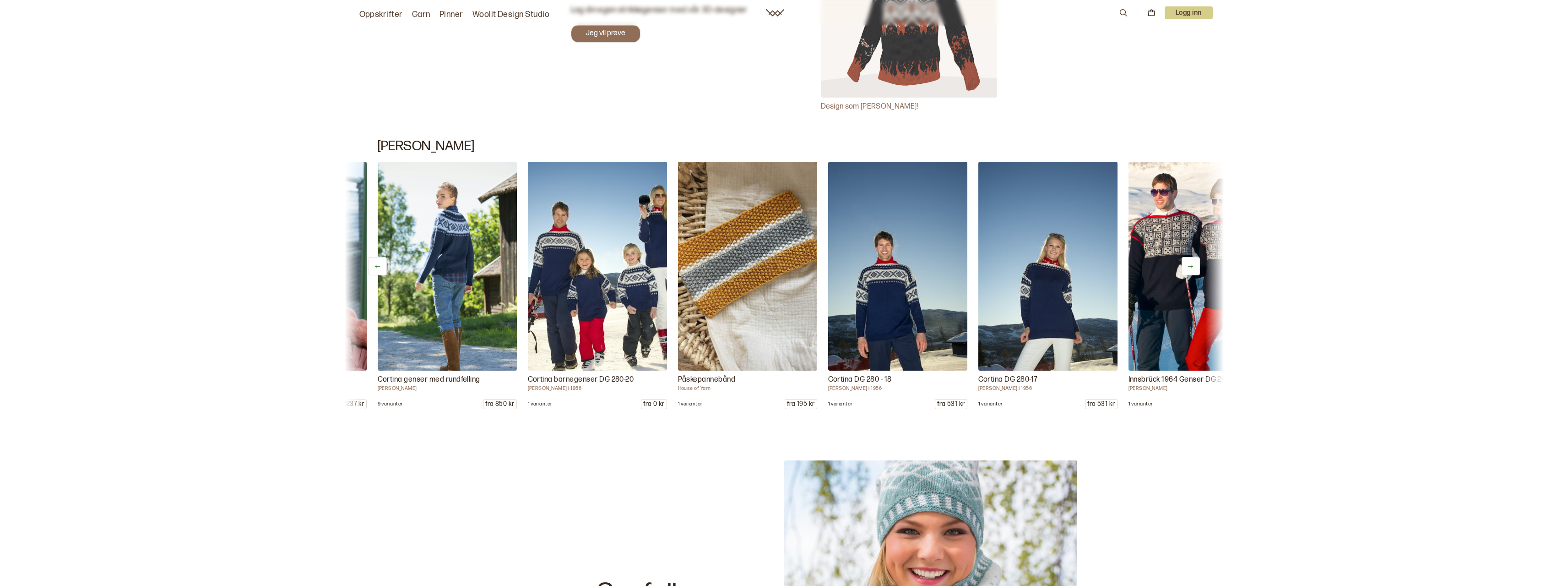
click at [1194, 262] on button at bounding box center [1191, 266] width 18 height 18
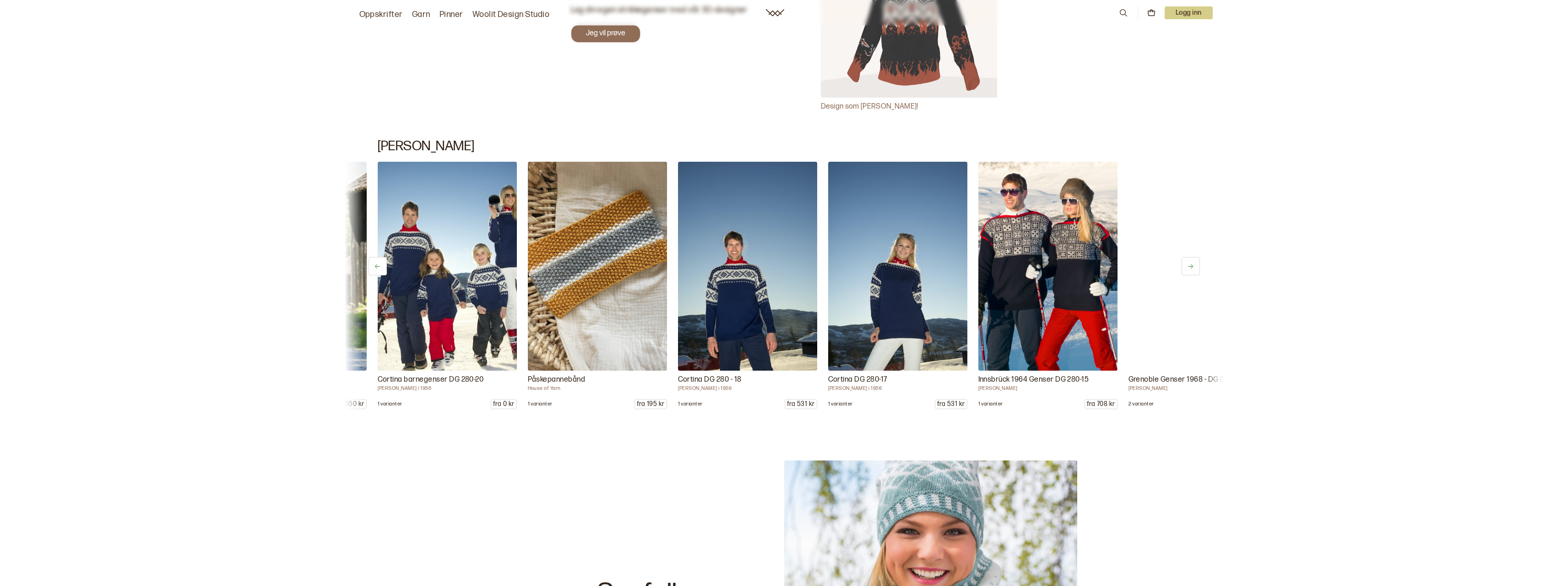
click at [1194, 262] on button at bounding box center [1191, 266] width 18 height 18
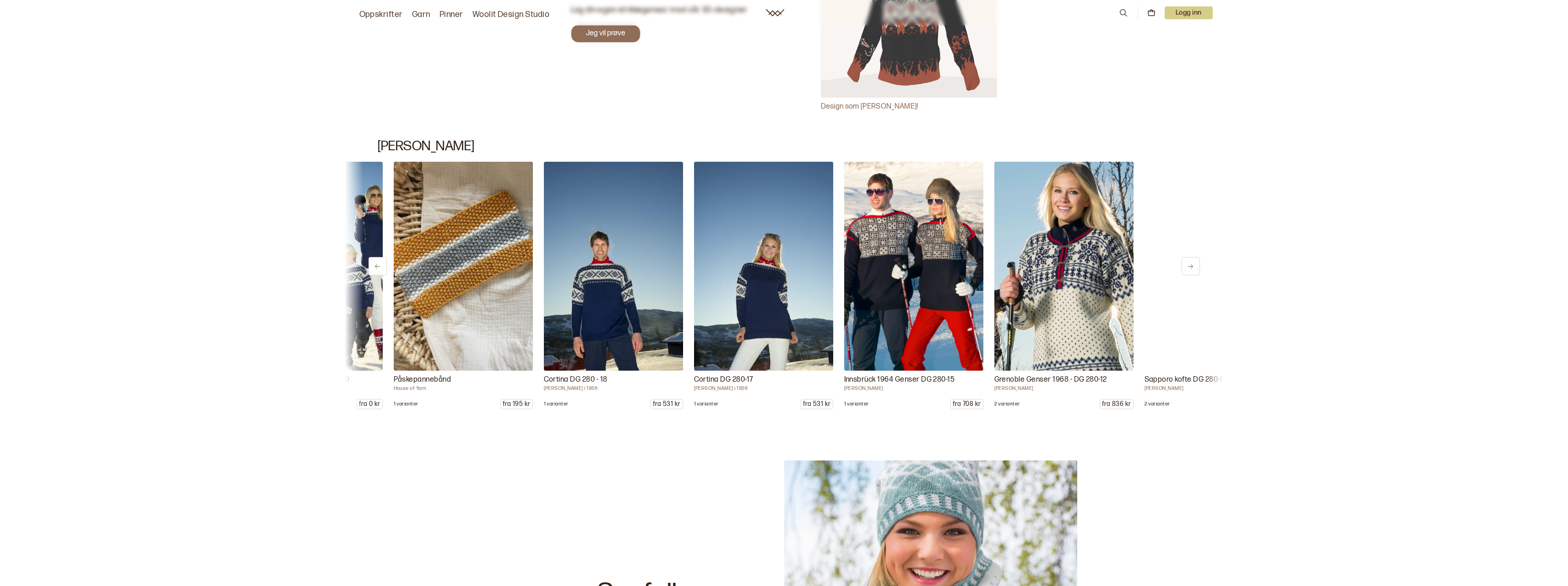
click at [1194, 262] on button at bounding box center [1191, 266] width 18 height 18
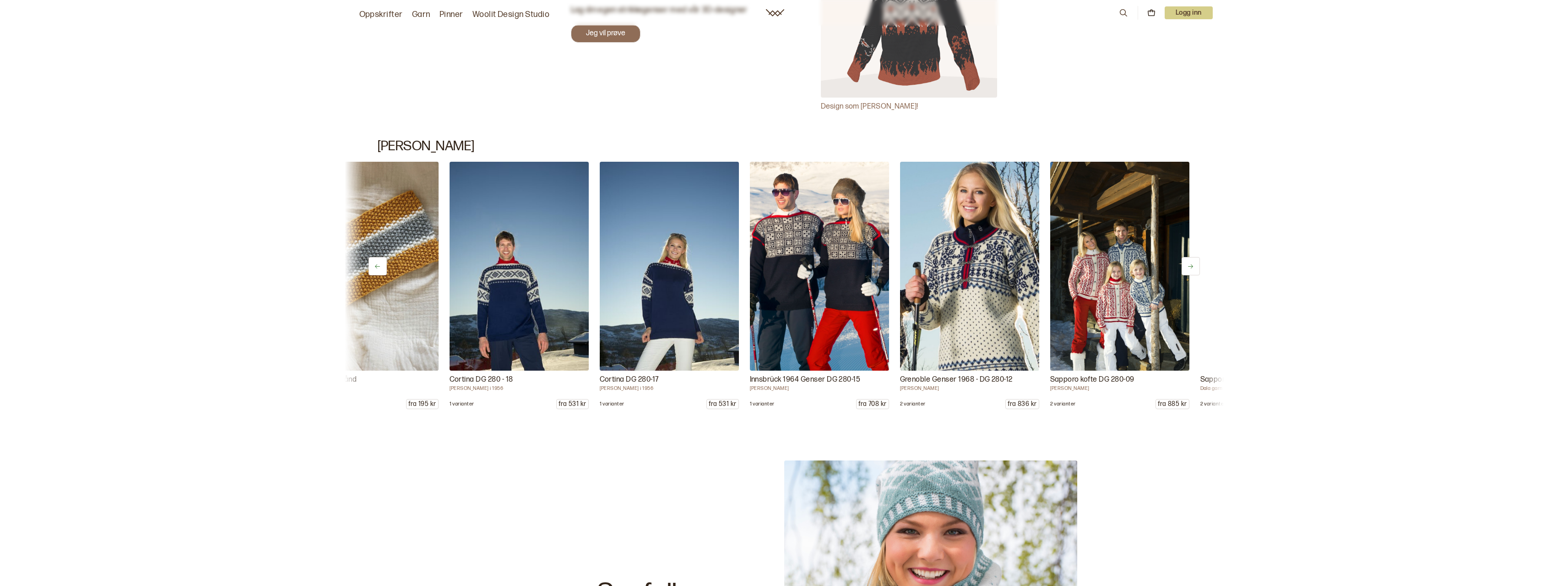
click at [1194, 262] on button at bounding box center [1191, 266] width 18 height 18
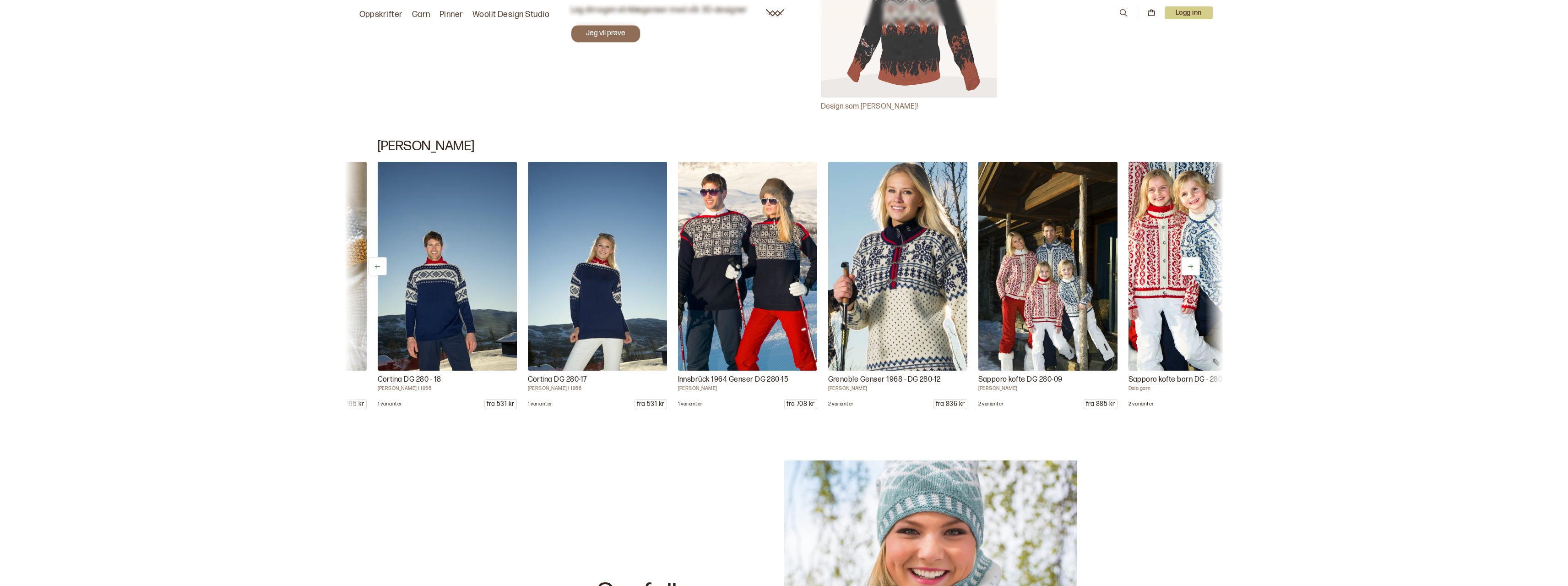
click at [1194, 262] on button at bounding box center [1191, 266] width 18 height 18
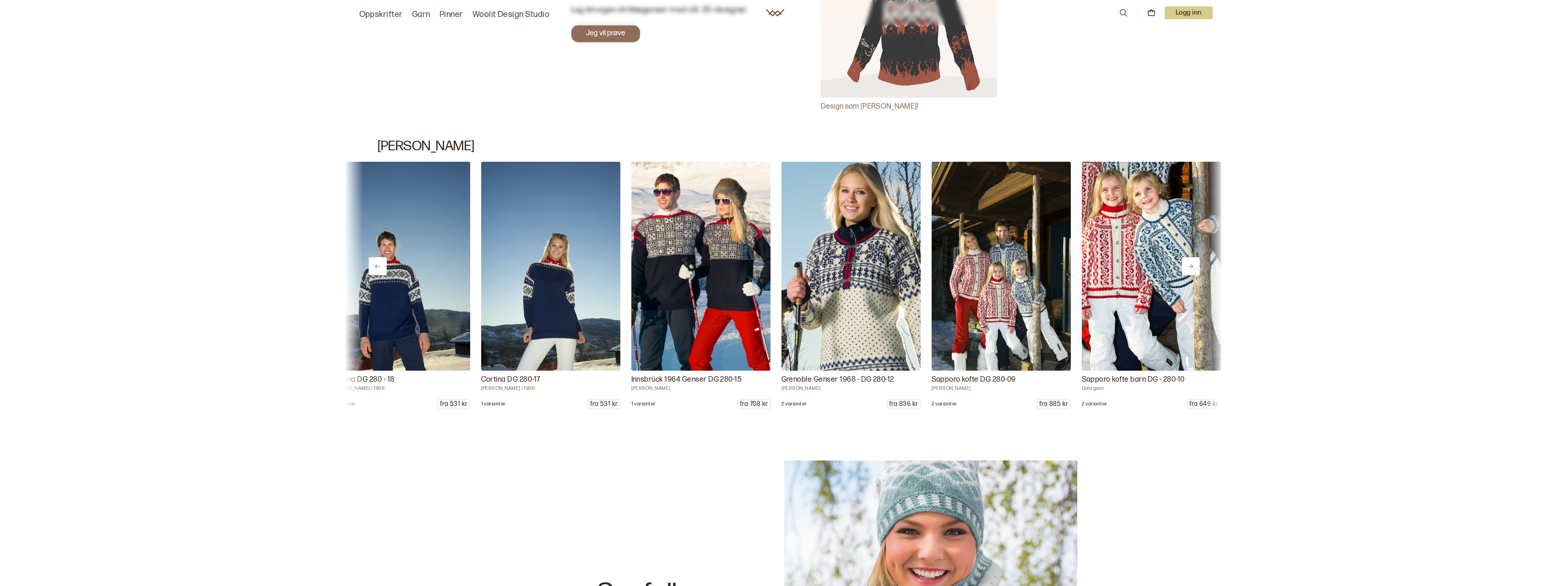
click at [1194, 262] on button at bounding box center [1191, 266] width 18 height 18
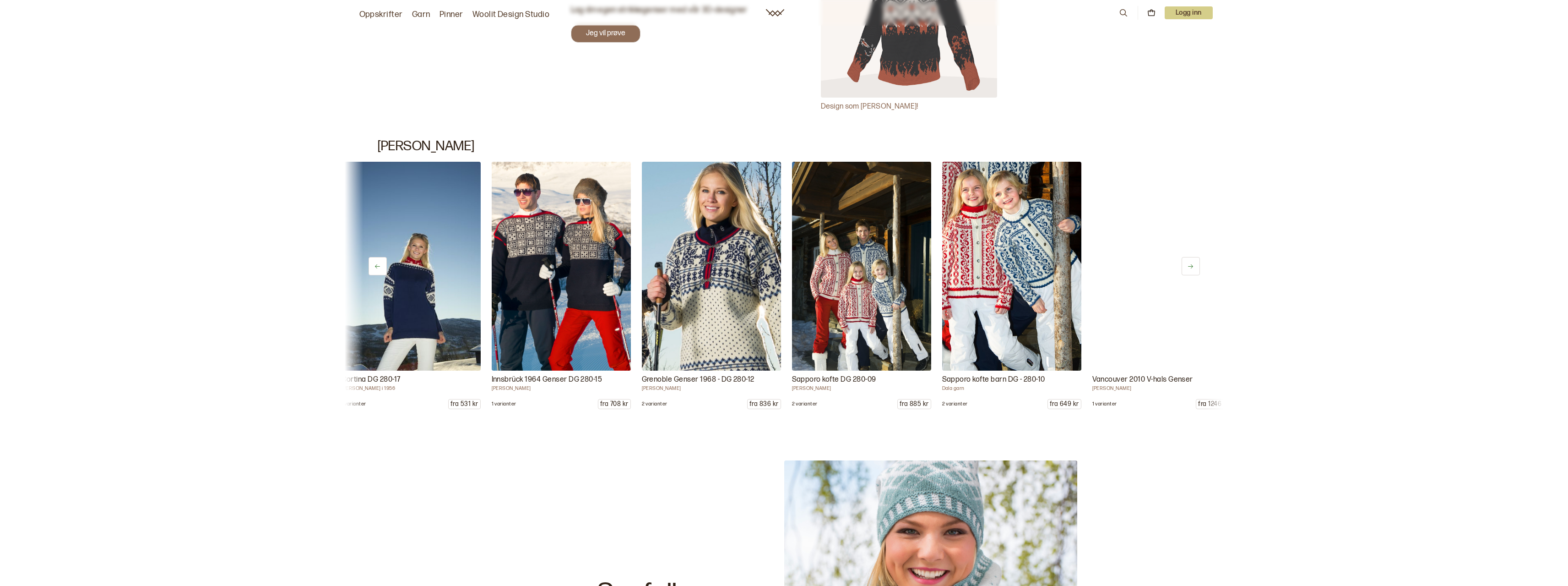
click at [1194, 262] on button at bounding box center [1191, 266] width 18 height 18
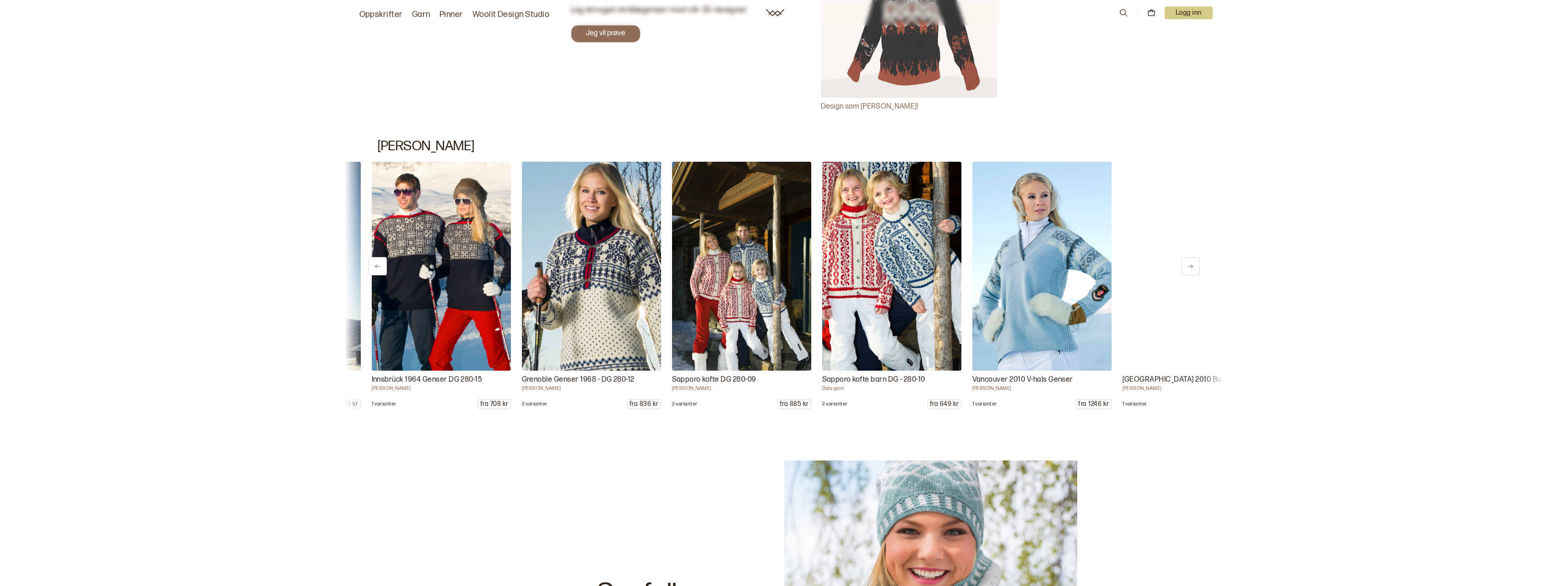
click at [1194, 262] on button at bounding box center [1191, 266] width 18 height 18
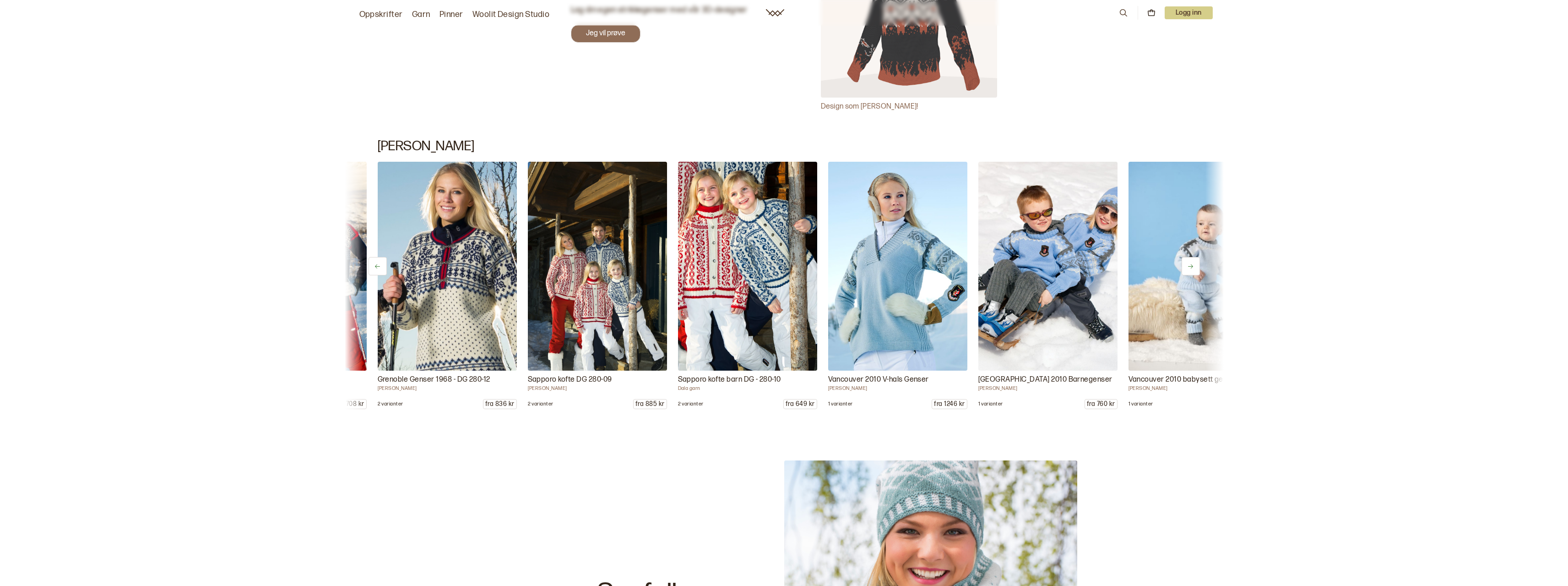
click at [1194, 262] on button at bounding box center [1191, 266] width 18 height 18
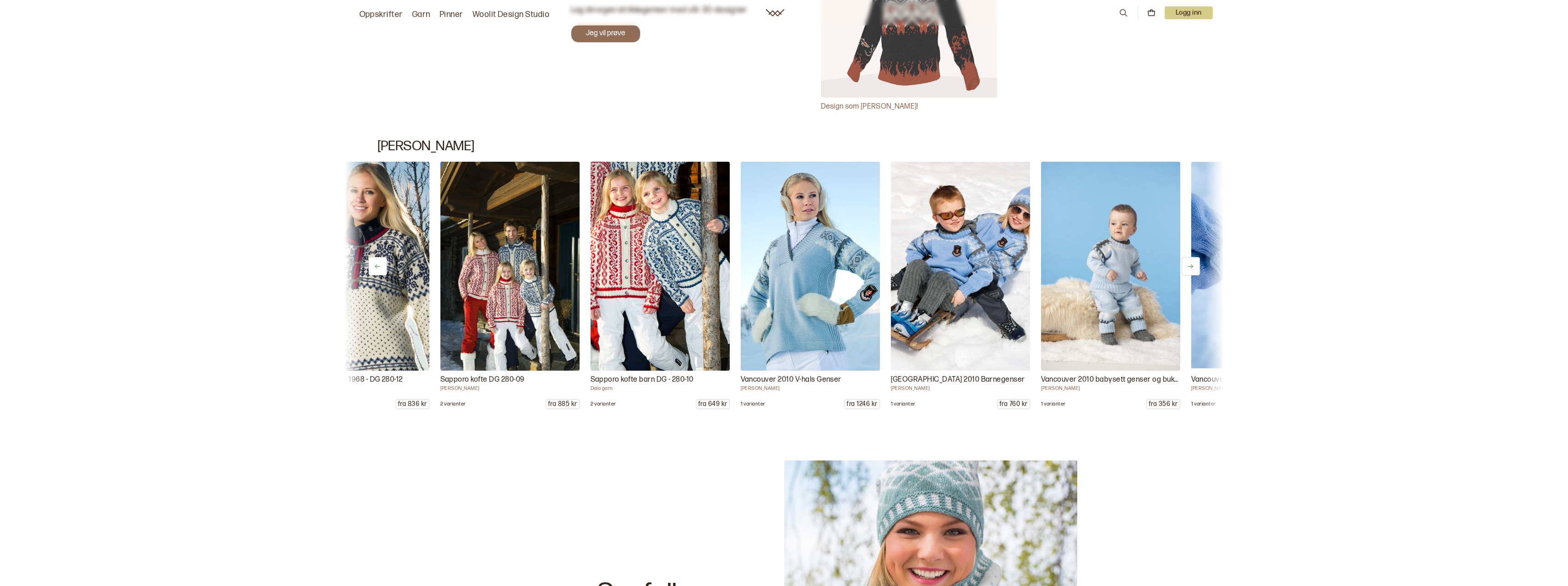
click at [1194, 262] on button at bounding box center [1191, 266] width 18 height 18
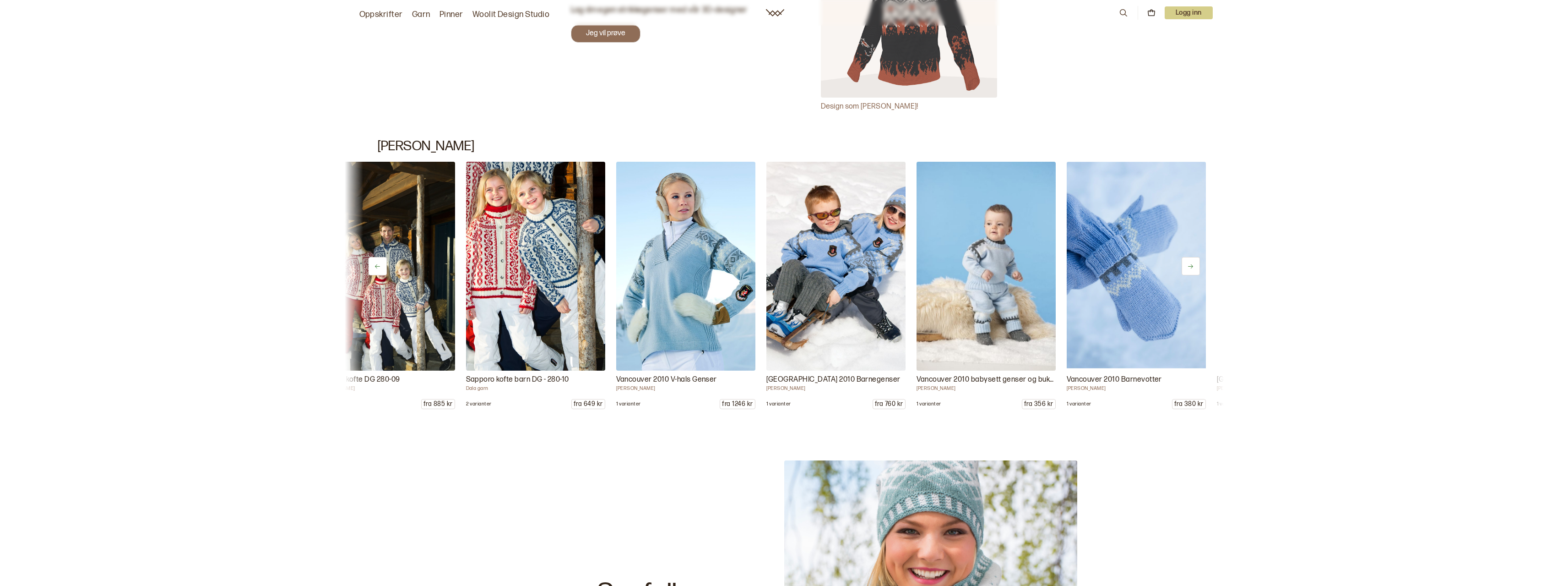
click at [1194, 262] on button at bounding box center [1191, 266] width 18 height 18
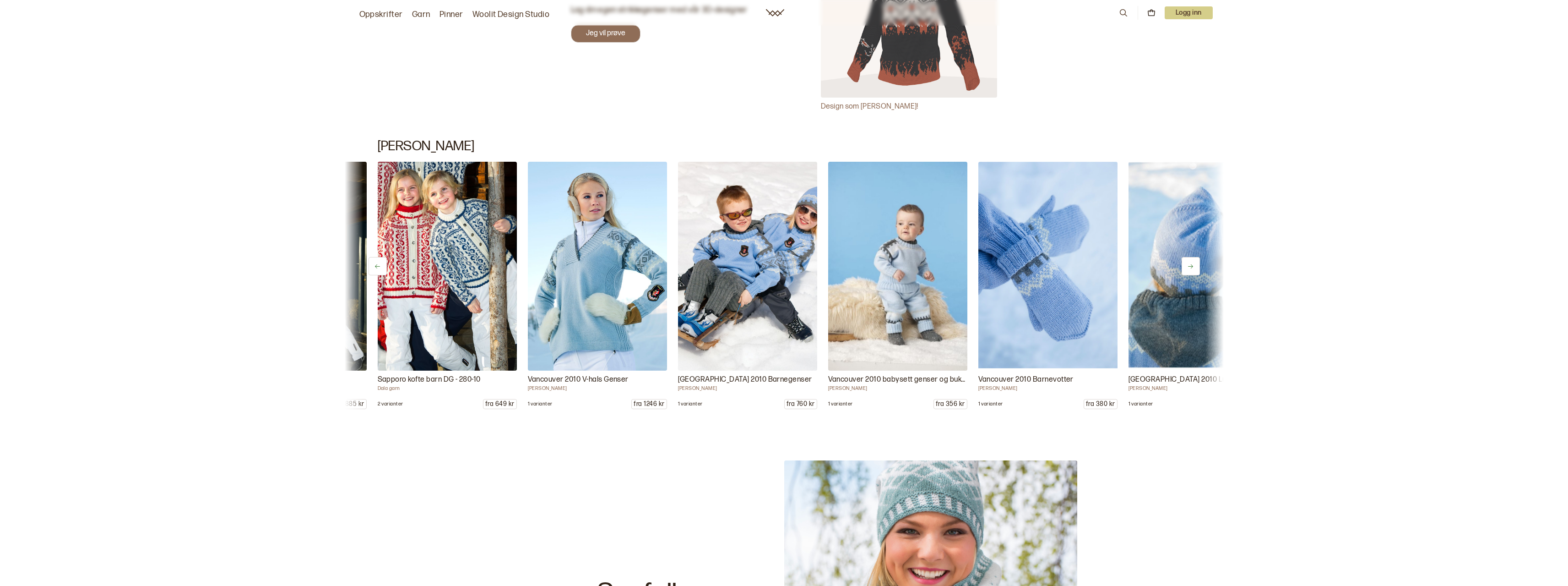
click at [1194, 262] on button at bounding box center [1191, 266] width 18 height 18
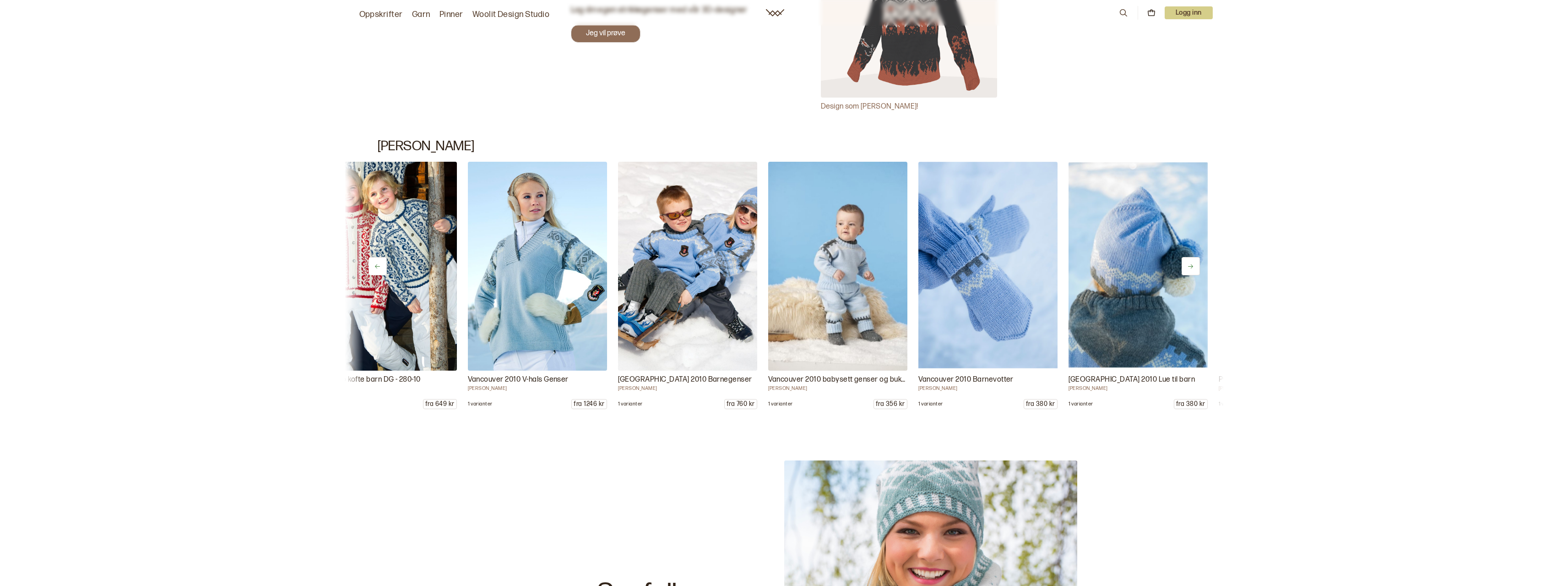
click at [1194, 262] on button at bounding box center [1191, 266] width 18 height 18
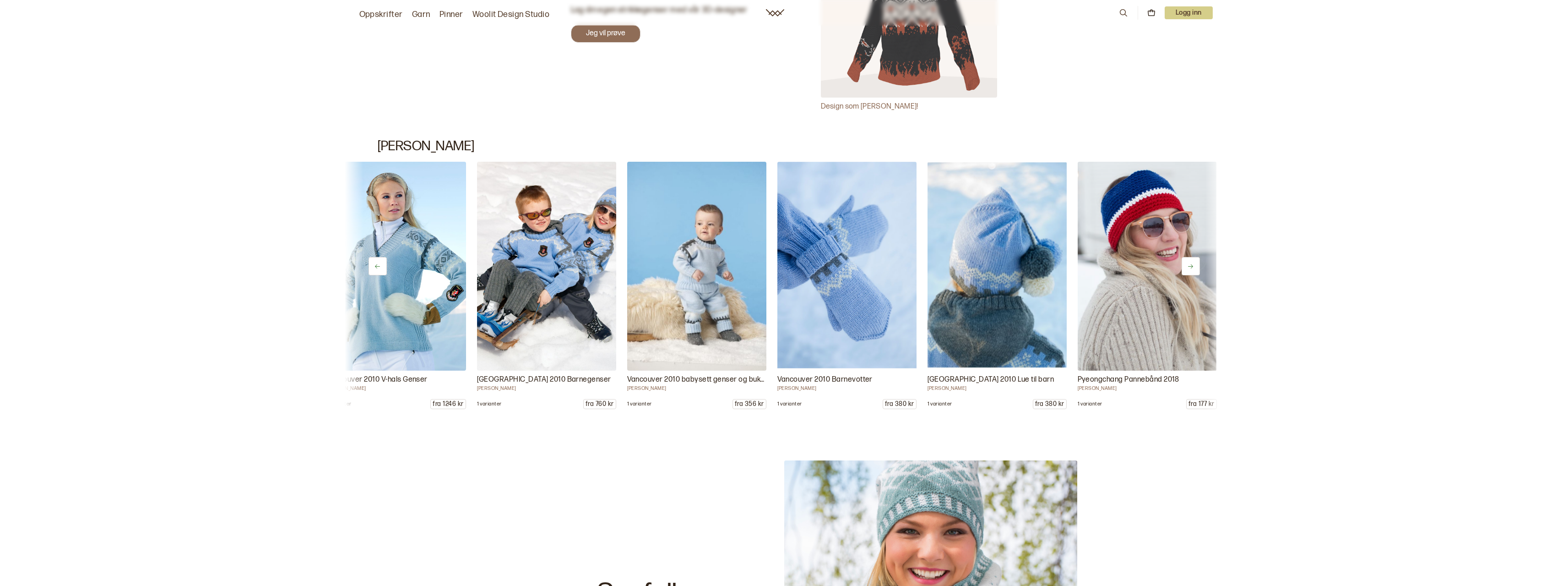
click at [1194, 262] on button at bounding box center [1191, 266] width 18 height 18
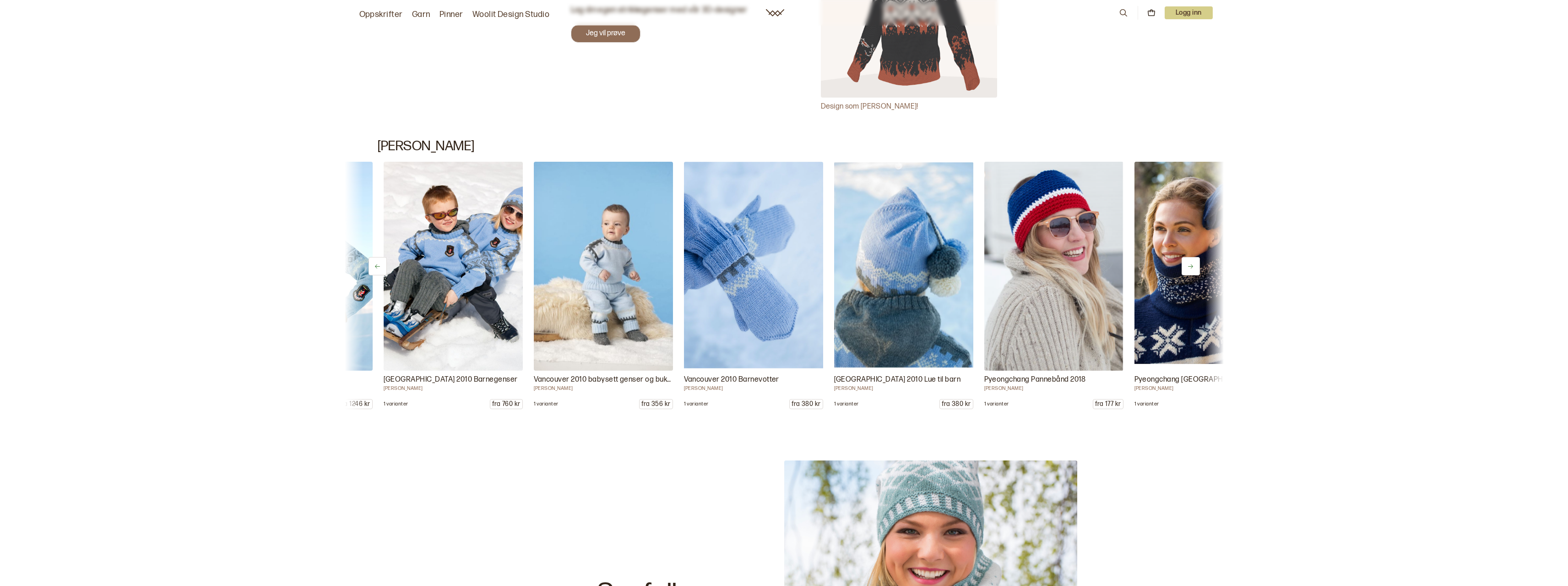
click at [1194, 262] on button at bounding box center [1191, 266] width 18 height 18
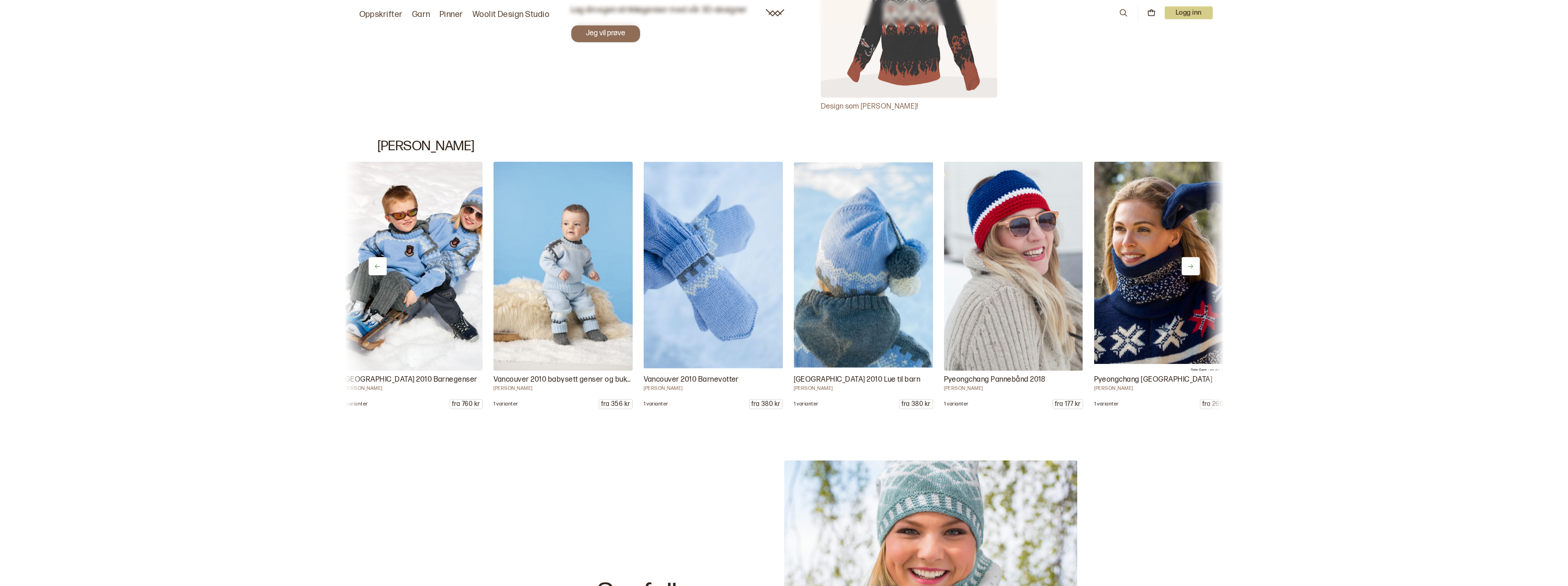
click at [1194, 262] on button at bounding box center [1191, 266] width 18 height 18
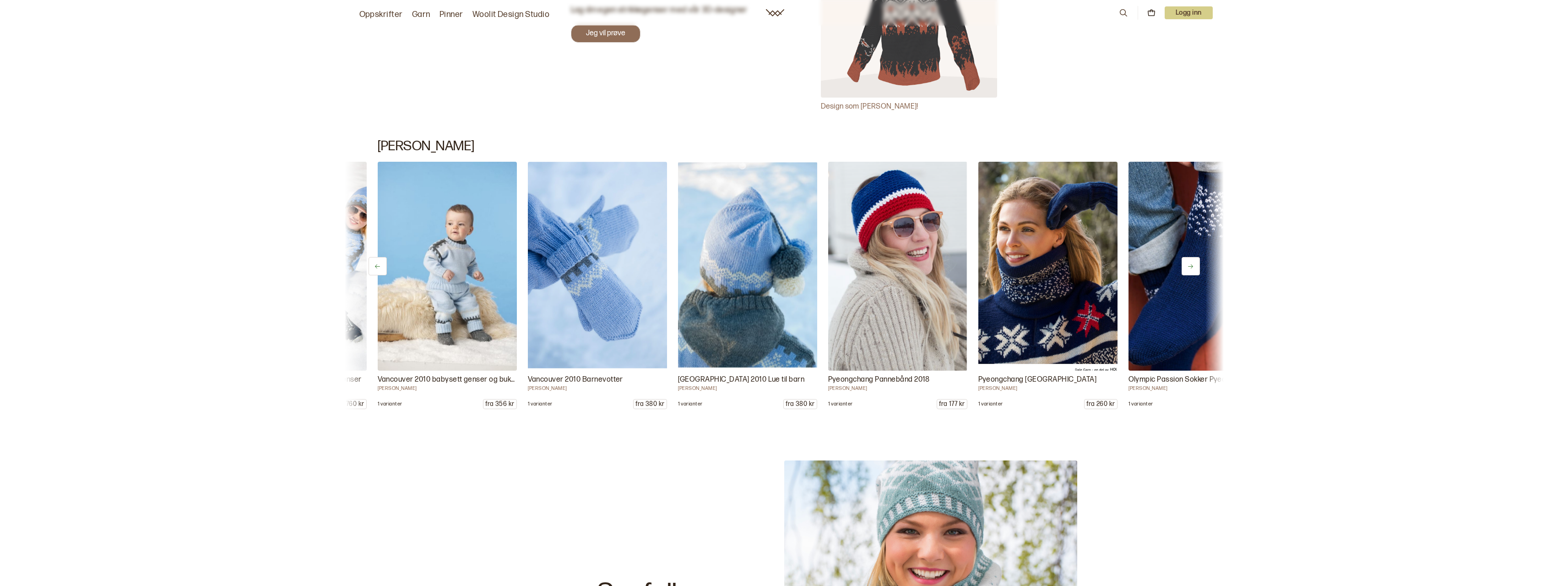
click at [1194, 262] on button at bounding box center [1191, 266] width 18 height 18
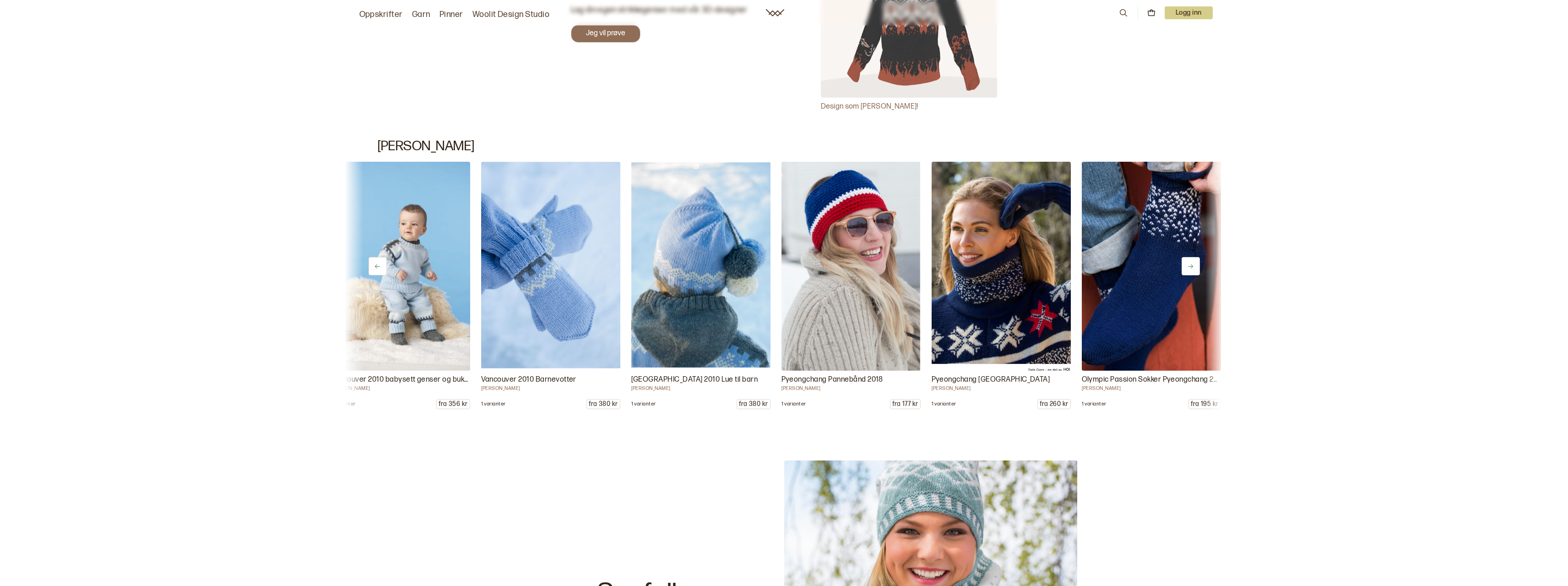
click at [1194, 262] on button at bounding box center [1191, 266] width 18 height 18
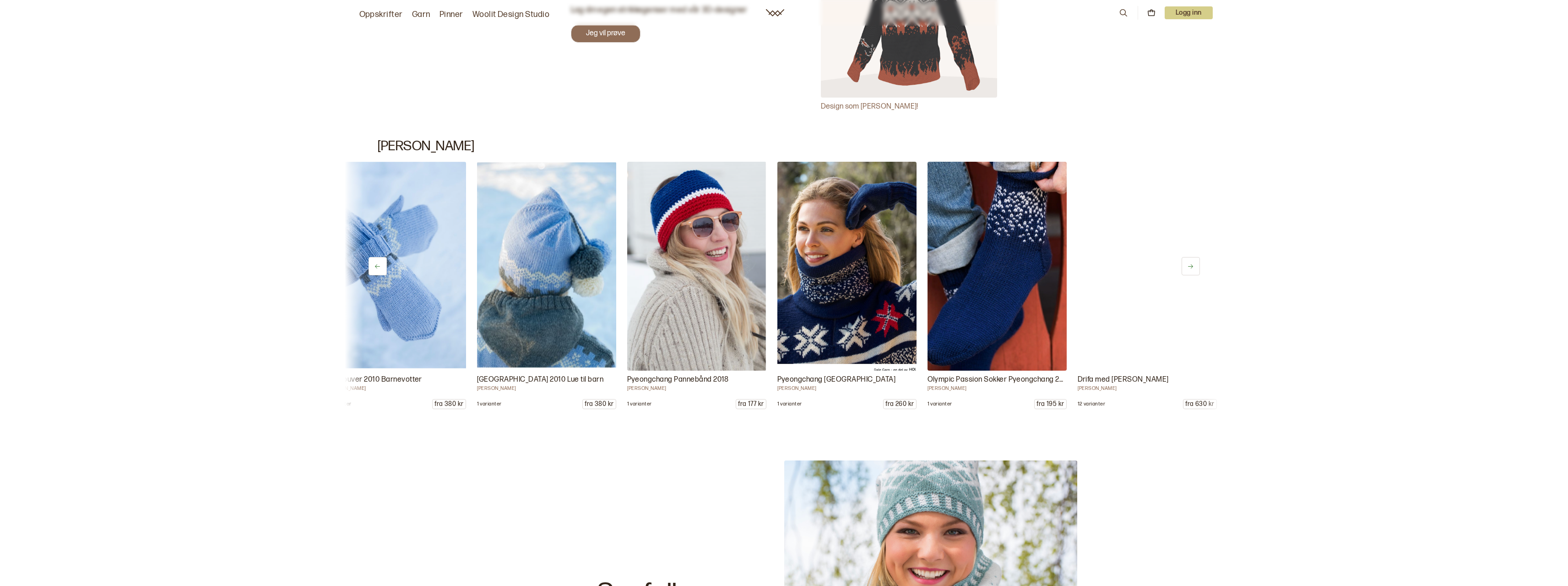
click at [1194, 262] on button at bounding box center [1191, 266] width 18 height 18
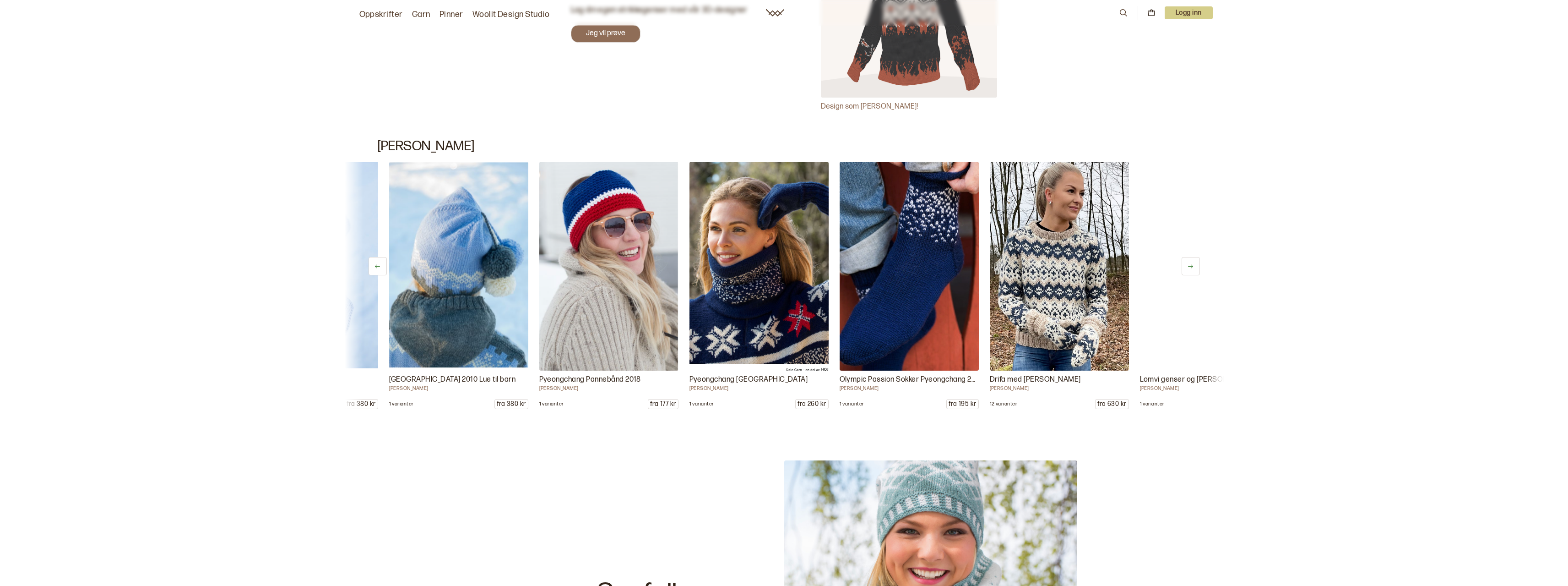
click at [1194, 262] on button at bounding box center [1191, 266] width 18 height 18
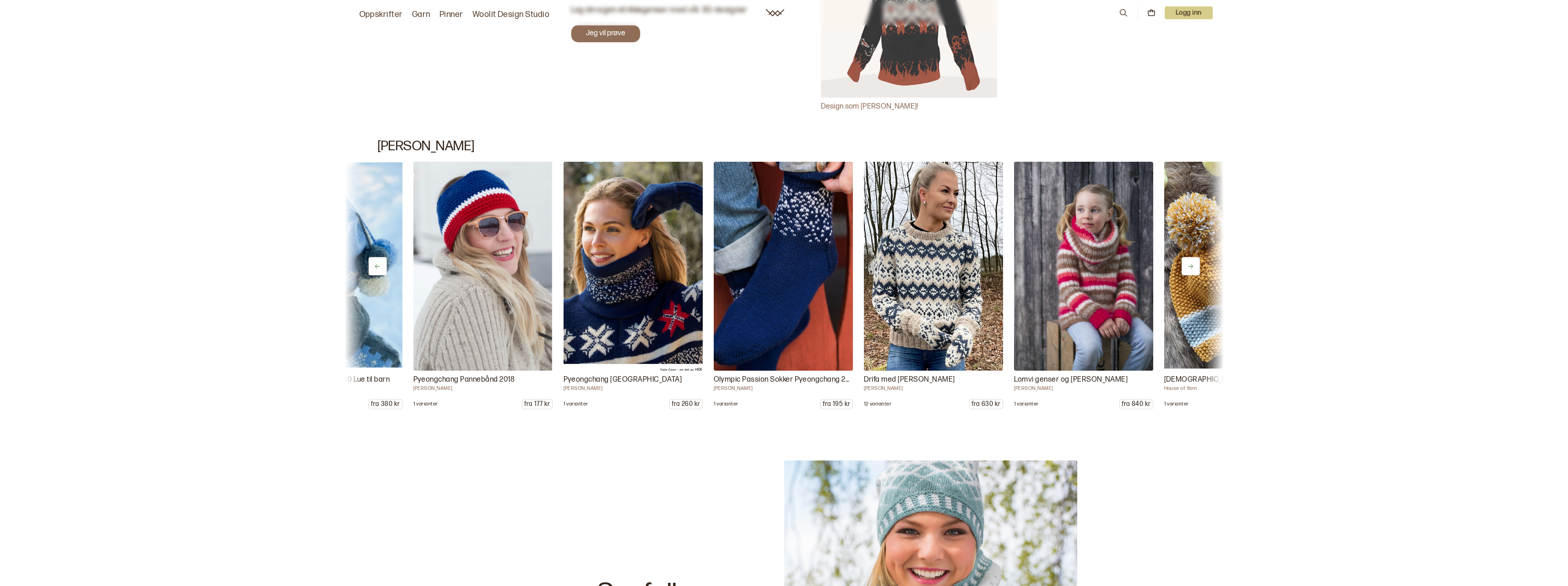
click at [1194, 262] on button at bounding box center [1191, 266] width 18 height 18
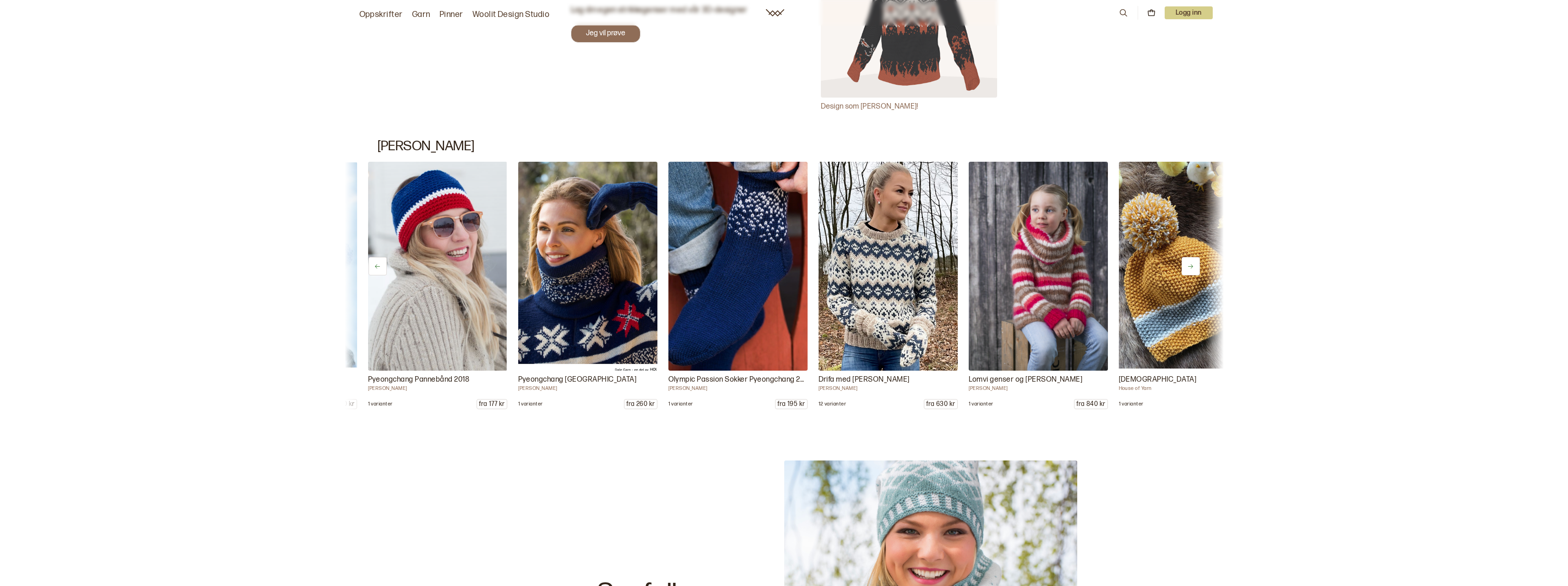
click at [1194, 262] on button at bounding box center [1191, 266] width 18 height 18
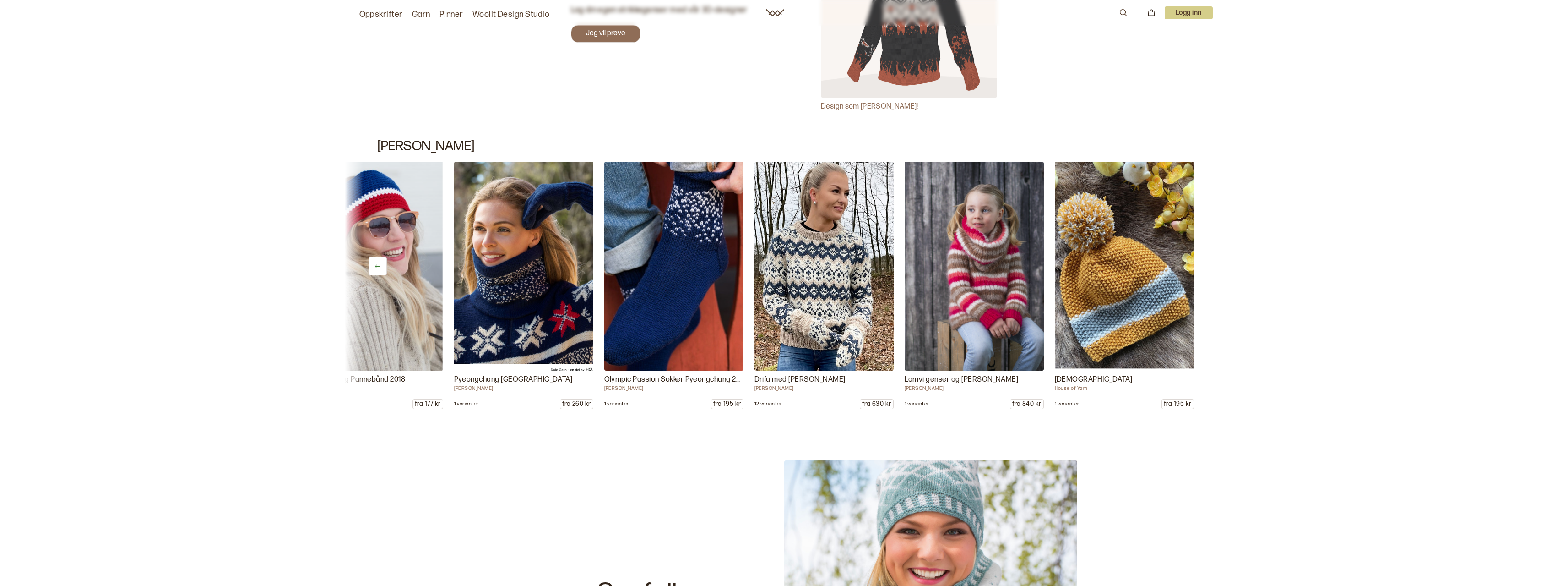
scroll to position [0, 9537]
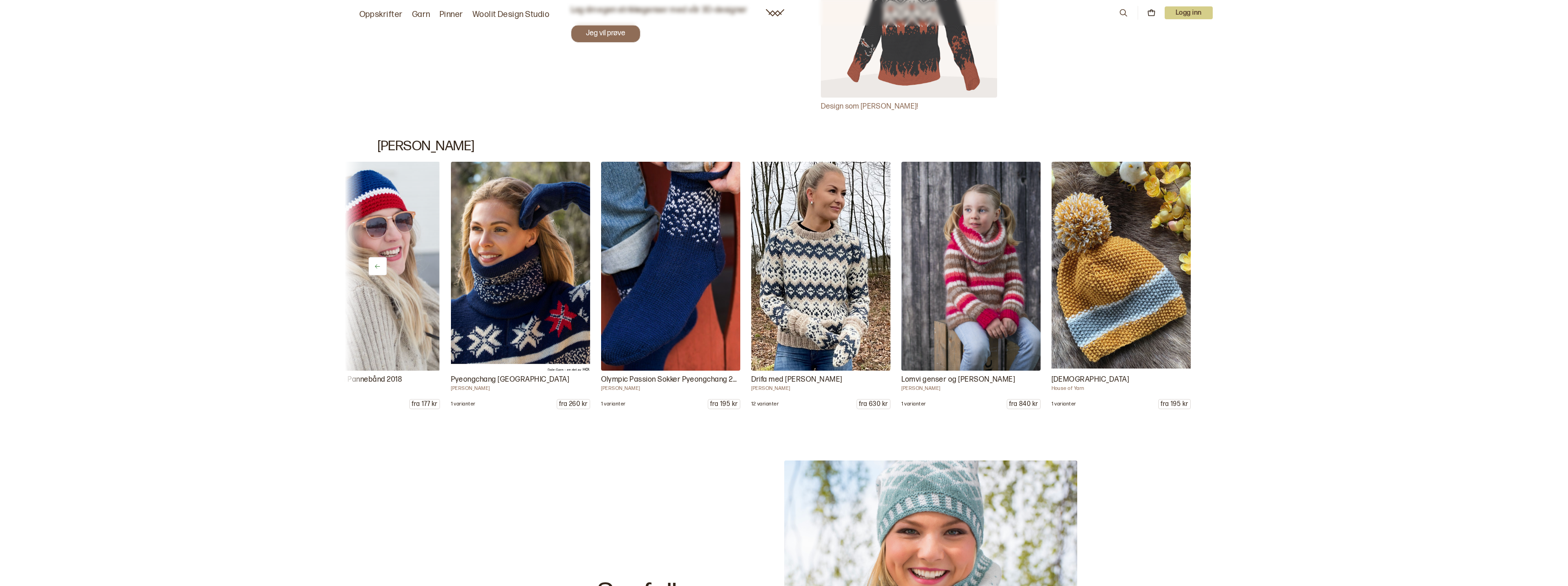
click at [1194, 262] on button at bounding box center [1191, 266] width 18 height 18
click at [1194, 262] on div "Soya genser [PERSON_NAME] 1 varianter fra 1330 kr [PERSON_NAME] Iselin Hafseid …" at bounding box center [784, 285] width 879 height 248
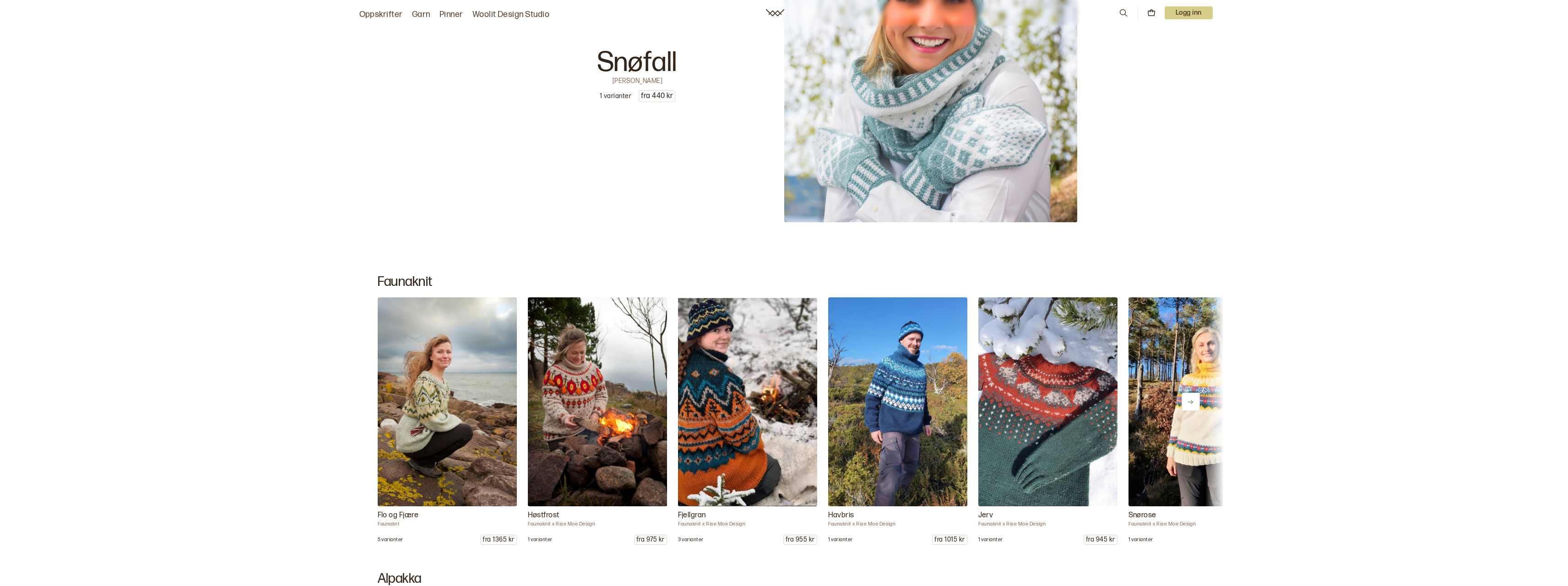
scroll to position [13055, 0]
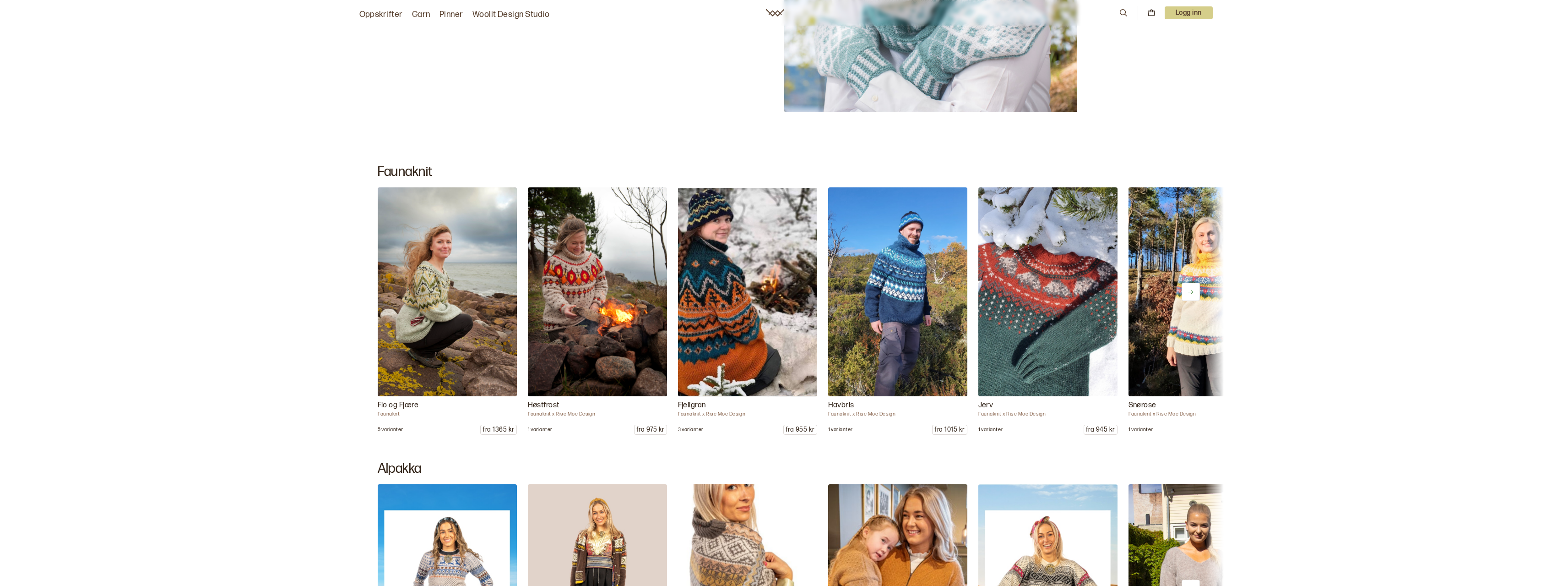
click at [1194, 289] on icon at bounding box center [1191, 292] width 7 height 7
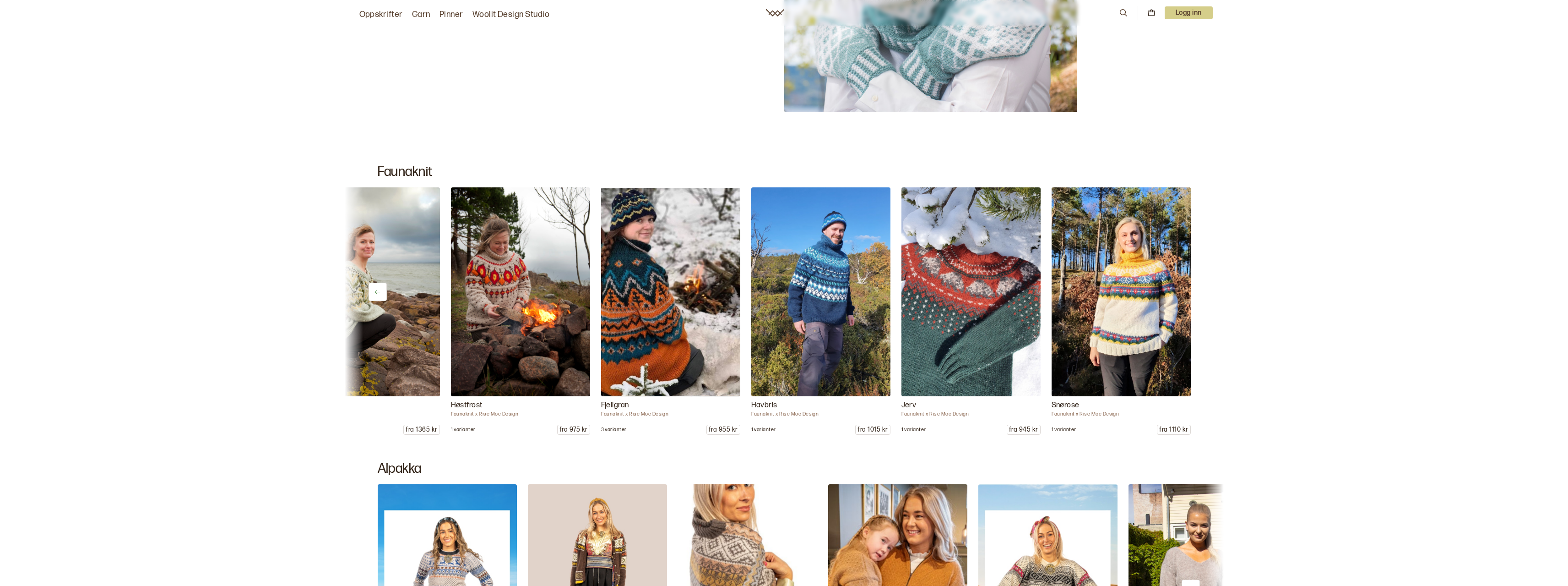
click at [1194, 288] on div "Flo og Fjære Faunaknt 5 varianter fra 1365 kr Høstfrost Faunaknit [PERSON_NAME]…" at bounding box center [784, 311] width 879 height 248
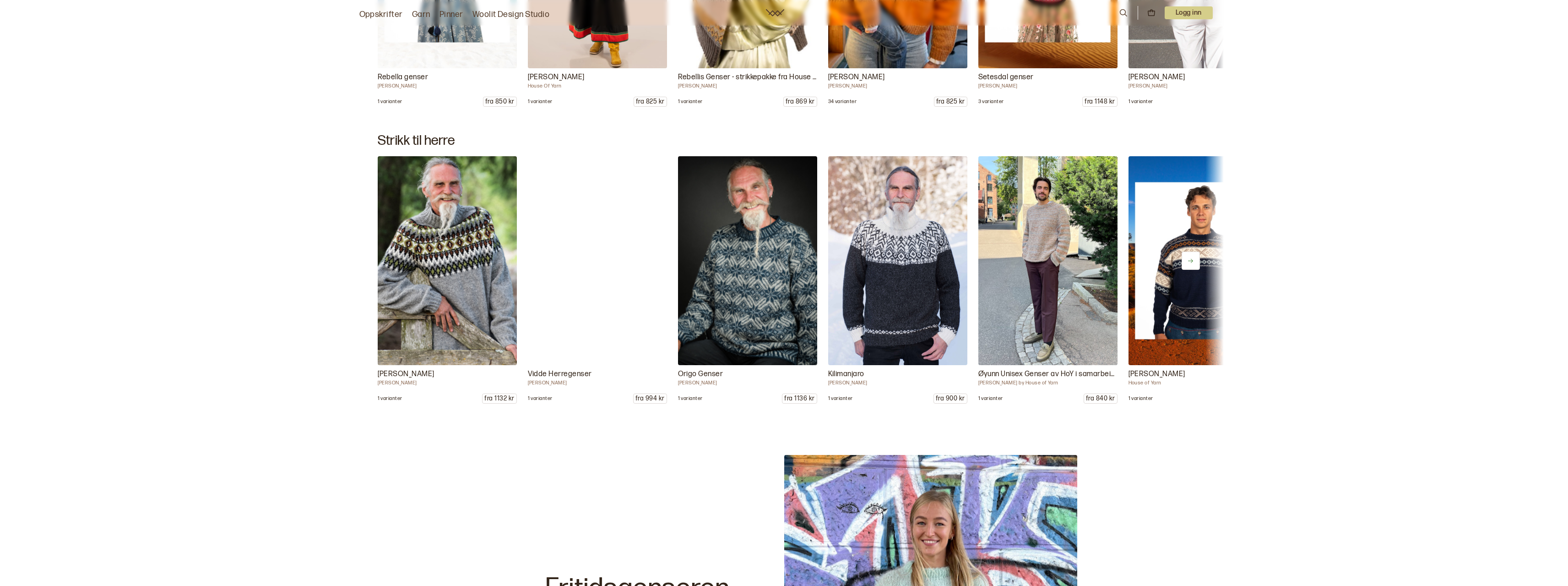
scroll to position [13697, 0]
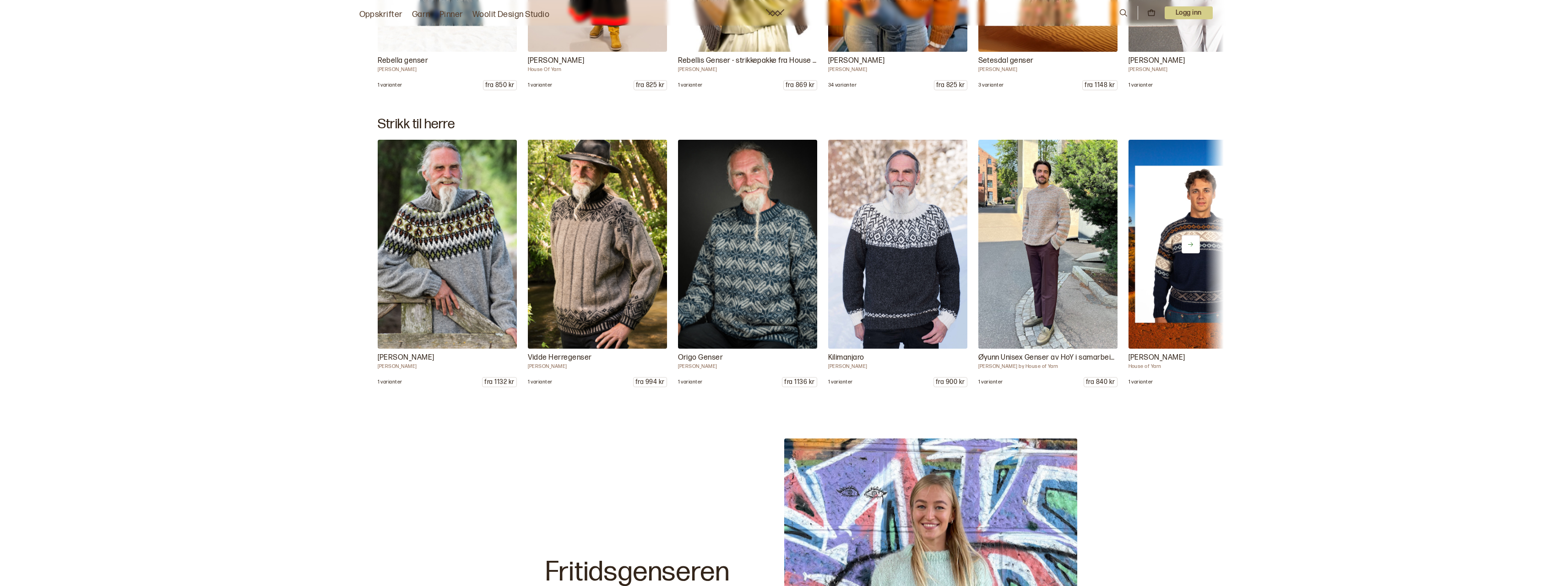
click at [1182, 241] on button at bounding box center [1191, 244] width 18 height 18
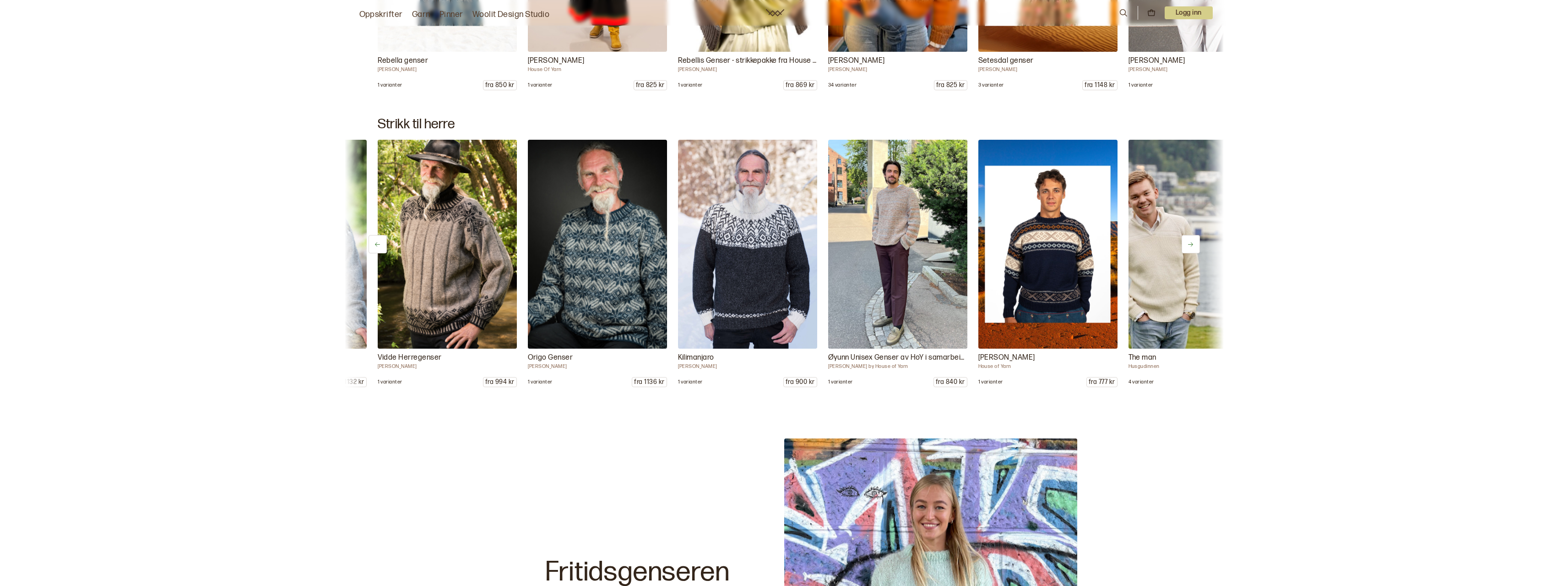
click at [1184, 241] on button at bounding box center [1191, 244] width 18 height 18
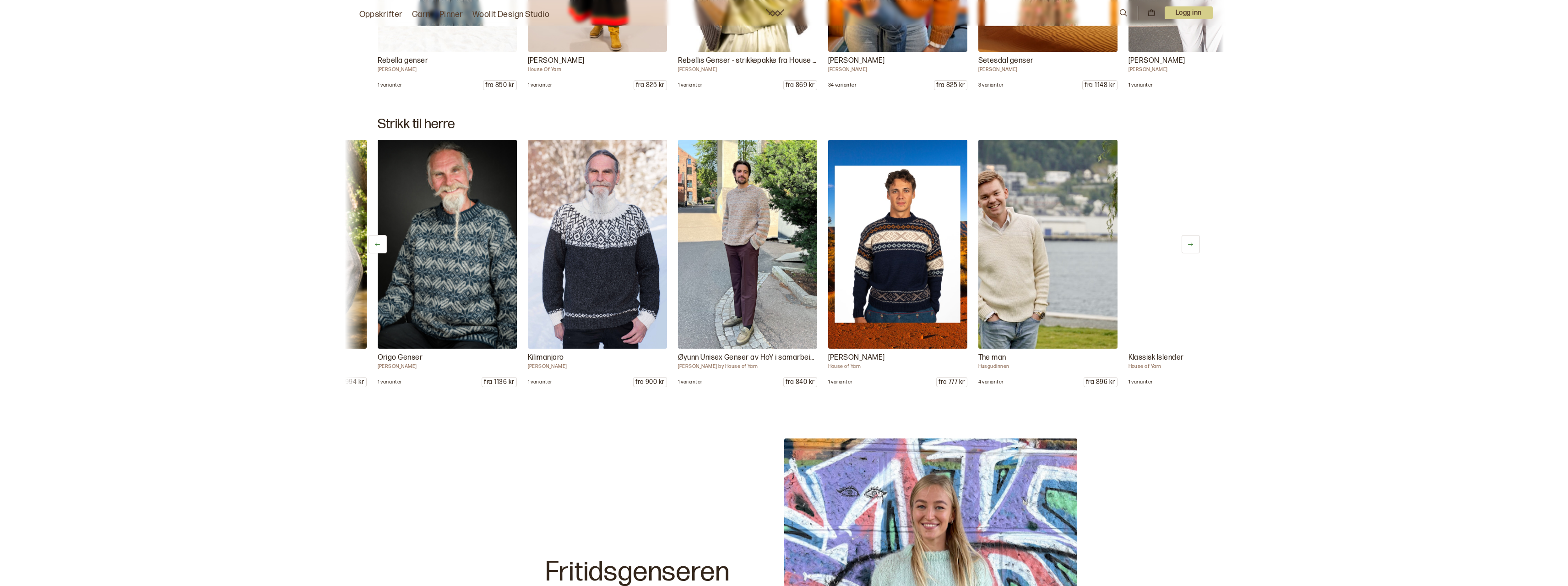
click at [1184, 241] on button at bounding box center [1191, 244] width 18 height 18
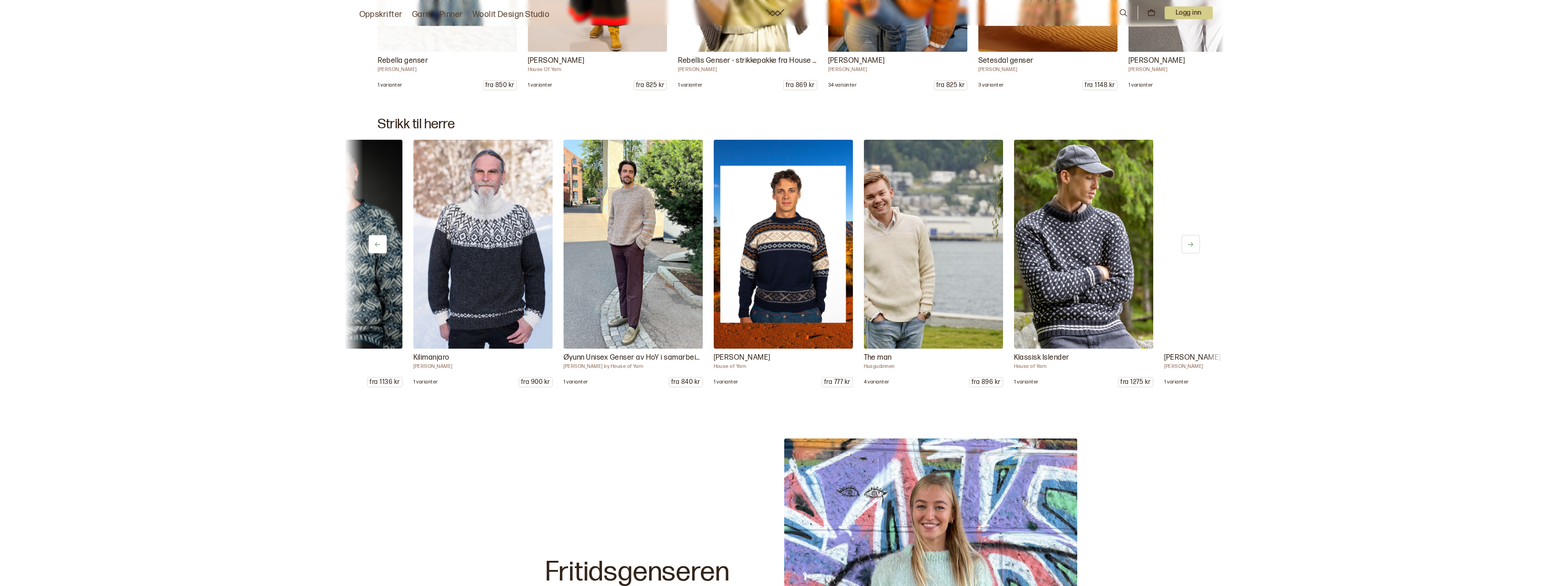
click at [1185, 241] on button at bounding box center [1191, 244] width 18 height 18
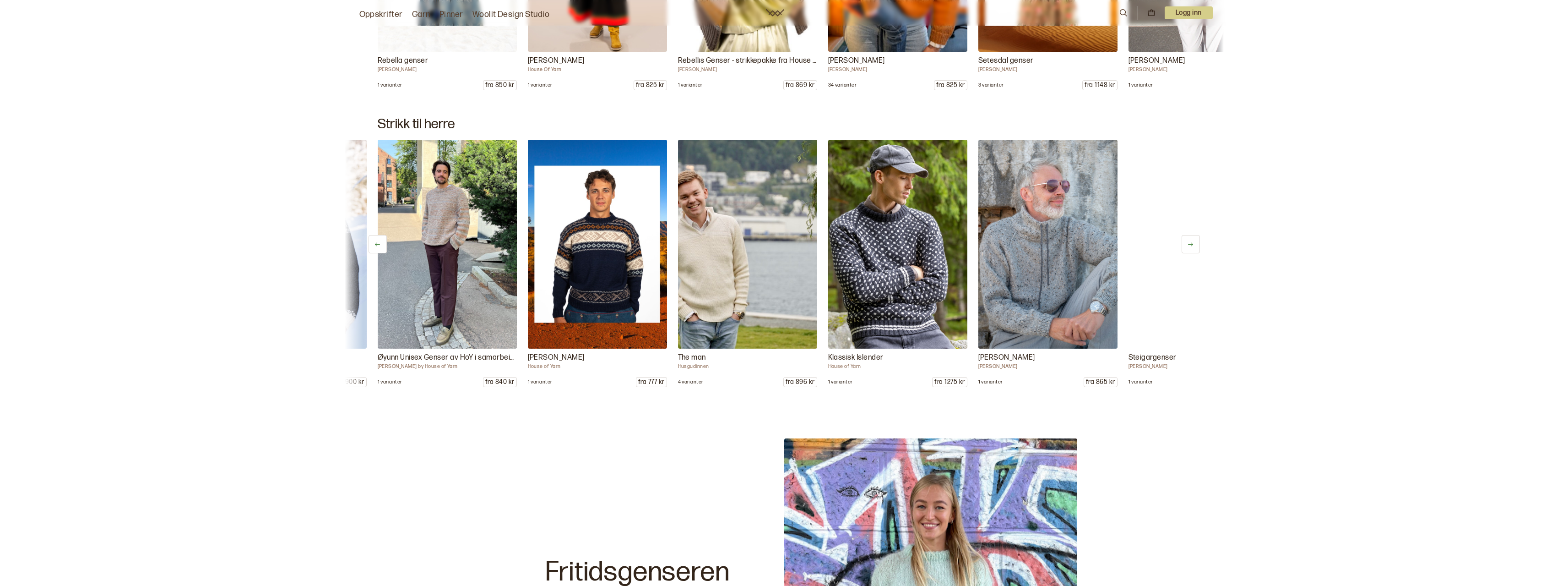
click at [1185, 241] on button at bounding box center [1191, 244] width 18 height 18
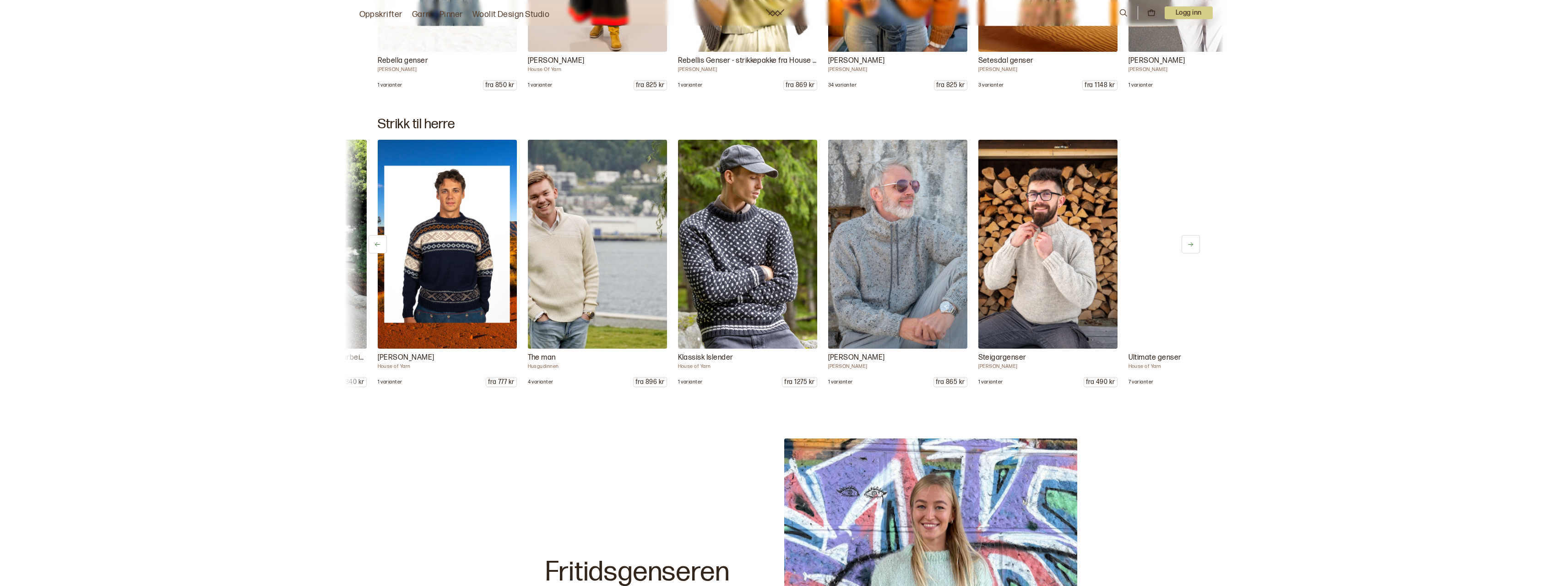
click at [1185, 241] on button at bounding box center [1191, 244] width 18 height 18
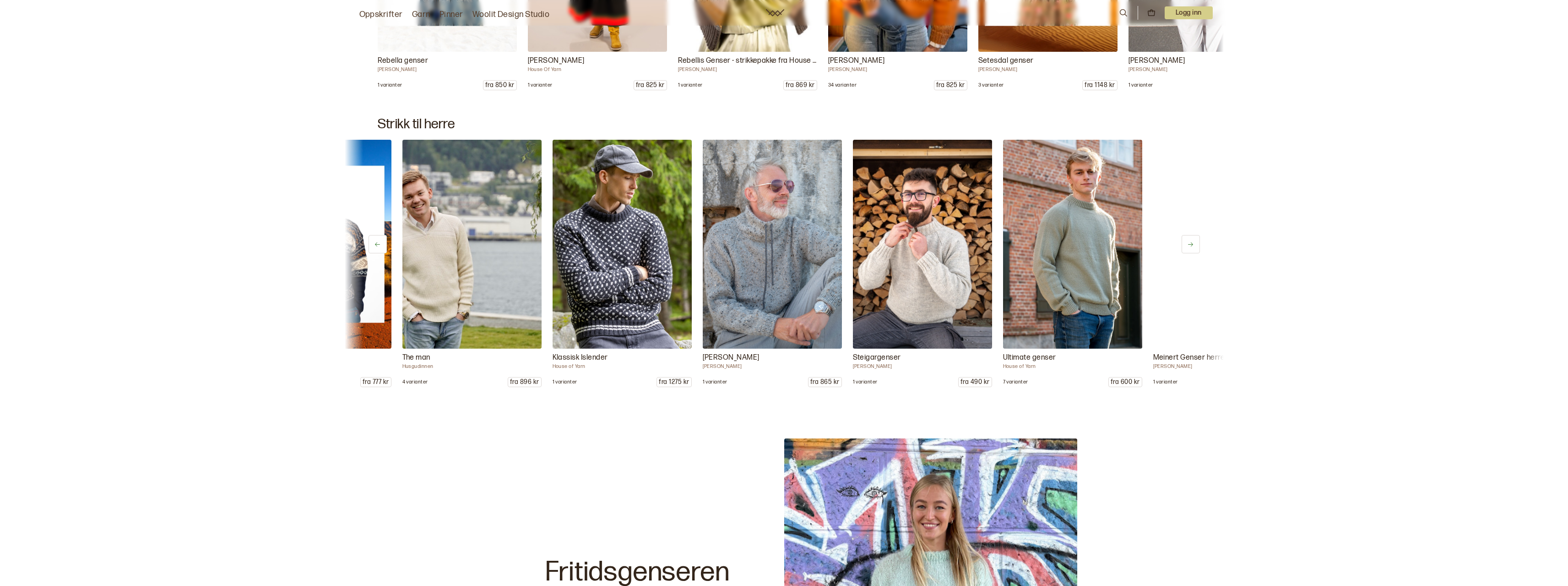
click at [1185, 241] on button at bounding box center [1191, 244] width 18 height 18
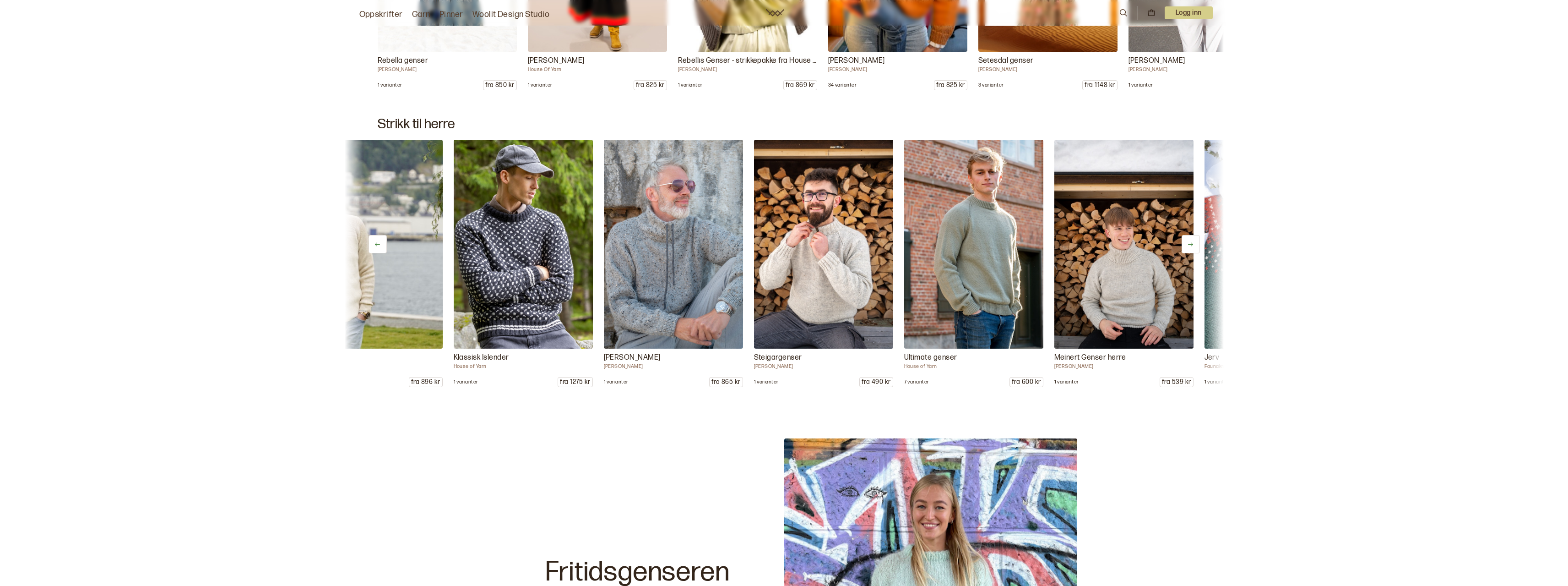
click at [1185, 241] on button at bounding box center [1191, 244] width 18 height 18
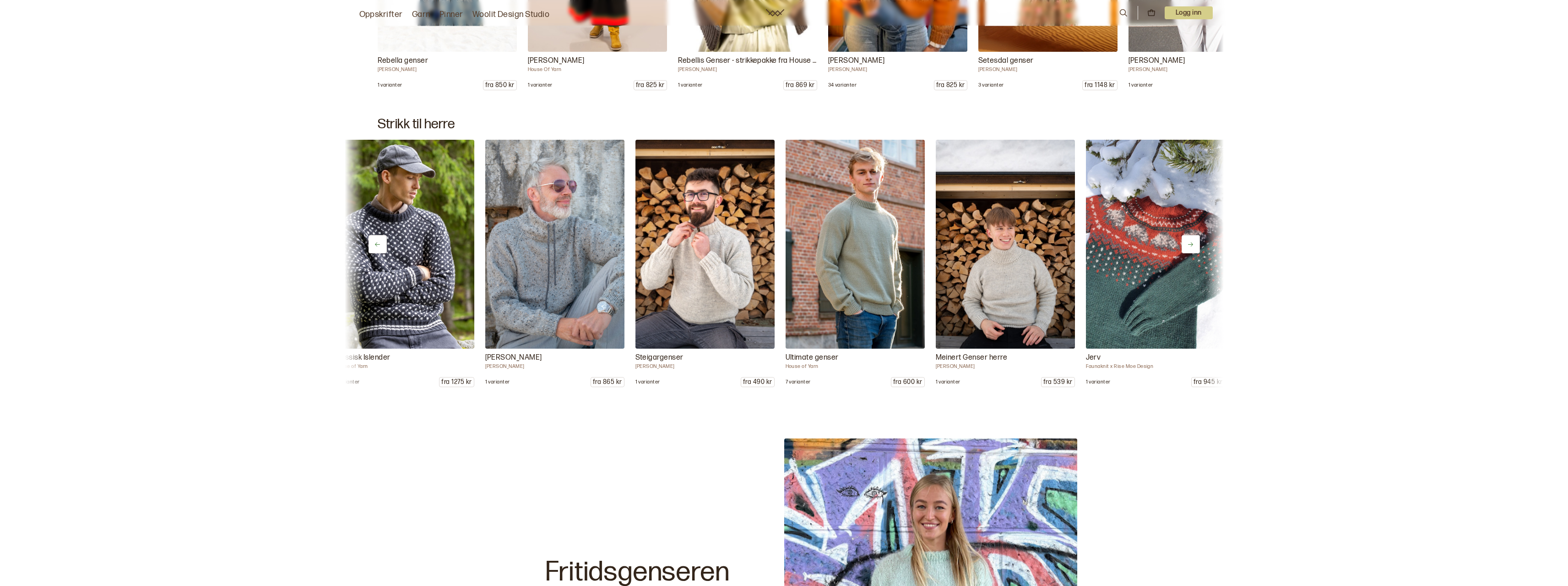
click at [1185, 241] on button at bounding box center [1191, 244] width 18 height 18
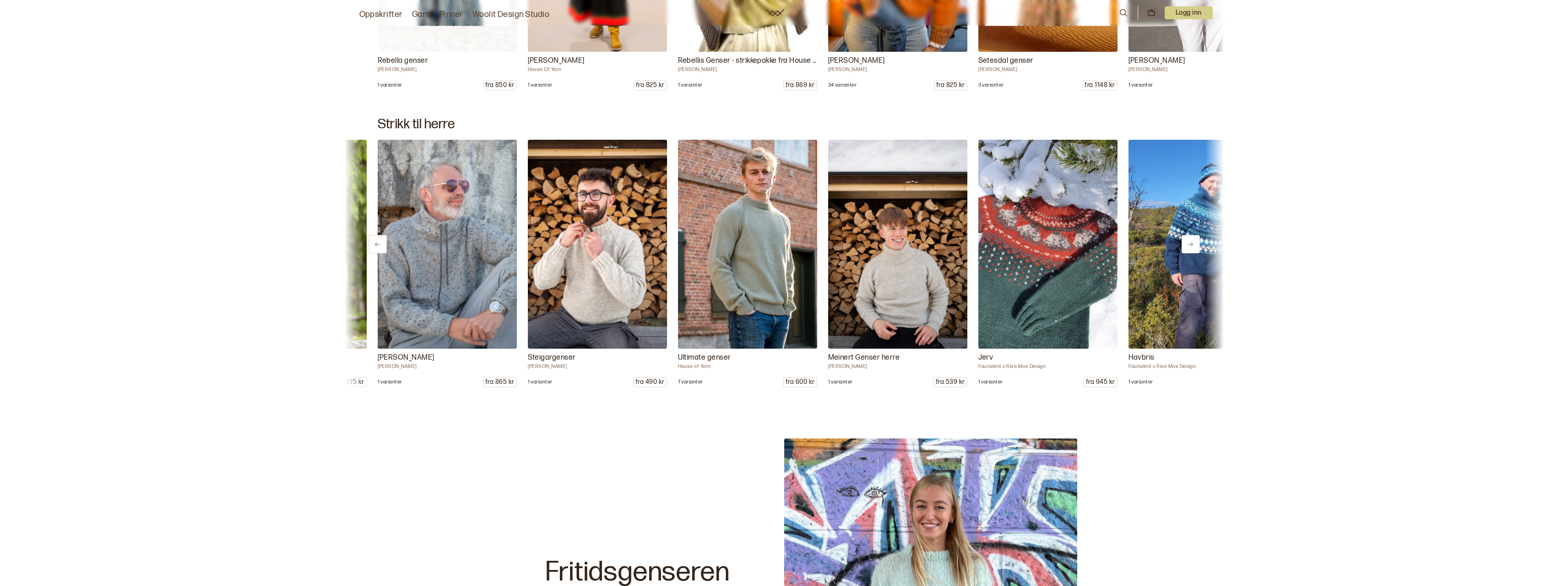
click at [1185, 241] on button at bounding box center [1191, 244] width 18 height 18
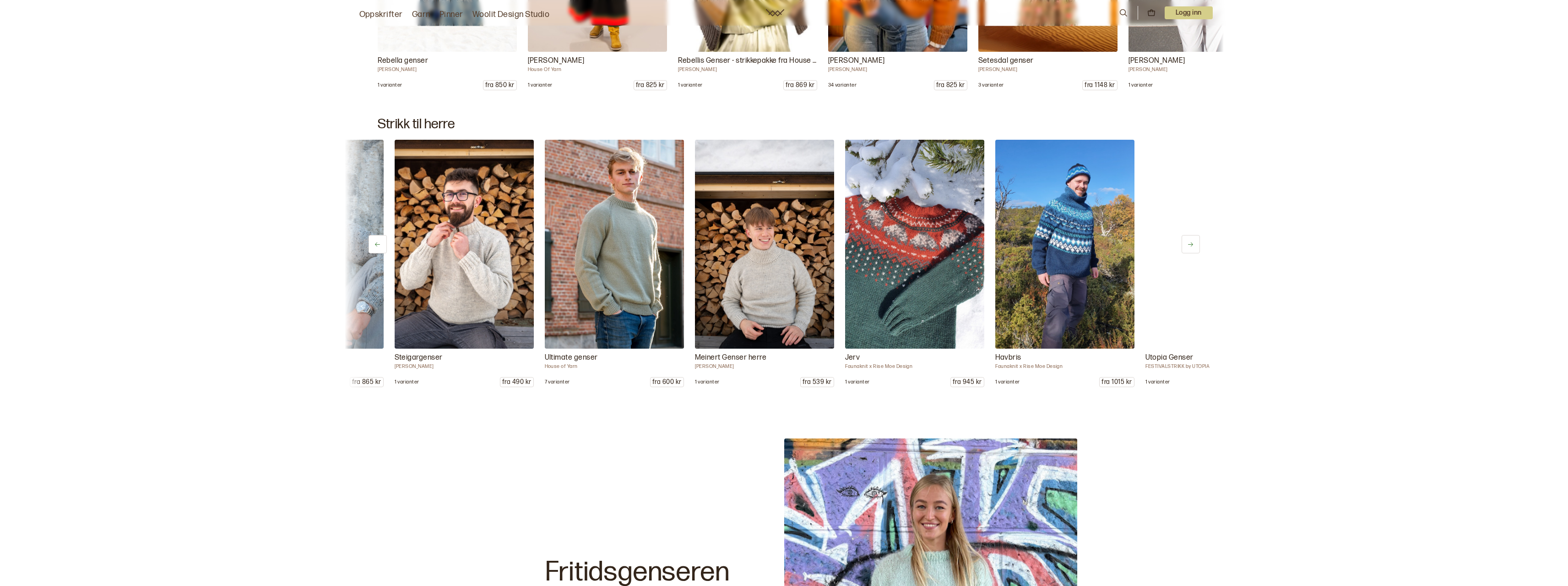
click at [1185, 241] on button at bounding box center [1191, 244] width 18 height 18
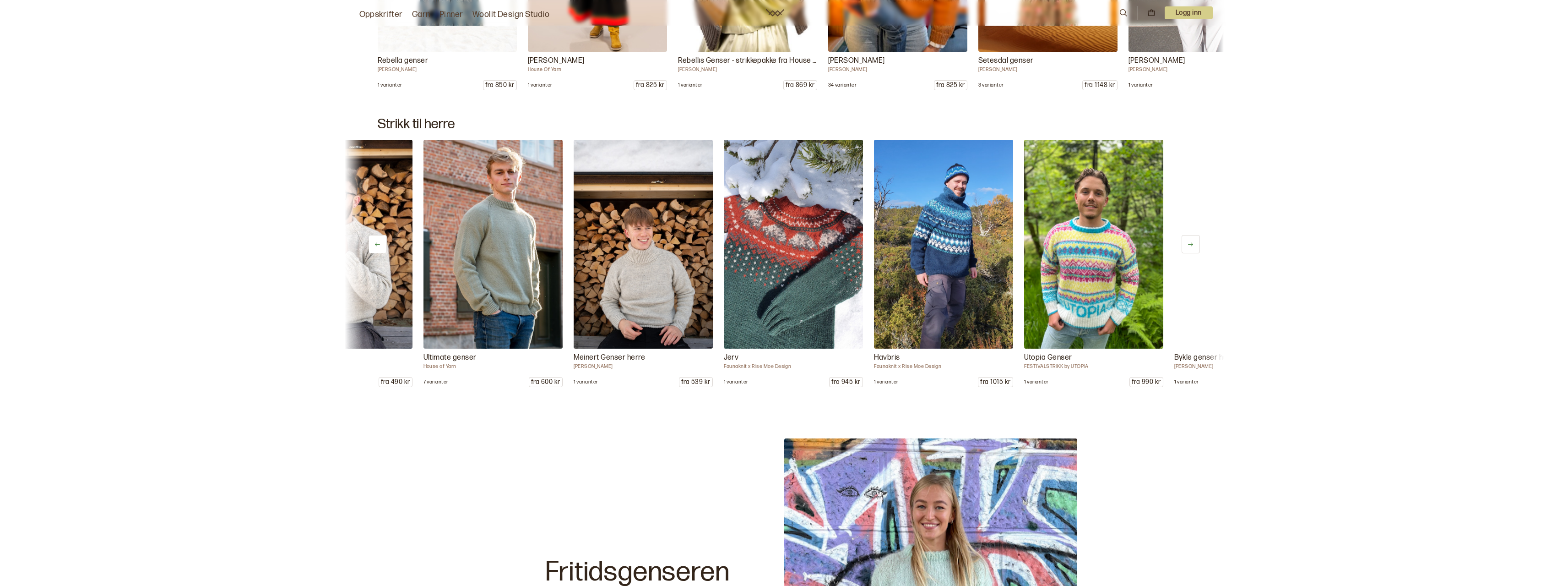
click at [1185, 241] on button at bounding box center [1191, 244] width 18 height 18
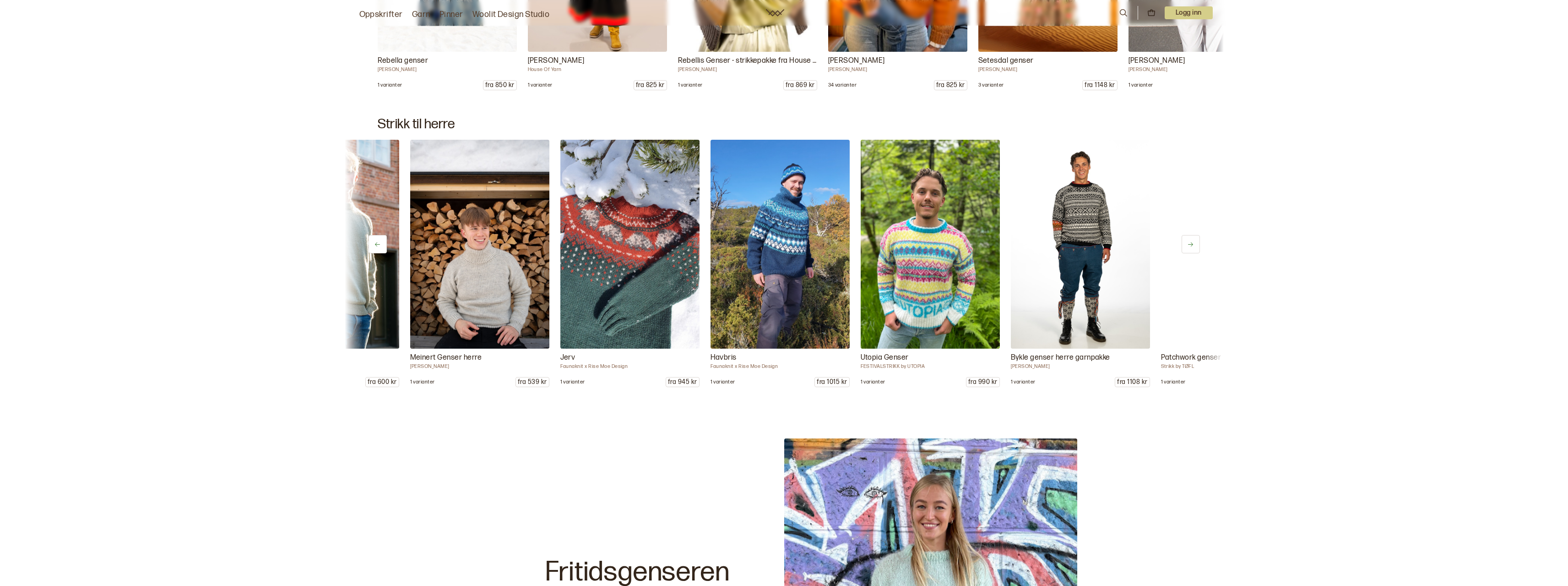
scroll to position [0, 1652]
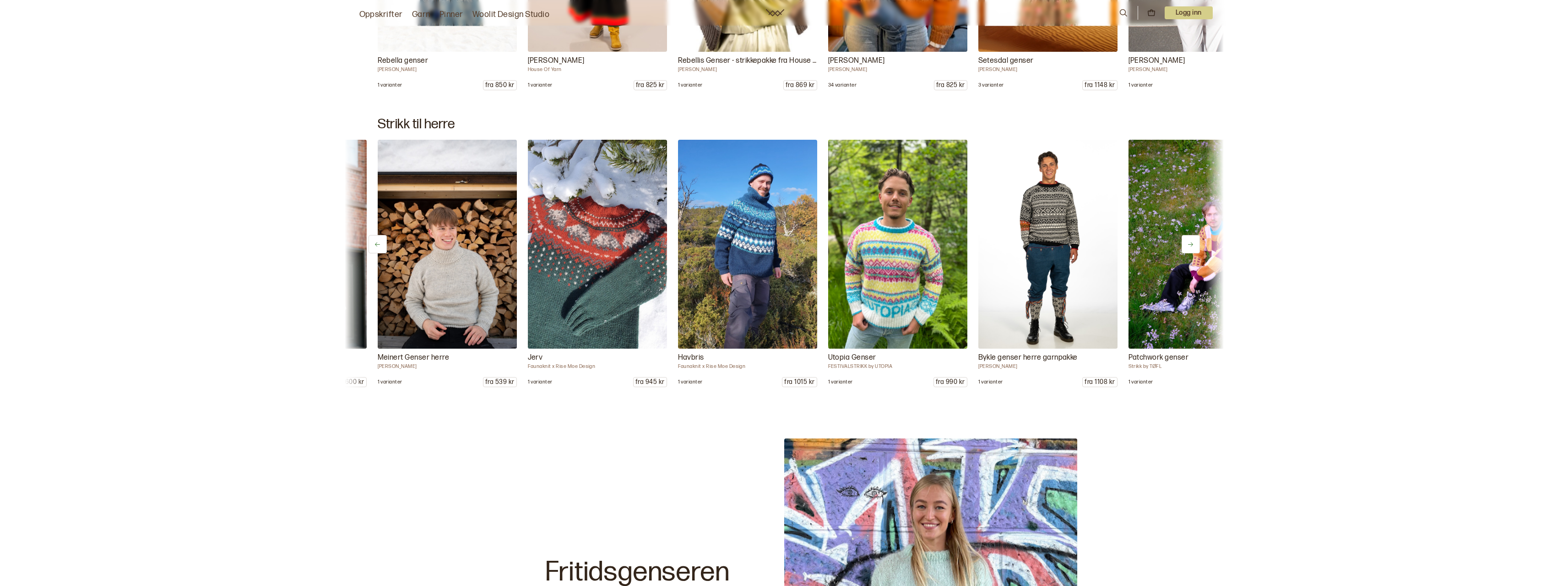
click at [1185, 241] on button at bounding box center [1191, 244] width 18 height 18
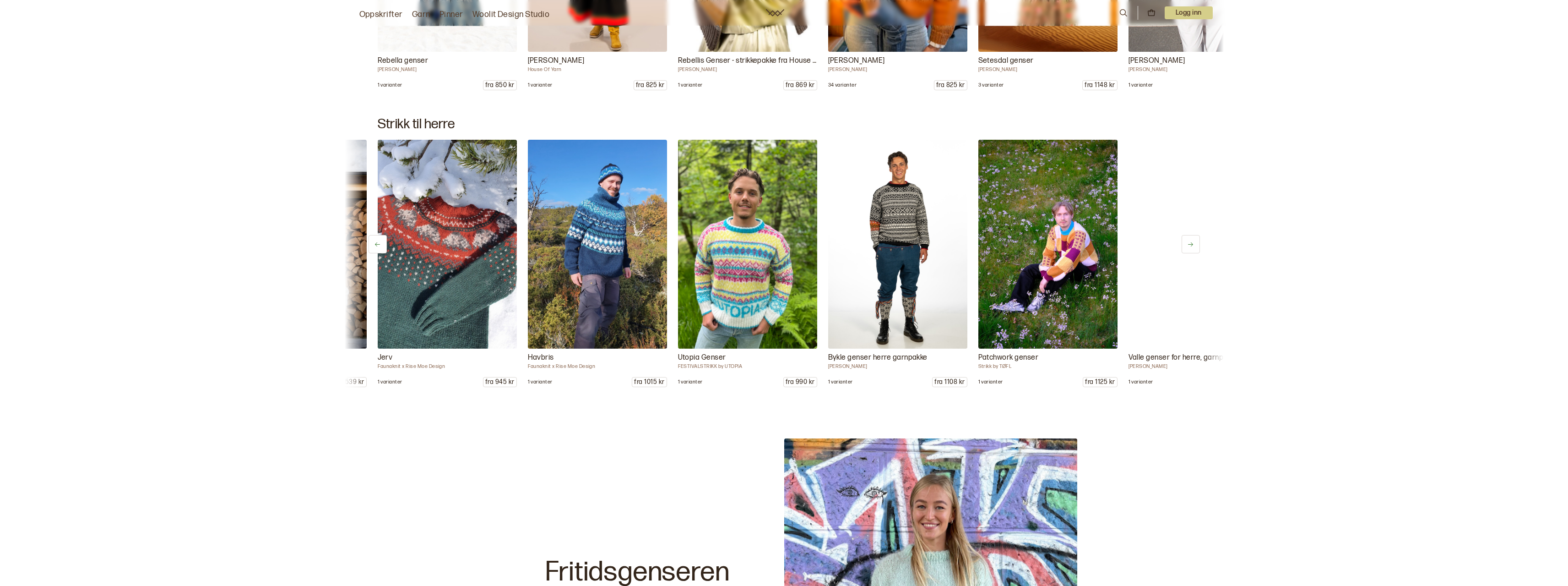
click at [1185, 241] on button at bounding box center [1191, 244] width 18 height 18
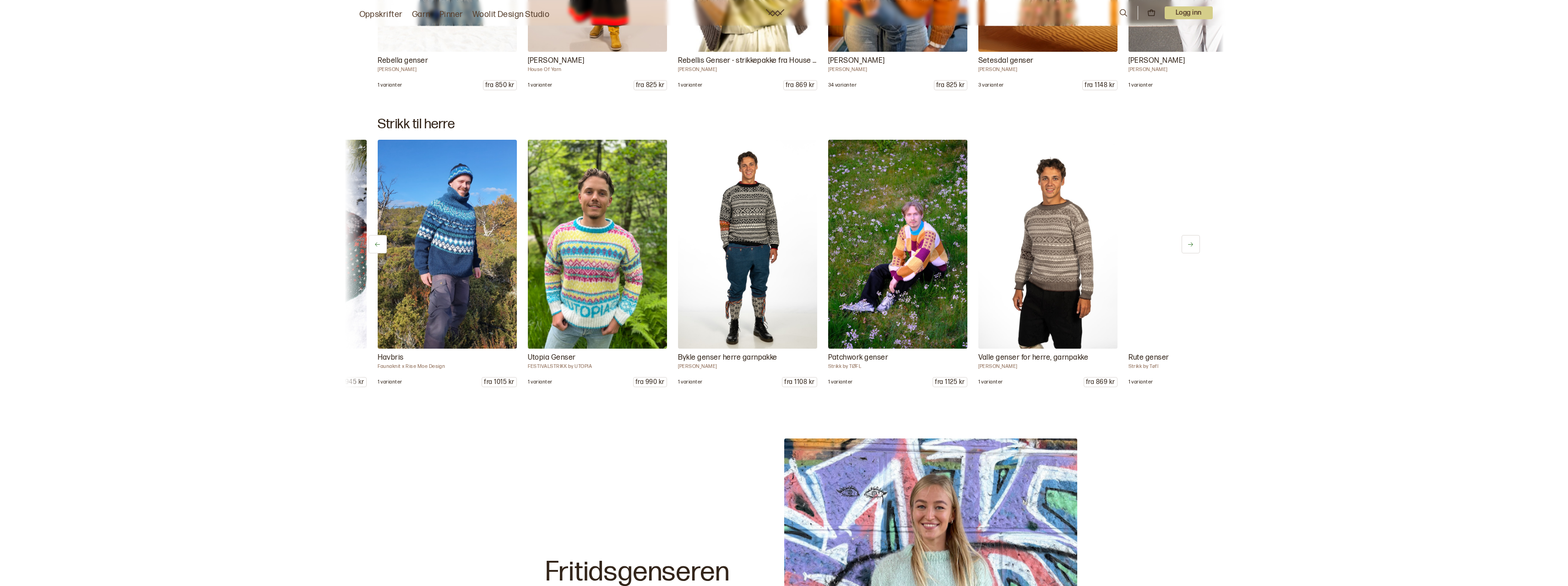
click at [1185, 241] on button at bounding box center [1191, 244] width 18 height 18
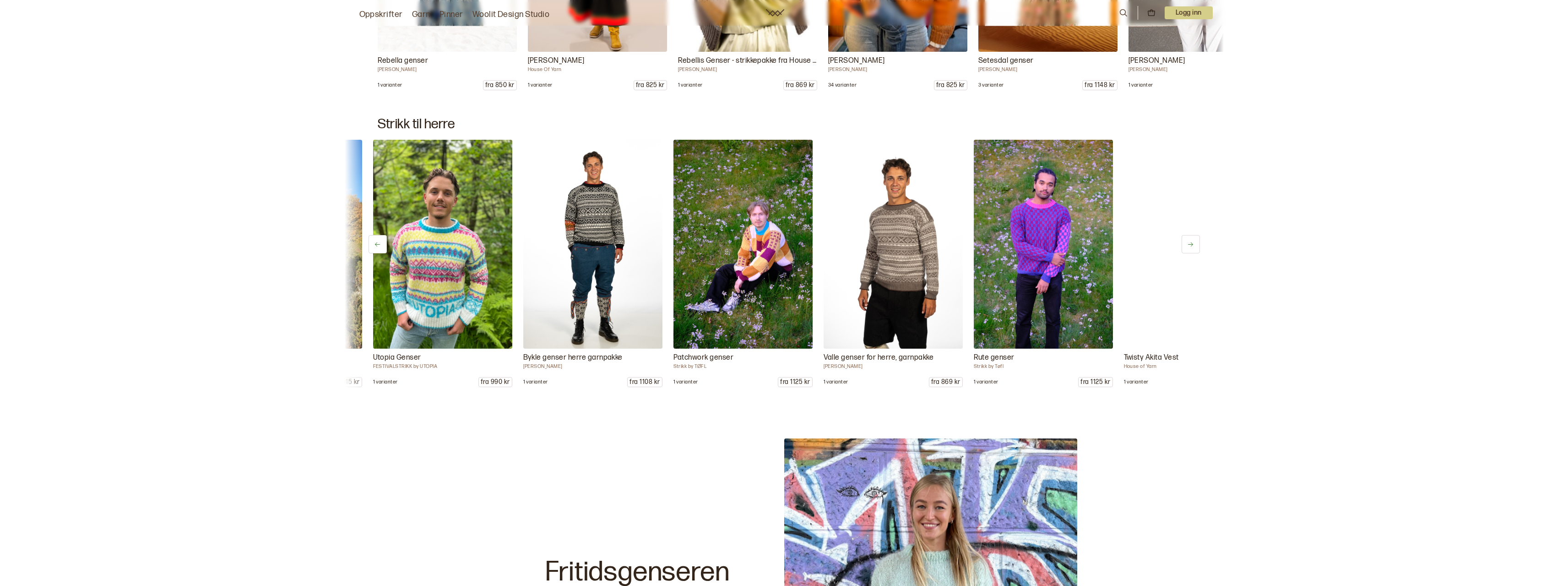
click at [1185, 241] on button at bounding box center [1191, 244] width 18 height 18
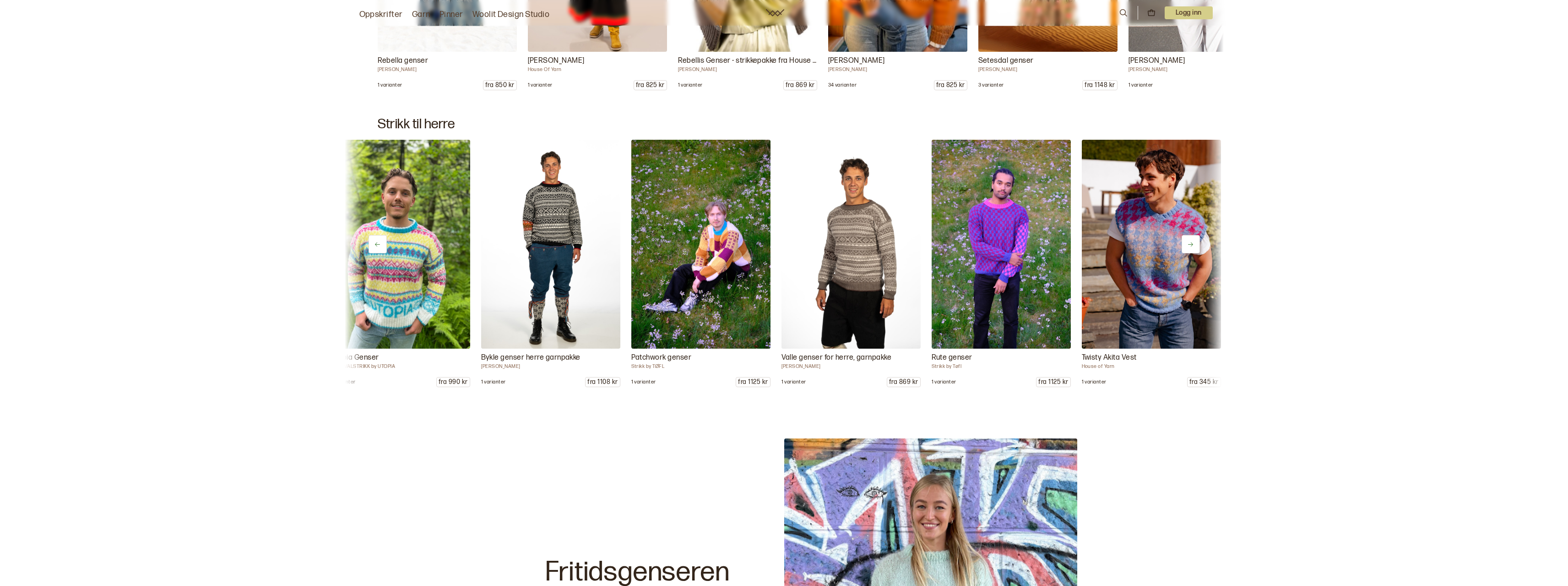
click at [1185, 241] on button at bounding box center [1191, 244] width 18 height 18
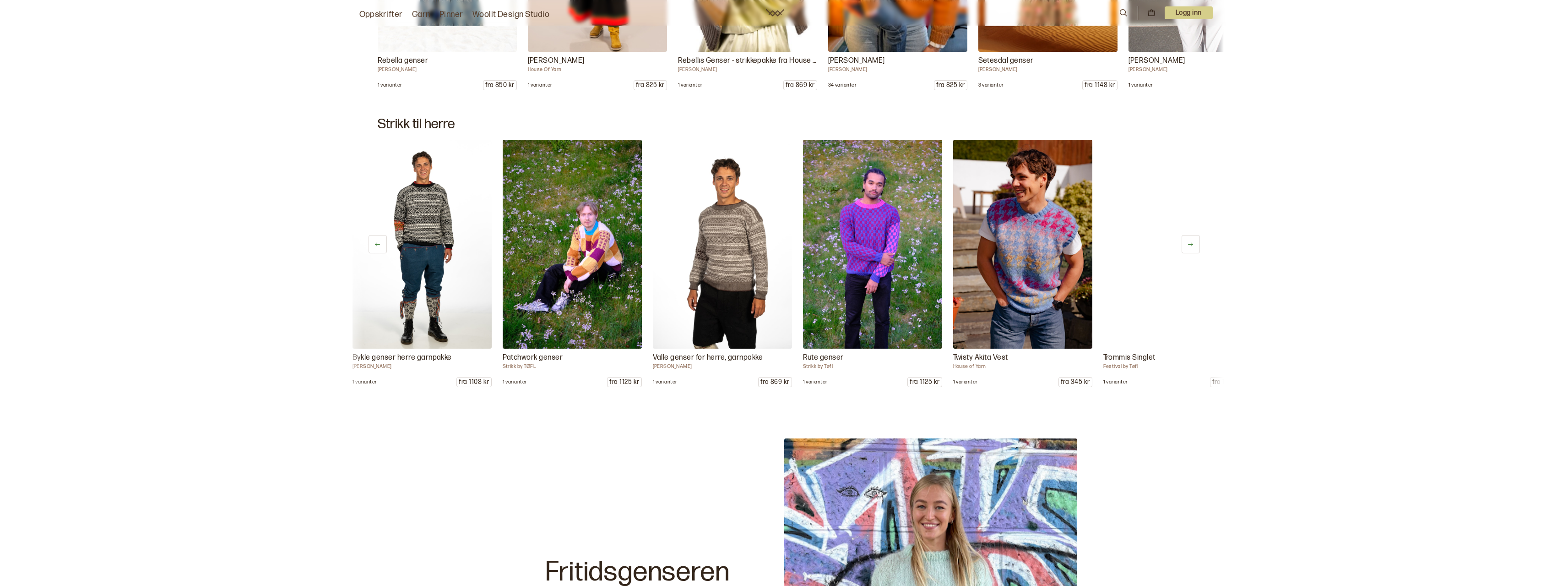
click at [1185, 241] on button at bounding box center [1191, 244] width 18 height 18
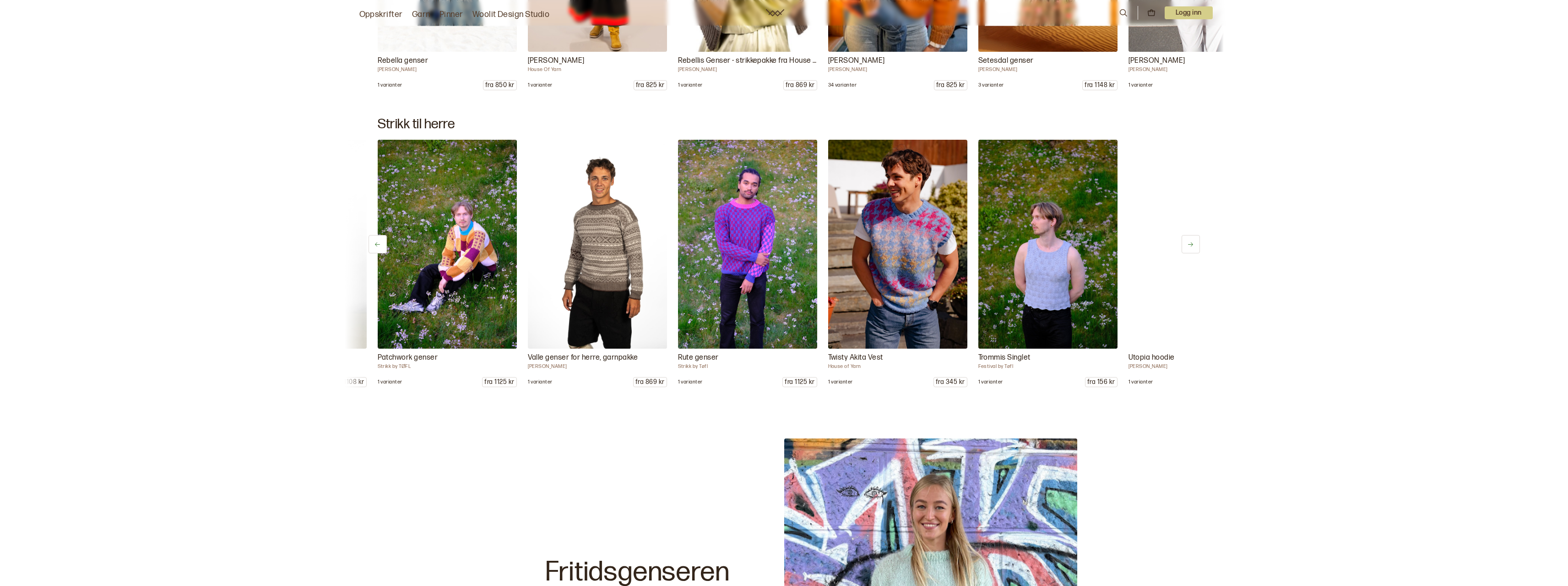
click at [1185, 241] on button at bounding box center [1191, 244] width 18 height 18
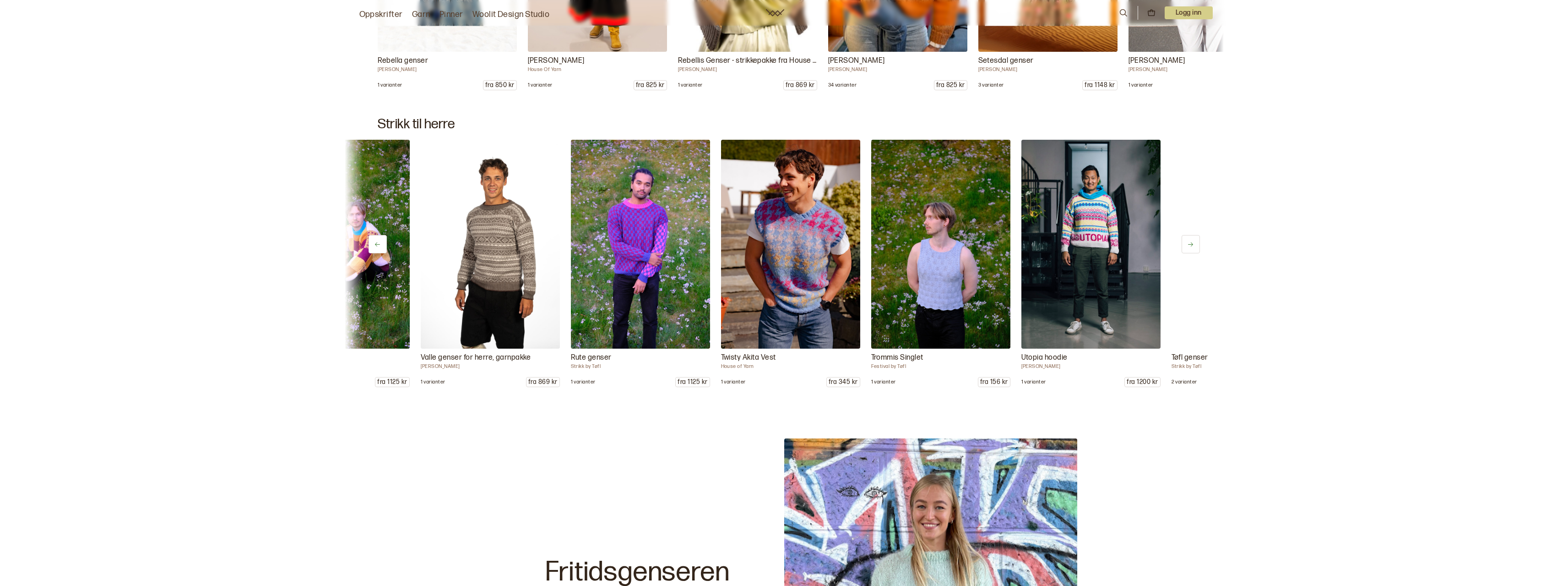
click at [1185, 241] on button at bounding box center [1191, 244] width 18 height 18
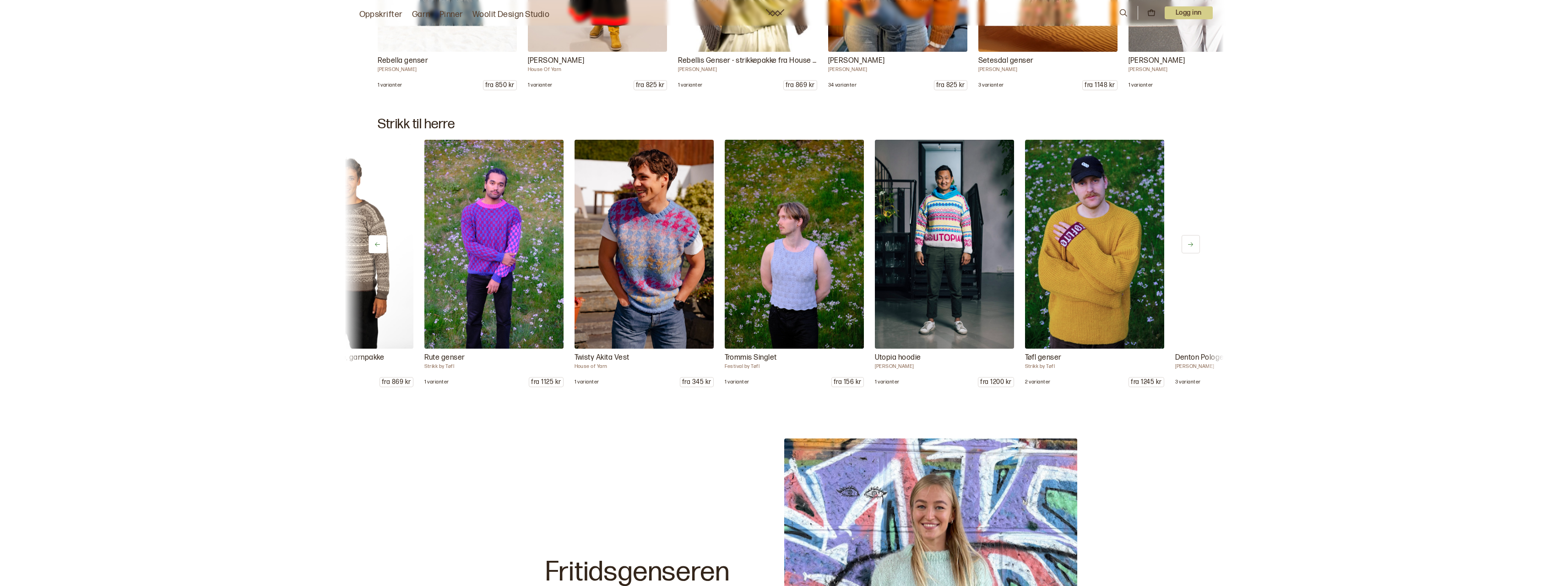
click at [1185, 241] on button at bounding box center [1191, 244] width 18 height 18
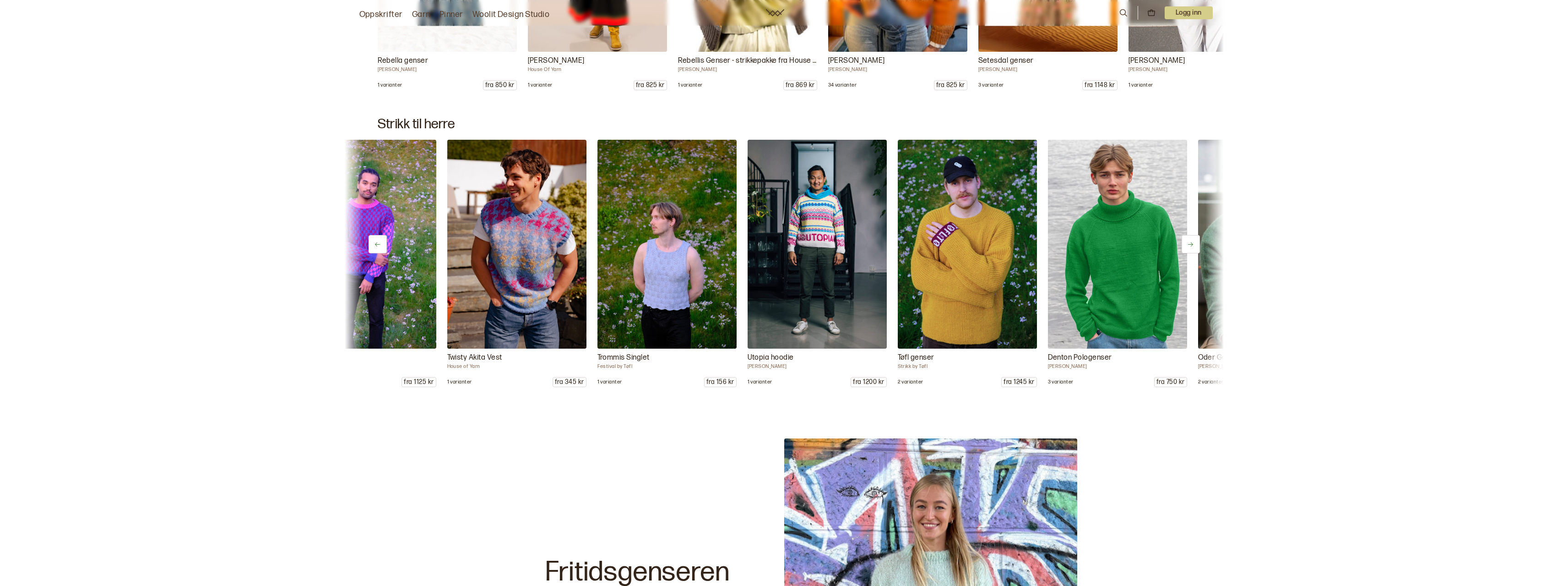
click at [1185, 241] on button at bounding box center [1191, 244] width 18 height 18
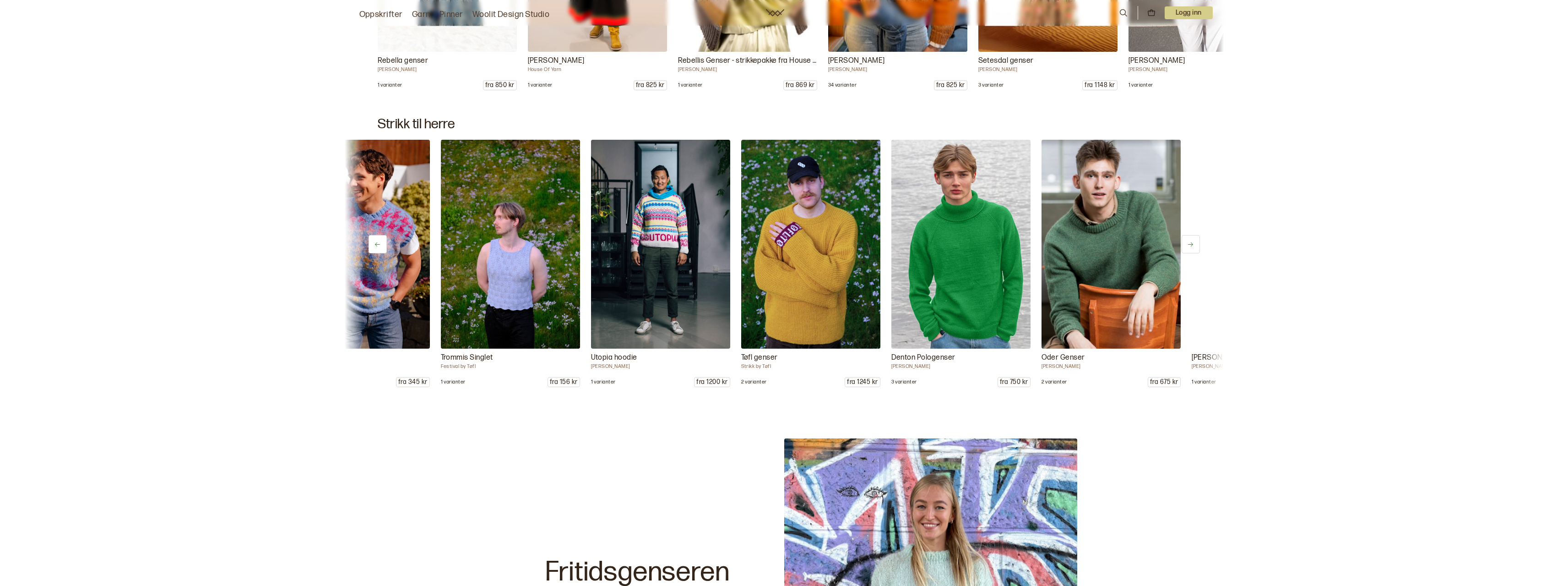
click at [1185, 241] on button at bounding box center [1191, 244] width 18 height 18
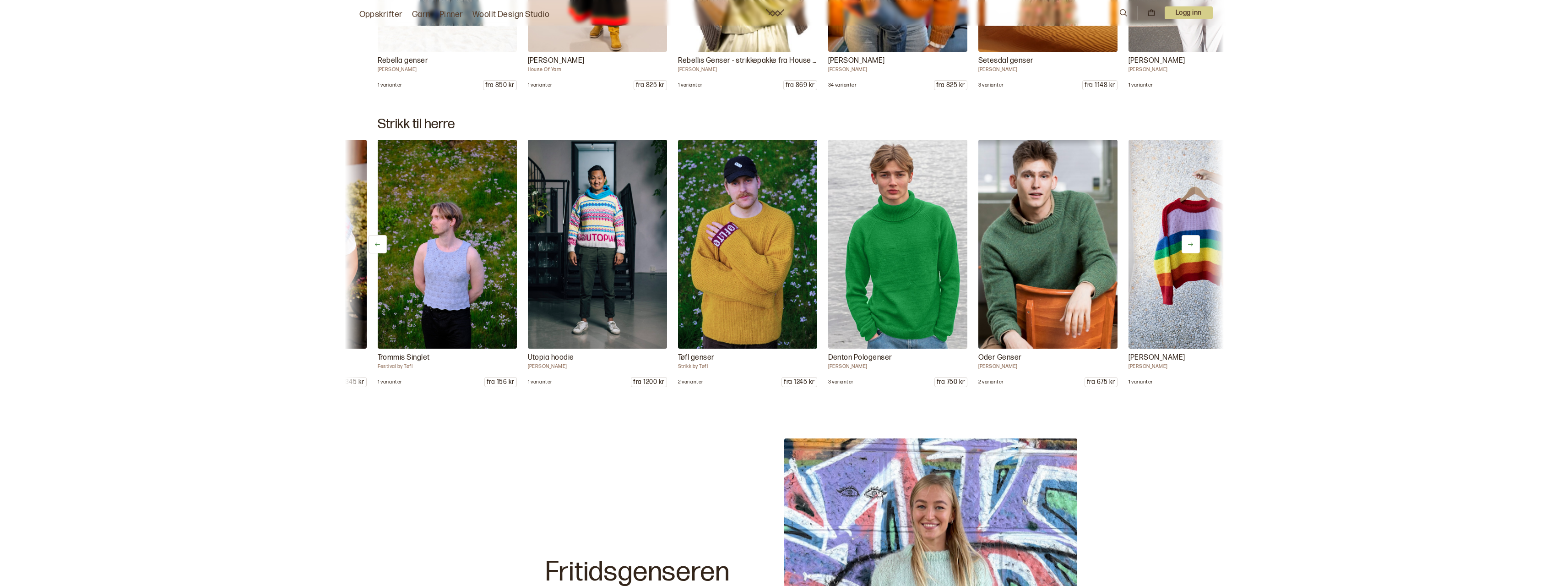
click at [1185, 241] on button at bounding box center [1191, 244] width 18 height 18
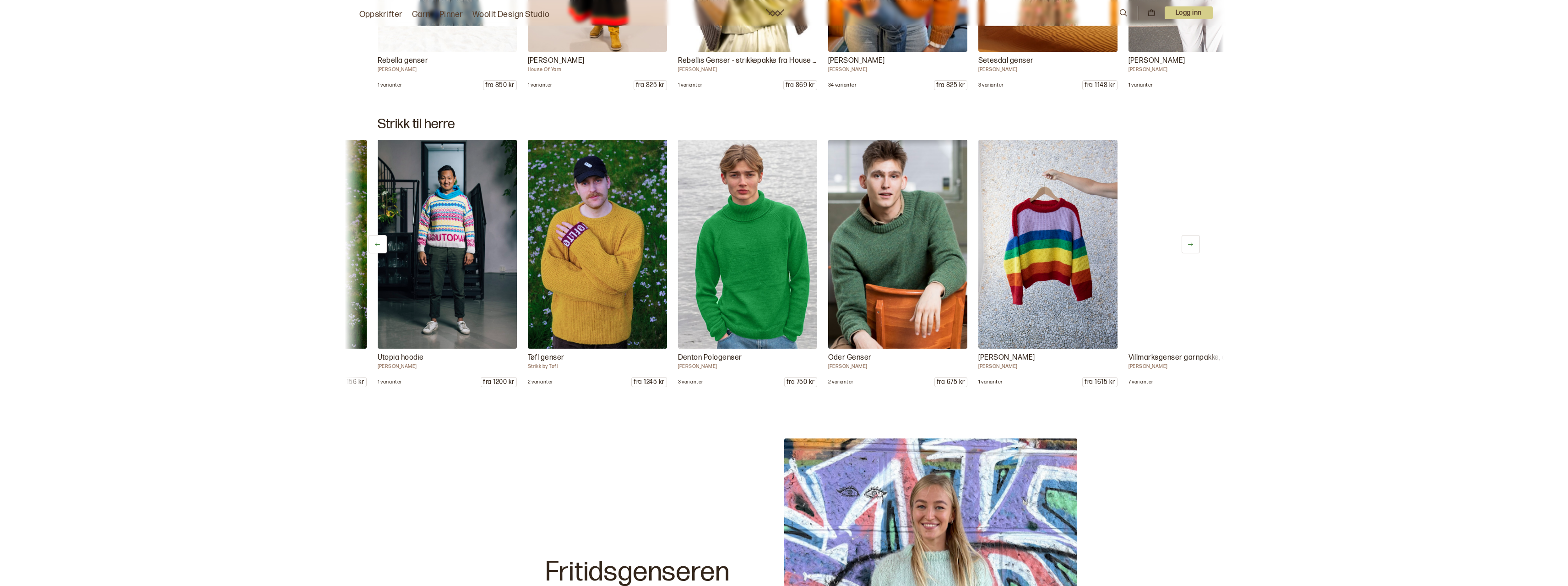
click at [1185, 241] on button at bounding box center [1191, 244] width 18 height 18
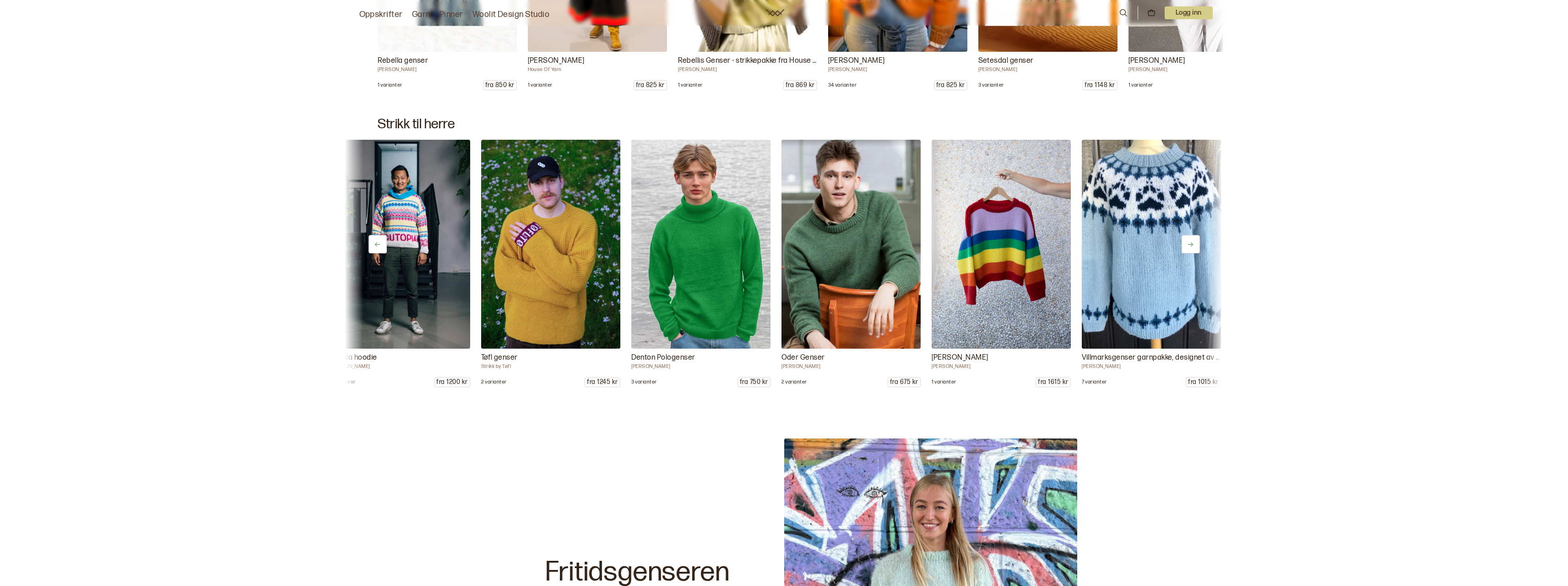
click at [1185, 241] on button at bounding box center [1191, 244] width 18 height 18
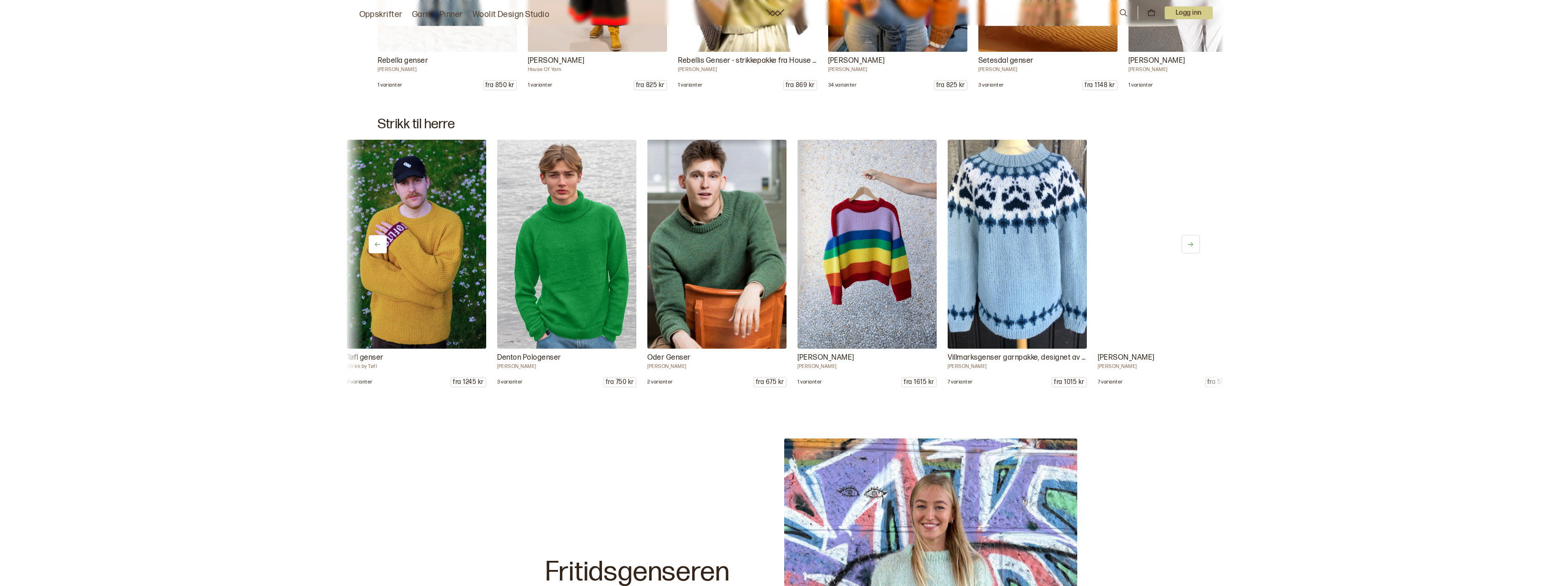
click at [1185, 241] on button at bounding box center [1191, 244] width 18 height 18
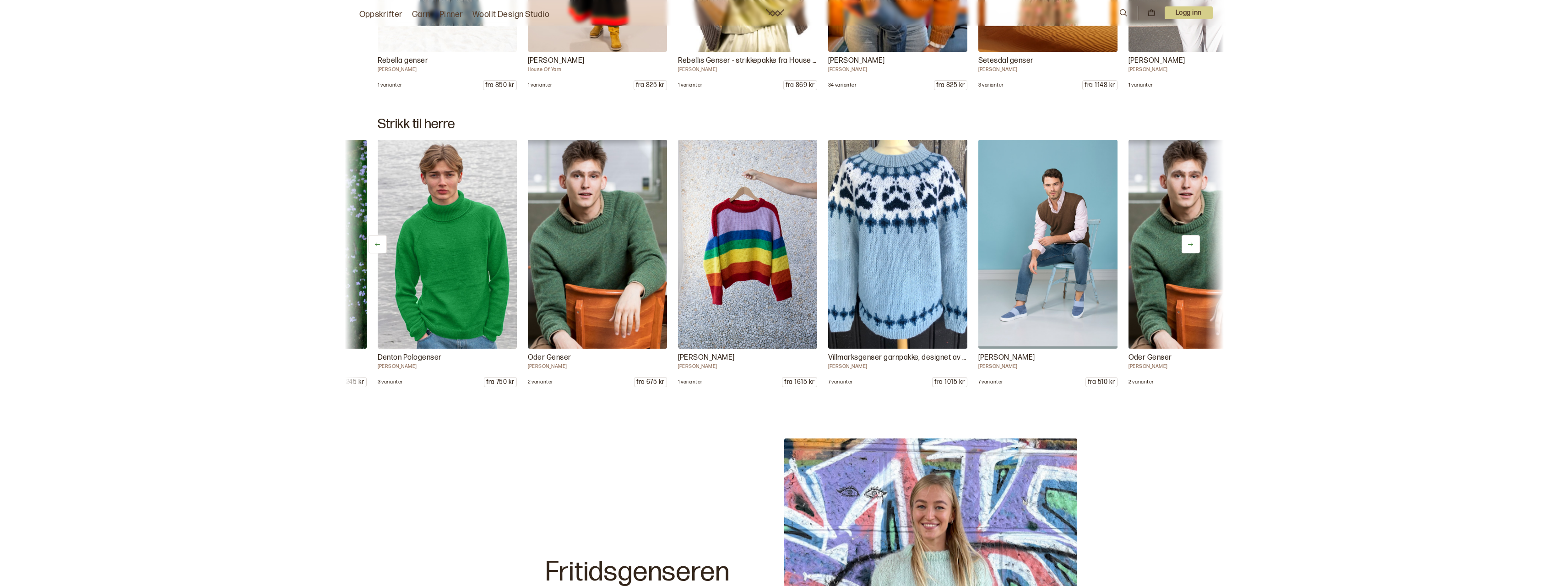
click at [1185, 241] on button at bounding box center [1191, 244] width 18 height 18
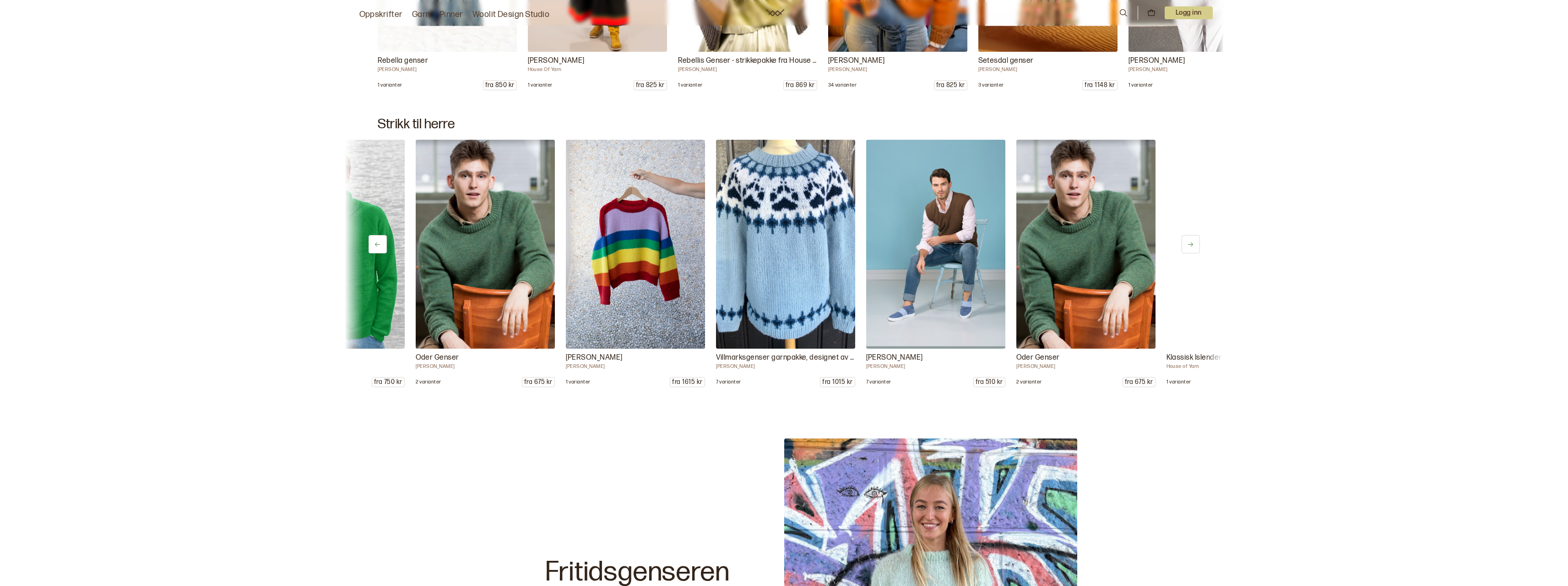
click at [1185, 241] on button at bounding box center [1191, 244] width 18 height 18
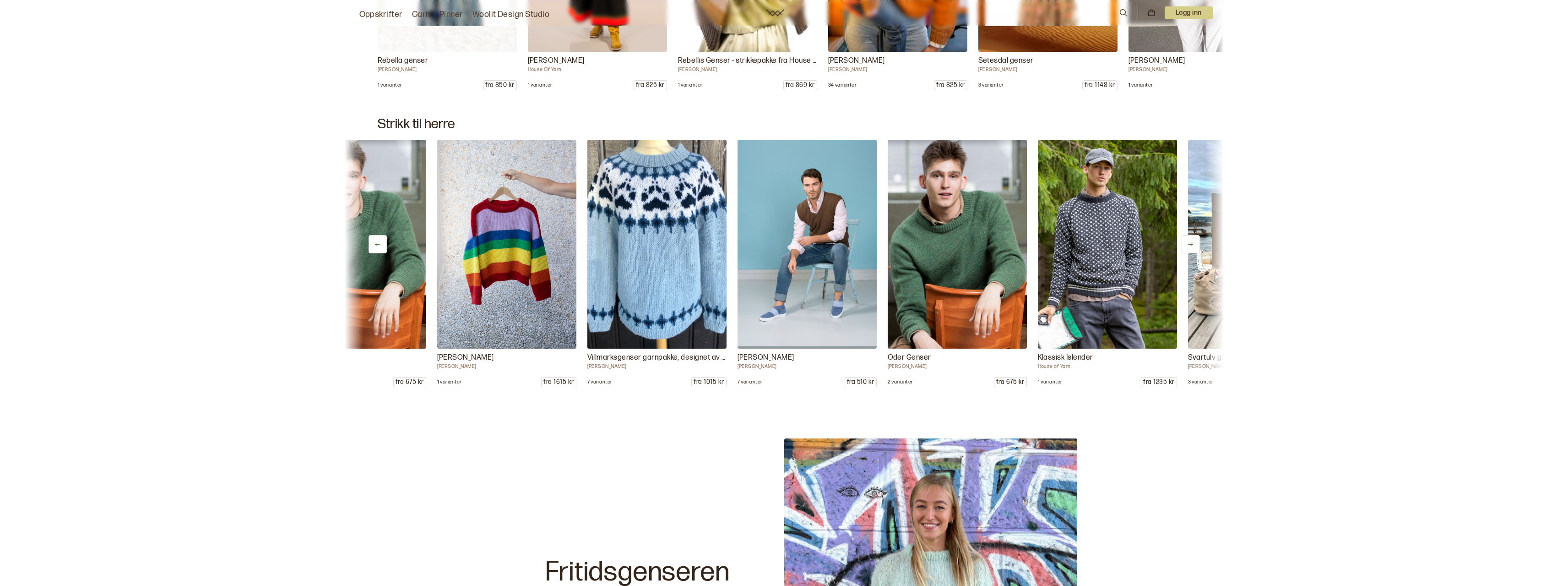
click at [1185, 241] on button at bounding box center [1191, 244] width 18 height 18
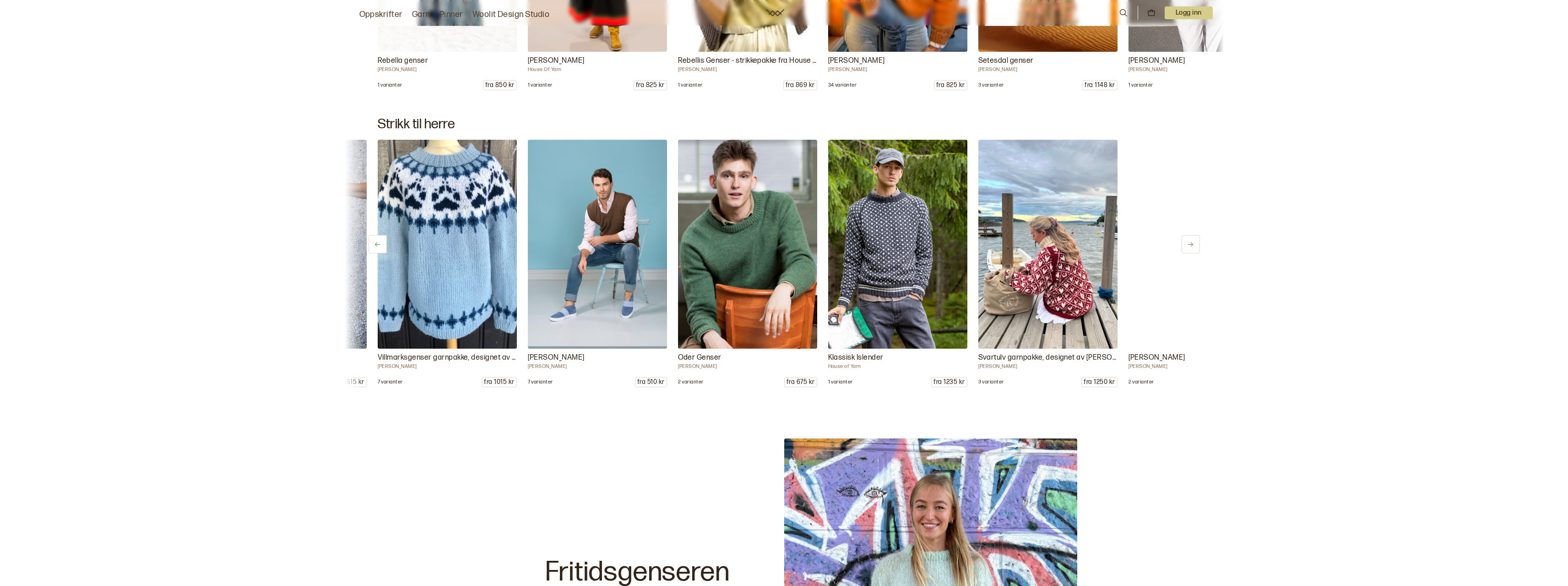
click at [1185, 241] on button at bounding box center [1191, 244] width 18 height 18
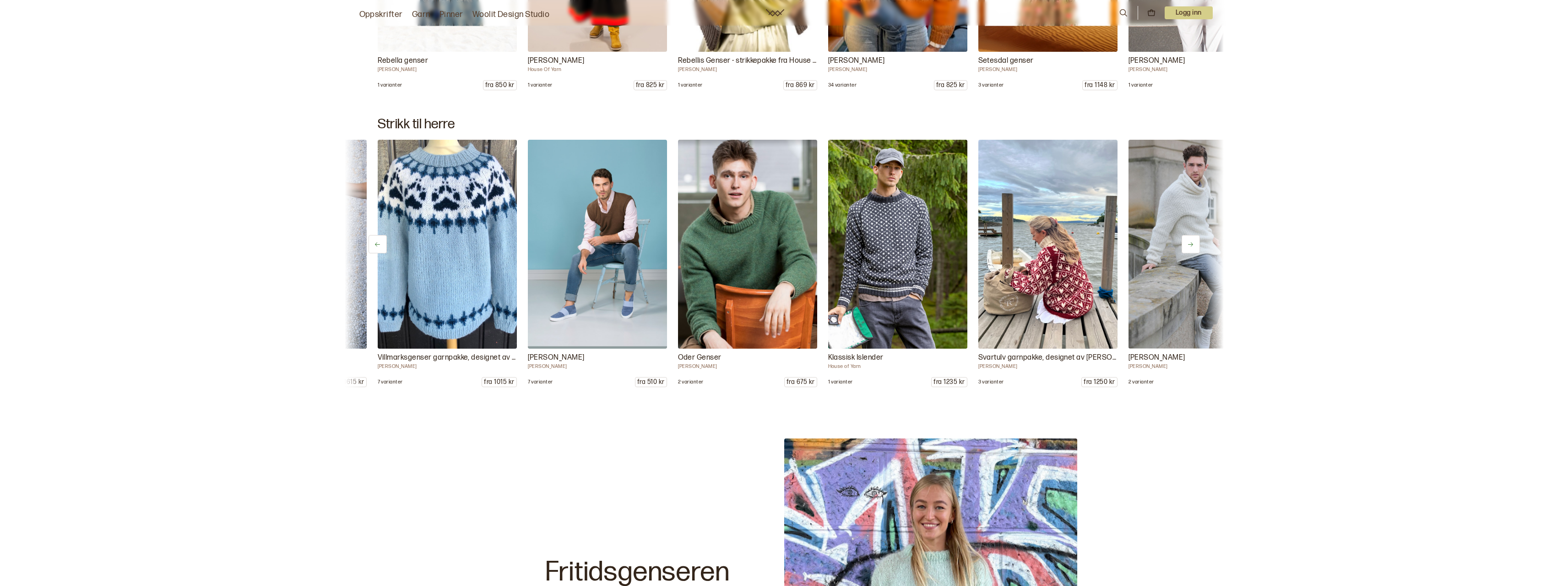
scroll to position [0, 3981]
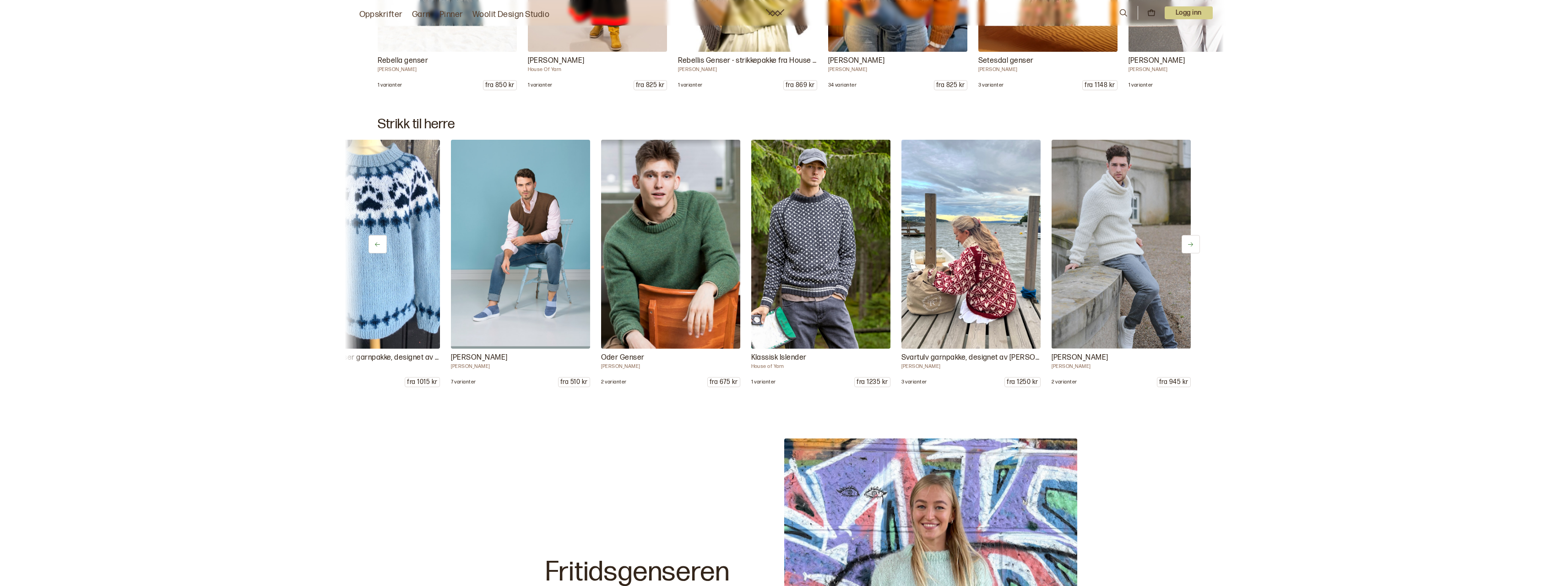
click at [1185, 241] on button at bounding box center [1191, 244] width 18 height 18
click at [1185, 241] on img at bounding box center [1121, 244] width 139 height 209
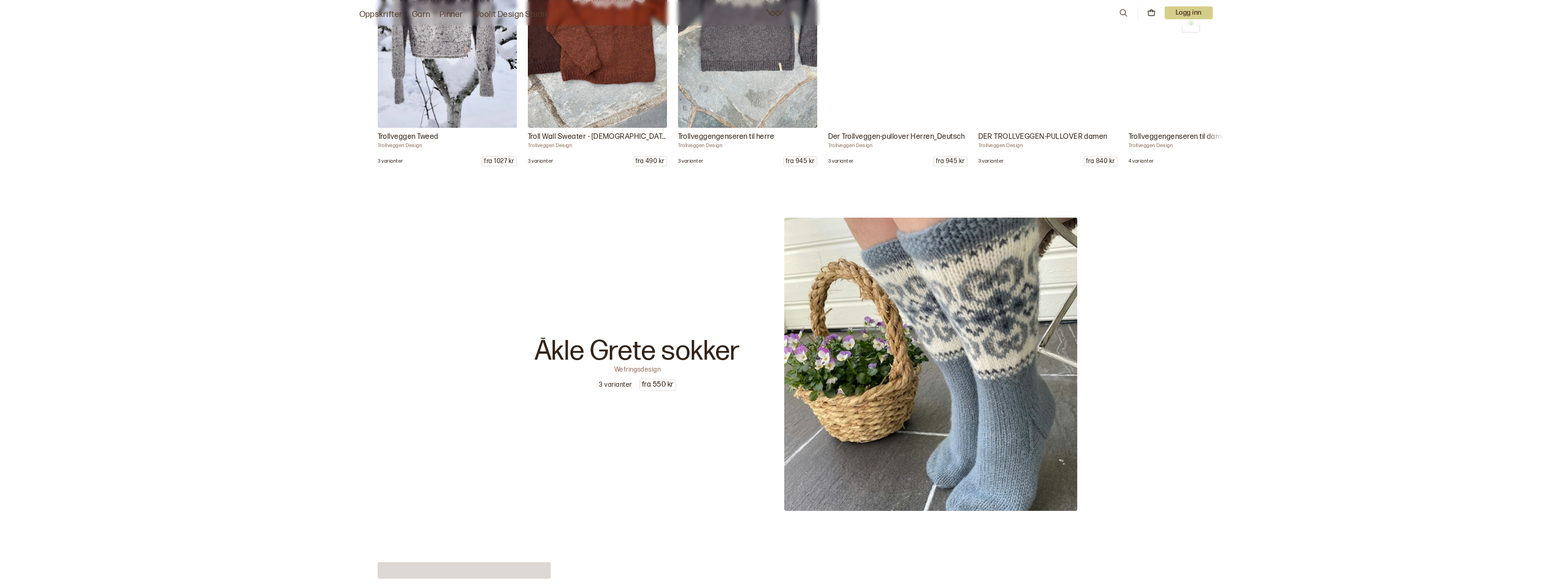
scroll to position [10965, 0]
